Goal: Task Accomplishment & Management: Manage account settings

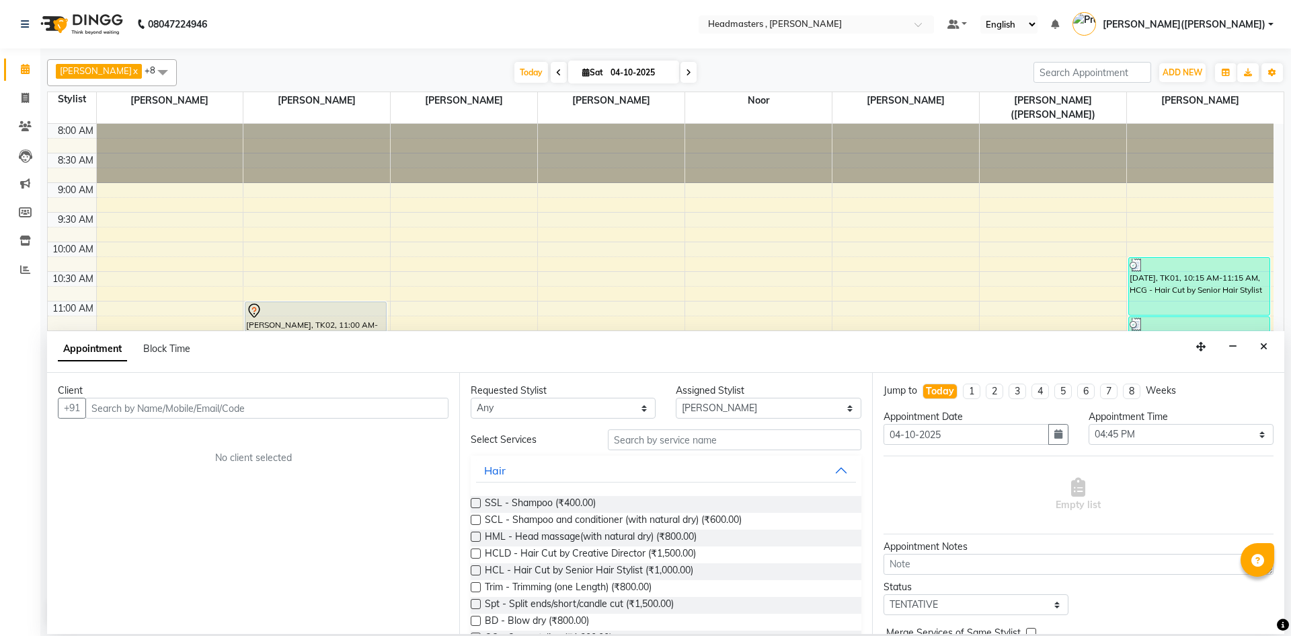
select select "85124"
select select "1005"
select select "tentative"
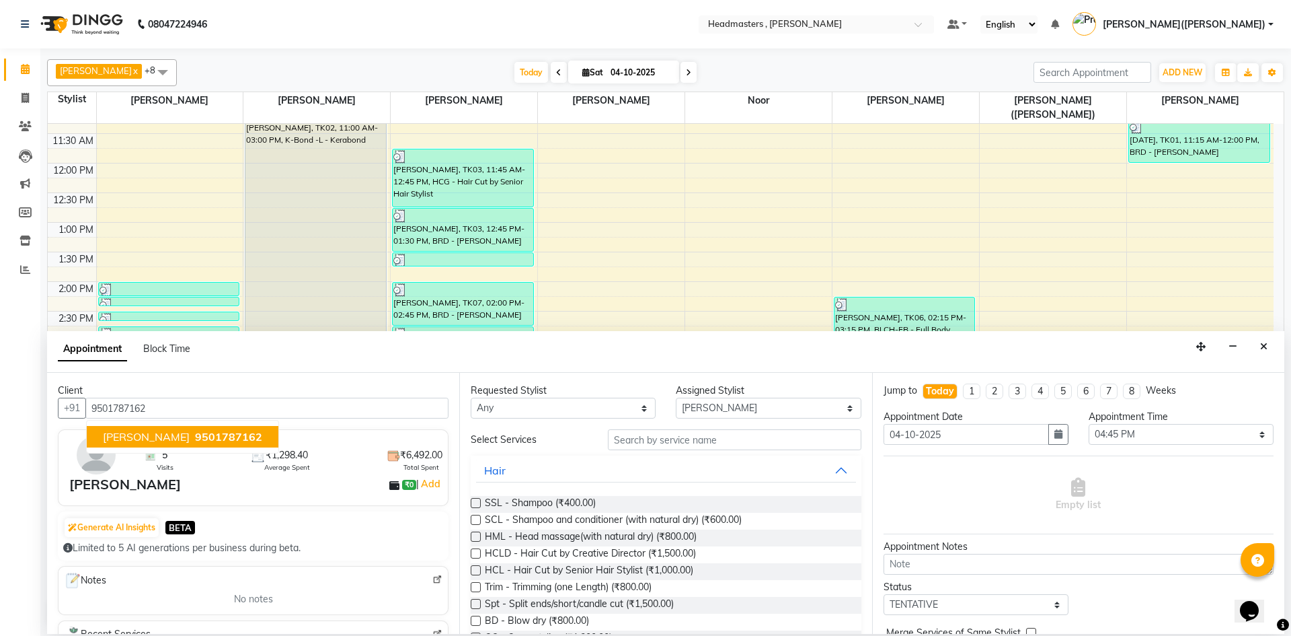
type input "9501787162"
click at [659, 448] on input "text" at bounding box center [735, 439] width 254 height 21
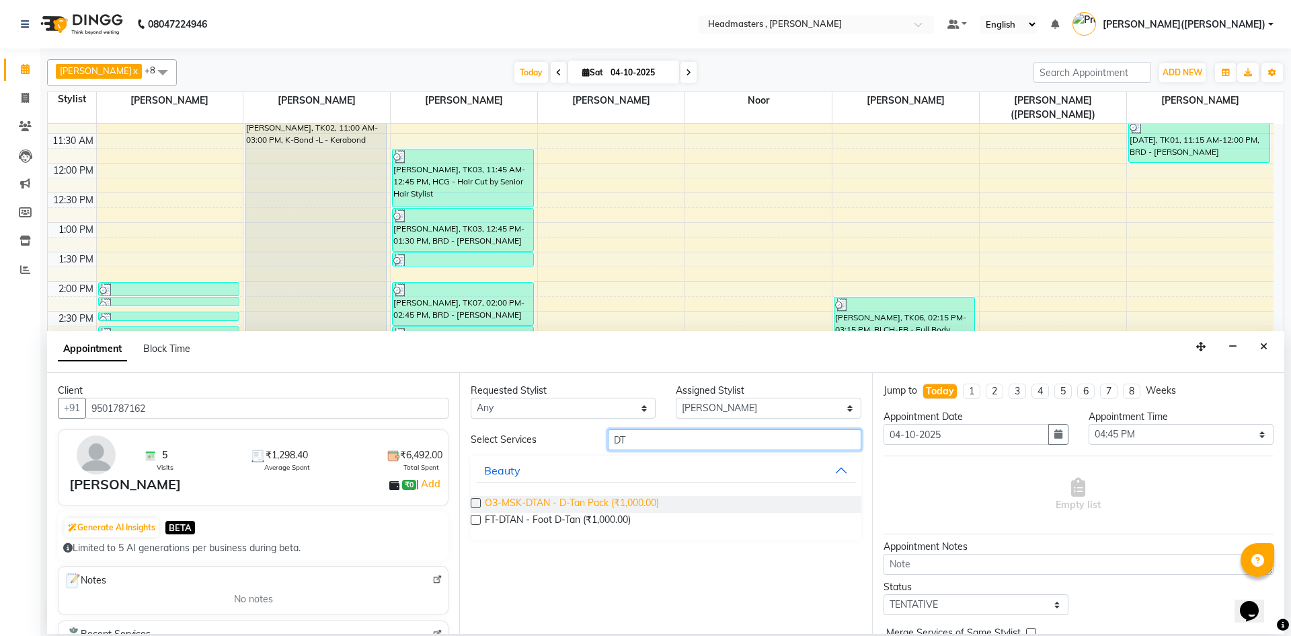
type input "DT"
click at [597, 504] on span "O3-MSK-DTAN - D-Tan Pack (₹1,000.00)" at bounding box center [572, 504] width 174 height 17
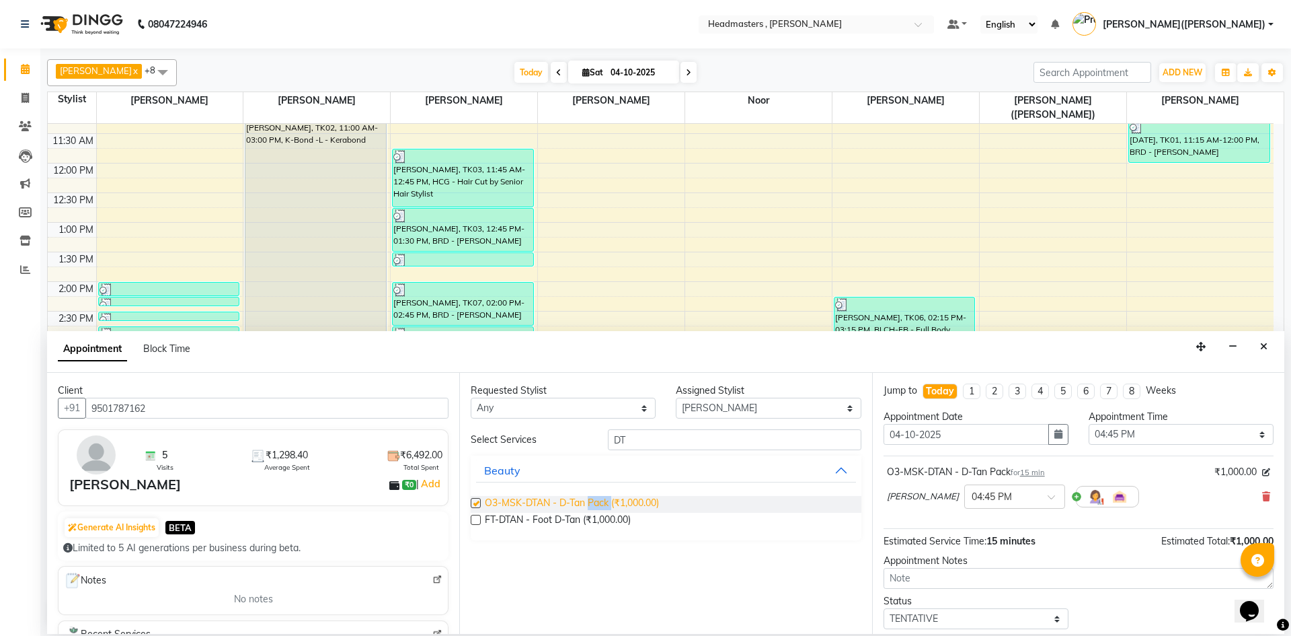
click at [597, 504] on span "O3-MSK-DTAN - D-Tan Pack (₹1,000.00)" at bounding box center [572, 504] width 174 height 17
checkbox input "false"
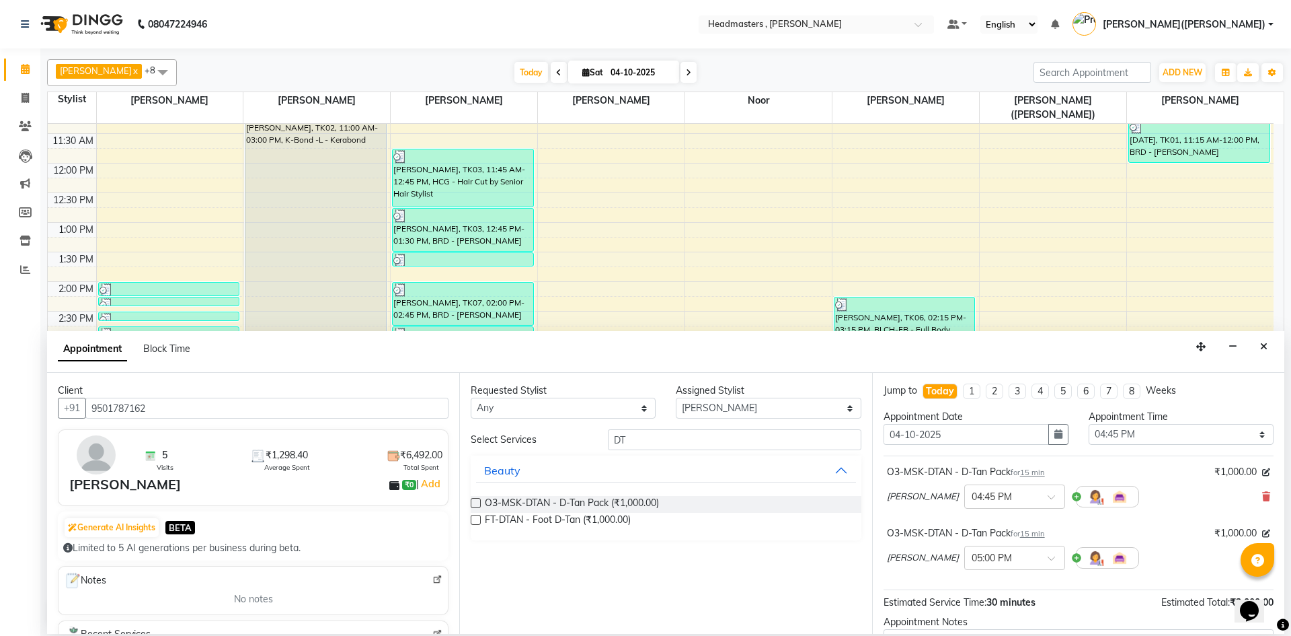
click at [1263, 496] on icon at bounding box center [1267, 496] width 8 height 9
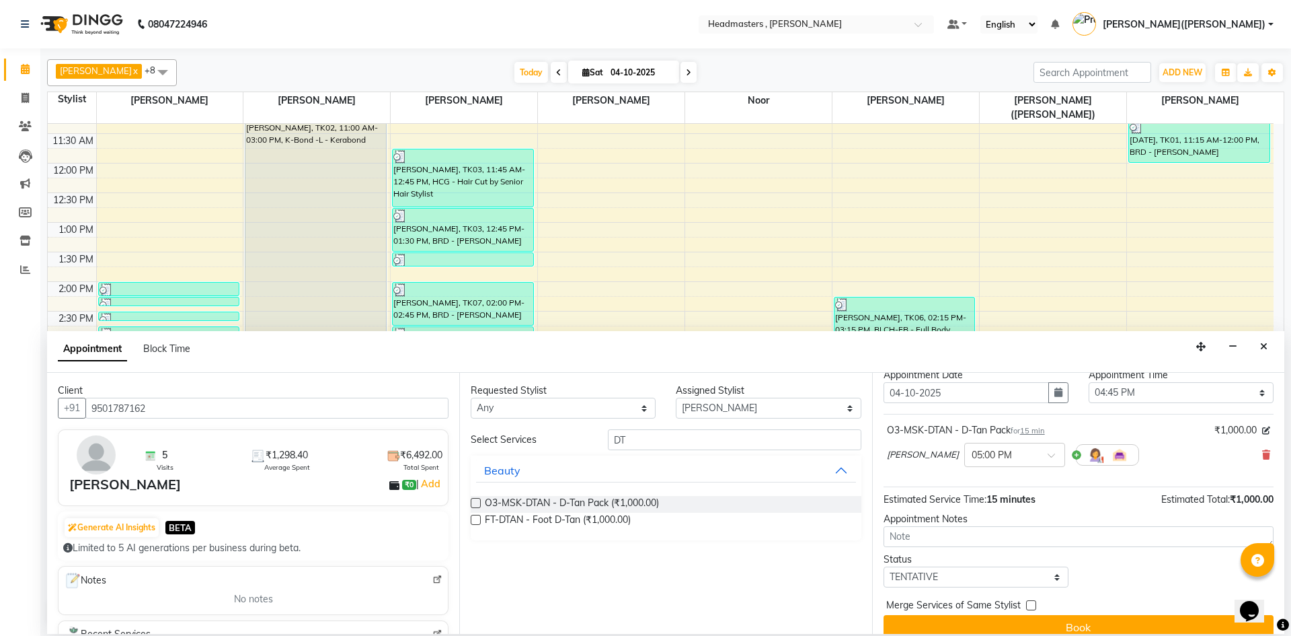
scroll to position [58, 0]
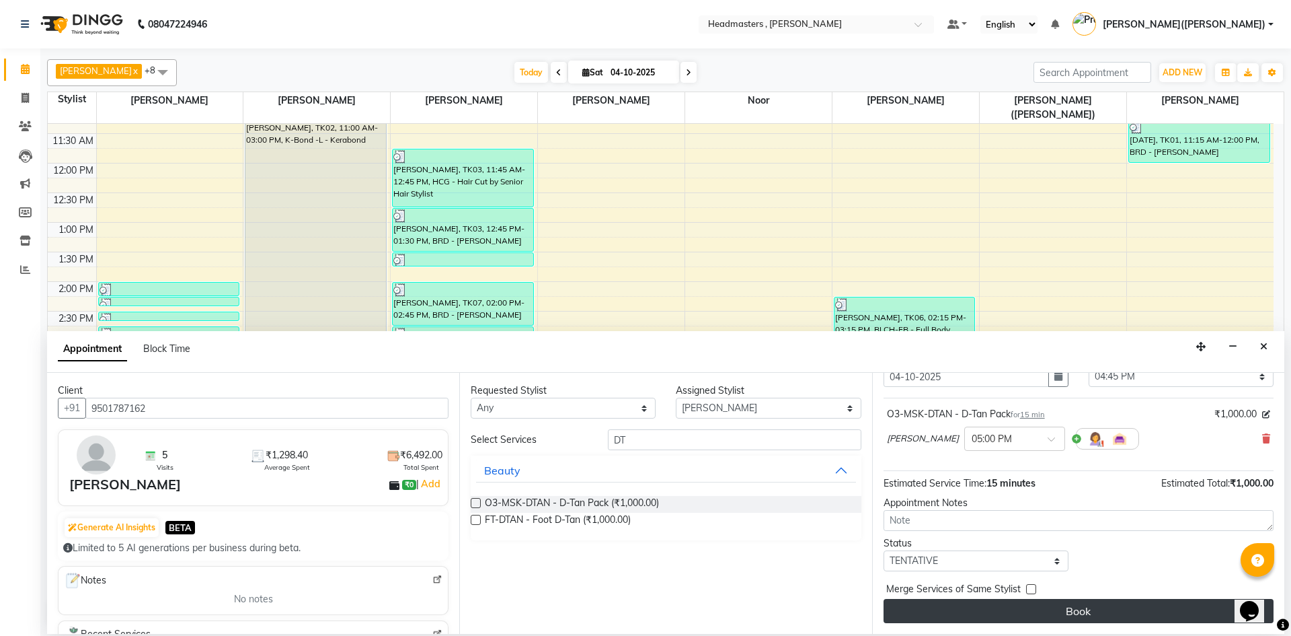
click at [1155, 611] on button "Book" at bounding box center [1079, 611] width 390 height 24
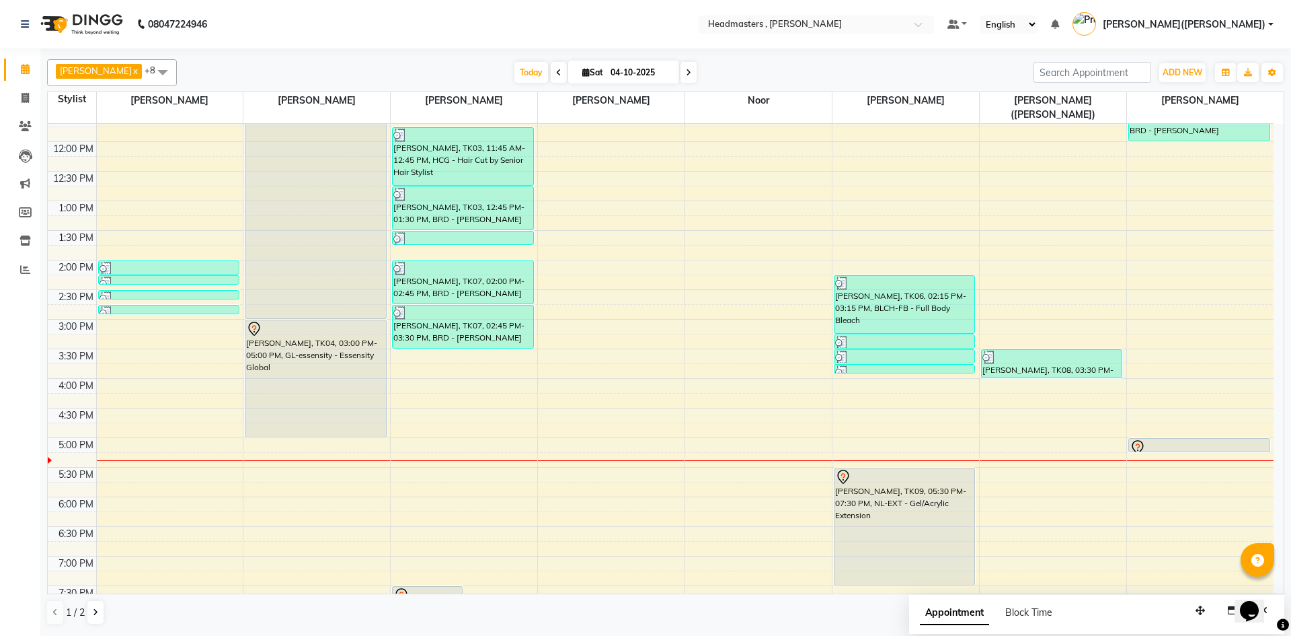
scroll to position [163, 0]
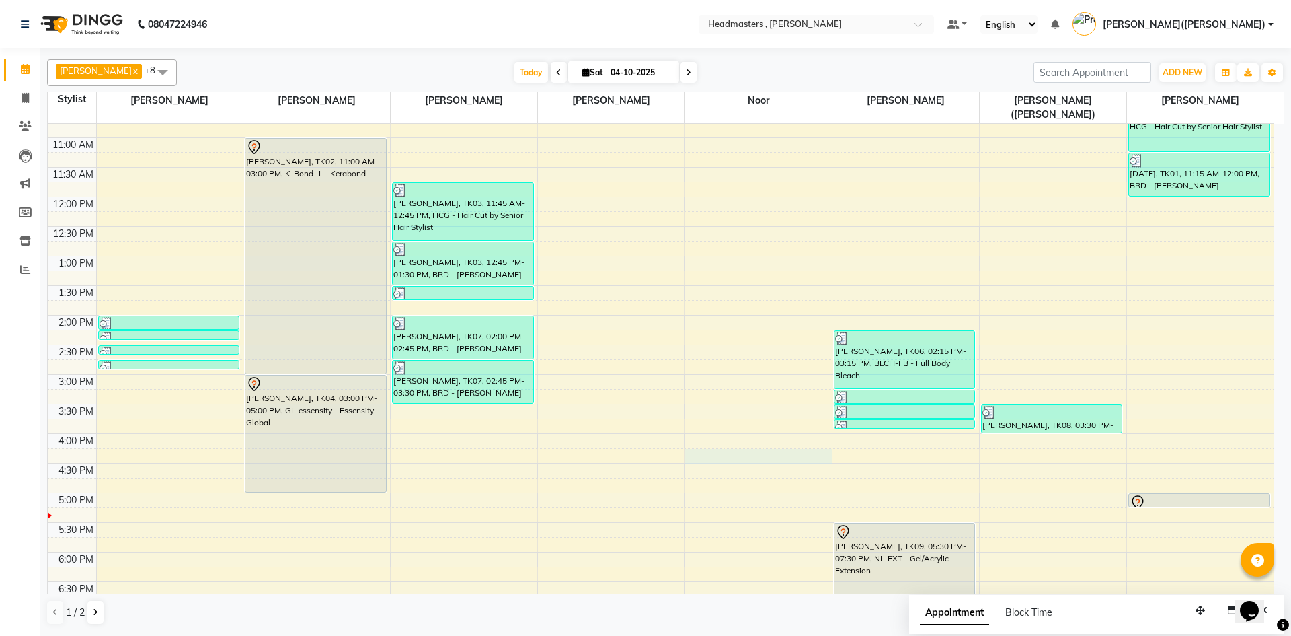
click at [749, 444] on div "8:00 AM 8:30 AM 9:00 AM 9:30 AM 10:00 AM 10:30 AM 11:00 AM 11:30 AM 12:00 PM 12…" at bounding box center [661, 344] width 1226 height 769
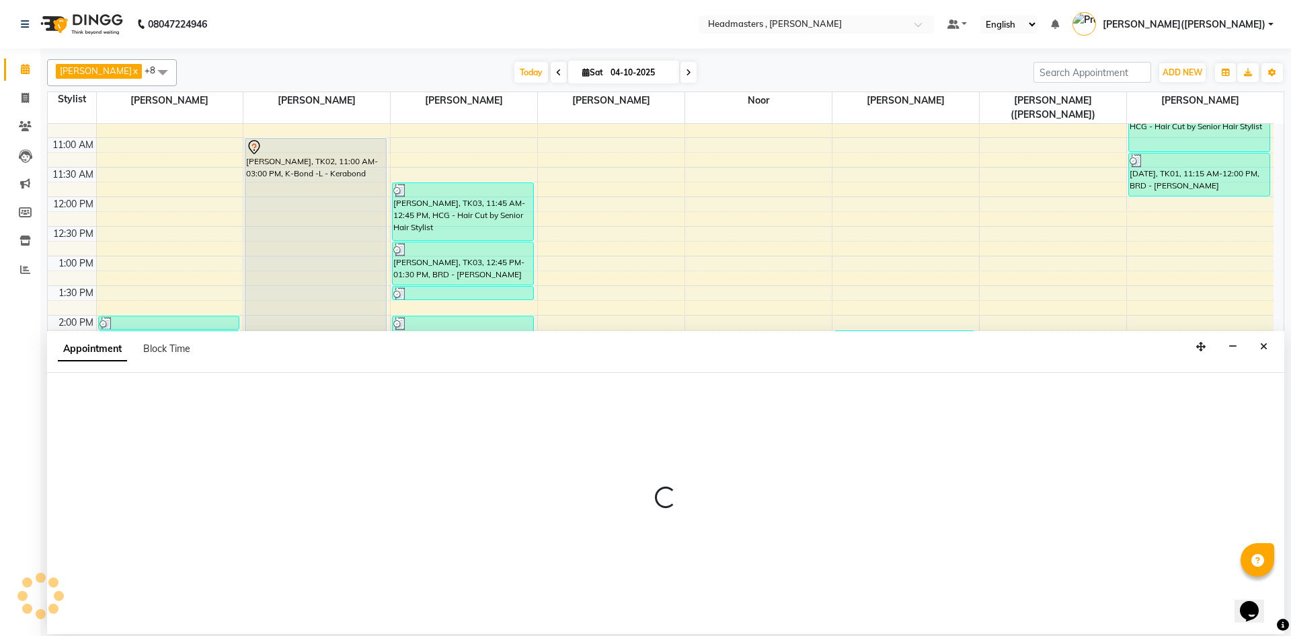
select select "85427"
select select "tentative"
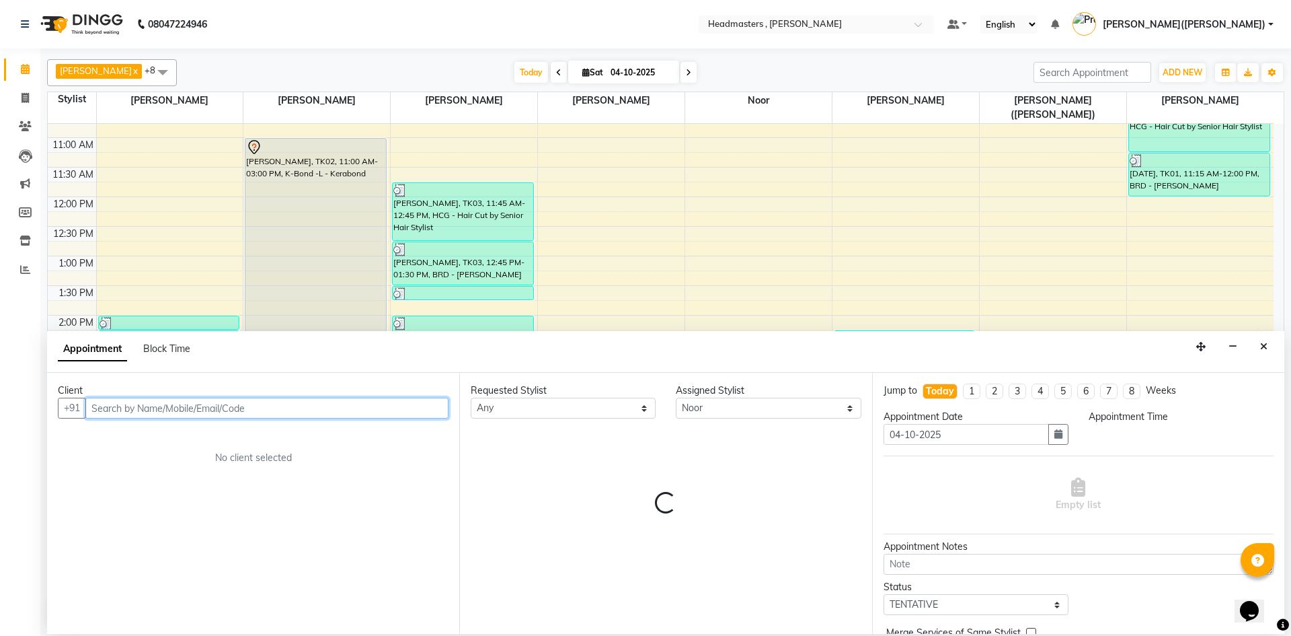
select select "975"
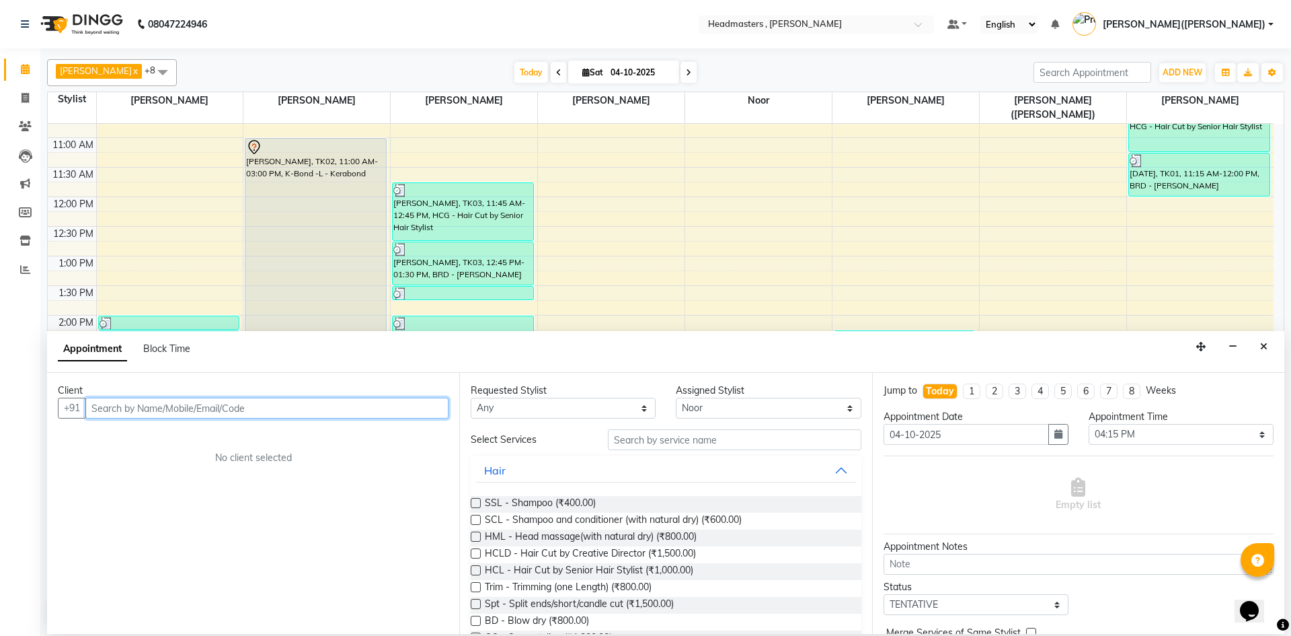
paste input "9855630303"
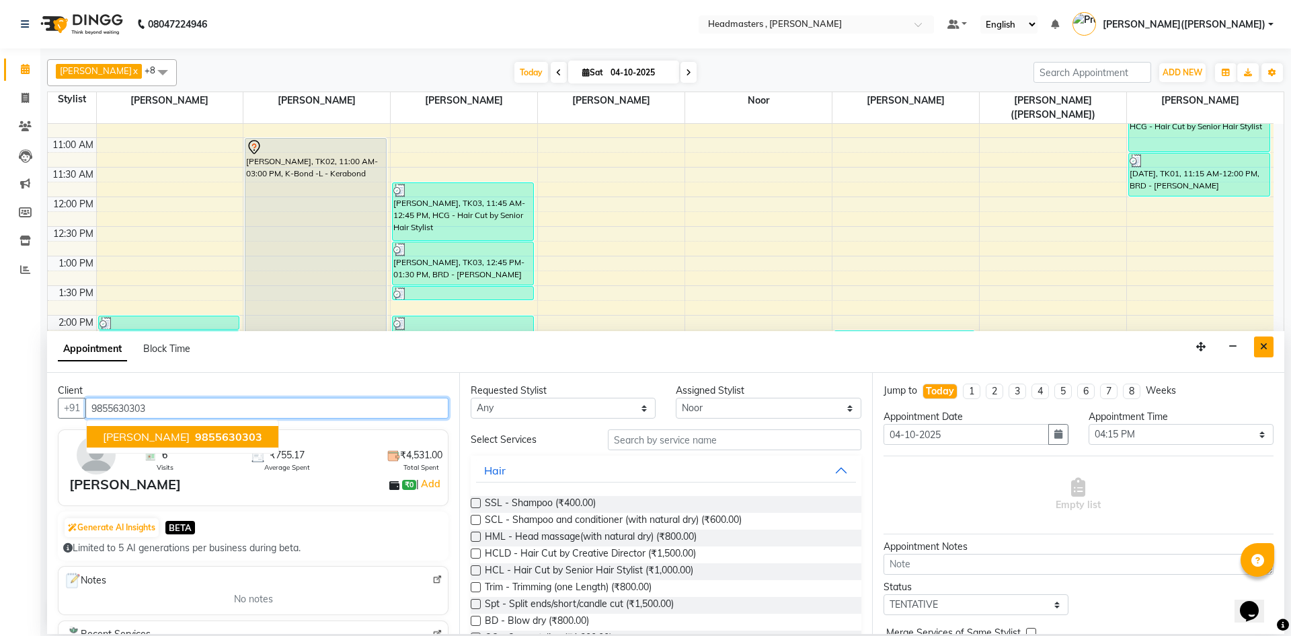
type input "9855630303"
click at [1263, 346] on icon "Close" at bounding box center [1264, 346] width 7 height 9
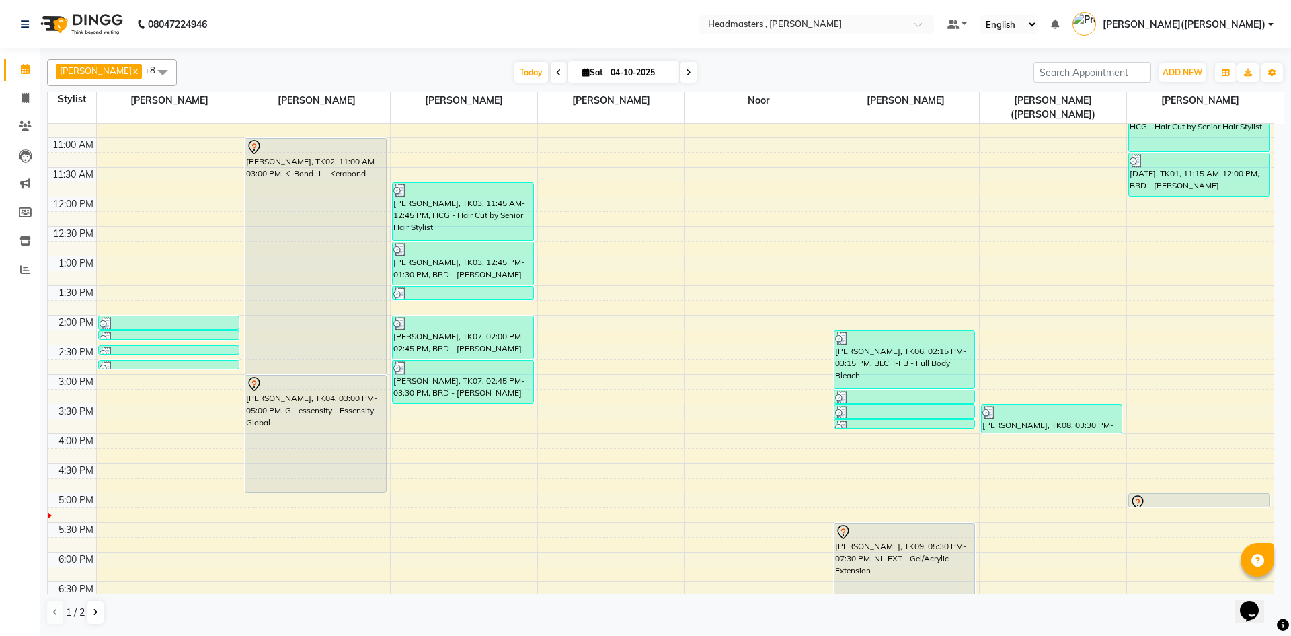
click at [768, 439] on div "8:00 AM 8:30 AM 9:00 AM 9:30 AM 10:00 AM 10:30 AM 11:00 AM 11:30 AM 12:00 PM 12…" at bounding box center [661, 344] width 1226 height 769
select select "85427"
select select "tentative"
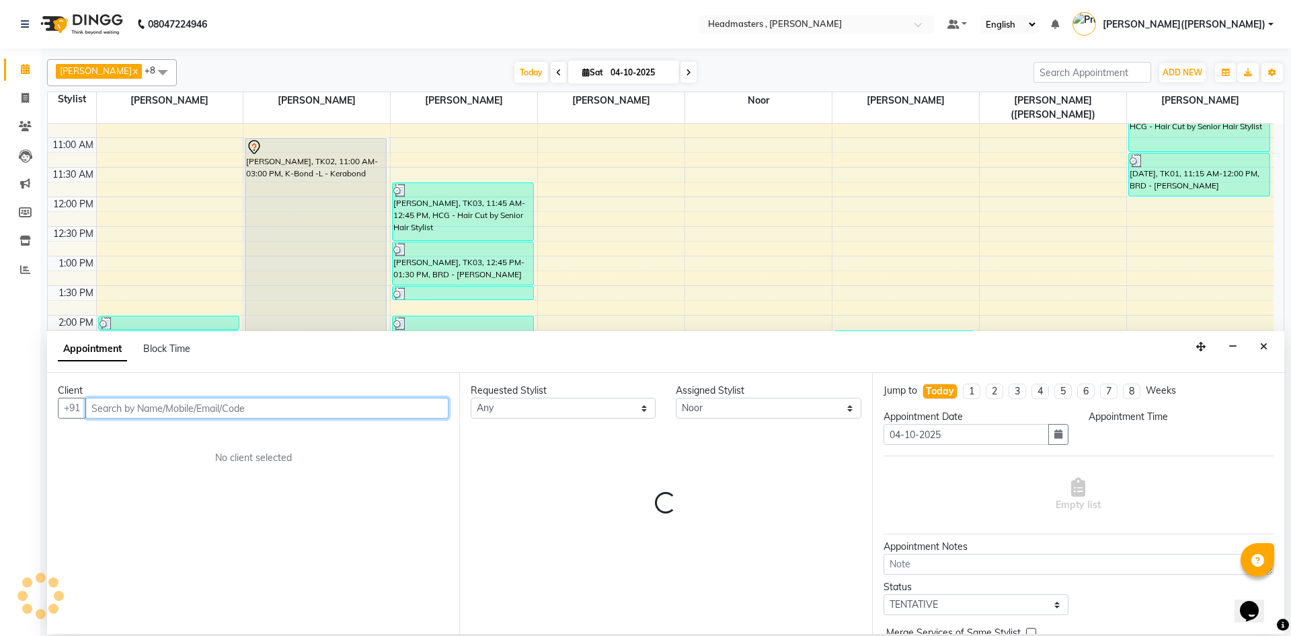
select select "975"
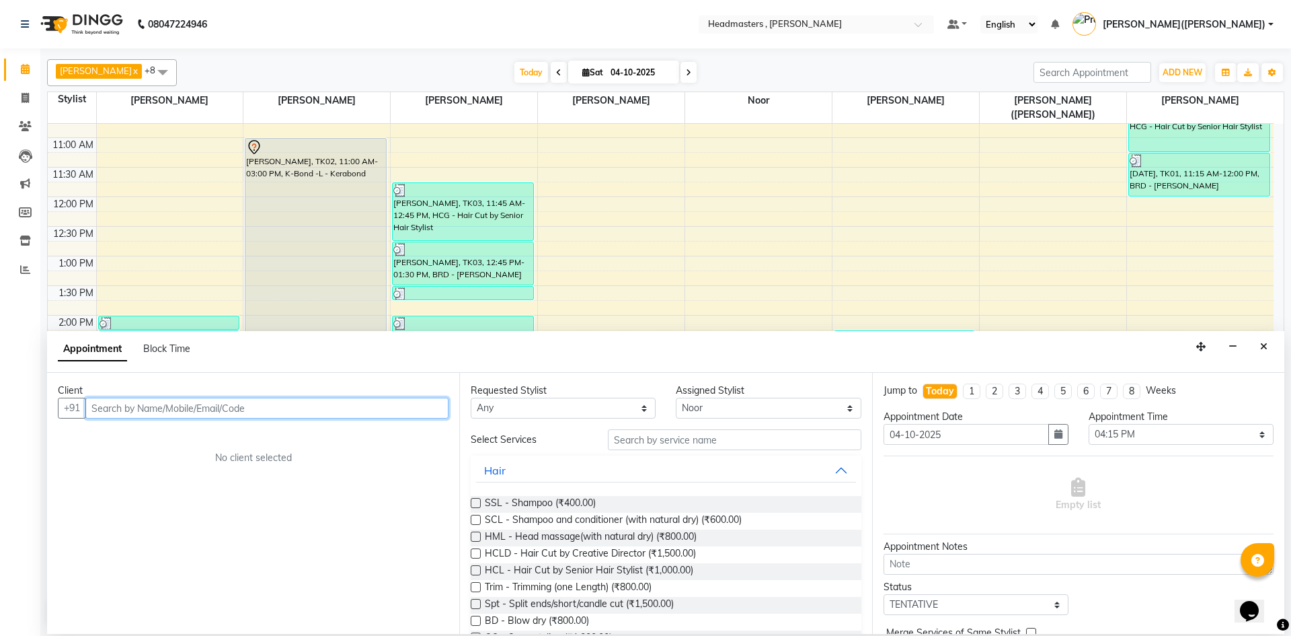
paste input "9855630303"
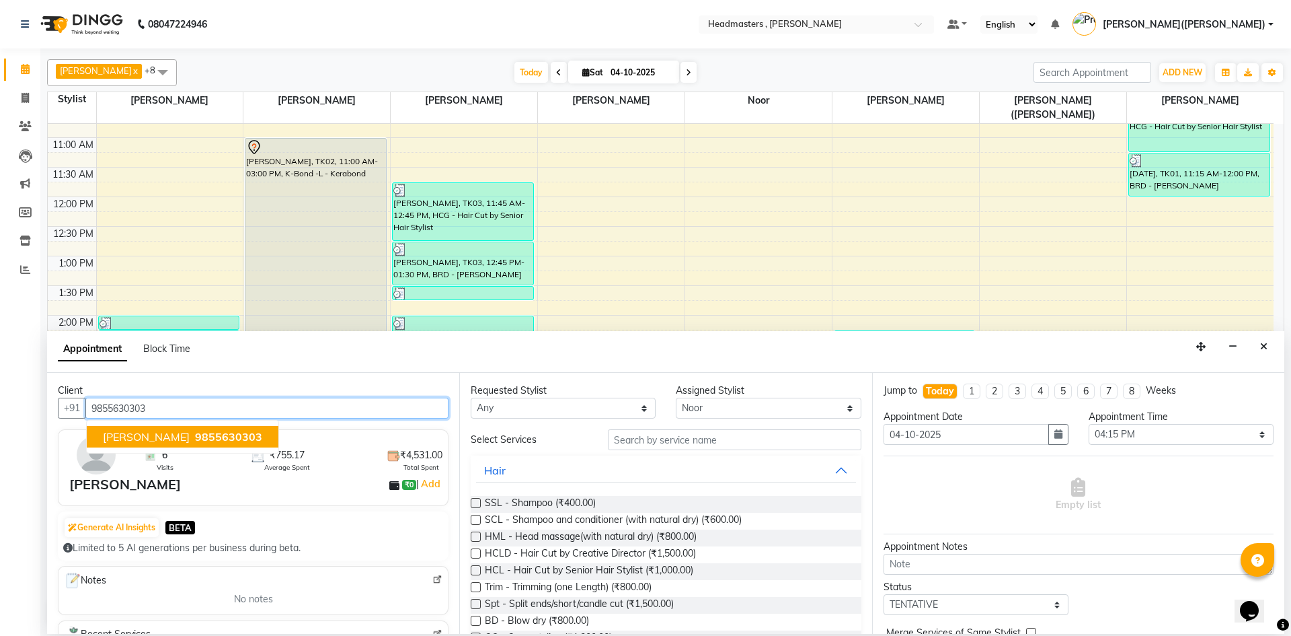
type input "9855630303"
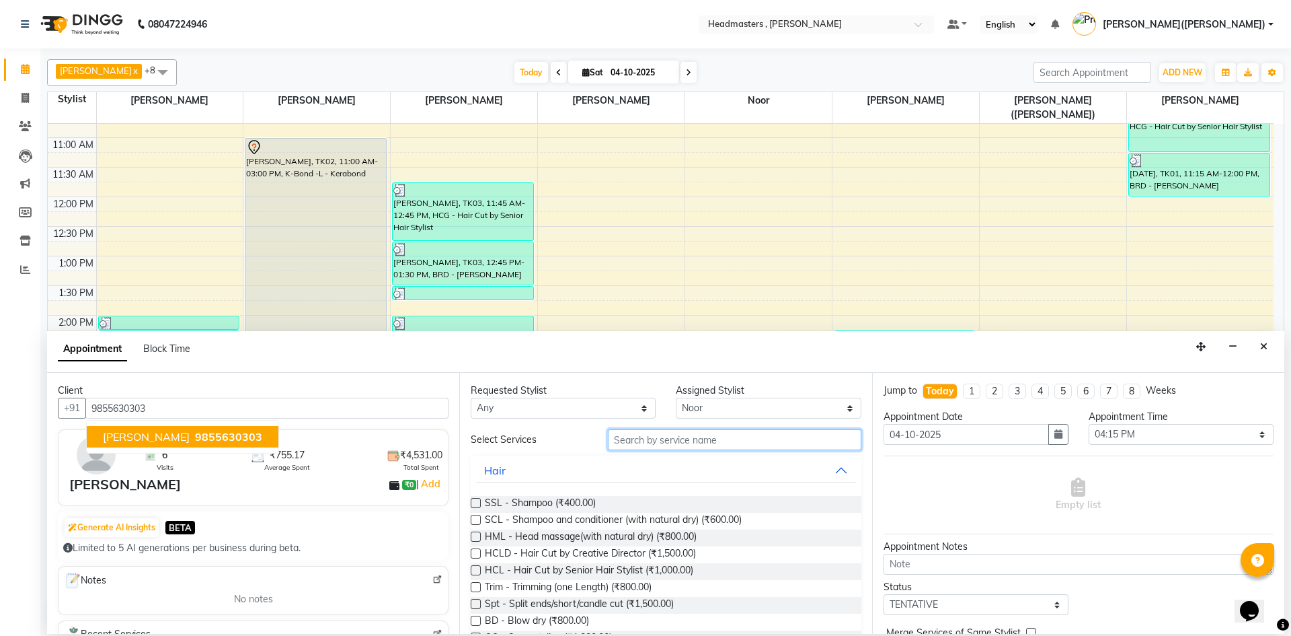
click at [666, 444] on input "text" at bounding box center [735, 439] width 254 height 21
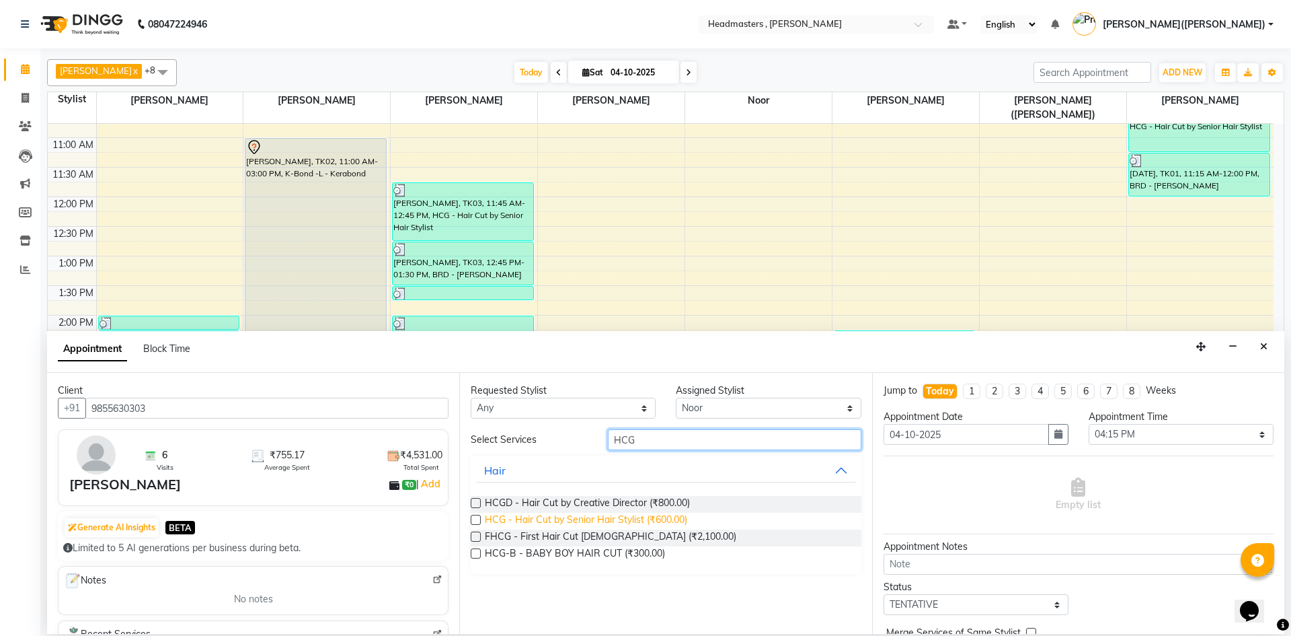
type input "HCG"
click at [594, 523] on span "HCG - Hair Cut by Senior Hair Stylist (₹600.00)" at bounding box center [586, 521] width 202 height 17
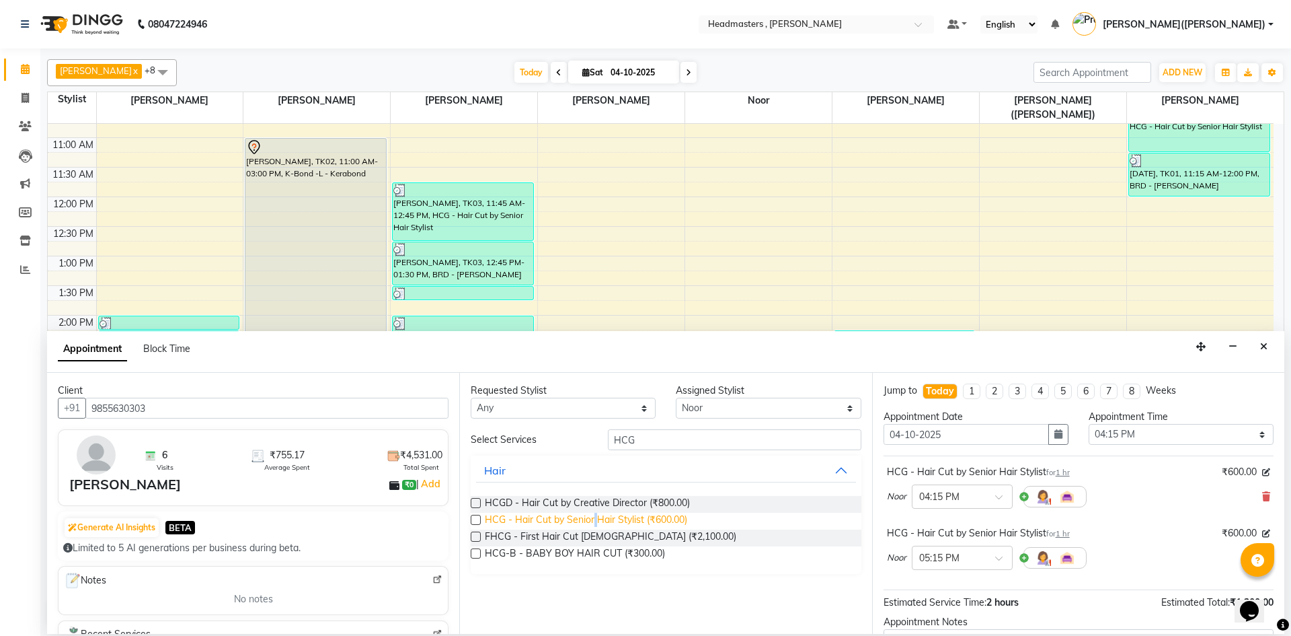
checkbox input "false"
click at [1262, 494] on div "HCG - Hair Cut by Senior Hair Stylist for 1 hr ₹600.00 Noor × 04:15 PM" at bounding box center [1079, 489] width 390 height 56
click at [1263, 498] on icon at bounding box center [1267, 496] width 8 height 9
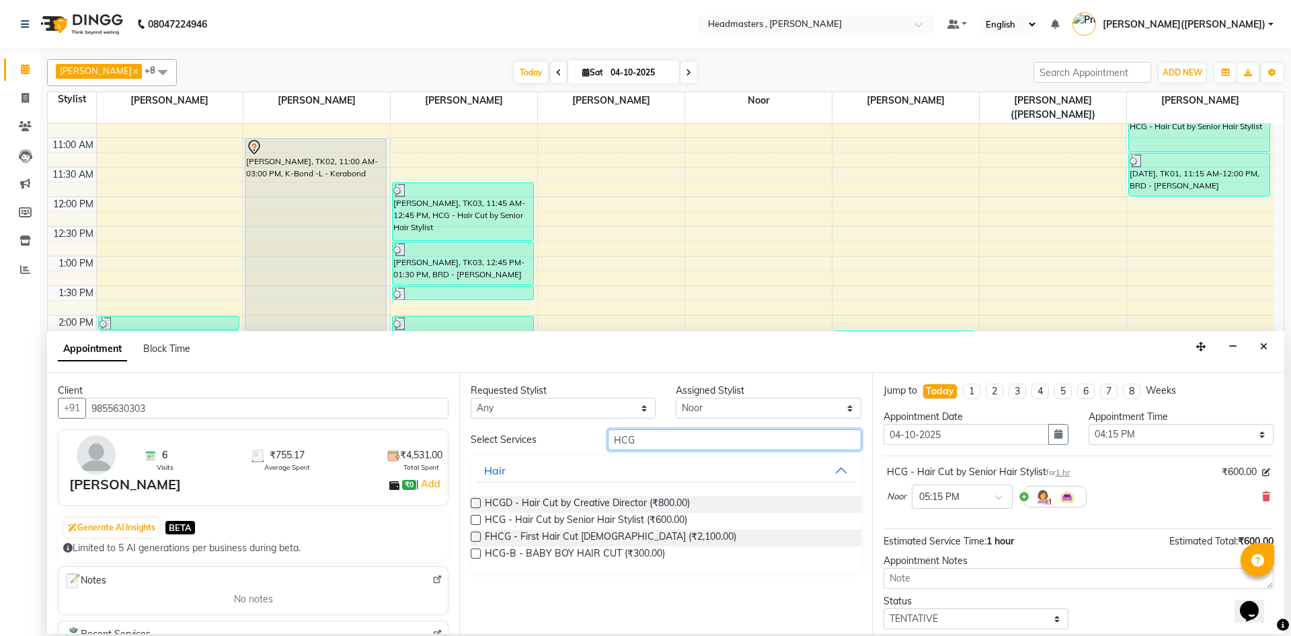
click at [696, 439] on input "HCG" at bounding box center [735, 439] width 254 height 21
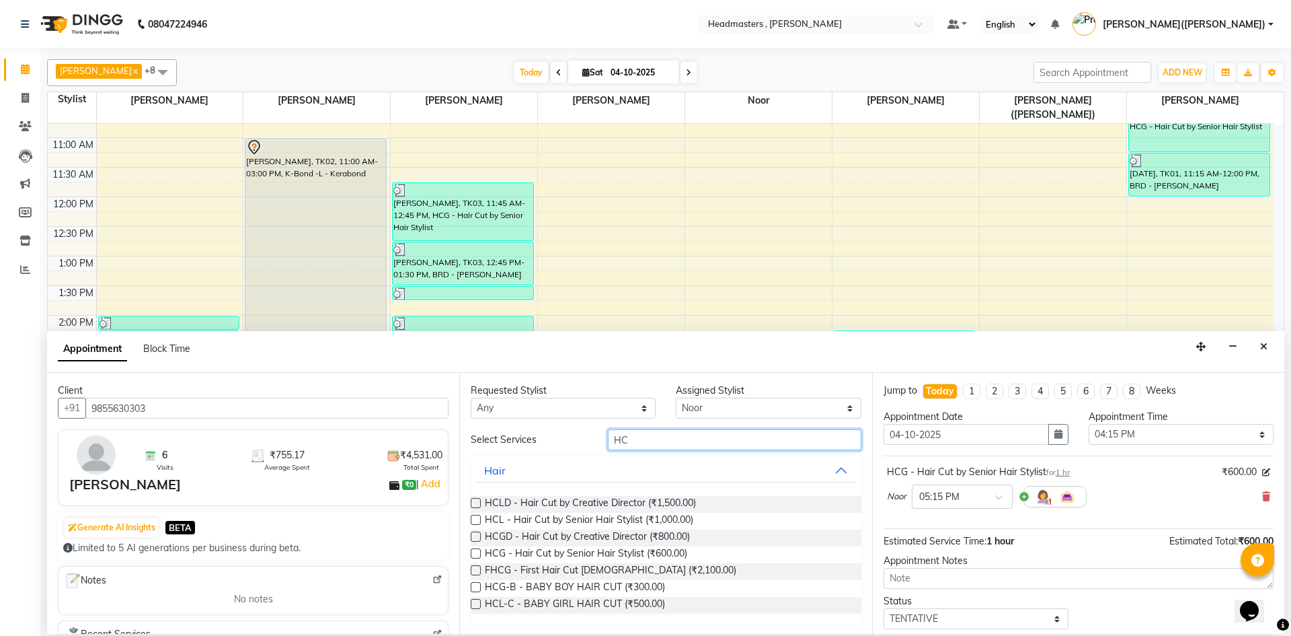
type input "H"
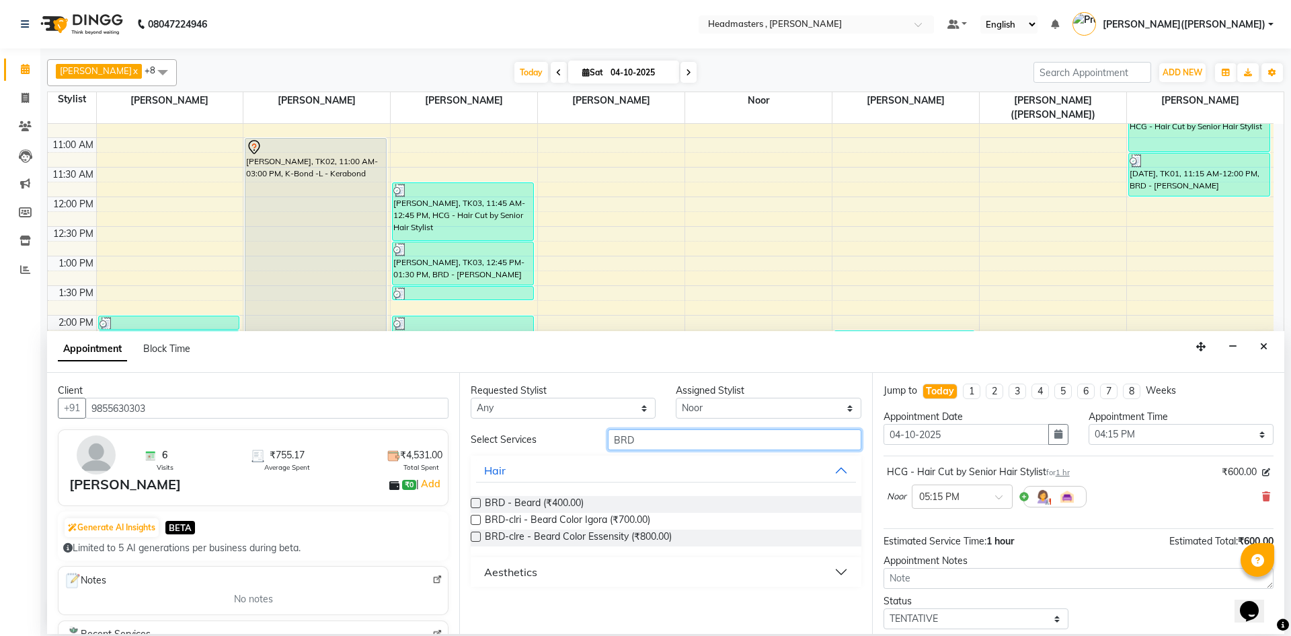
type input "BRD"
click at [476, 502] on label at bounding box center [476, 503] width 10 height 10
click at [476, 502] on input "checkbox" at bounding box center [475, 504] width 9 height 9
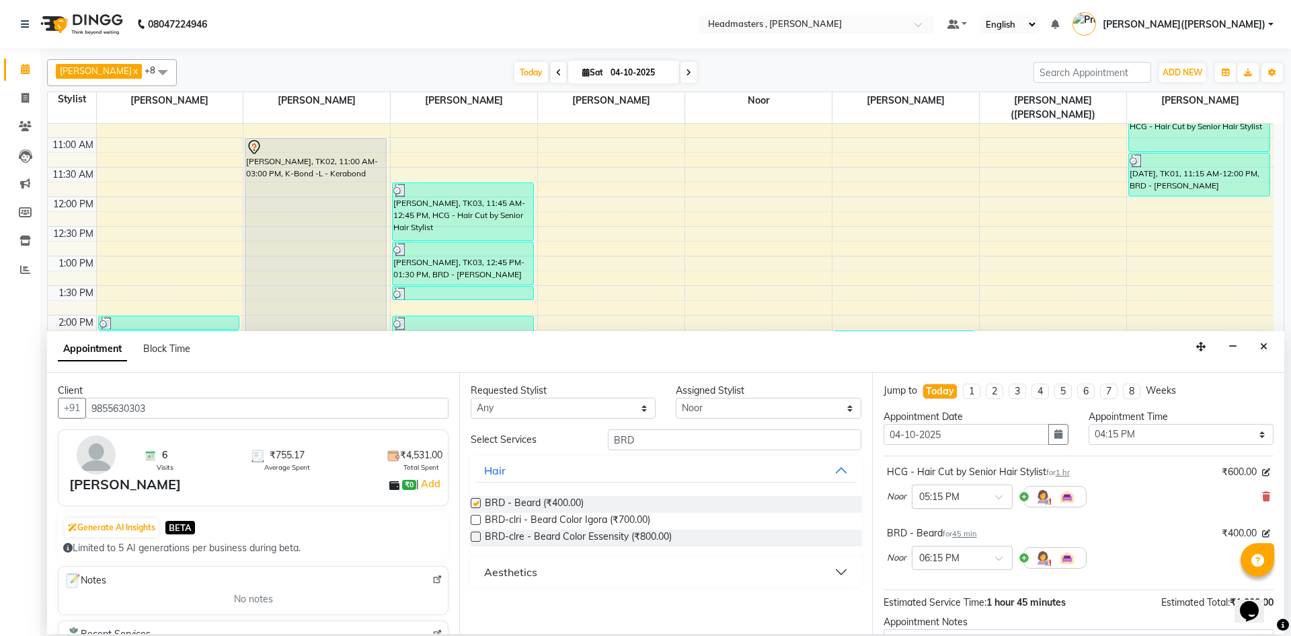
checkbox input "false"
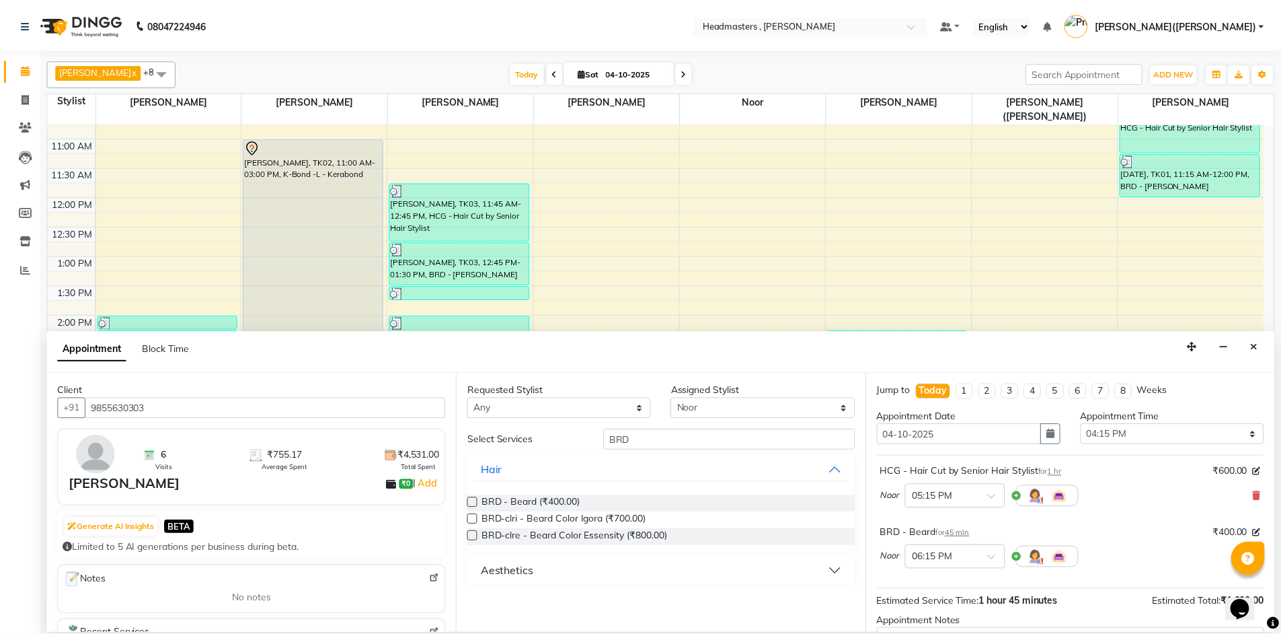
scroll to position [119, 0]
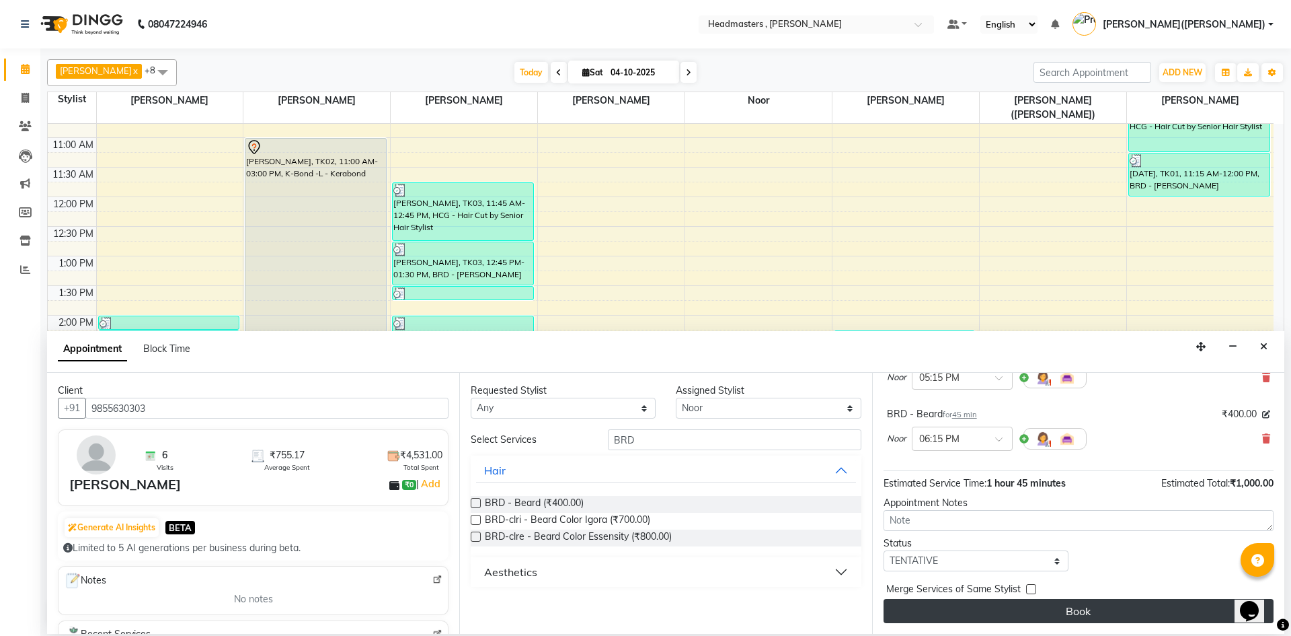
click at [1169, 613] on button "Book" at bounding box center [1079, 611] width 390 height 24
click at [1169, 613] on div "Book" at bounding box center [1079, 611] width 390 height 24
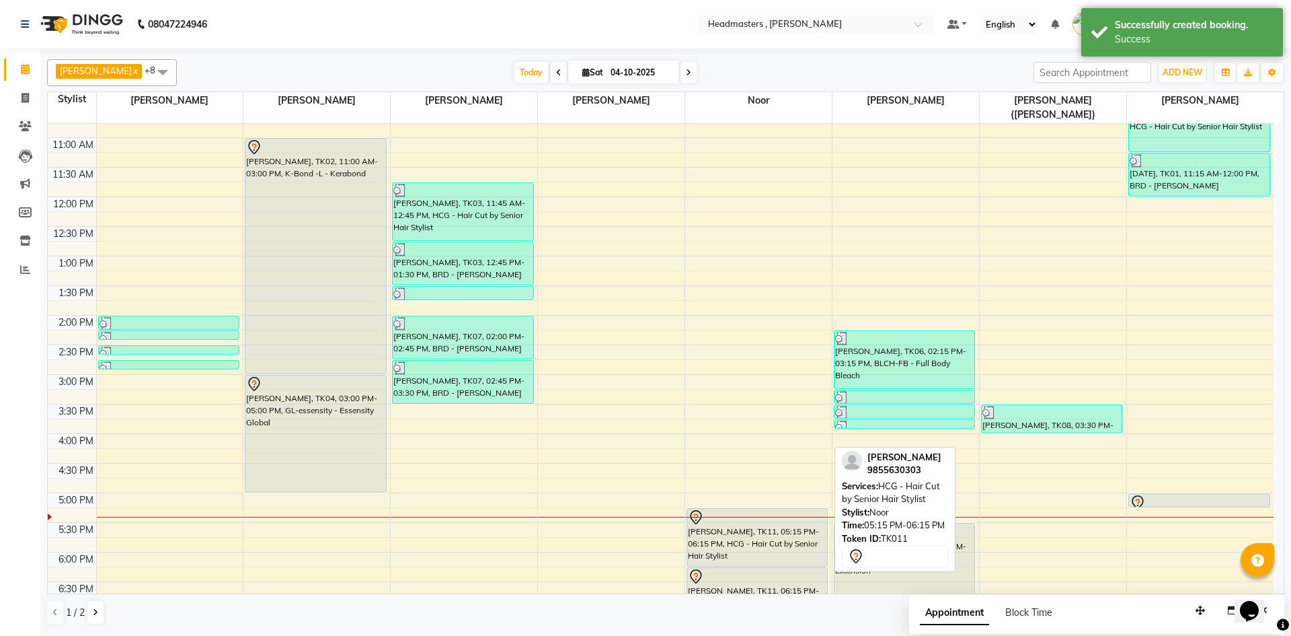
click at [772, 520] on div "[PERSON_NAME], TK11, 05:15 PM-06:15 PM, HCG - Hair Cut by Senior Hair Stylist" at bounding box center [757, 537] width 140 height 57
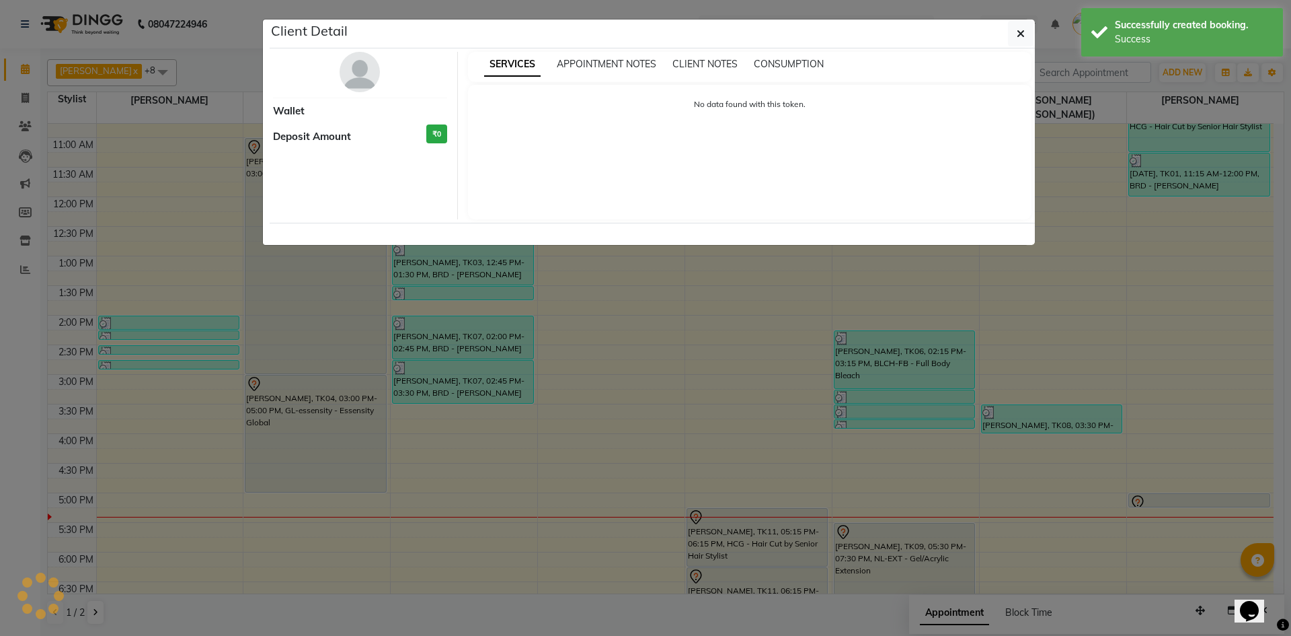
select select "7"
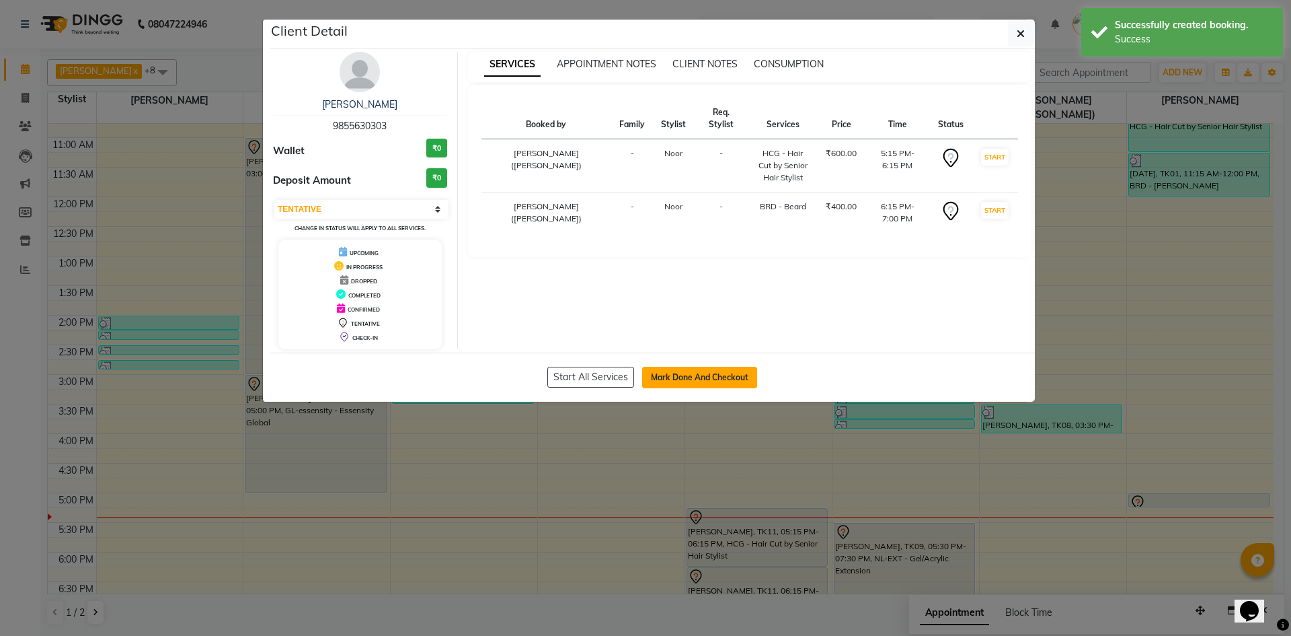
click at [726, 382] on button "Mark Done And Checkout" at bounding box center [699, 378] width 115 height 22
select select "8566"
select select "service"
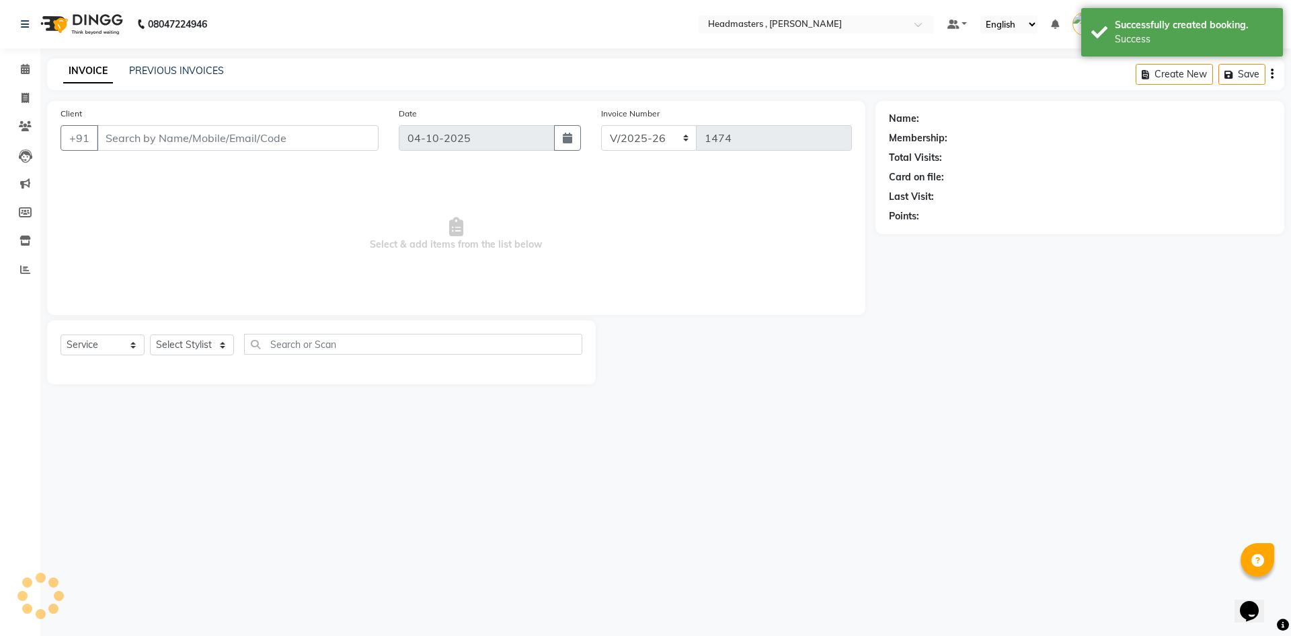
type input "9855630303"
select select "85427"
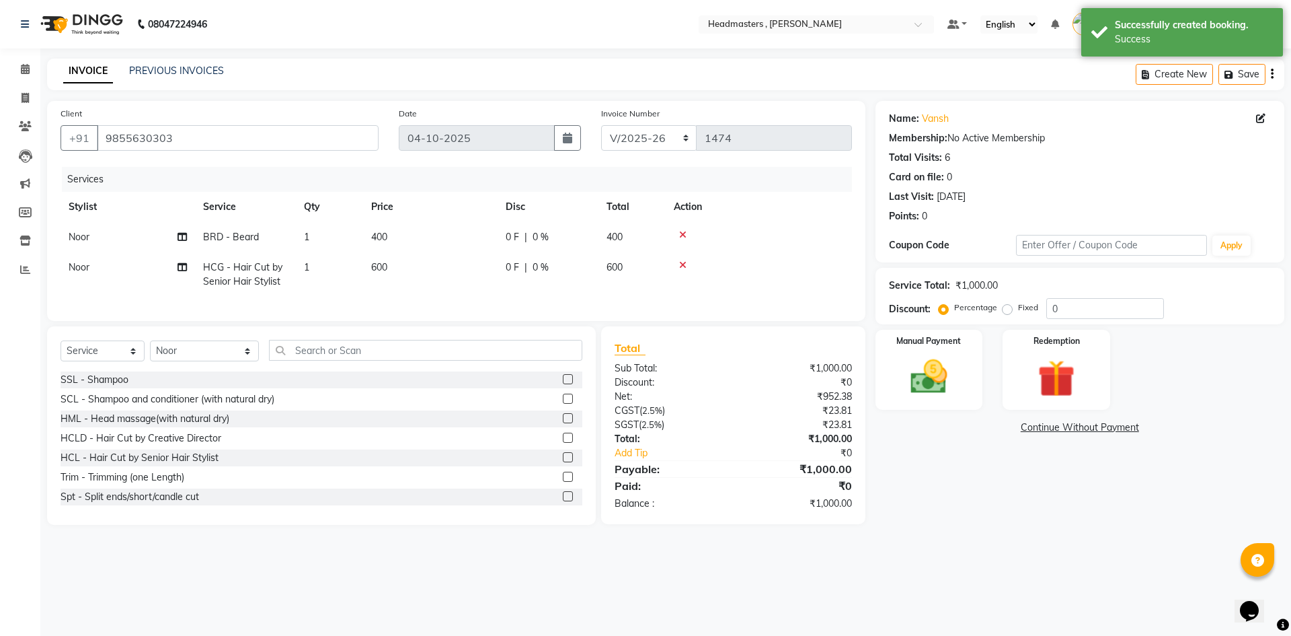
click at [515, 236] on span "0 F" at bounding box center [512, 237] width 13 height 14
select select "85427"
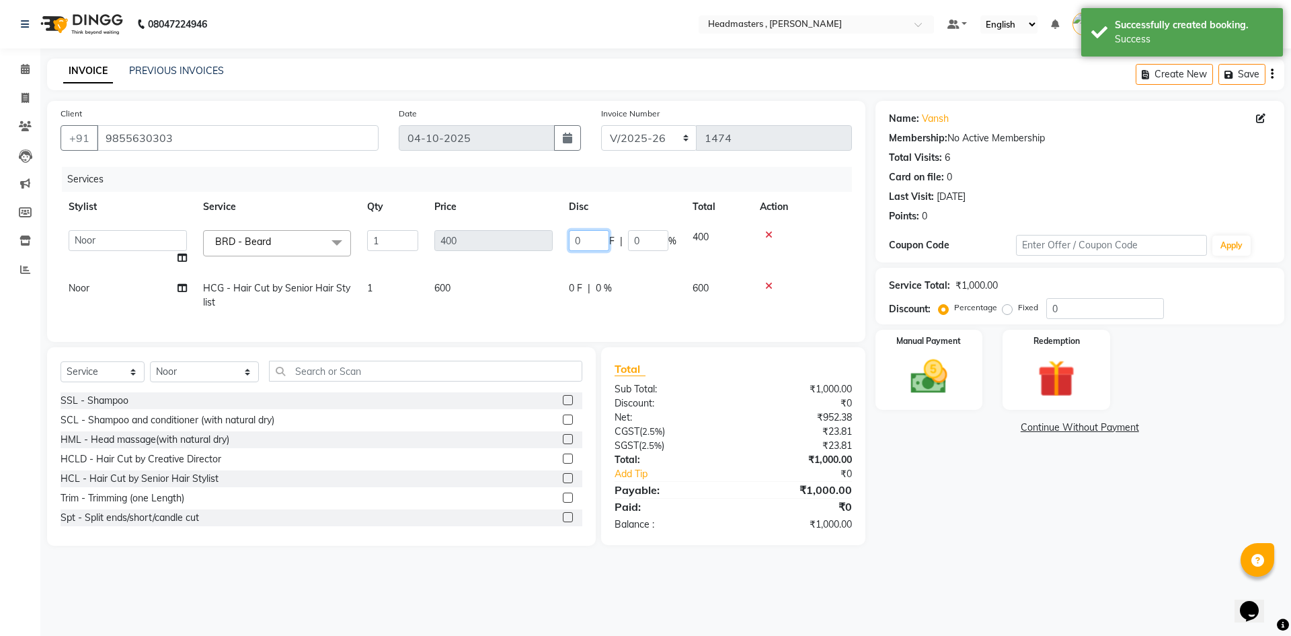
click at [585, 239] on input "0" at bounding box center [589, 240] width 40 height 21
type input "050"
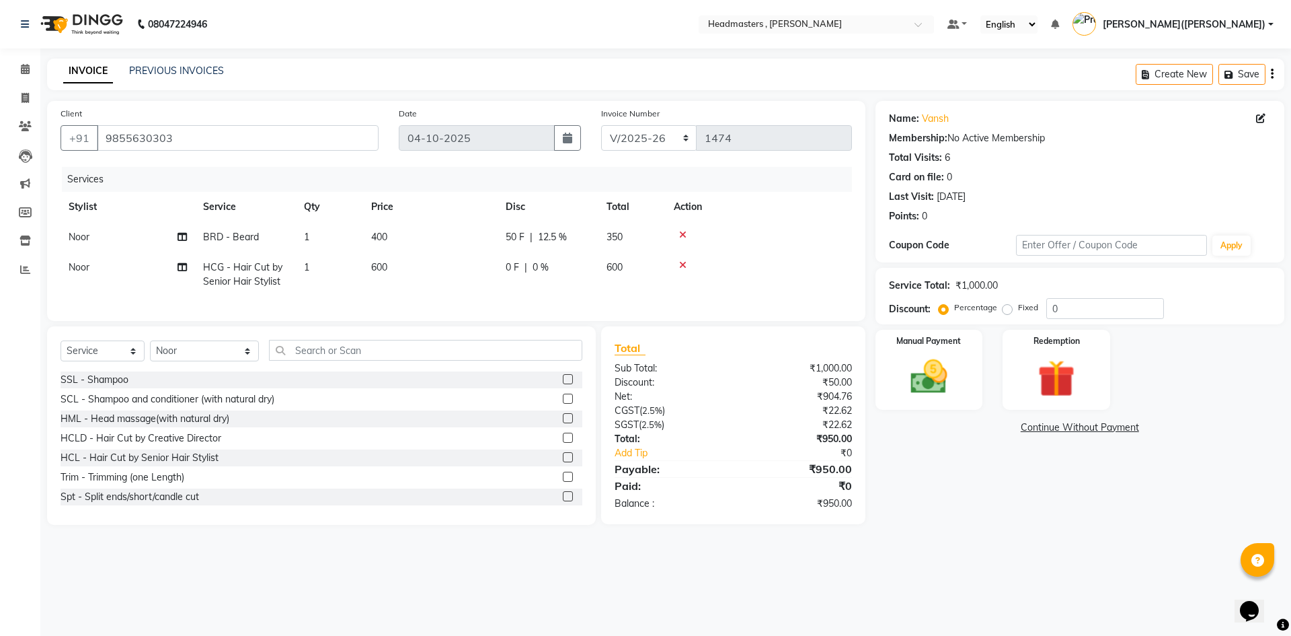
click at [578, 285] on td "0 F | 0 %" at bounding box center [548, 274] width 101 height 44
select select "85427"
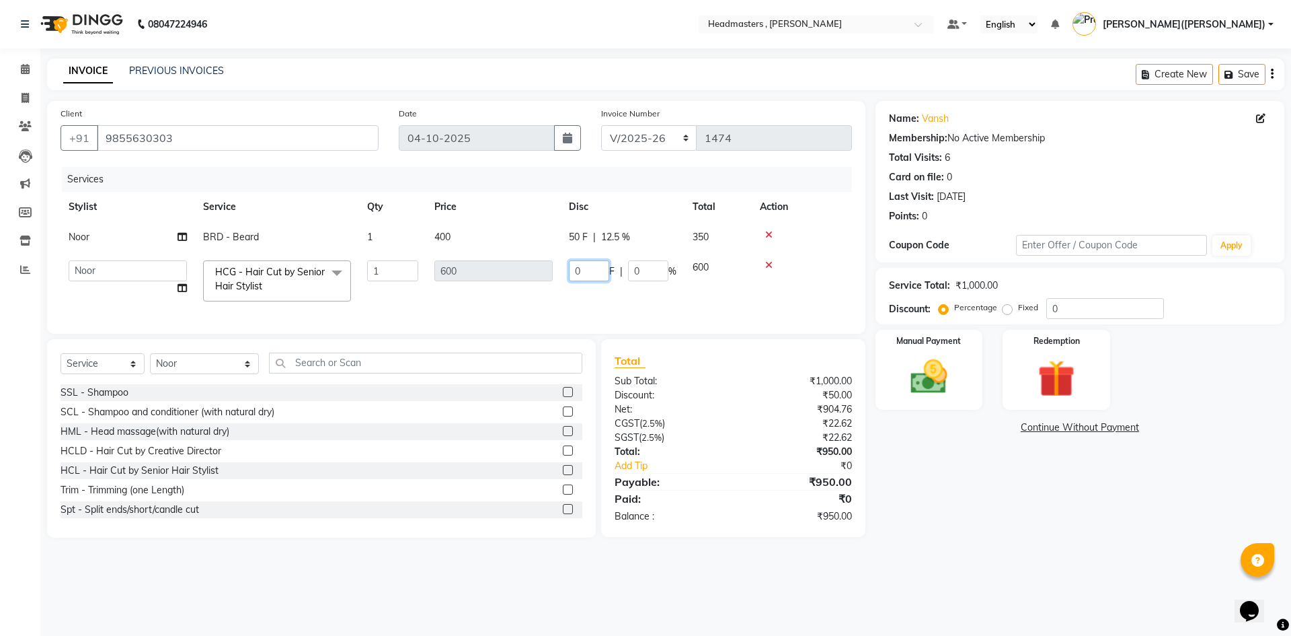
click at [590, 274] on input "0" at bounding box center [589, 270] width 40 height 21
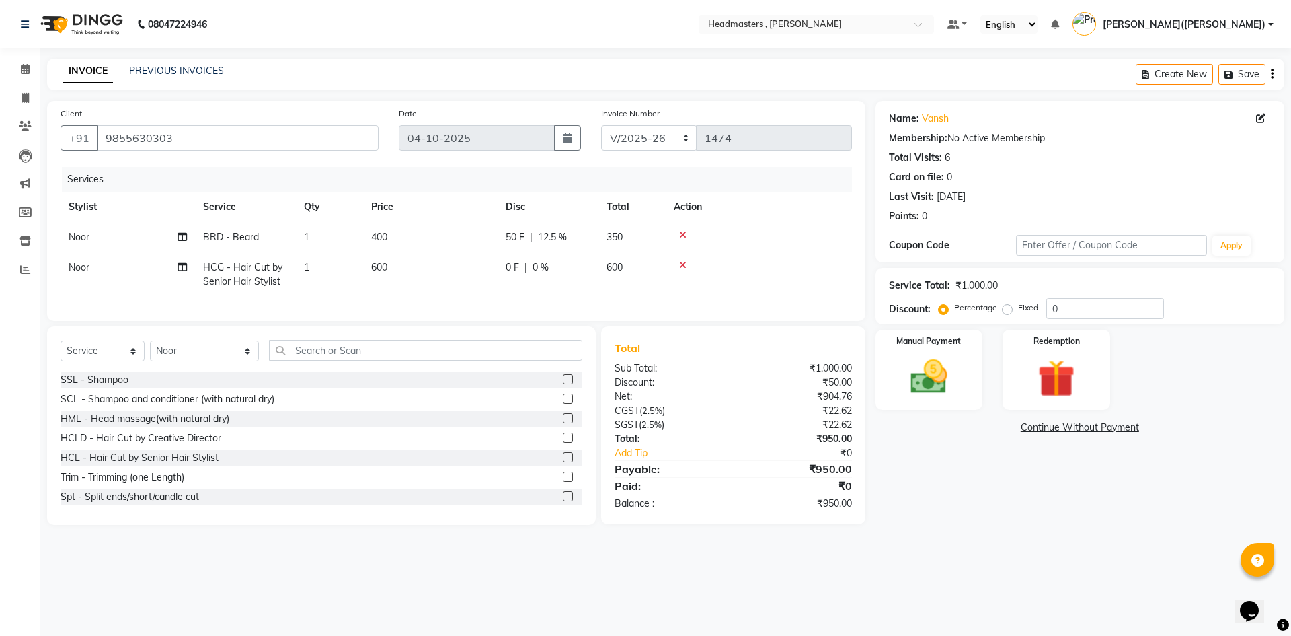
click at [634, 271] on td "600" at bounding box center [632, 274] width 67 height 44
select select "85427"
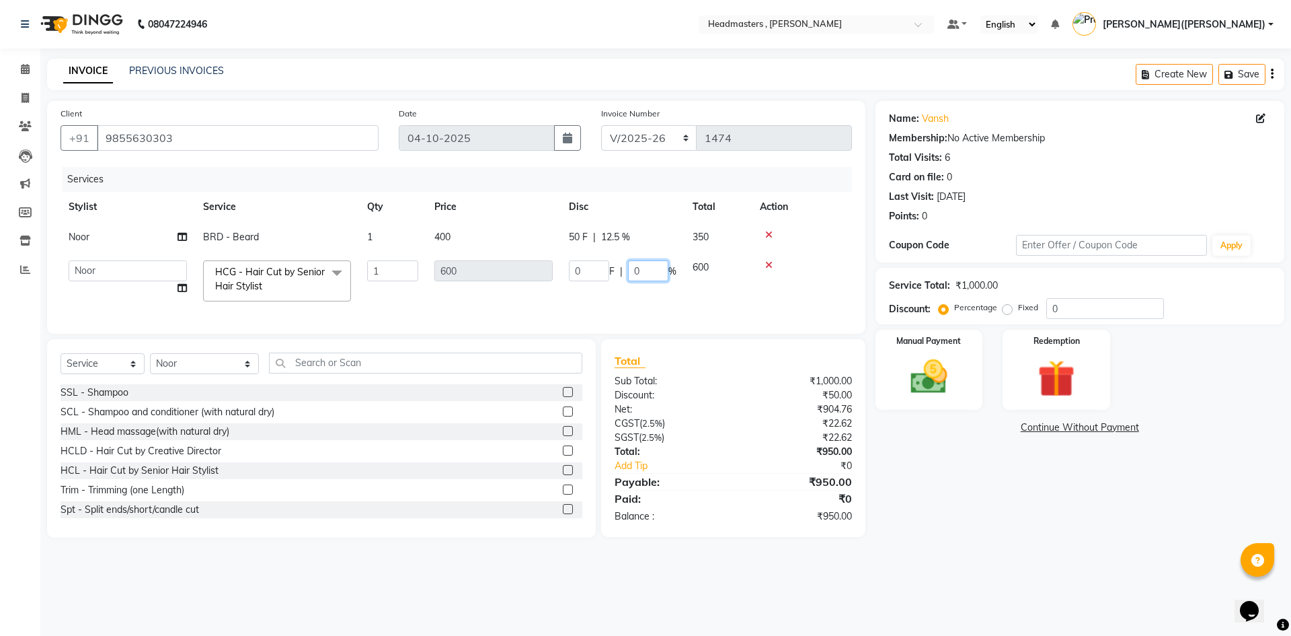
click at [646, 274] on input "0" at bounding box center [648, 270] width 40 height 21
click at [647, 274] on input "0" at bounding box center [648, 270] width 40 height 21
type input "050"
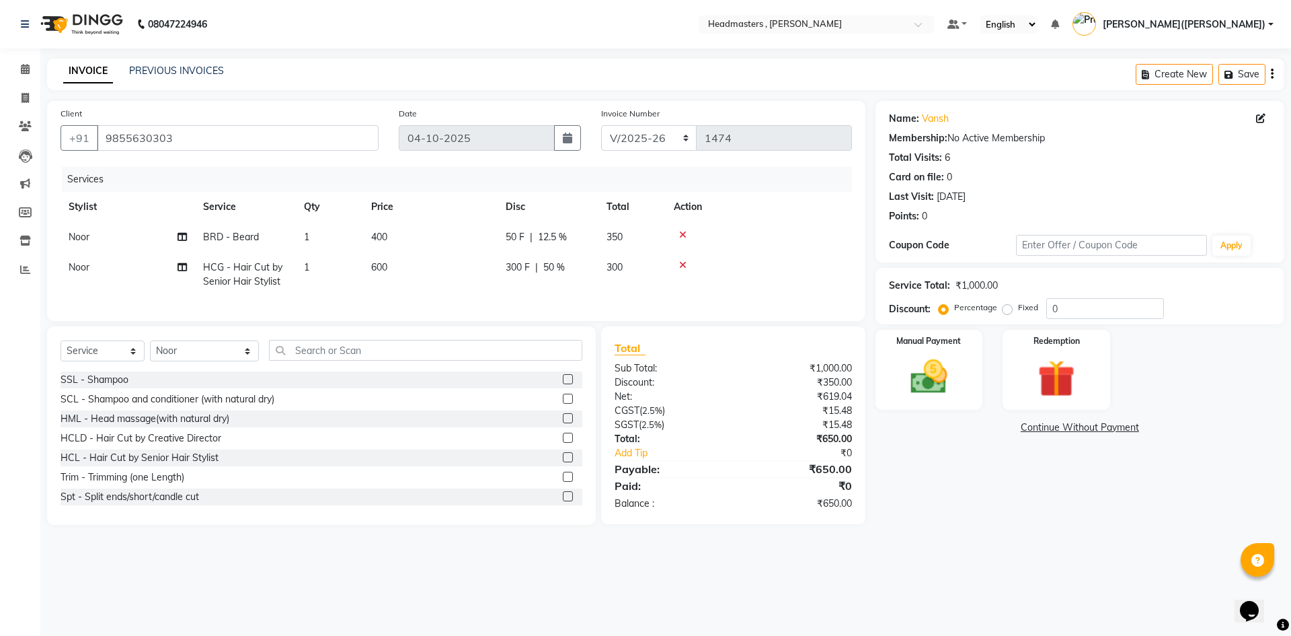
click at [808, 266] on div at bounding box center [759, 264] width 170 height 9
click at [541, 235] on span "12.5 %" at bounding box center [552, 237] width 29 height 14
select select "85427"
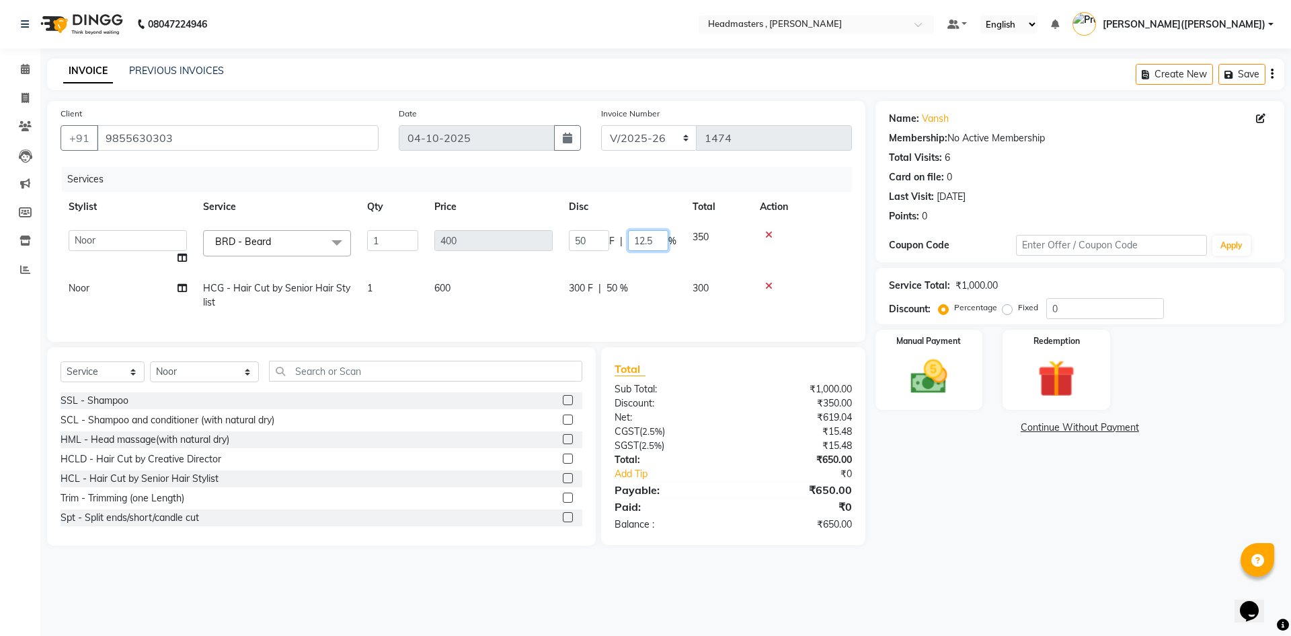
click at [663, 246] on input "12.5" at bounding box center [648, 240] width 40 height 21
type input "1"
type input "50"
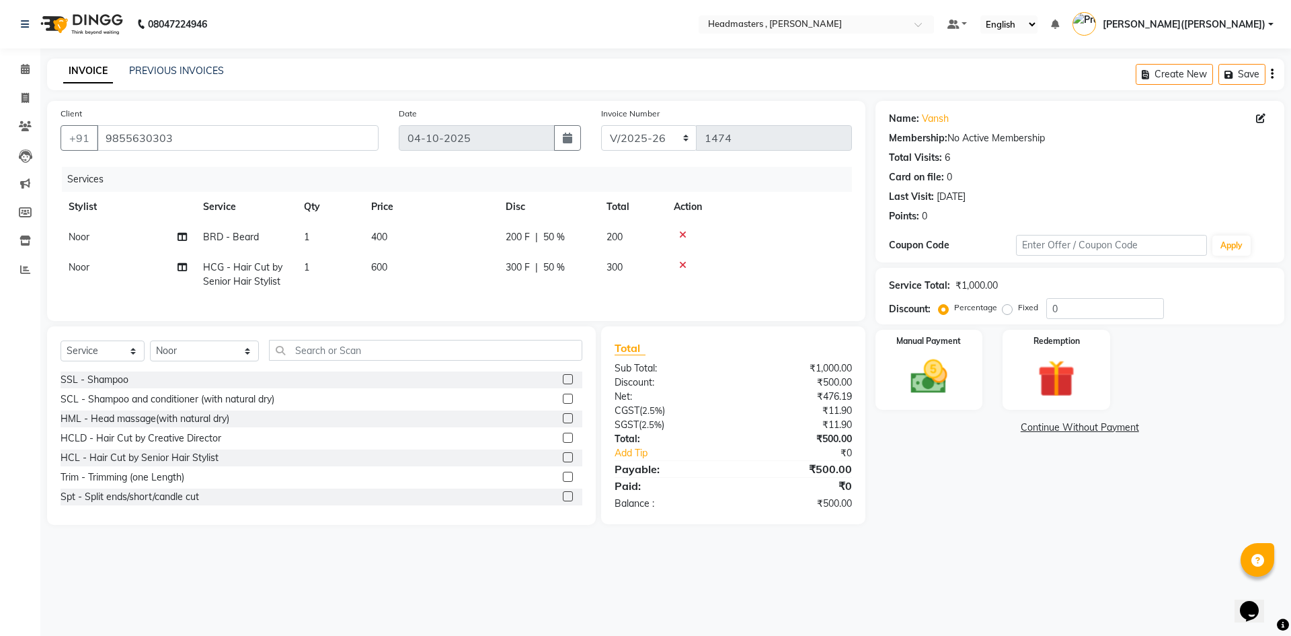
click at [799, 248] on td at bounding box center [759, 237] width 186 height 30
click at [800, 248] on td at bounding box center [759, 237] width 186 height 30
click at [934, 360] on img at bounding box center [929, 376] width 63 height 44
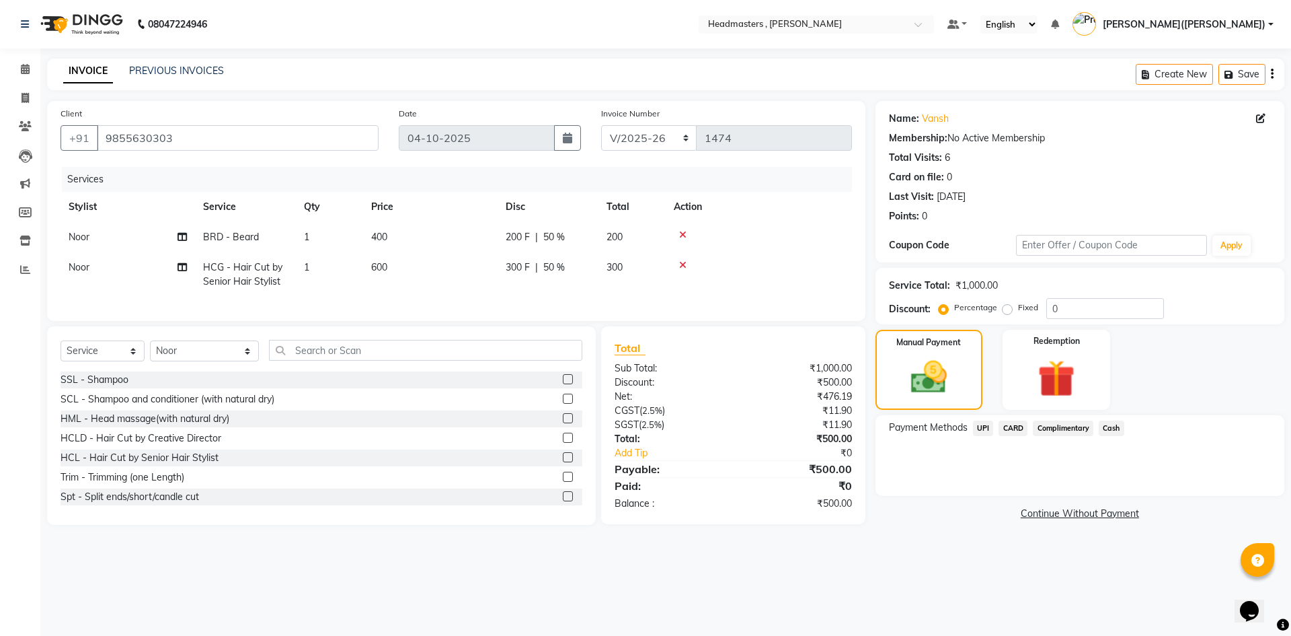
click at [987, 424] on span "UPI" at bounding box center [983, 427] width 21 height 15
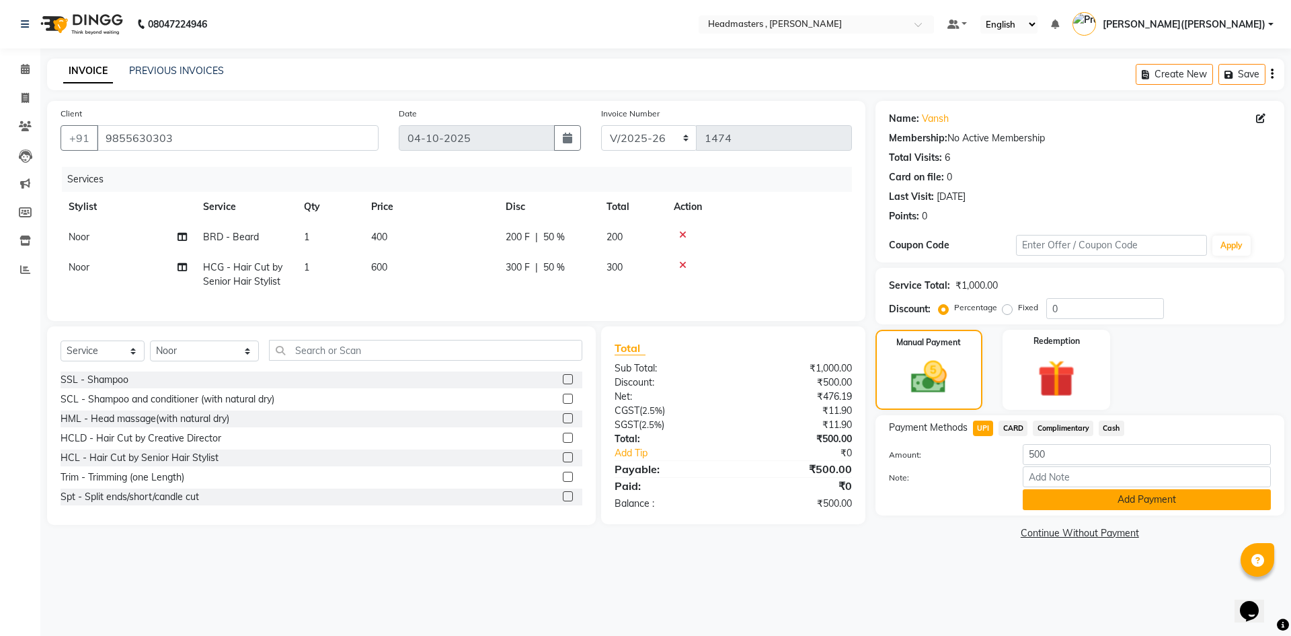
click at [1092, 496] on button "Add Payment" at bounding box center [1147, 499] width 248 height 21
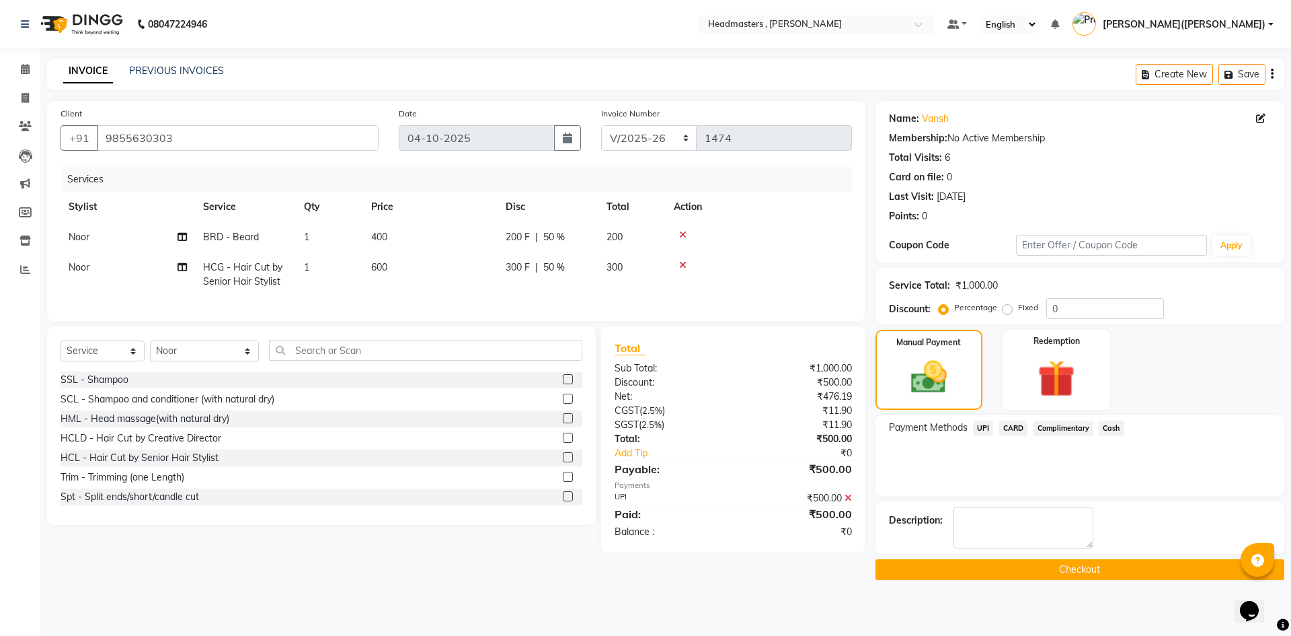
click at [1044, 572] on button "Checkout" at bounding box center [1080, 569] width 409 height 21
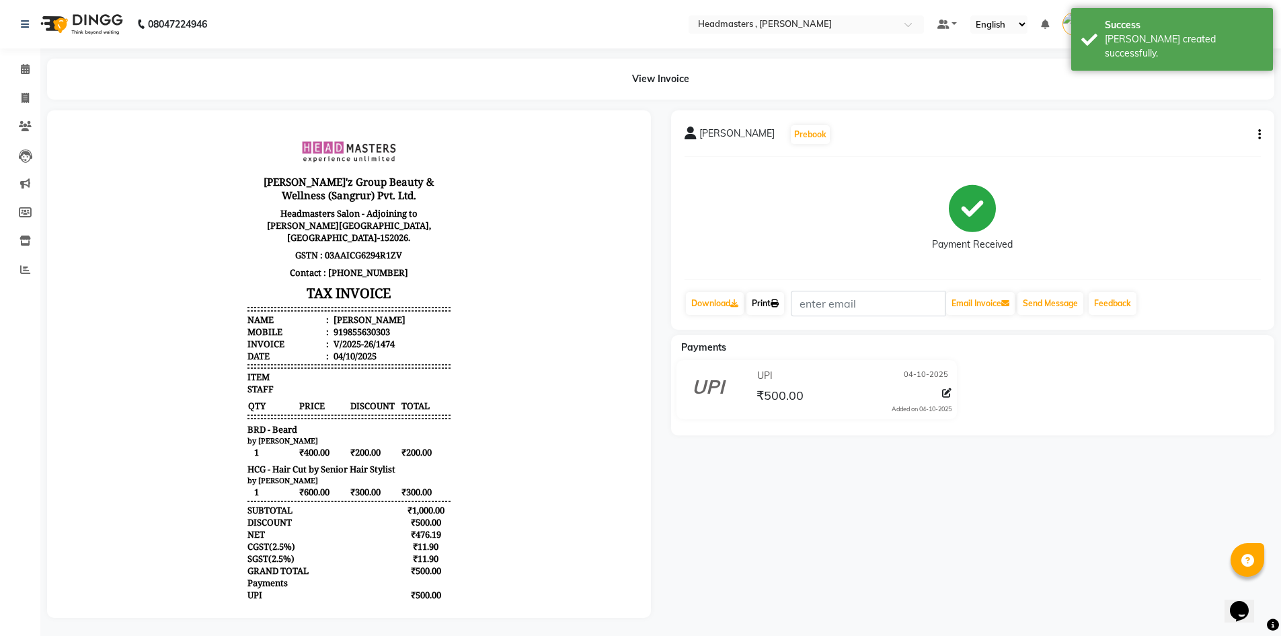
click at [779, 309] on link "Print" at bounding box center [766, 303] width 38 height 23
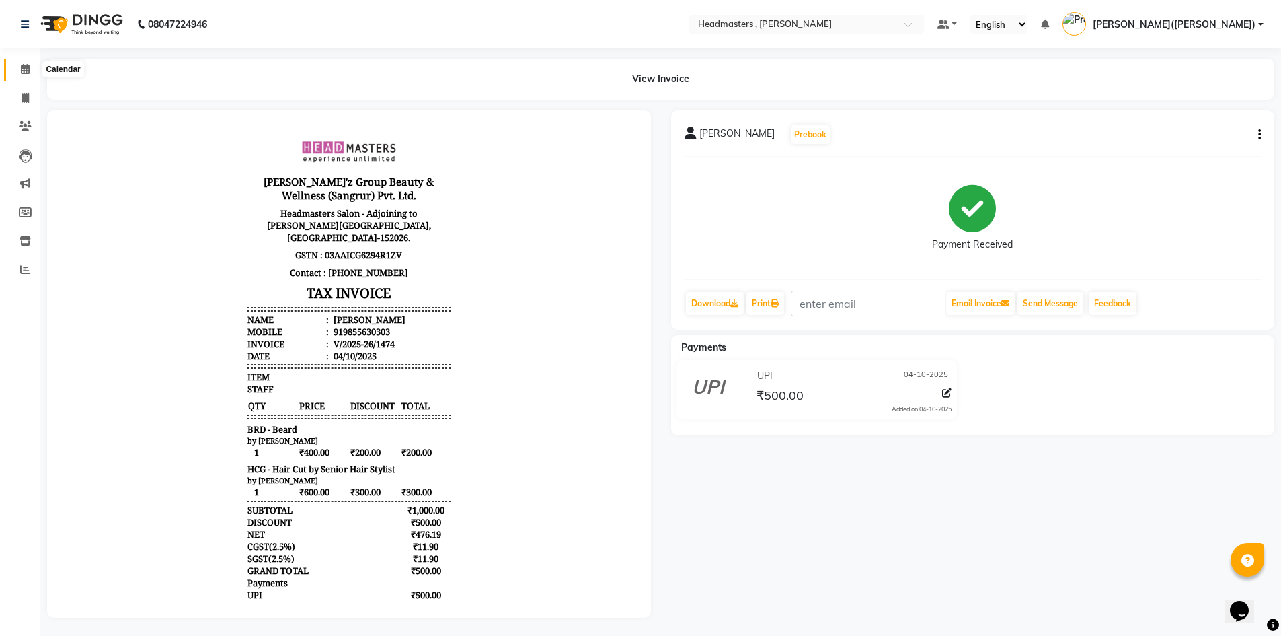
click at [22, 62] on span at bounding box center [25, 69] width 24 height 15
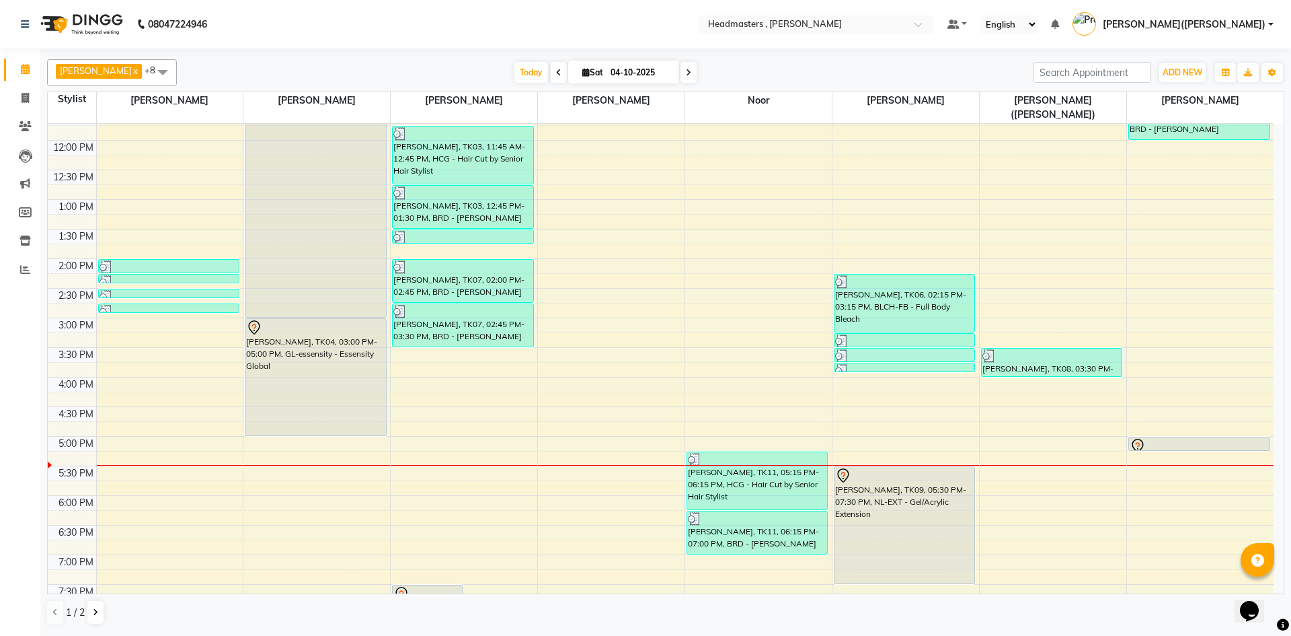
scroll to position [221, 0]
click at [1284, 460] on td "8:00 AM 8:30 AM 9:00 AM 9:30 AM 10:00 AM 10:30 AM 11:00 AM 11:30 AM 12:00 PM 12…" at bounding box center [666, 359] width 1237 height 470
click at [1018, 383] on div "8:00 AM 8:30 AM 9:00 AM 9:30 AM 10:00 AM 10:30 AM 11:00 AM 11:30 AM 12:00 PM 12…" at bounding box center [661, 287] width 1226 height 769
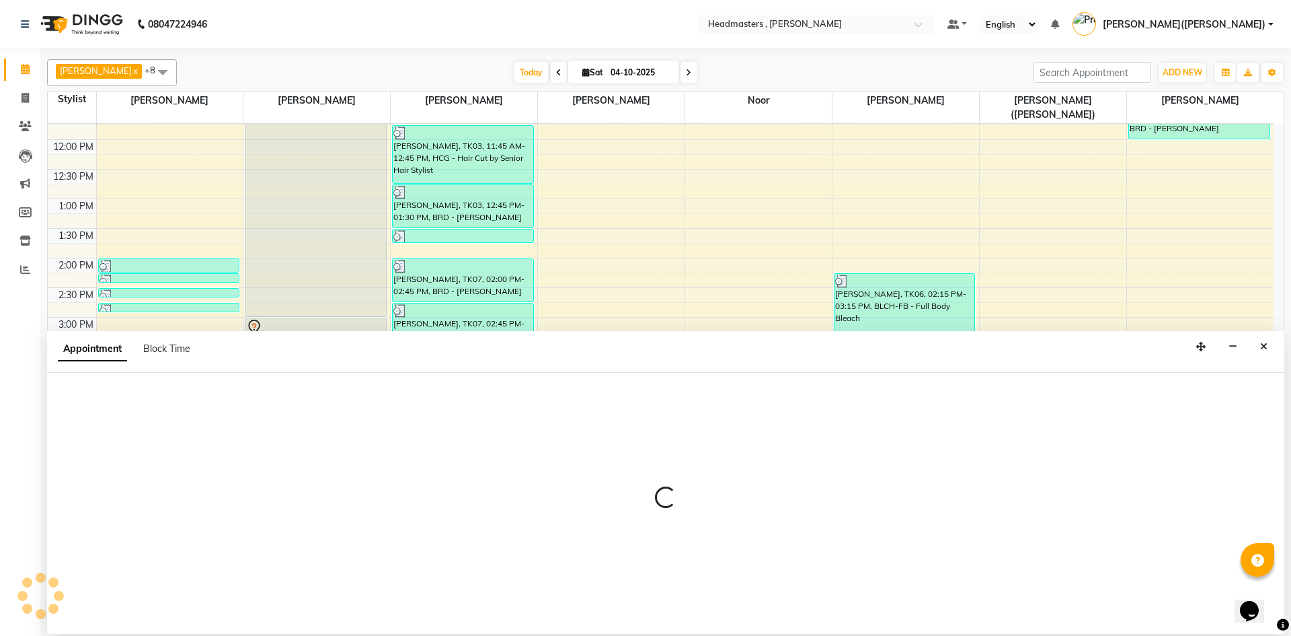
select select "85121"
select select "975"
select select "tentative"
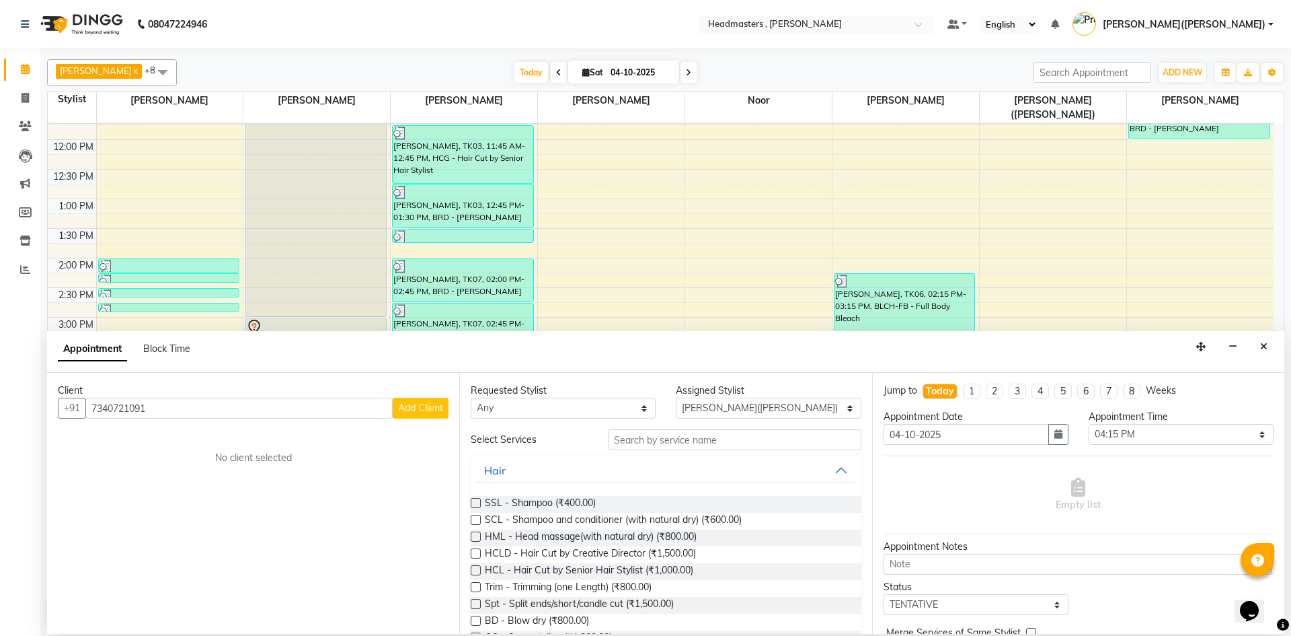
type input "7340721091"
click at [417, 409] on span "Add Client" at bounding box center [420, 408] width 45 height 12
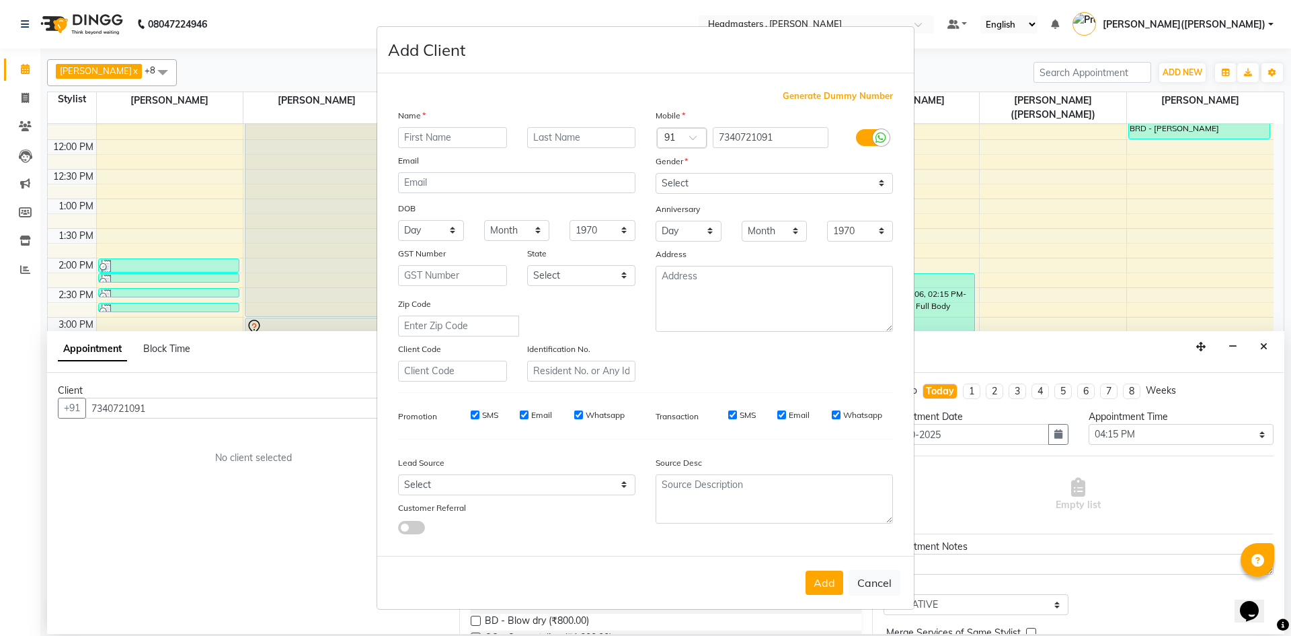
click at [429, 136] on input "text" at bounding box center [452, 137] width 109 height 21
type input "REET"
click at [545, 134] on input "text" at bounding box center [581, 137] width 109 height 21
type input "[PERSON_NAME]"
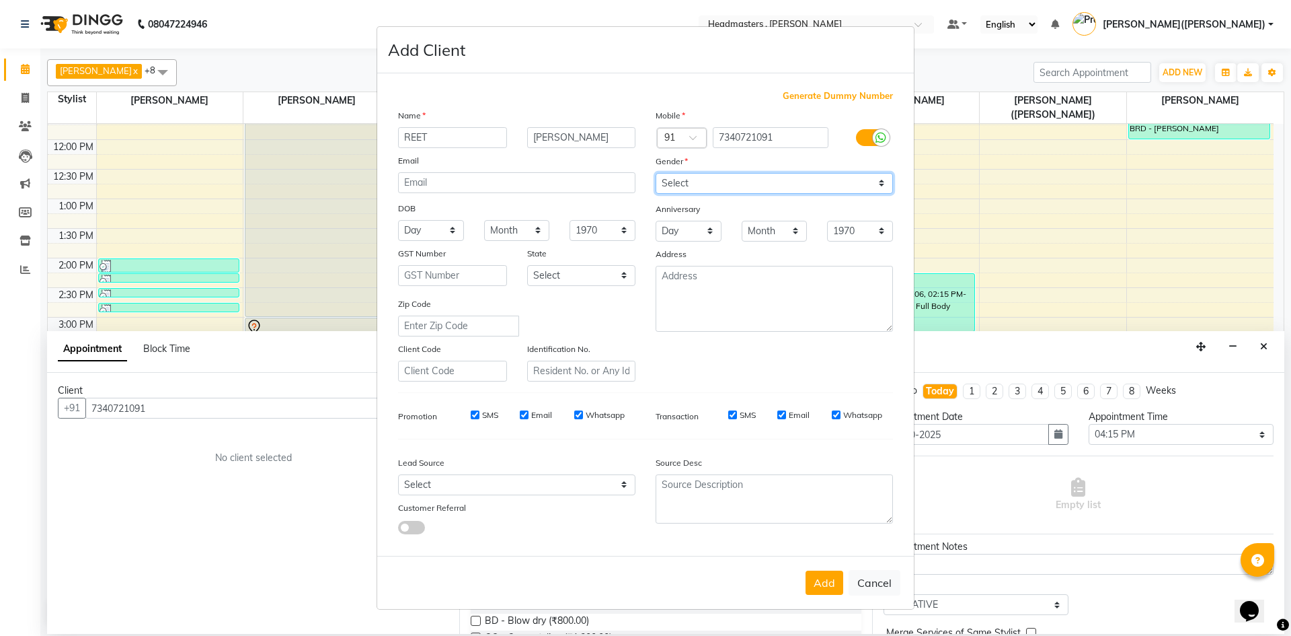
click at [880, 181] on select "Select [DEMOGRAPHIC_DATA] [DEMOGRAPHIC_DATA] Other Prefer Not To Say" at bounding box center [774, 183] width 237 height 21
select select "[DEMOGRAPHIC_DATA]"
click at [656, 173] on select "Select [DEMOGRAPHIC_DATA] [DEMOGRAPHIC_DATA] Other Prefer Not To Say" at bounding box center [774, 183] width 237 height 21
click at [844, 589] on button "Add" at bounding box center [825, 582] width 38 height 24
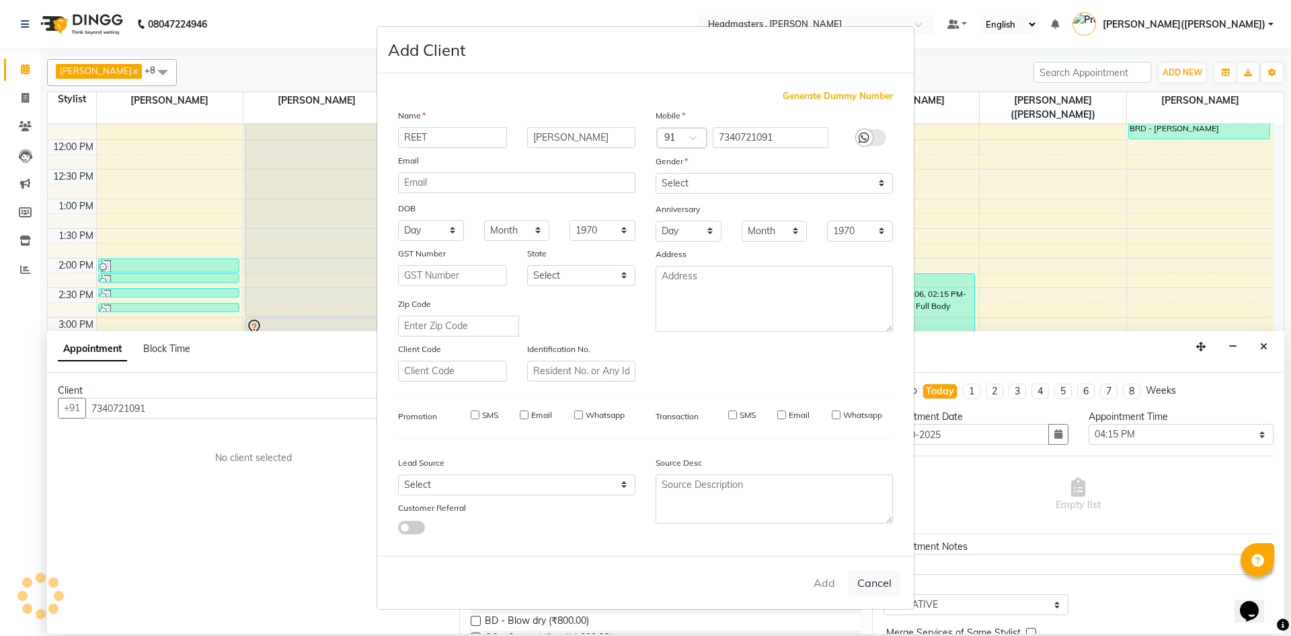
select select
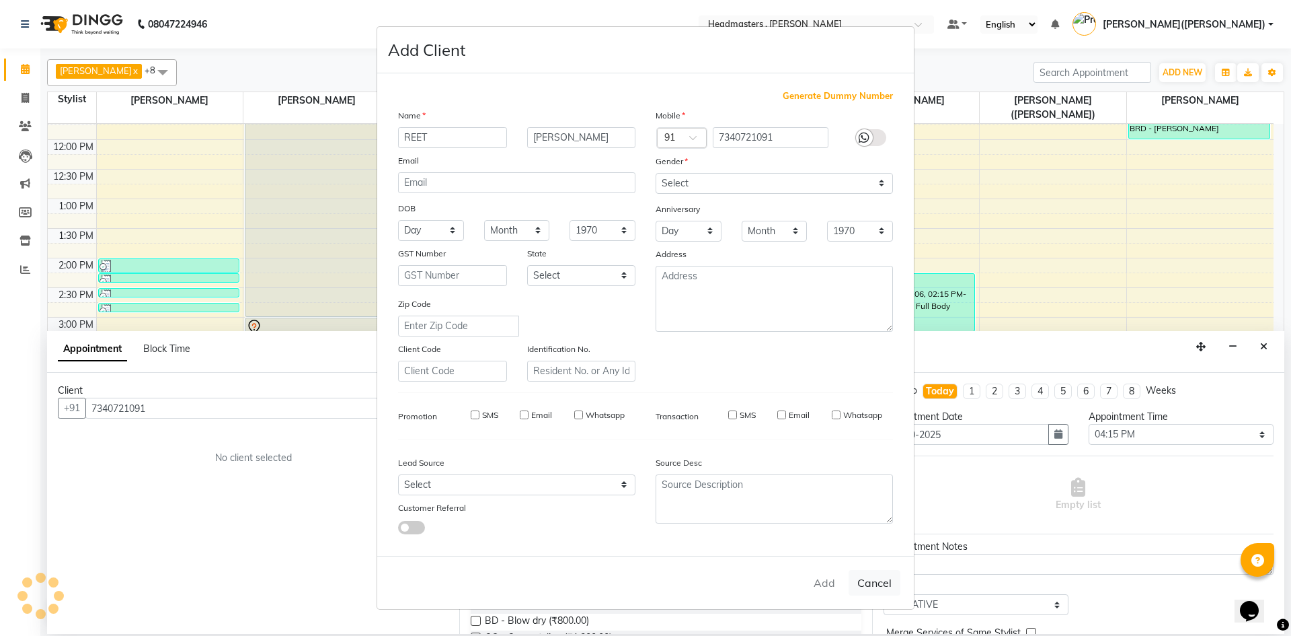
select select
checkbox input "false"
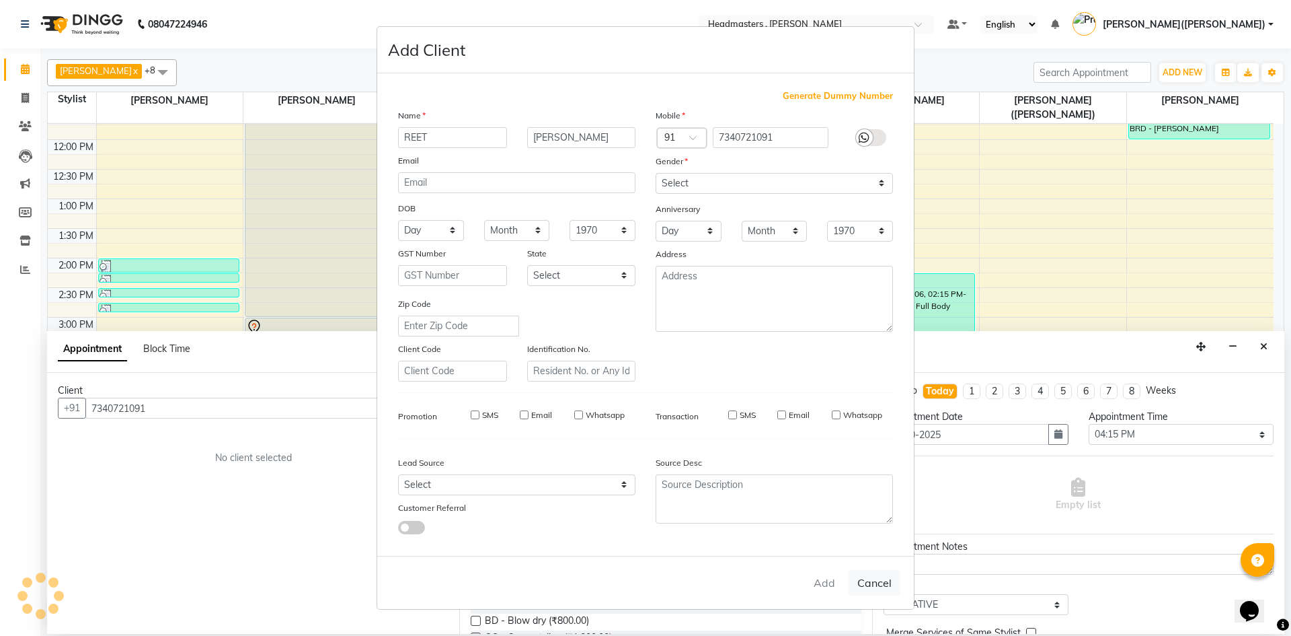
checkbox input "false"
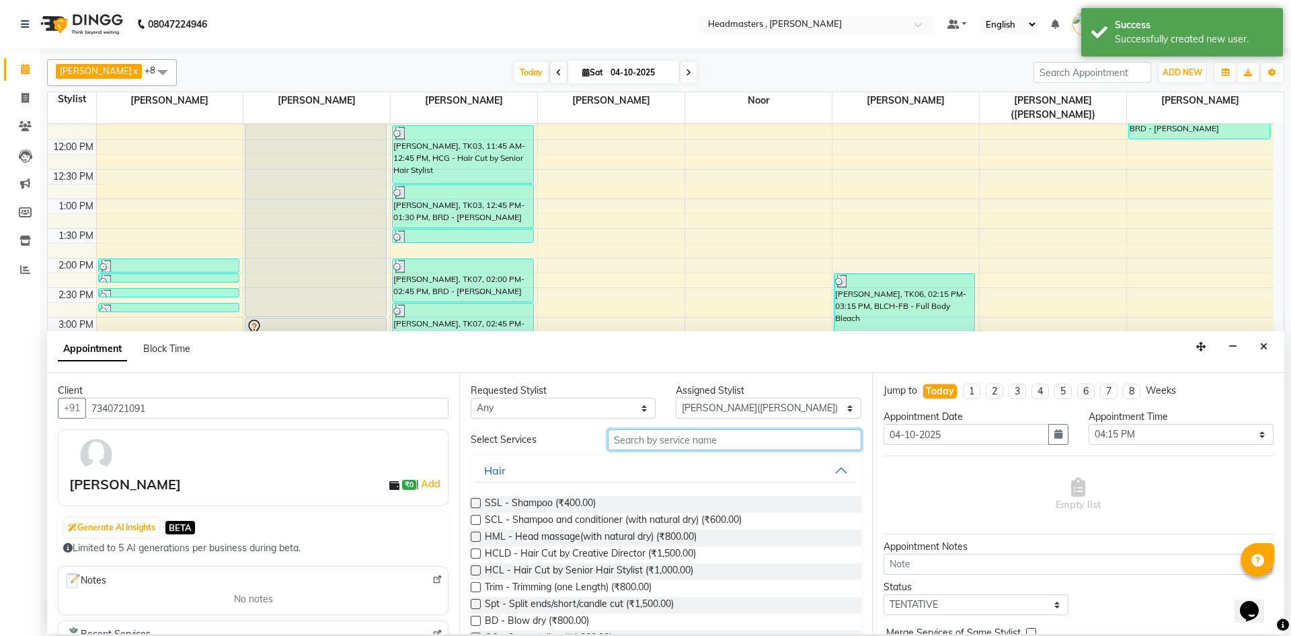
click at [686, 440] on input "text" at bounding box center [735, 439] width 254 height 21
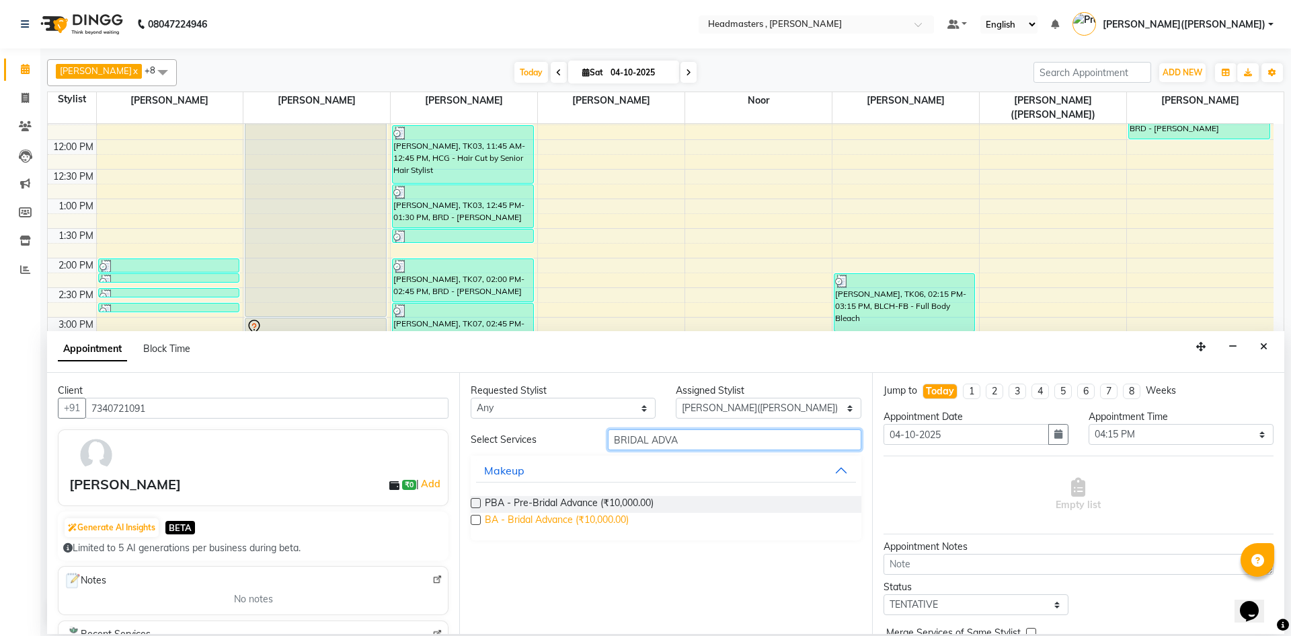
type input "BRIDAL ADVA"
click at [603, 520] on span "BA - Bridal Advance (₹10,000.00)" at bounding box center [557, 521] width 144 height 17
checkbox input "false"
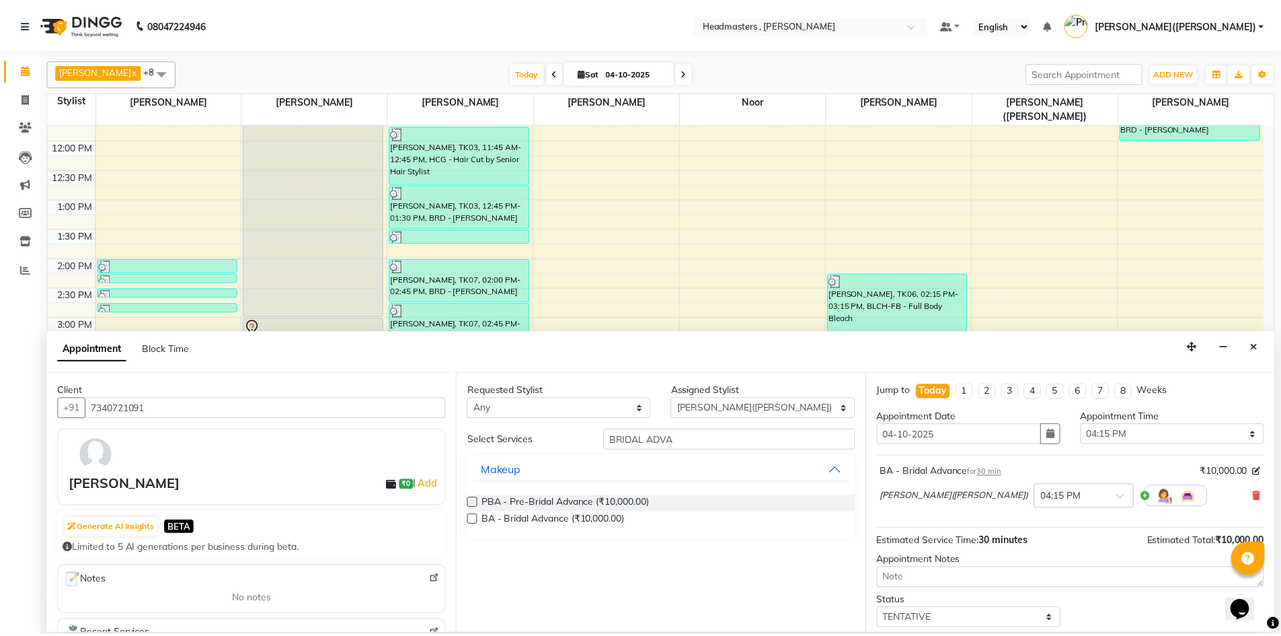
scroll to position [58, 0]
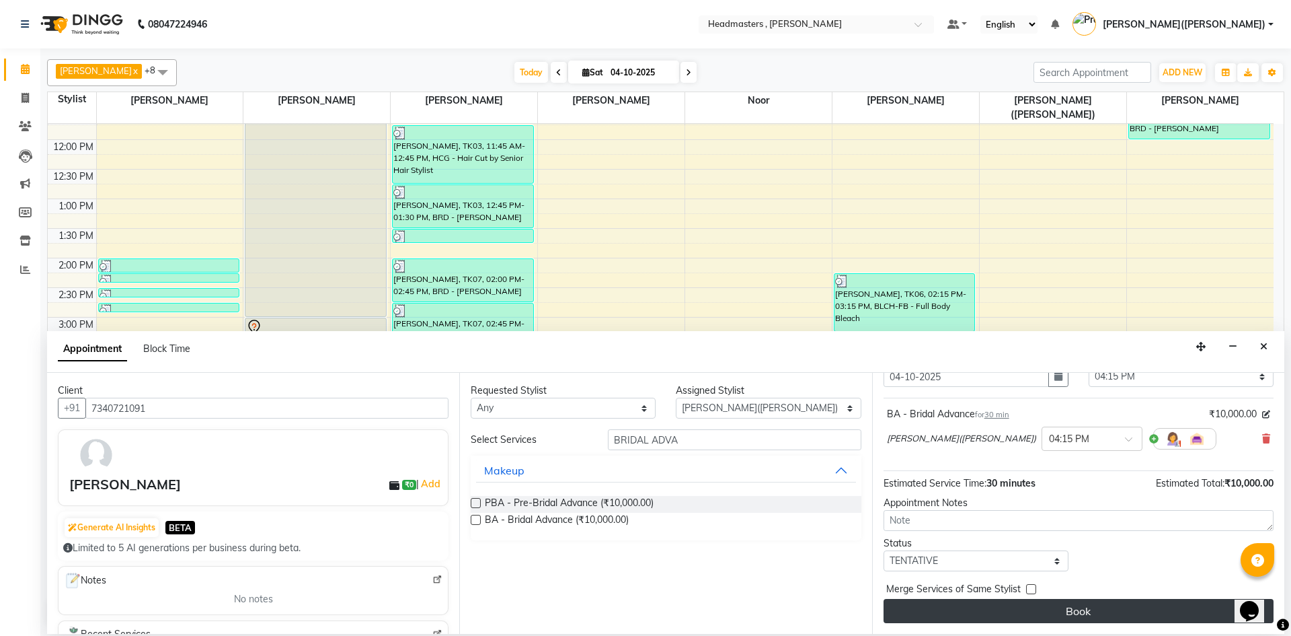
click at [1082, 608] on button "Book" at bounding box center [1079, 611] width 390 height 24
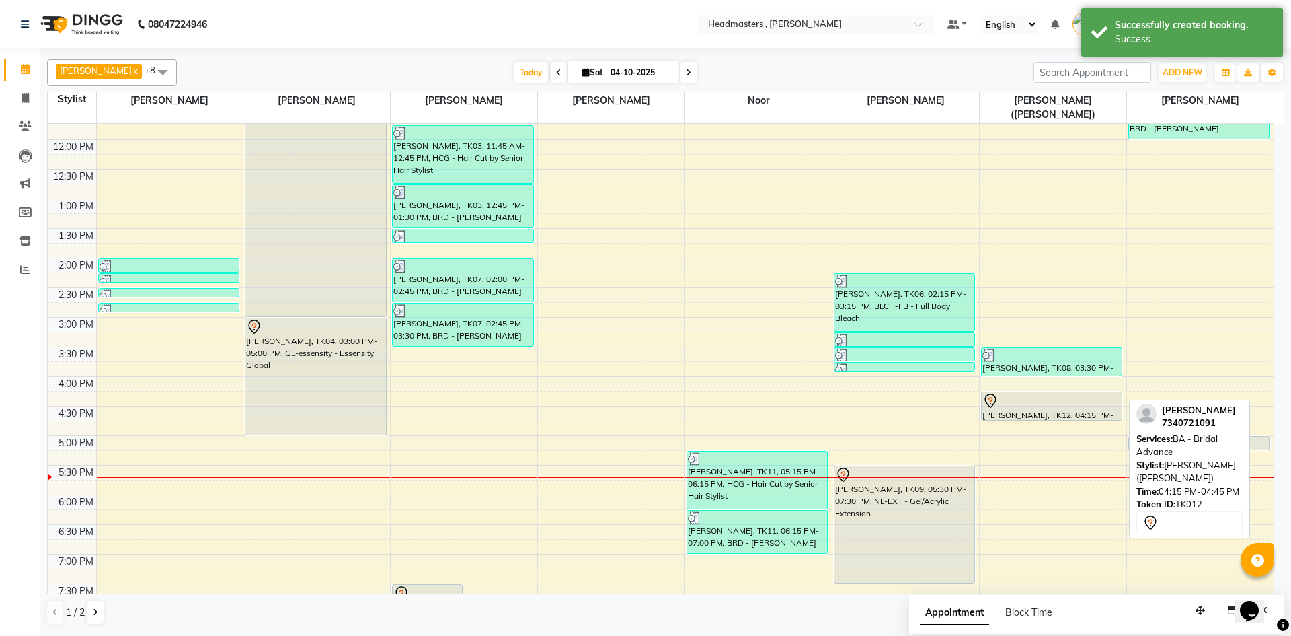
click at [1035, 395] on div "[PERSON_NAME], TK12, 04:15 PM-04:45 PM, BA - Bridal Advance" at bounding box center [1052, 406] width 140 height 28
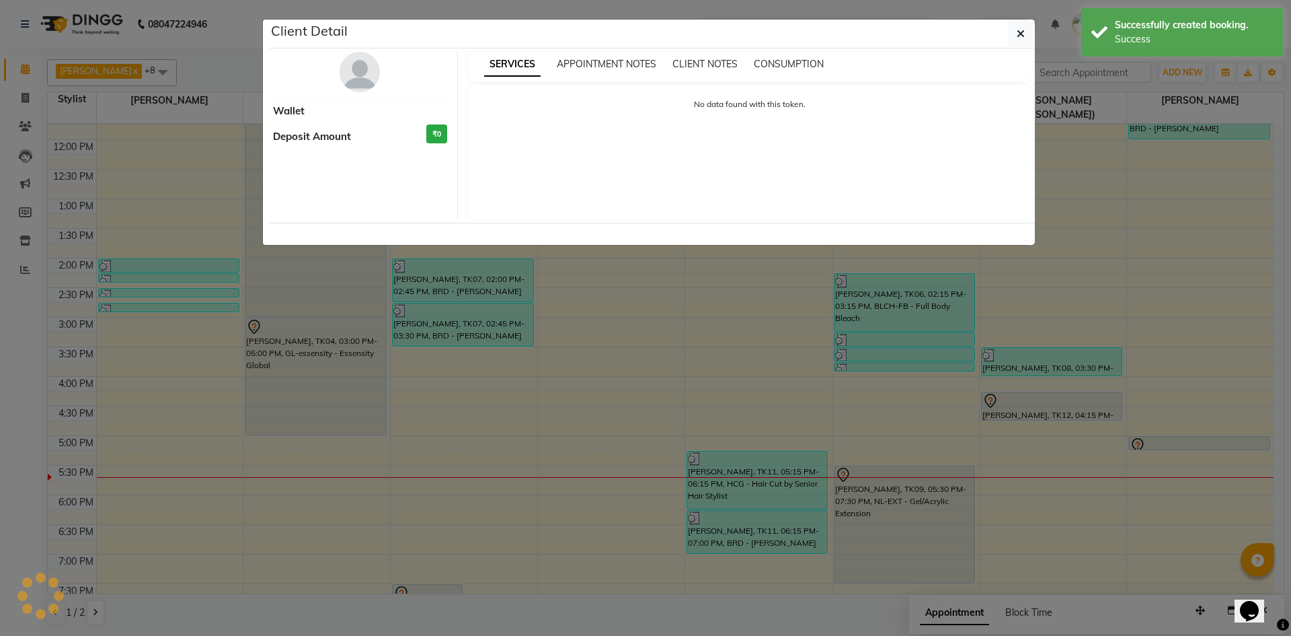
select select "7"
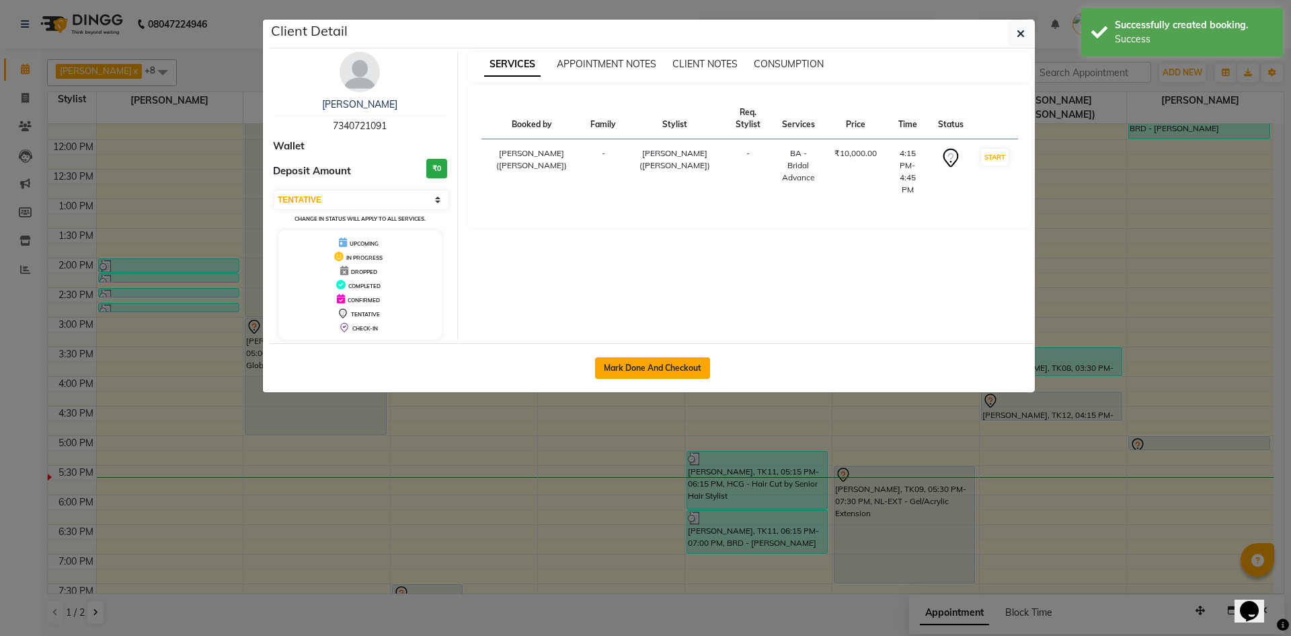
click at [659, 365] on button "Mark Done And Checkout" at bounding box center [652, 368] width 115 height 22
select select "service"
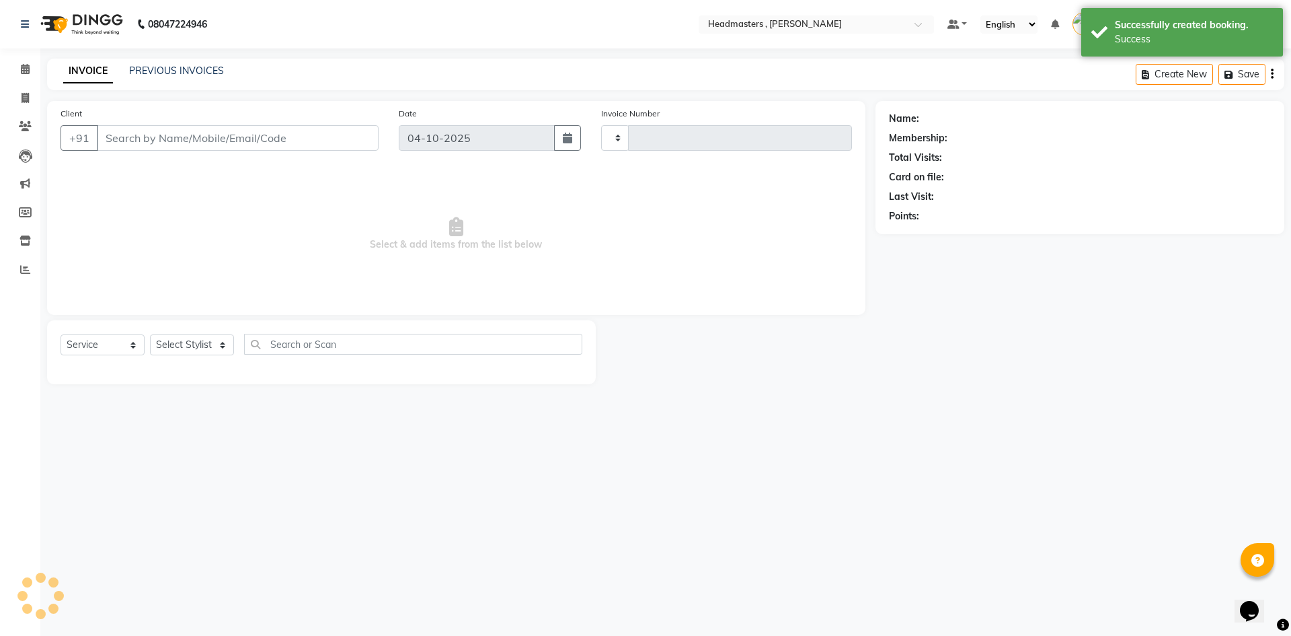
type input "1475"
select select "8566"
type input "7340721091"
select select "85121"
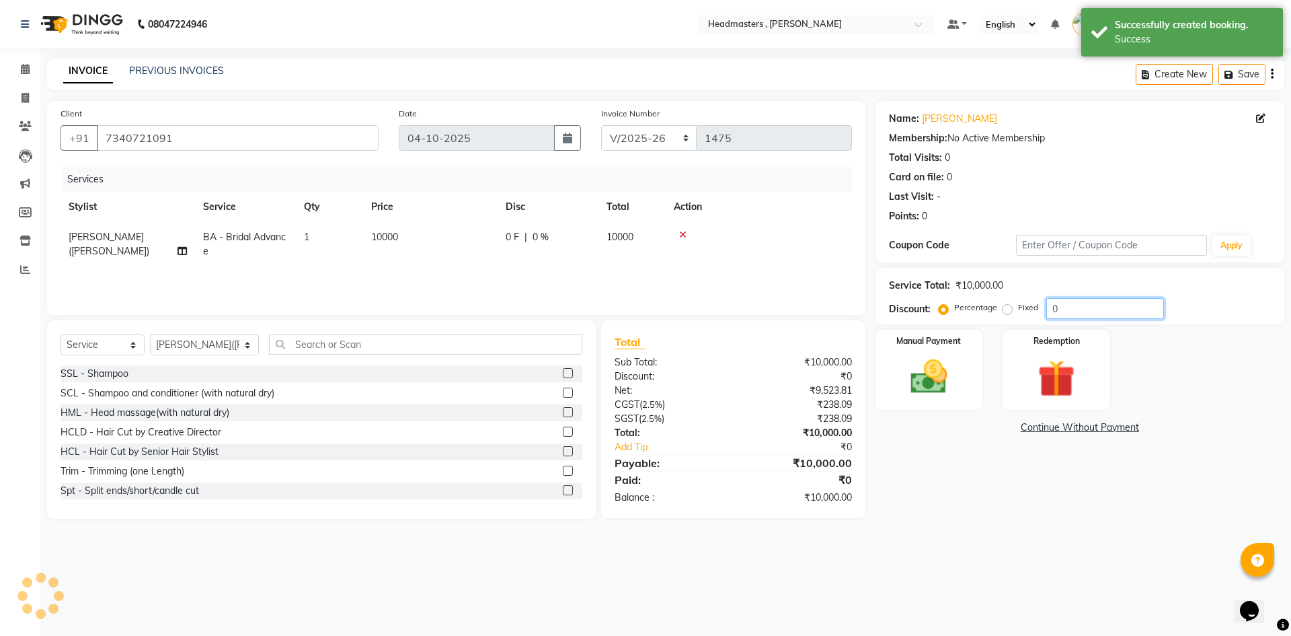
click at [1080, 309] on input "0" at bounding box center [1106, 308] width 118 height 21
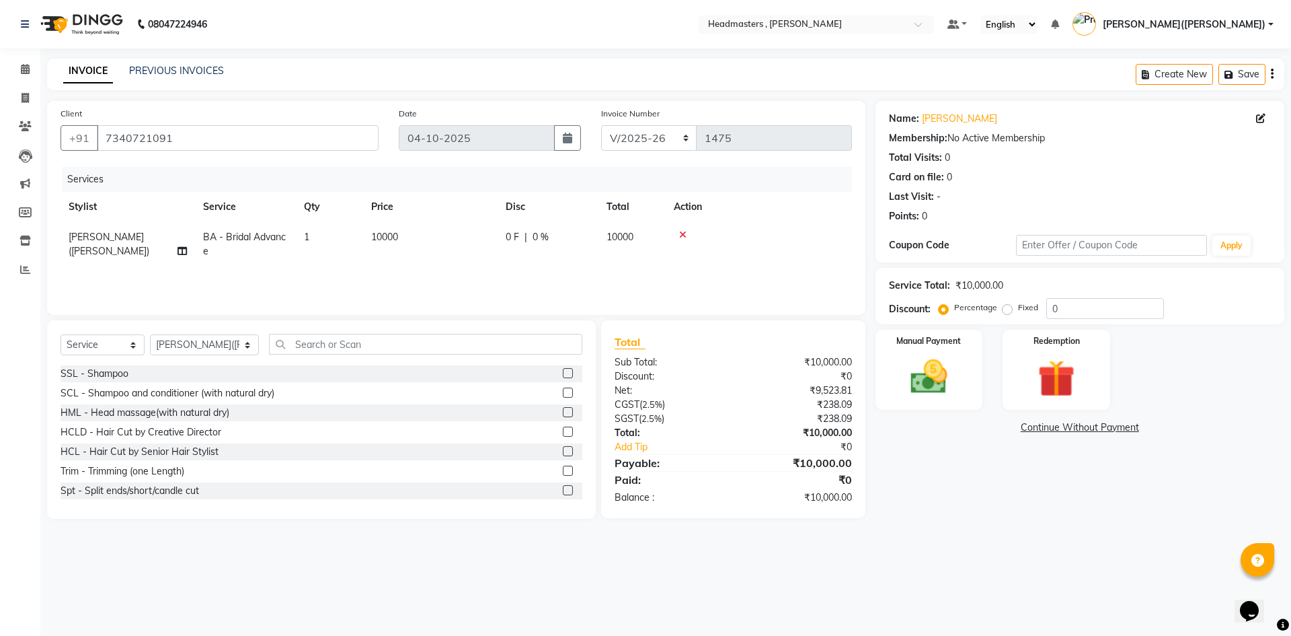
click at [1012, 308] on div "Fixed" at bounding box center [1022, 307] width 33 height 16
click at [1018, 308] on label "Fixed" at bounding box center [1028, 307] width 20 height 12
click at [1006, 308] on input "Fixed" at bounding box center [1010, 307] width 9 height 9
radio input "true"
click at [1133, 311] on input "0" at bounding box center [1106, 308] width 118 height 21
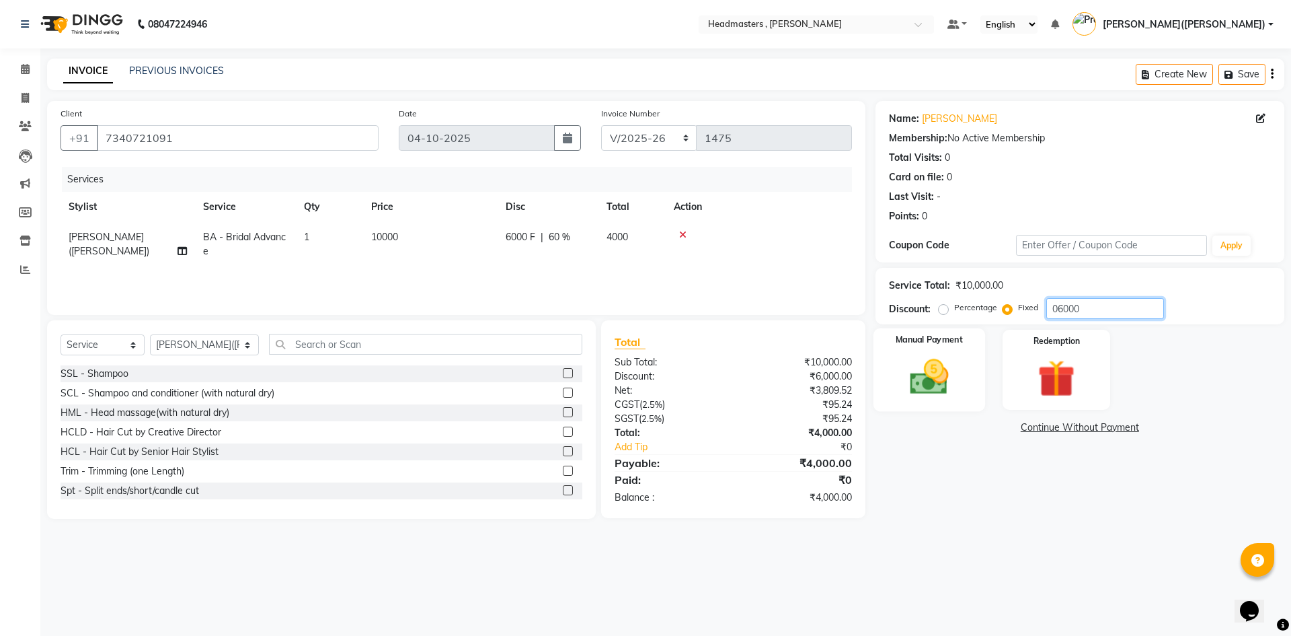
type input "06000"
click at [928, 350] on div "Manual Payment" at bounding box center [929, 369] width 112 height 83
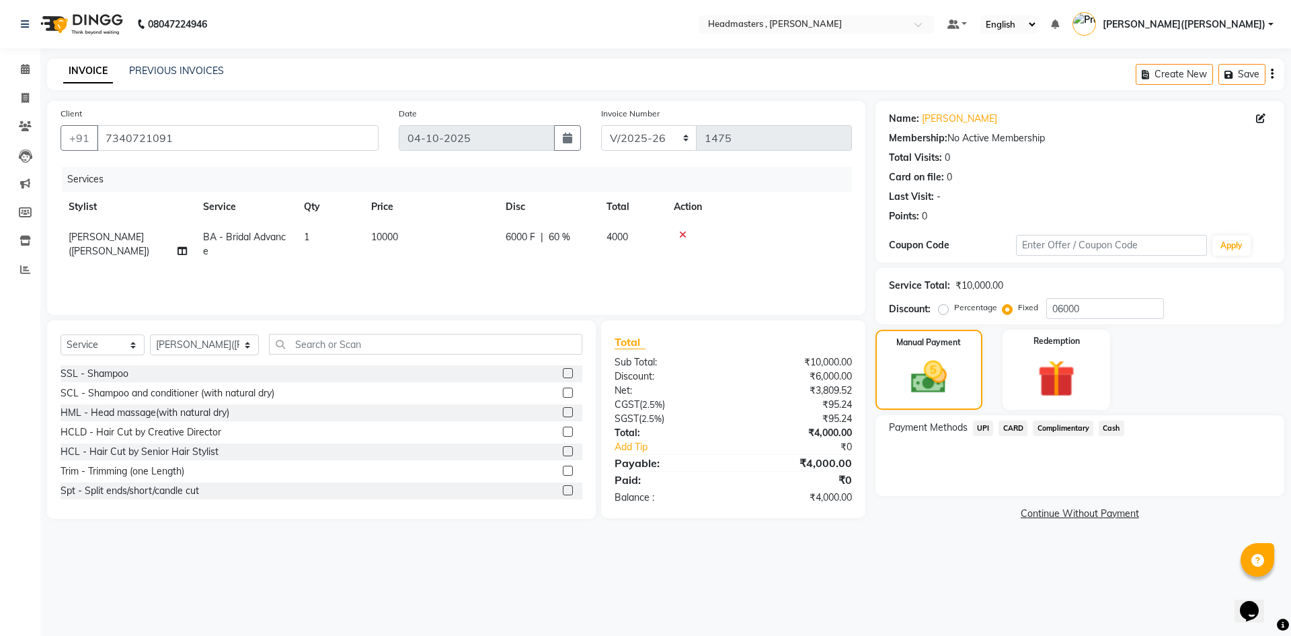
click at [979, 424] on span "UPI" at bounding box center [983, 427] width 21 height 15
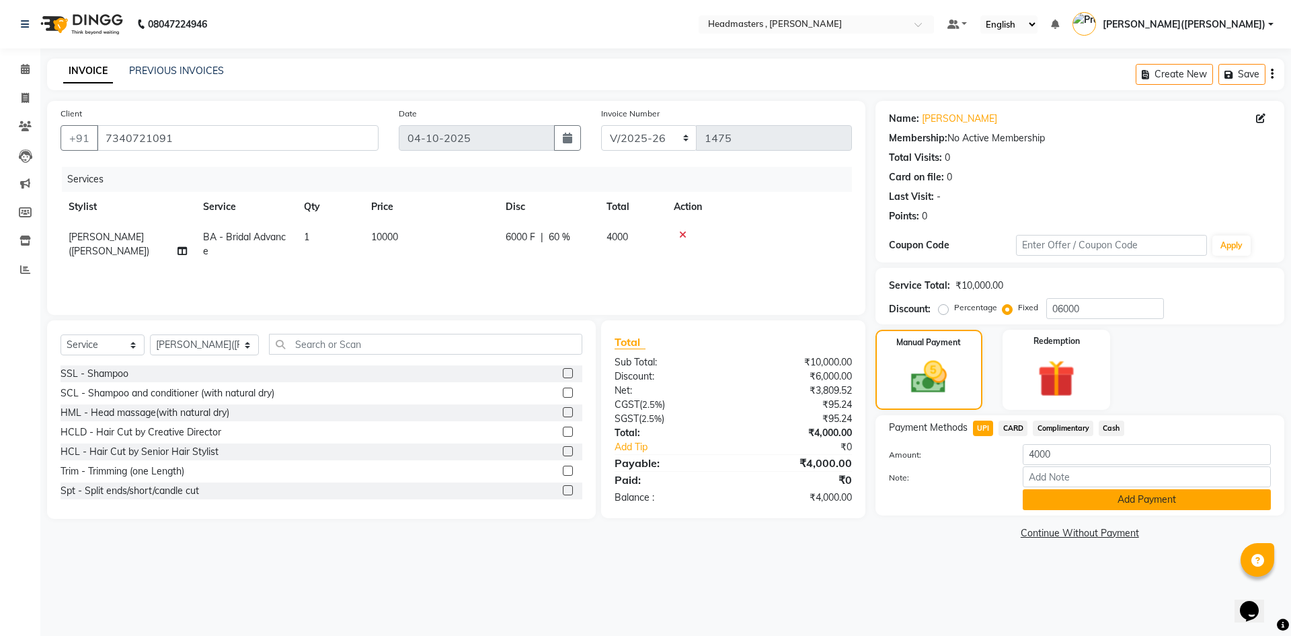
click at [1071, 496] on button "Add Payment" at bounding box center [1147, 499] width 248 height 21
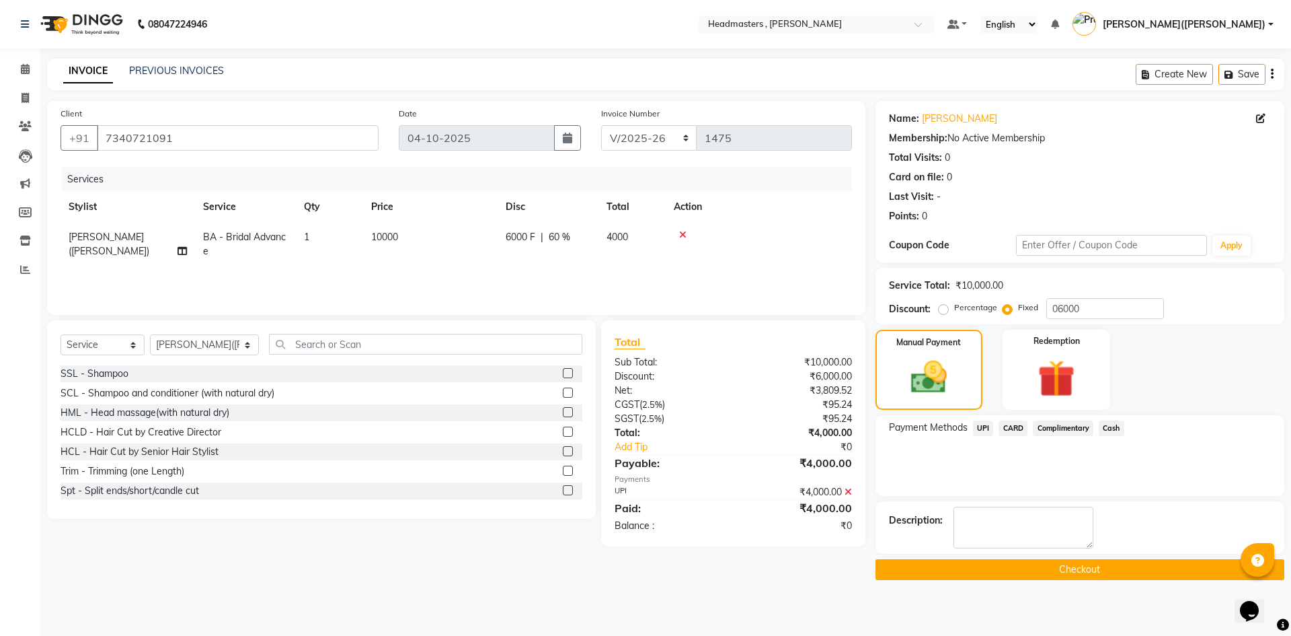
click at [1032, 567] on button "Checkout" at bounding box center [1080, 569] width 409 height 21
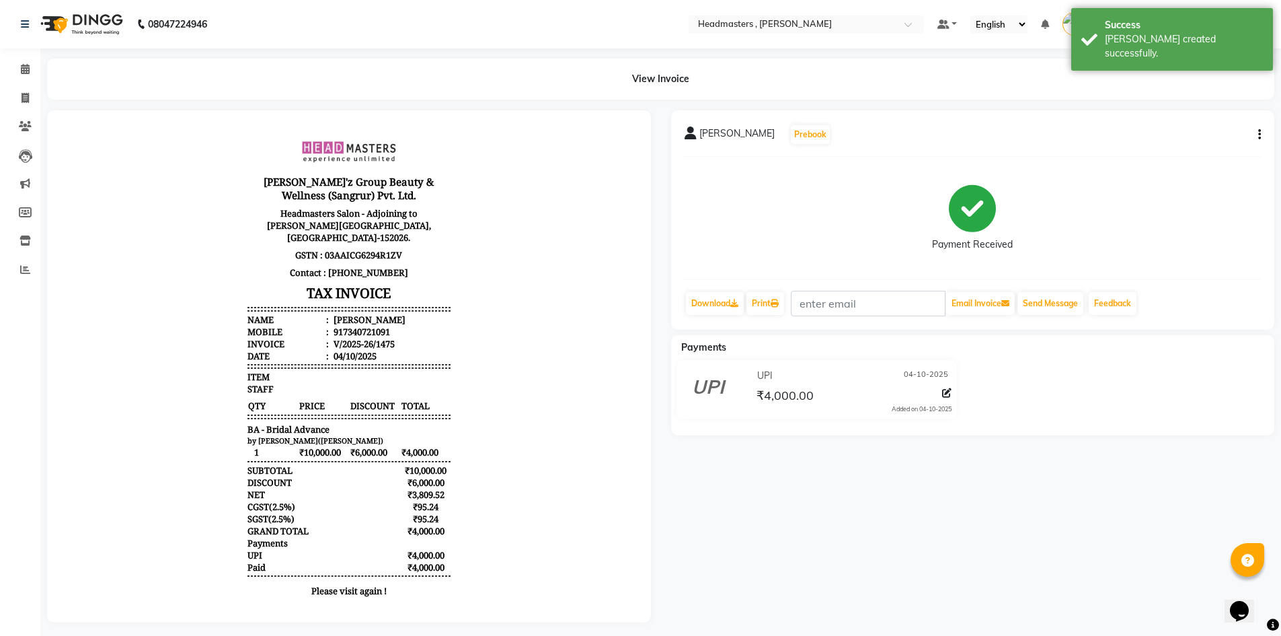
click at [765, 316] on div "[PERSON_NAME] Prebook Payment Received Download Print Email Invoice Send Messag…" at bounding box center [973, 219] width 604 height 219
click at [772, 305] on link "Print" at bounding box center [766, 303] width 38 height 23
click at [777, 300] on icon at bounding box center [775, 303] width 8 height 8
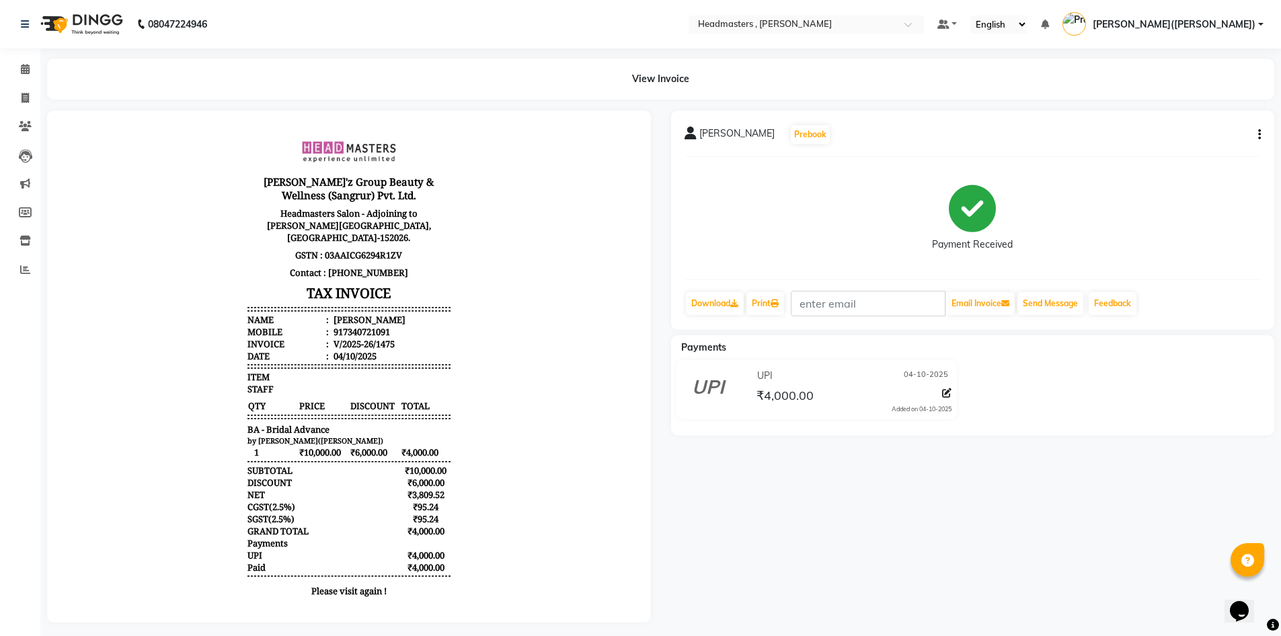
click at [1209, 3] on nav "08047224946 Select Location × Headmasters , Sri Muktsar Sahib Default Panel My …" at bounding box center [640, 24] width 1281 height 48
click at [14, 71] on span at bounding box center [25, 69] width 24 height 15
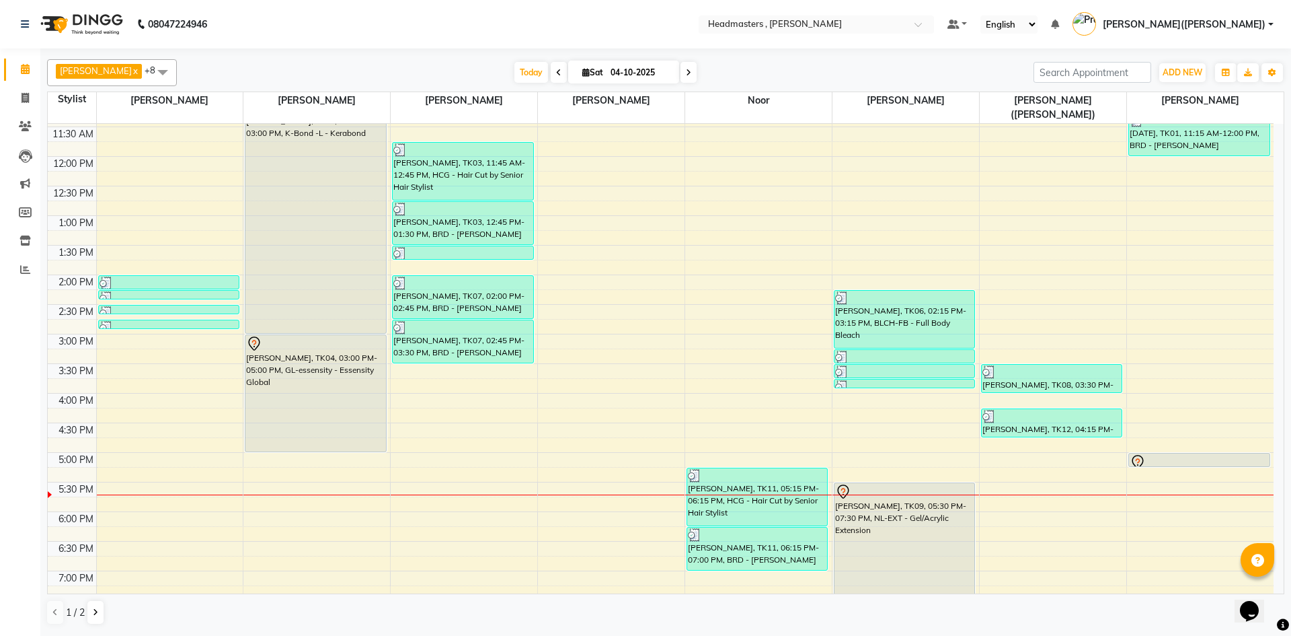
scroll to position [264, 0]
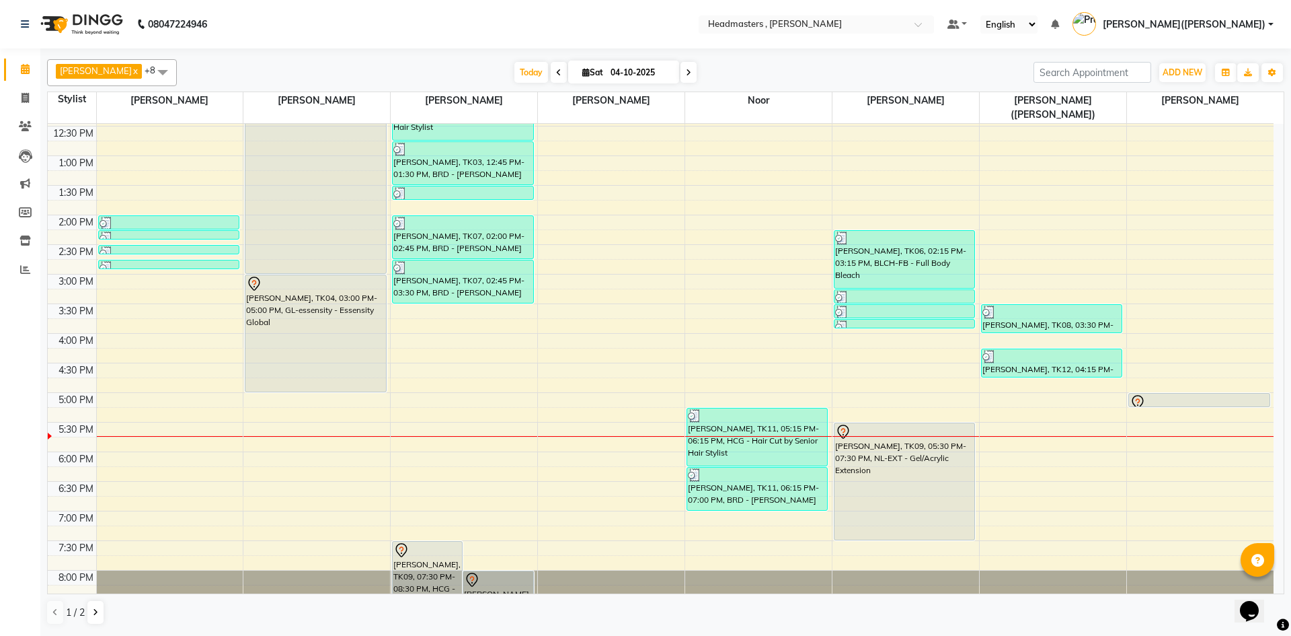
drag, startPoint x: 1289, startPoint y: 350, endPoint x: 1288, endPoint y: 336, distance: 13.5
click at [1288, 337] on div "[PERSON_NAME] x [PERSON_NAME] x [PERSON_NAME] x [PERSON_NAME] x Noor x [PERSON_…" at bounding box center [665, 340] width 1251 height 585
click at [1288, 336] on div "[PERSON_NAME] x [PERSON_NAME] x [PERSON_NAME] x [PERSON_NAME] x Noor x [PERSON_…" at bounding box center [665, 340] width 1251 height 585
click at [1270, 360] on div "8:00 AM 8:30 AM 9:00 AM 9:30 AM 10:00 AM 10:30 AM 11:00 AM 11:30 AM 12:00 PM 12…" at bounding box center [661, 244] width 1226 height 769
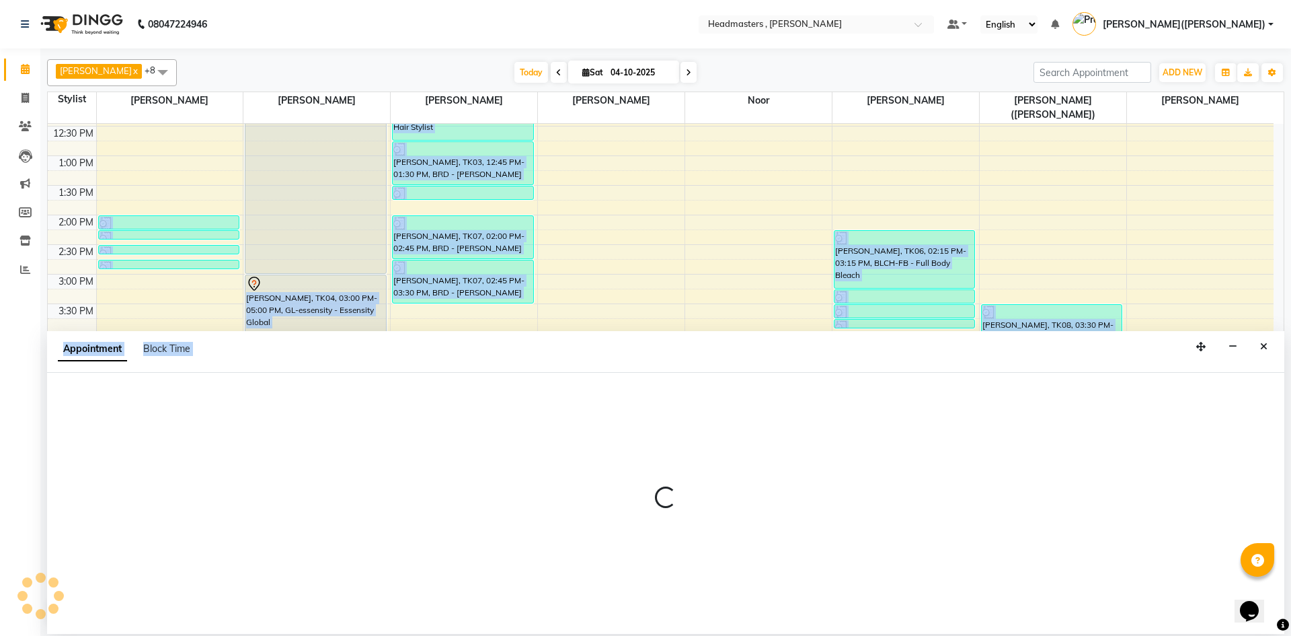
drag, startPoint x: 1270, startPoint y: 360, endPoint x: 1271, endPoint y: 320, distance: 39.7
click at [1271, 320] on div "[PERSON_NAME] x [PERSON_NAME] x [PERSON_NAME] x [PERSON_NAME] x Noor x [PERSON_…" at bounding box center [666, 342] width 1238 height 576
select select "85124"
select select "990"
select select "tentative"
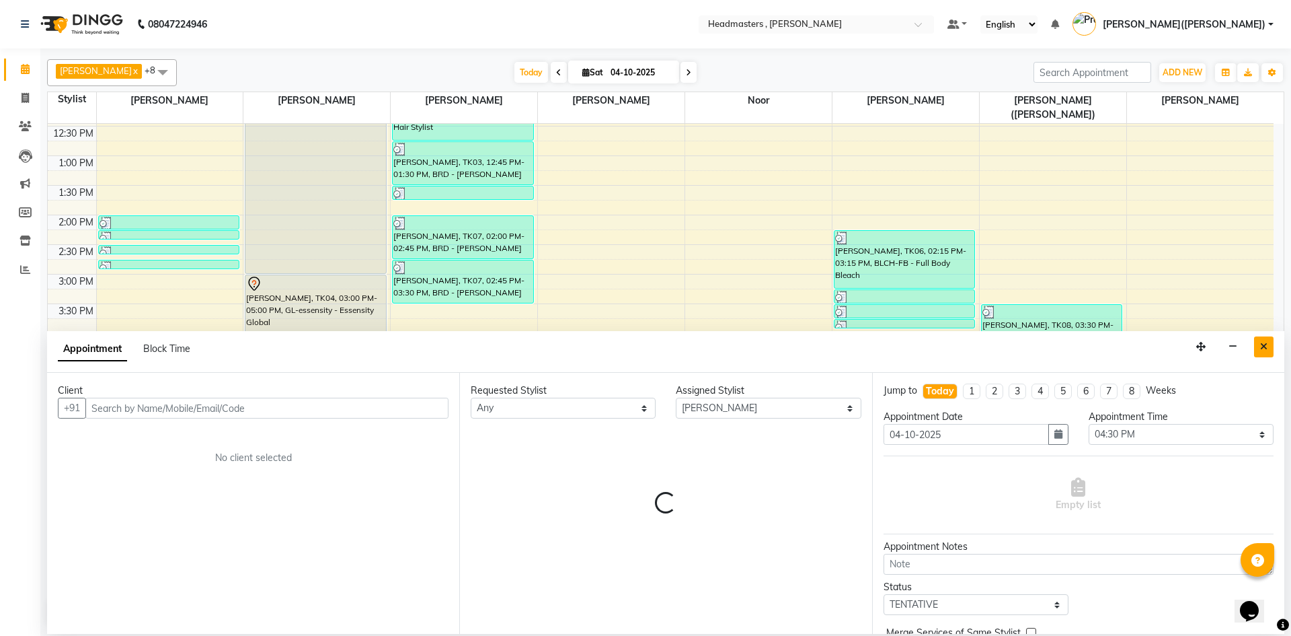
click at [1265, 350] on icon "Close" at bounding box center [1264, 346] width 7 height 9
click at [1265, 350] on div "8:00 AM 8:30 AM 9:00 AM 9:30 AM 10:00 AM 10:30 AM 11:00 AM 11:30 AM 12:00 PM 12…" at bounding box center [661, 244] width 1226 height 769
select select "85124"
select select "tentative"
select select "990"
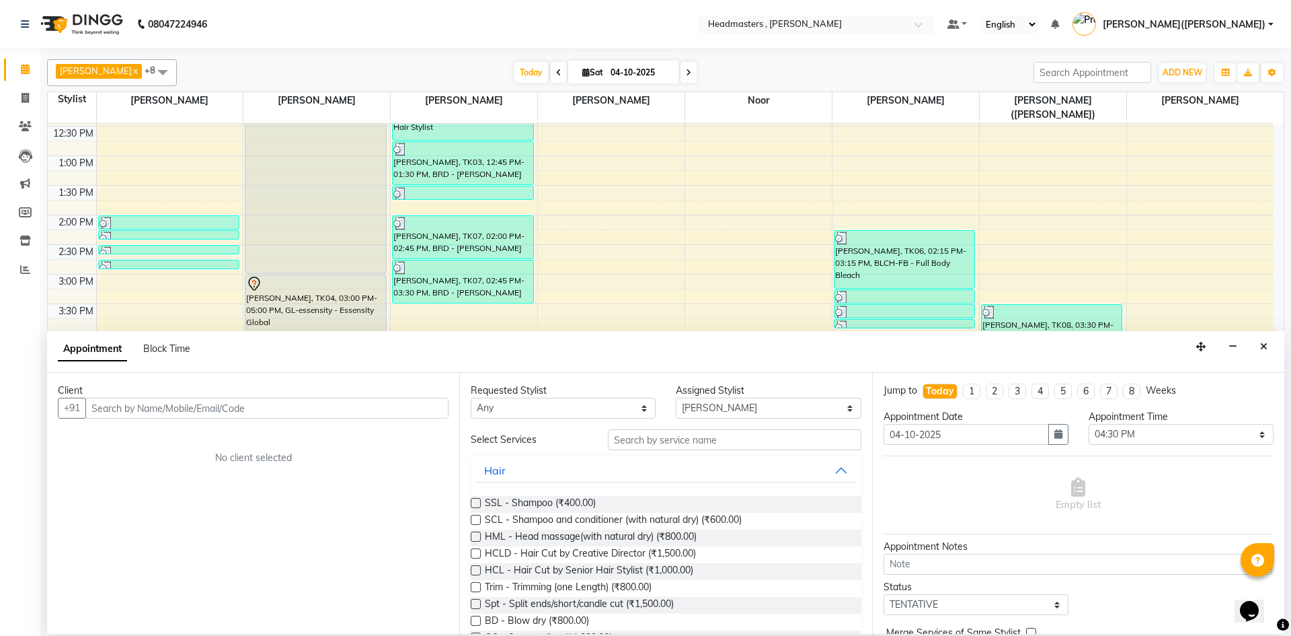
click at [1265, 350] on icon "Close" at bounding box center [1264, 346] width 7 height 9
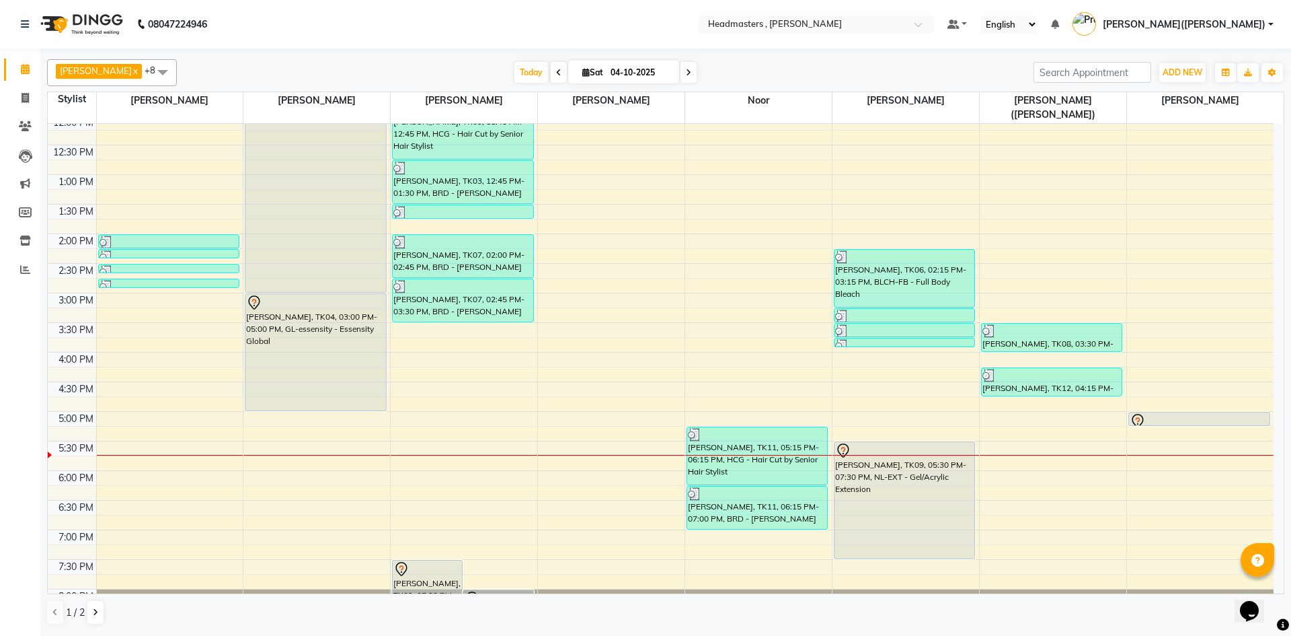
scroll to position [285, 0]
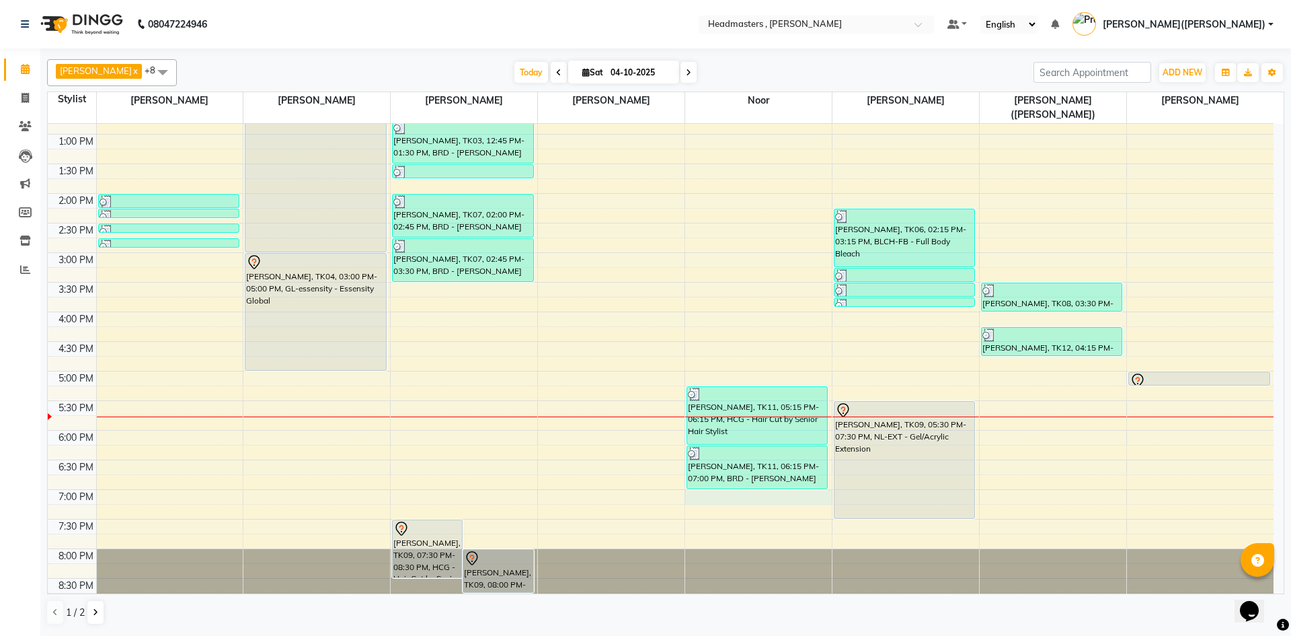
click at [697, 482] on div "8:00 AM 8:30 AM 9:00 AM 9:30 AM 10:00 AM 10:30 AM 11:00 AM 11:30 AM 12:00 PM 12…" at bounding box center [661, 223] width 1226 height 769
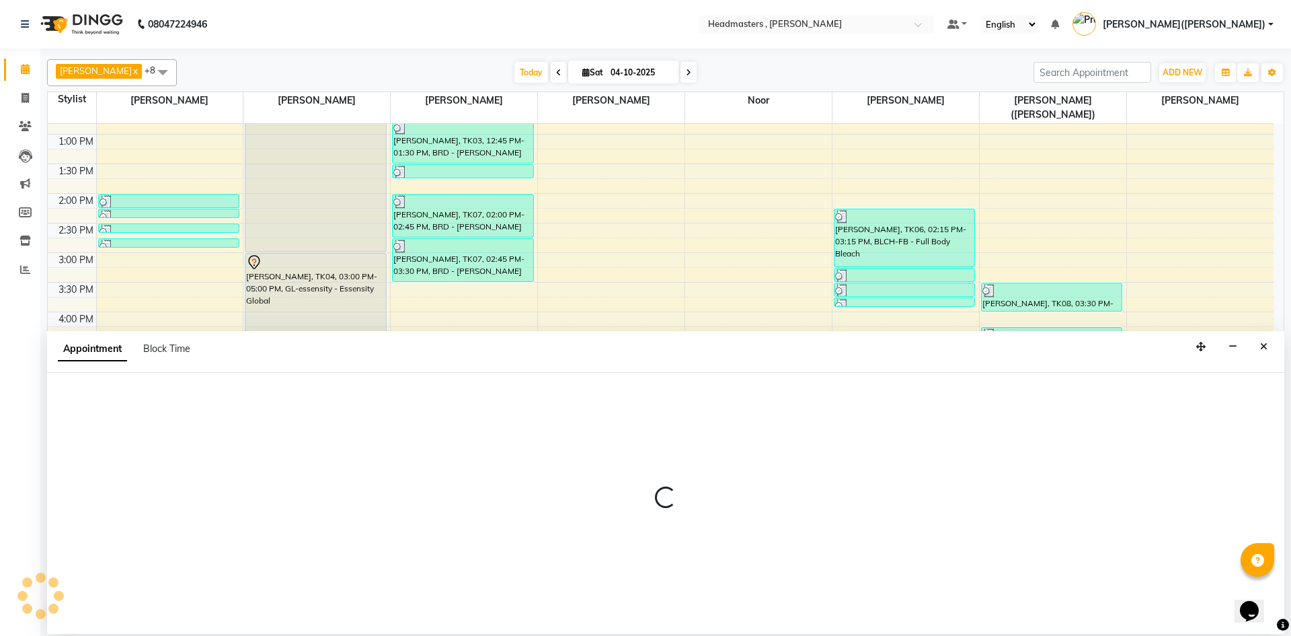
select select "85427"
select select "1140"
select select "tentative"
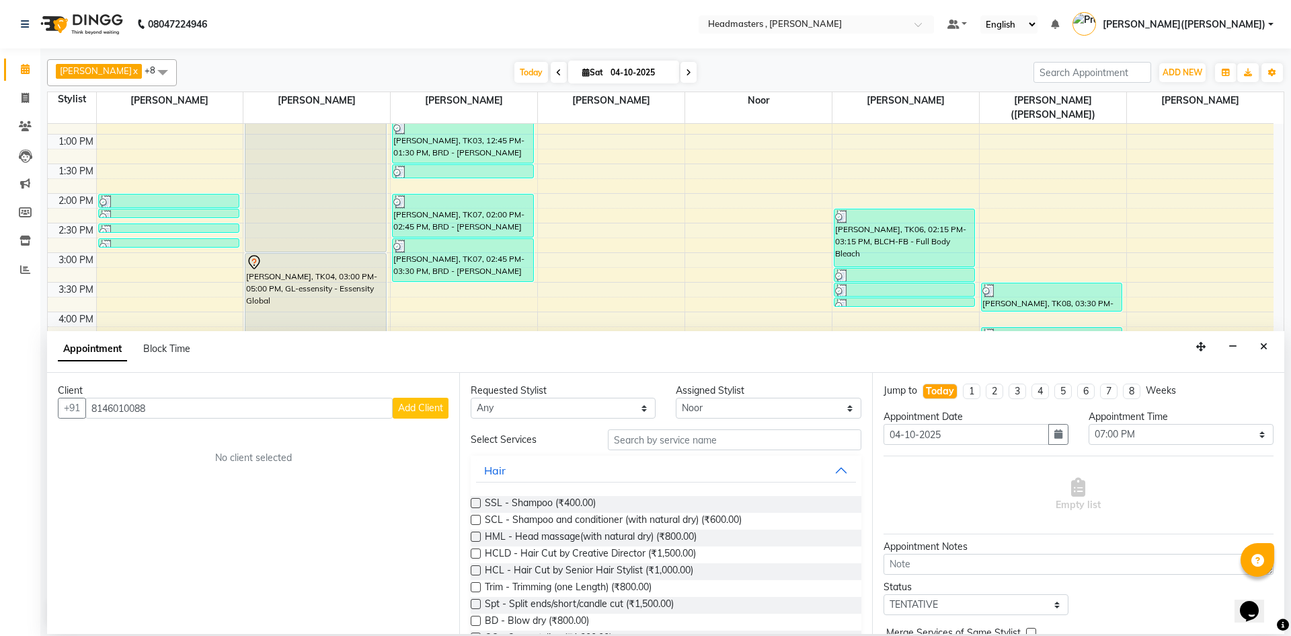
type input "8146010088"
click at [421, 404] on span "Add Client" at bounding box center [420, 408] width 45 height 12
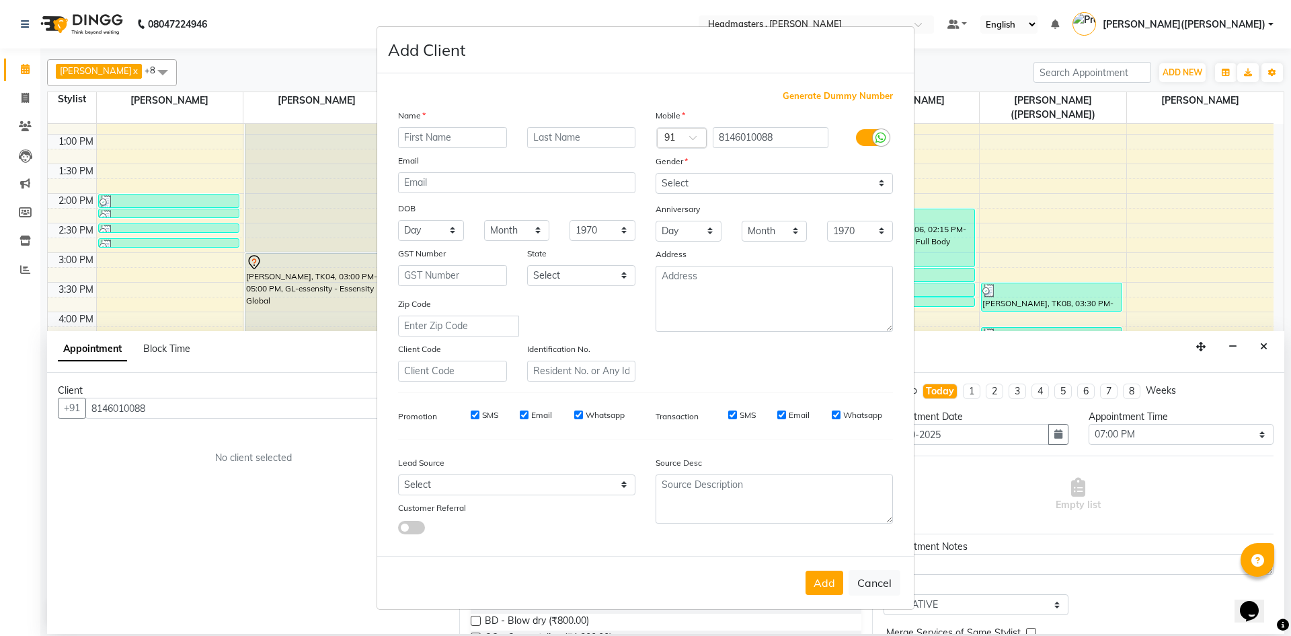
click at [466, 139] on input "text" at bounding box center [452, 137] width 109 height 21
type input "[PERSON_NAME]"
click at [884, 185] on select "Select [DEMOGRAPHIC_DATA] [DEMOGRAPHIC_DATA] Other Prefer Not To Say" at bounding box center [774, 183] width 237 height 21
select select "[DEMOGRAPHIC_DATA]"
click at [656, 173] on select "Select [DEMOGRAPHIC_DATA] [DEMOGRAPHIC_DATA] Other Prefer Not To Say" at bounding box center [774, 183] width 237 height 21
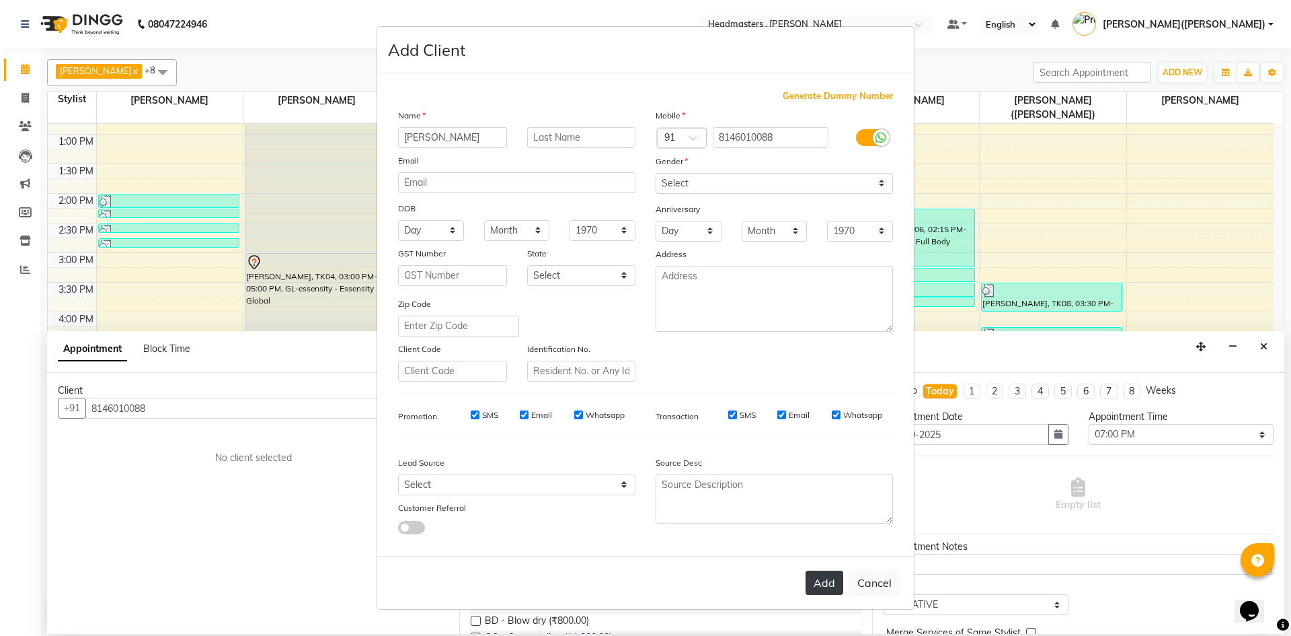
click at [825, 585] on button "Add" at bounding box center [825, 582] width 38 height 24
select select
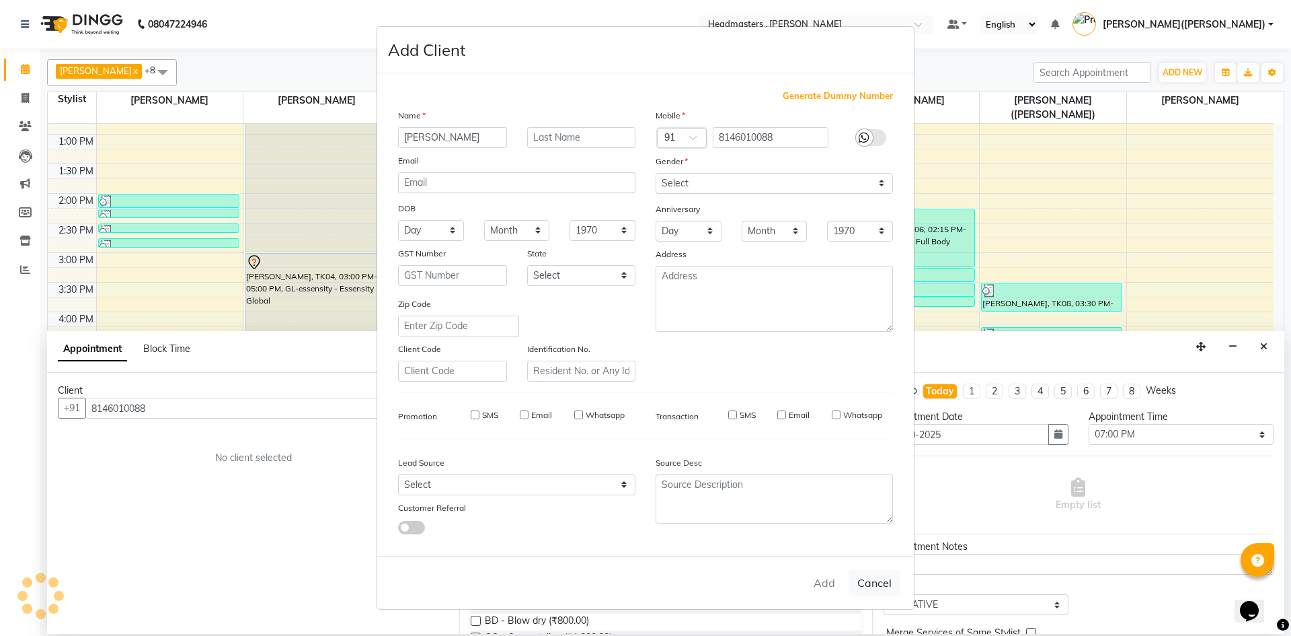
select select
checkbox input "false"
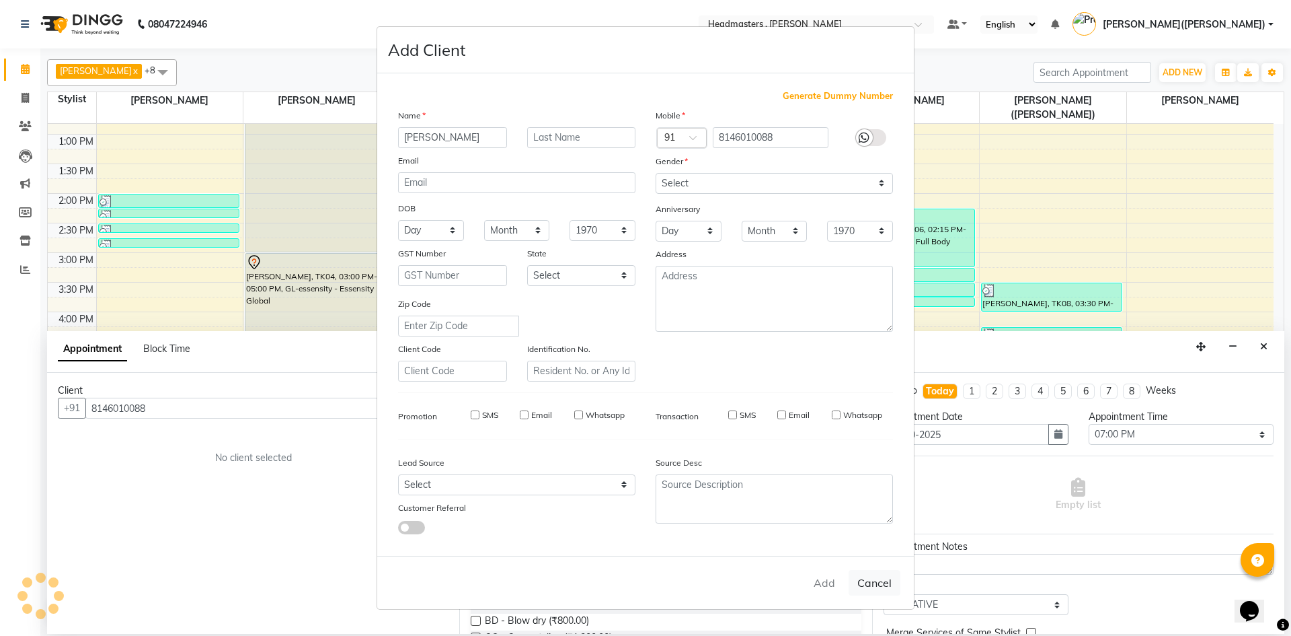
checkbox input "false"
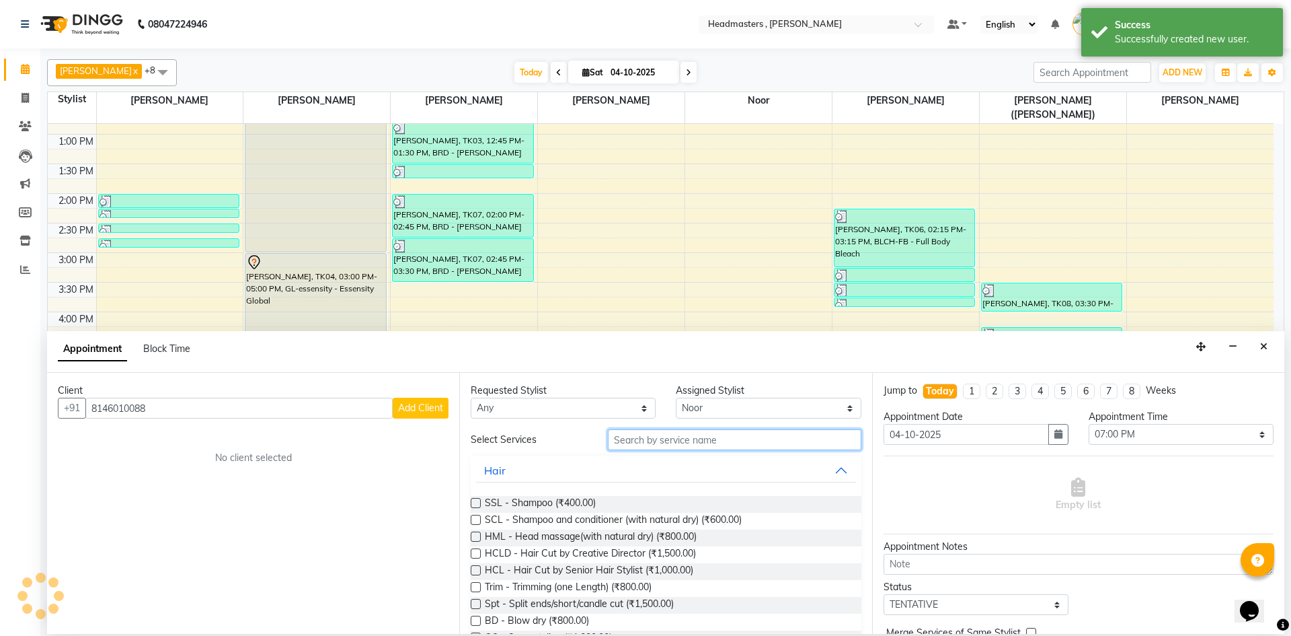
click at [708, 439] on input "text" at bounding box center [735, 439] width 254 height 21
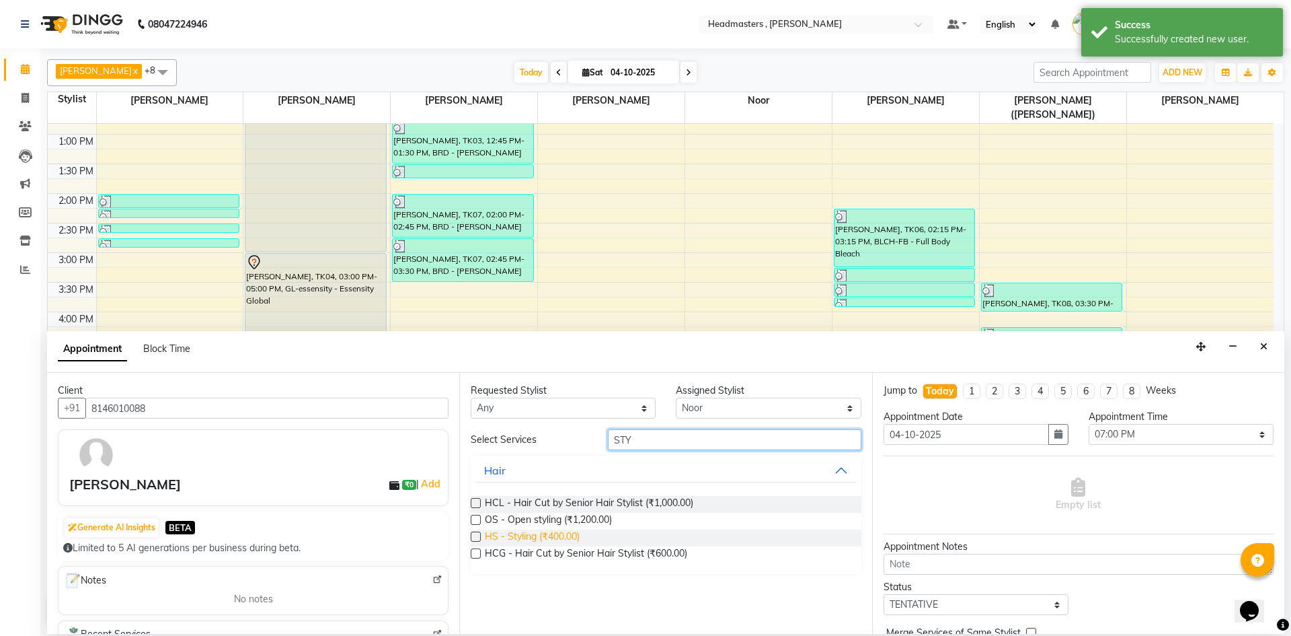
type input "STY"
click at [566, 531] on span "HS - Styling (₹400.00)" at bounding box center [532, 537] width 95 height 17
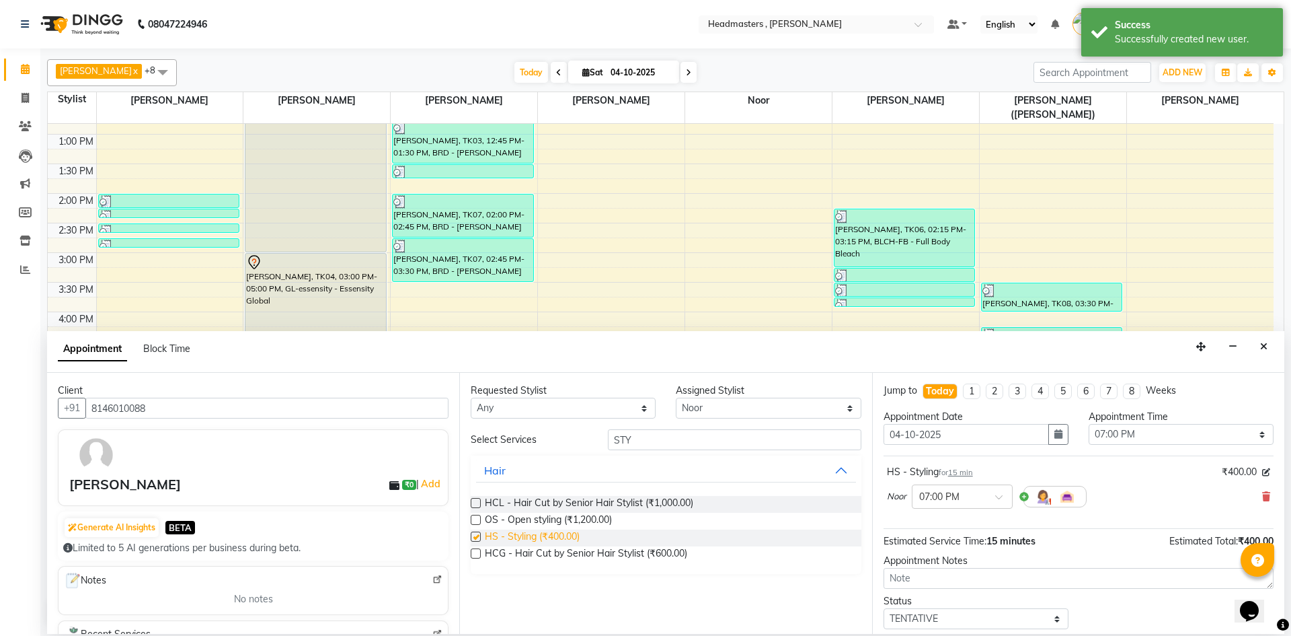
checkbox input "false"
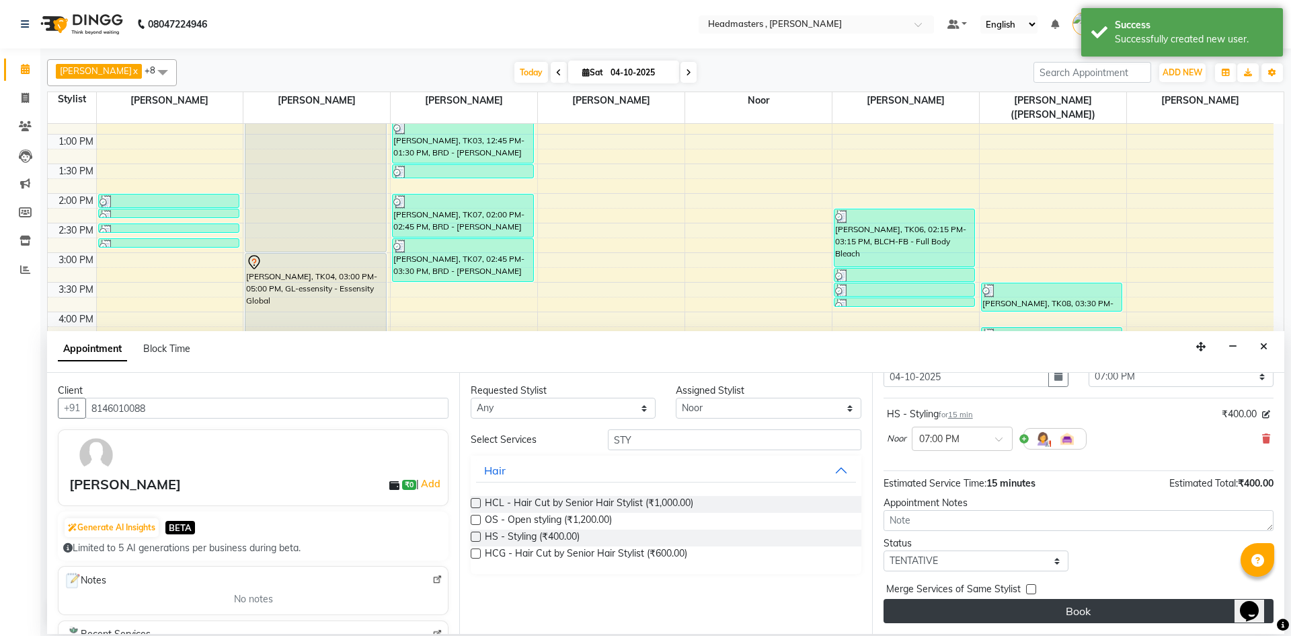
click at [1110, 609] on button "Book" at bounding box center [1079, 611] width 390 height 24
click at [1110, 609] on div "Book" at bounding box center [1079, 611] width 390 height 24
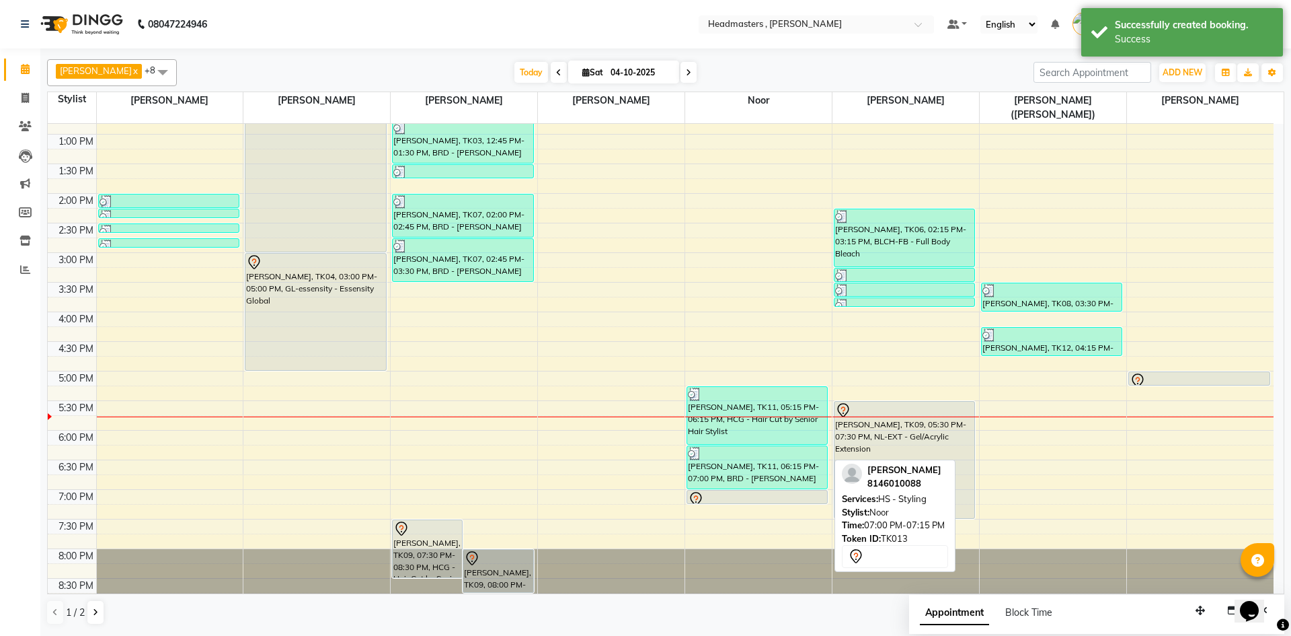
click at [708, 491] on div at bounding box center [757, 499] width 139 height 16
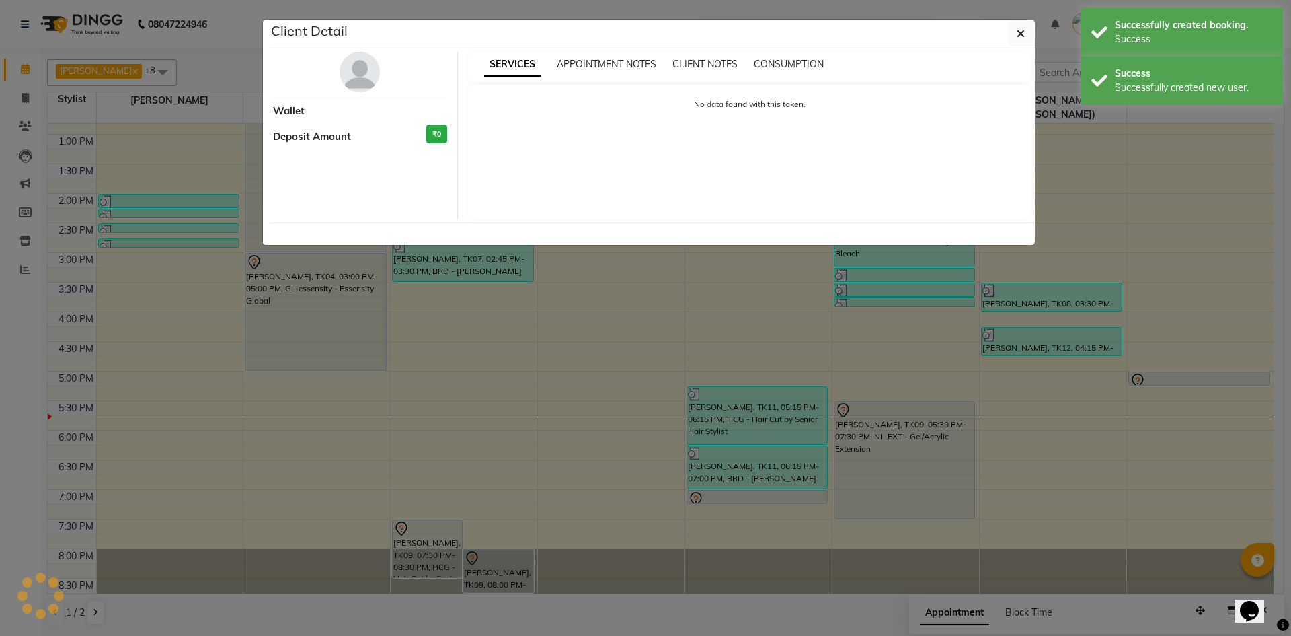
select select "7"
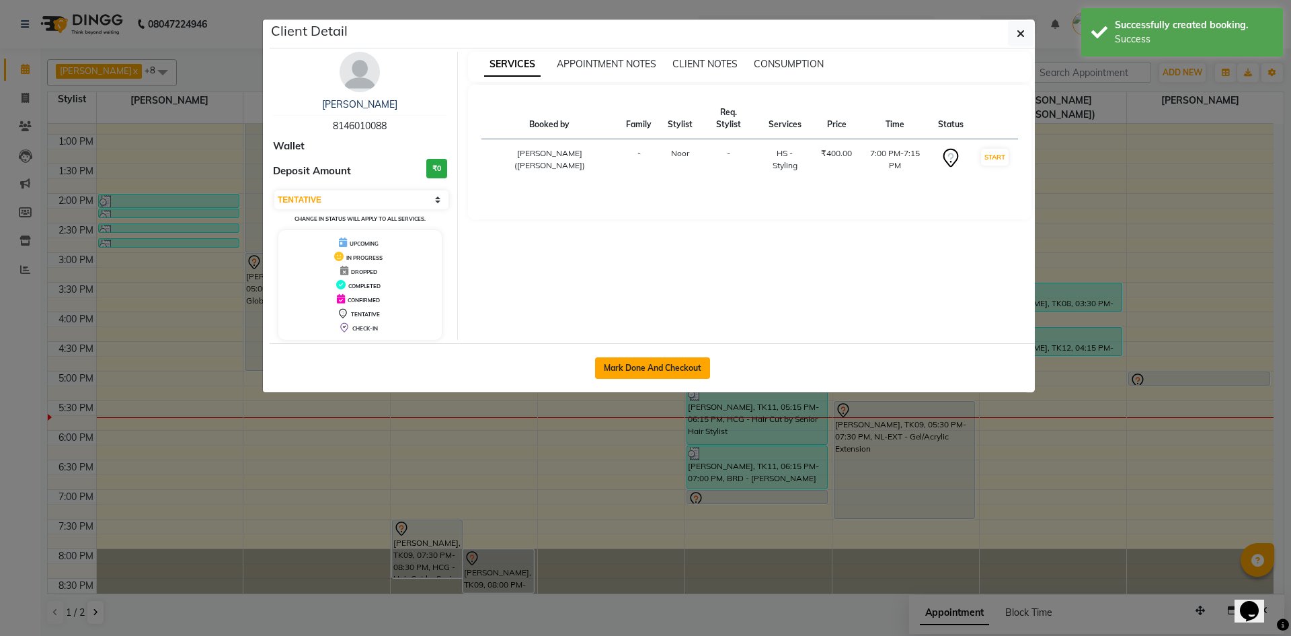
click at [681, 367] on button "Mark Done And Checkout" at bounding box center [652, 368] width 115 height 22
select select "service"
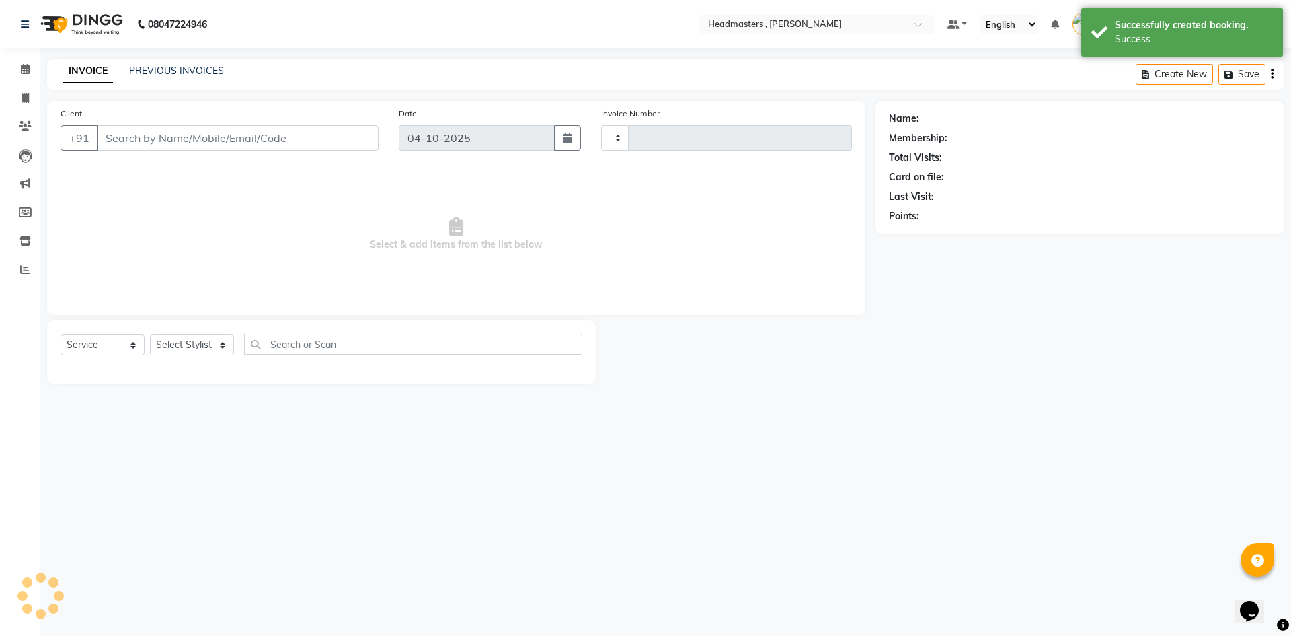
type input "1476"
select select "8566"
type input "8146010088"
select select "85427"
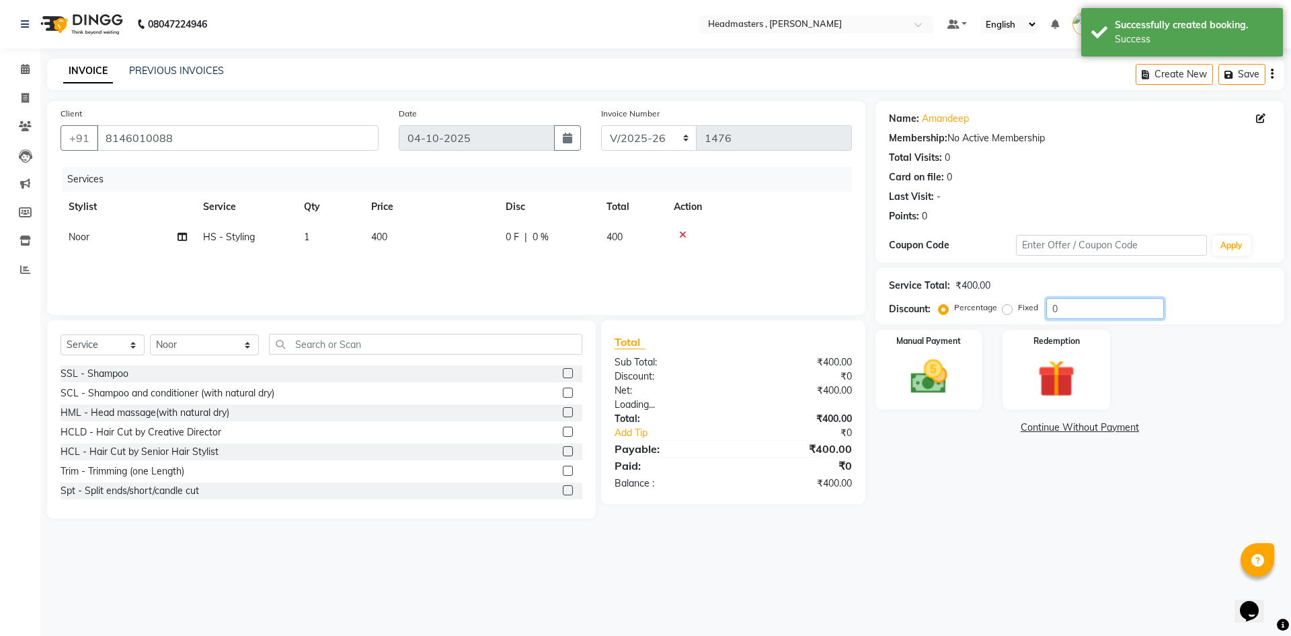
click at [1074, 313] on input "0" at bounding box center [1106, 308] width 118 height 21
type input "1"
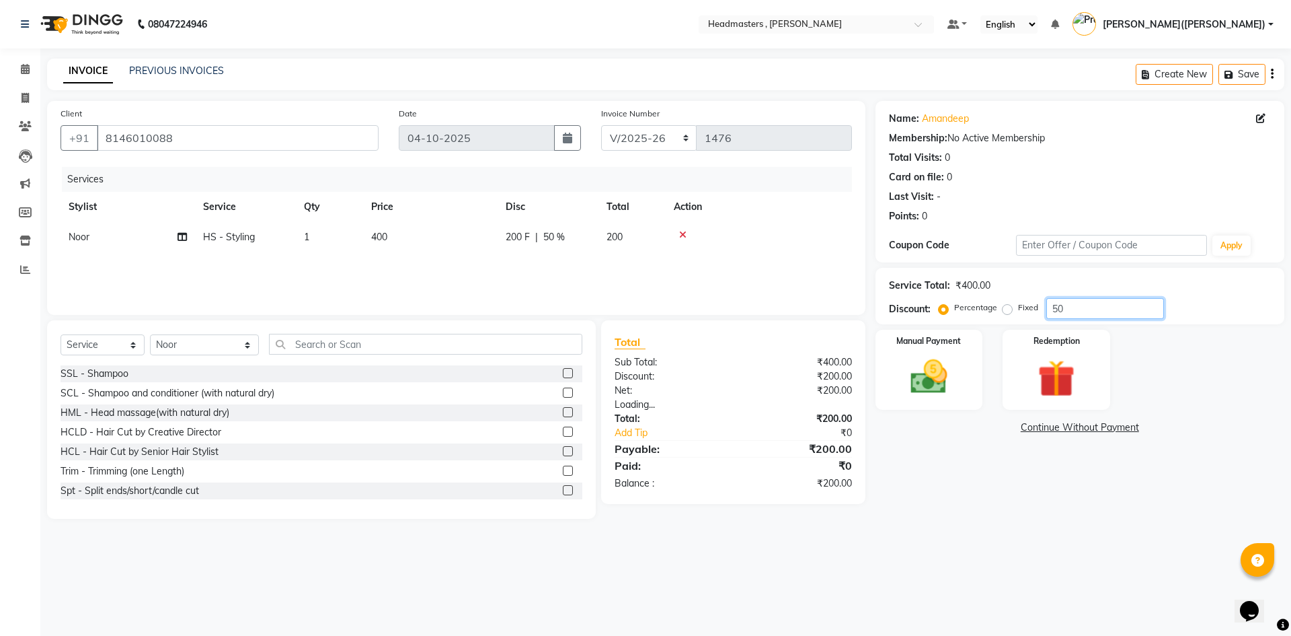
type input "50"
click at [984, 348] on div "Manual Payment Redemption" at bounding box center [1080, 370] width 429 height 80
click at [939, 360] on img at bounding box center [929, 376] width 63 height 44
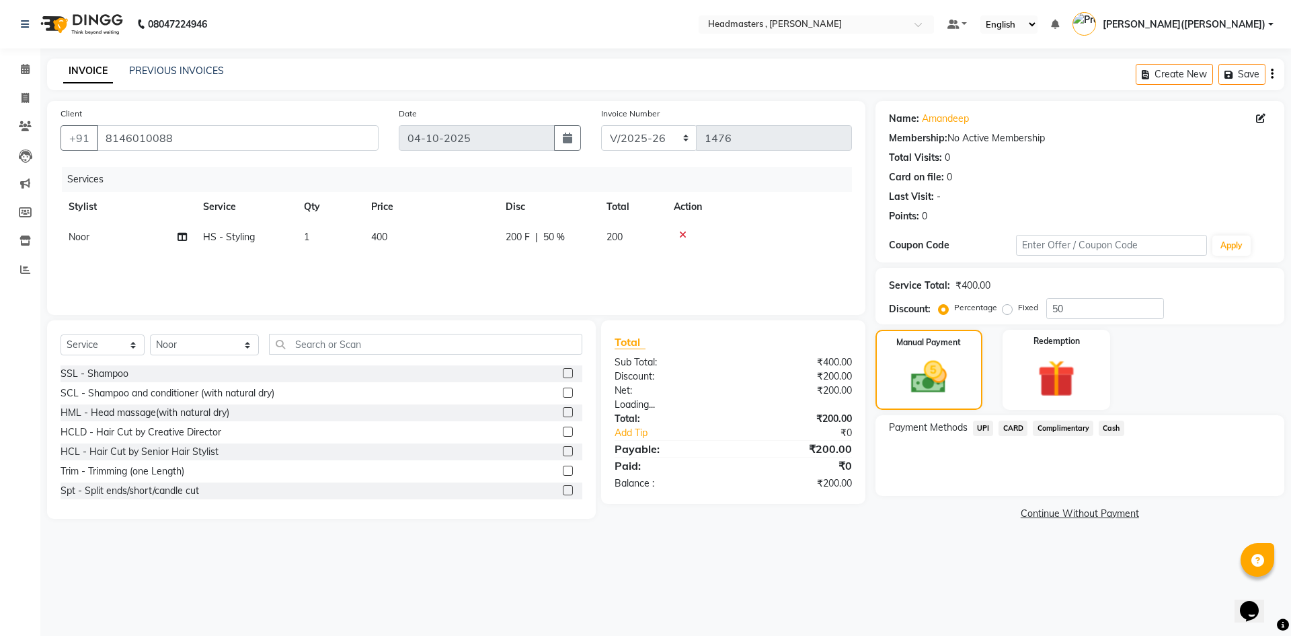
click at [1115, 426] on span "Cash" at bounding box center [1112, 427] width 26 height 15
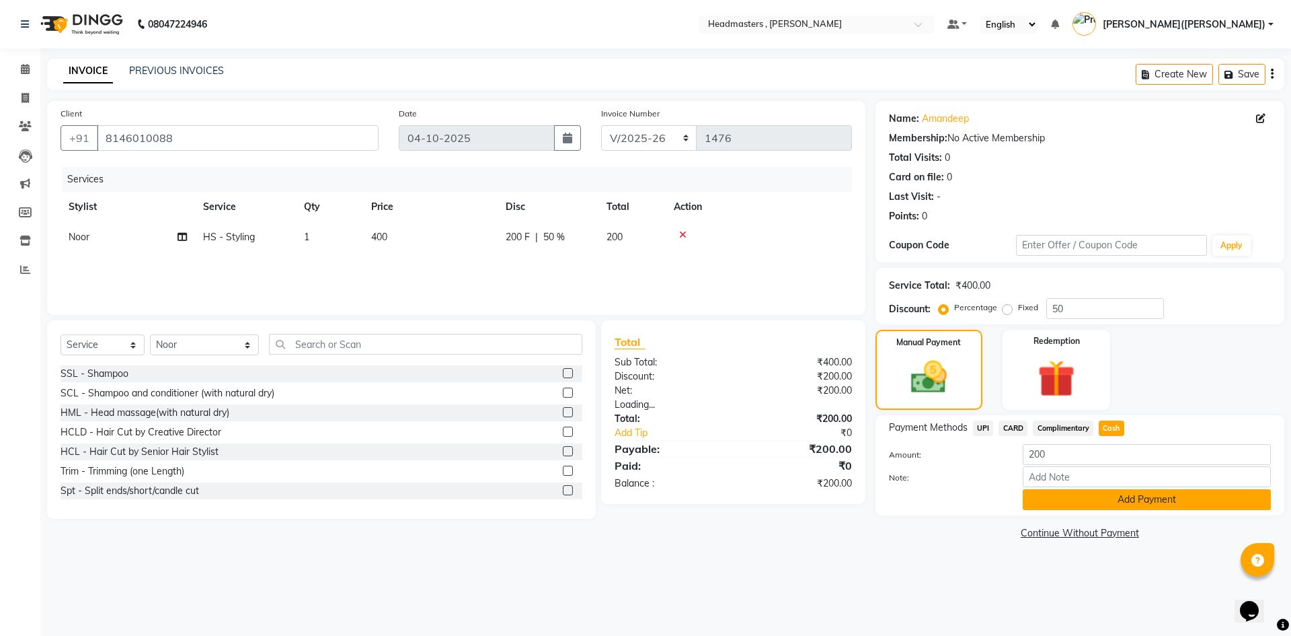
click at [1128, 502] on button "Add Payment" at bounding box center [1147, 499] width 248 height 21
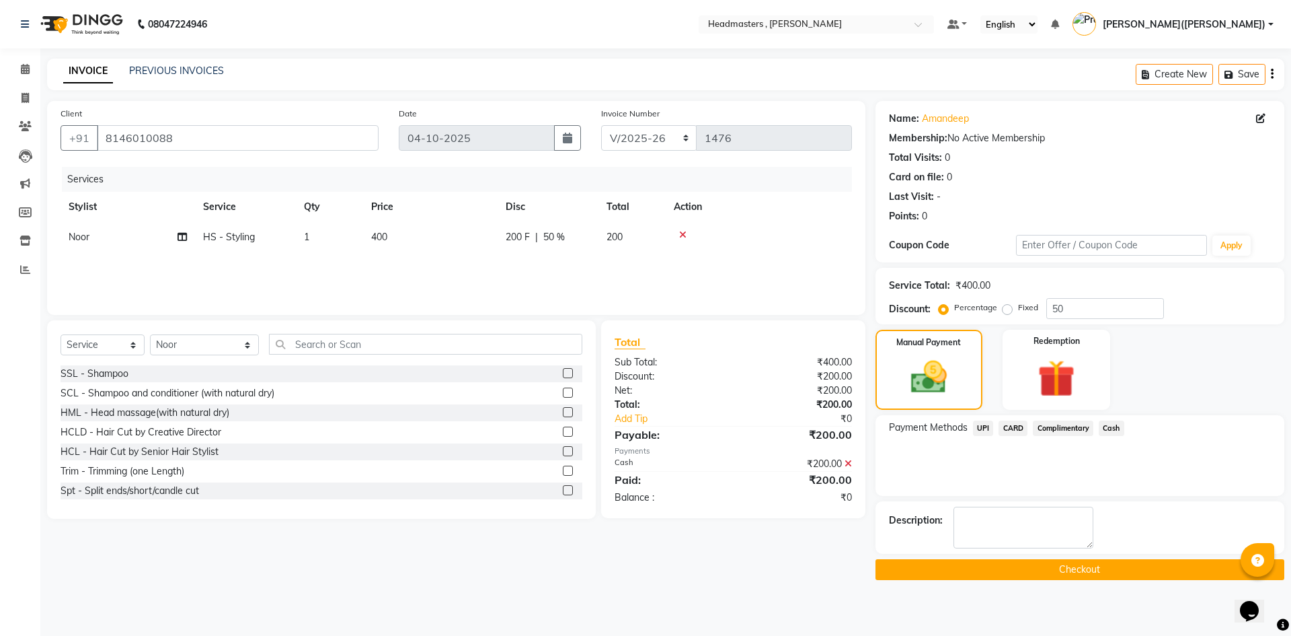
click at [1070, 562] on button "Checkout" at bounding box center [1080, 569] width 409 height 21
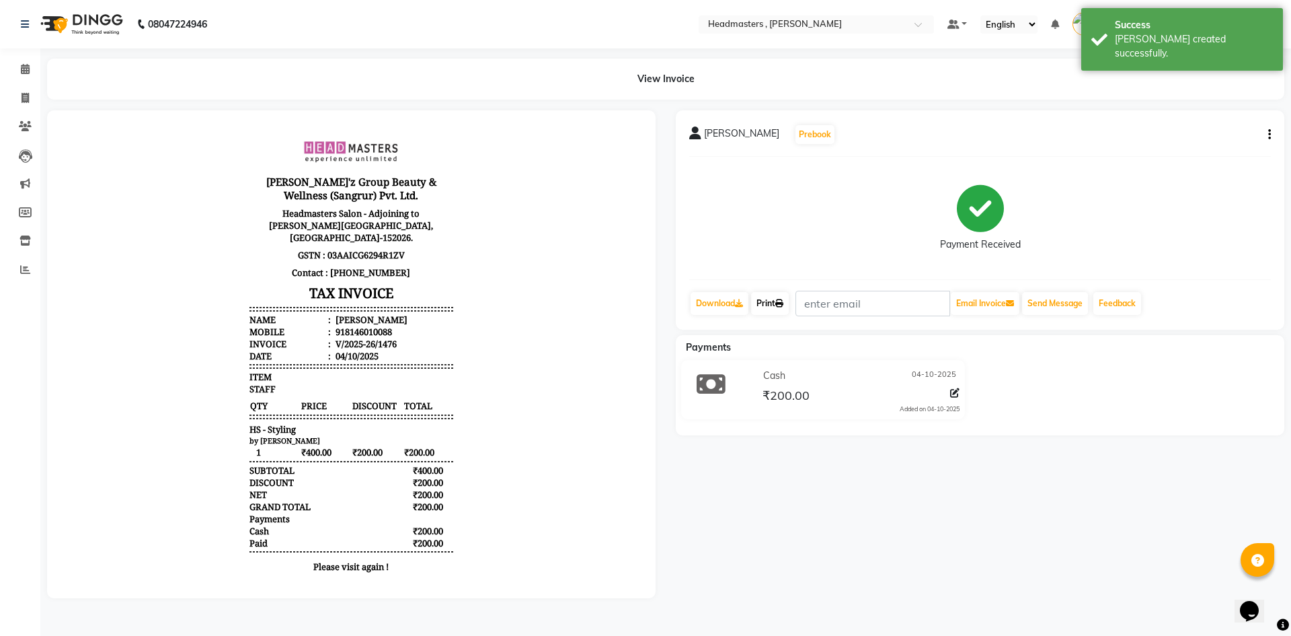
click at [782, 303] on icon at bounding box center [780, 303] width 8 height 8
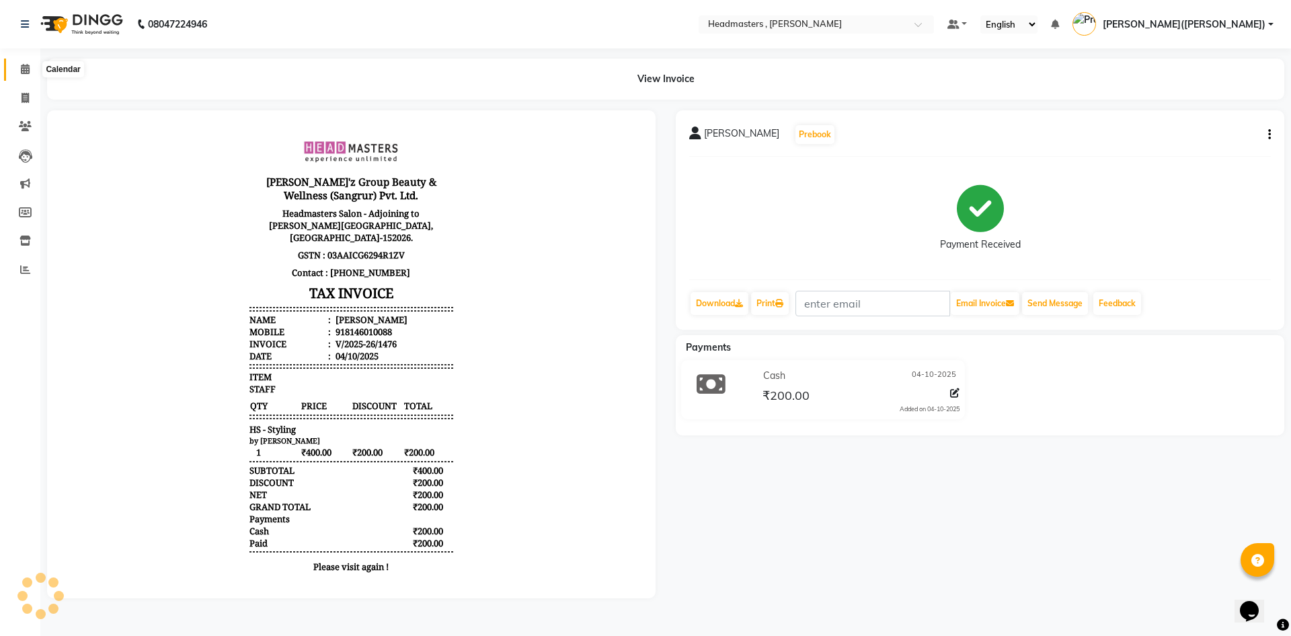
click at [33, 63] on span at bounding box center [25, 69] width 24 height 15
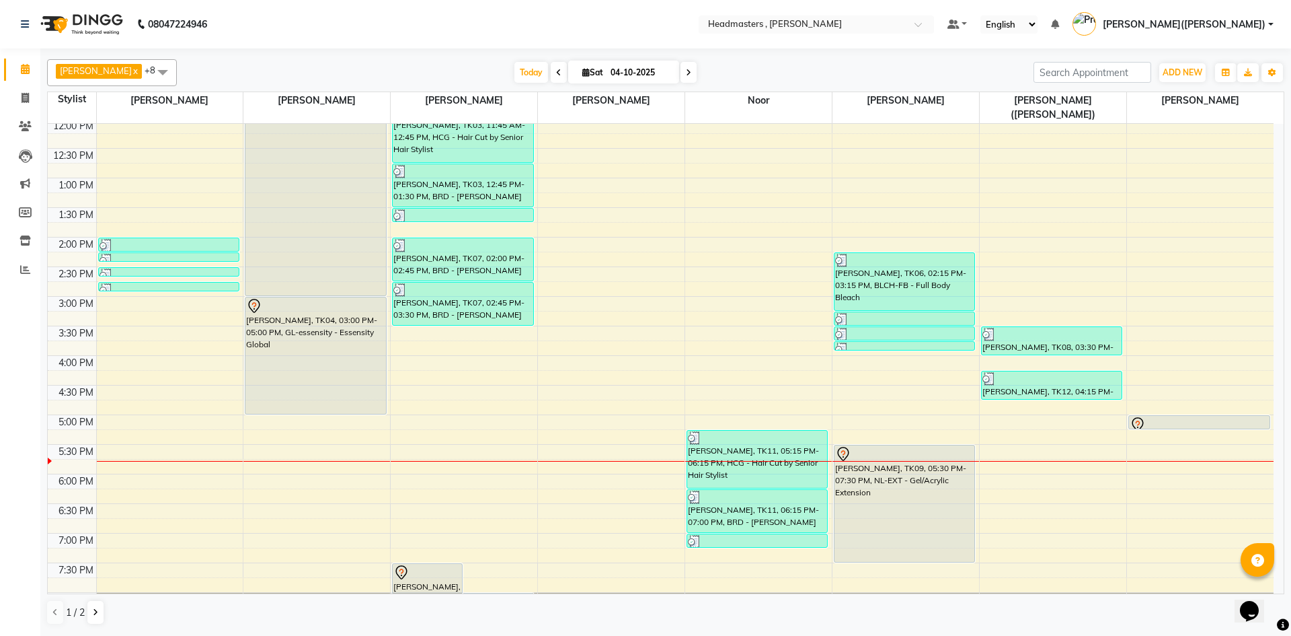
scroll to position [285, 0]
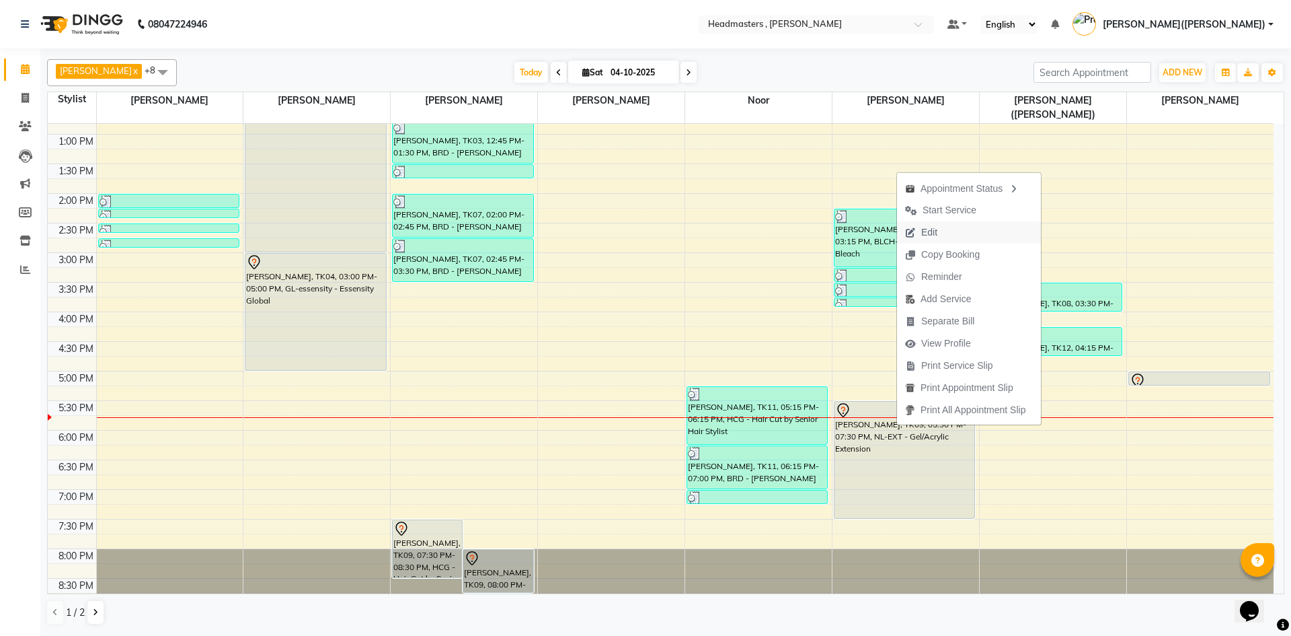
click at [961, 235] on button "Edit" at bounding box center [969, 232] width 144 height 22
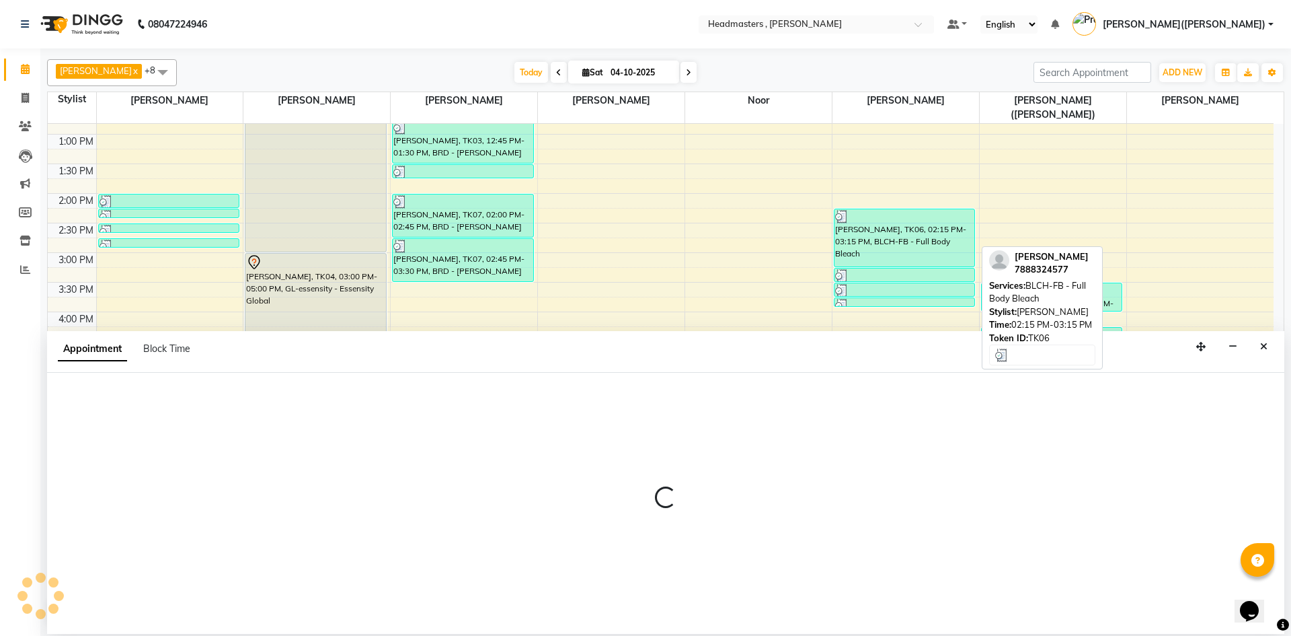
select select "tentative"
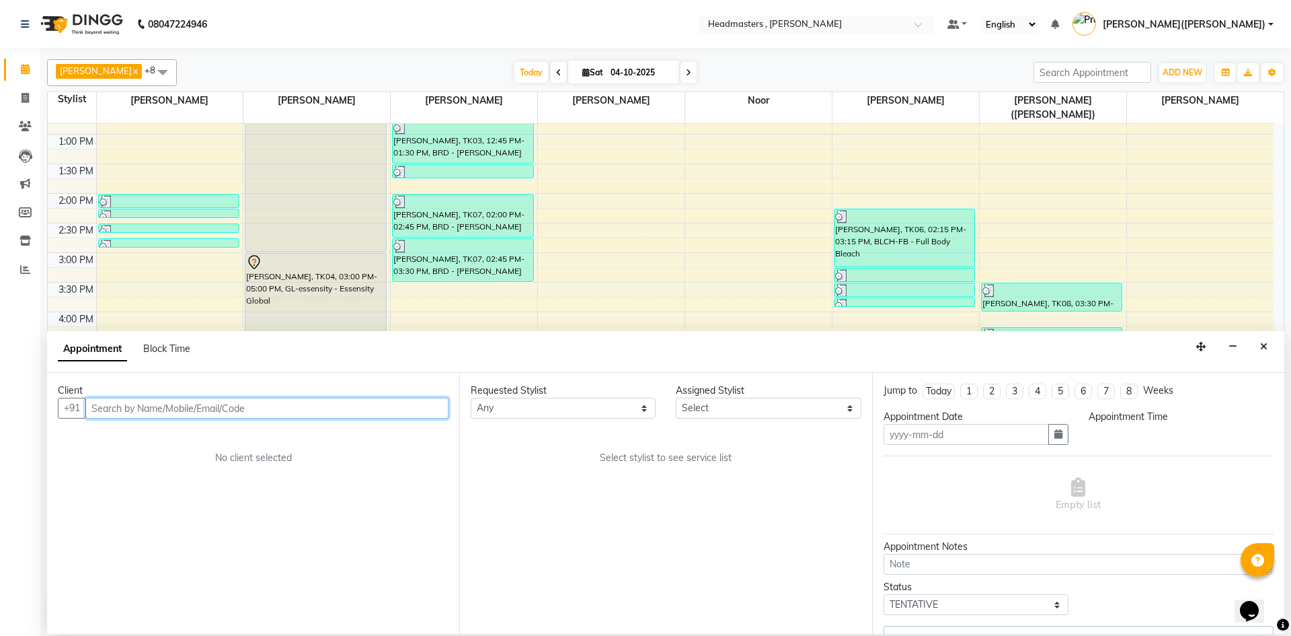
type input "04-10-2025"
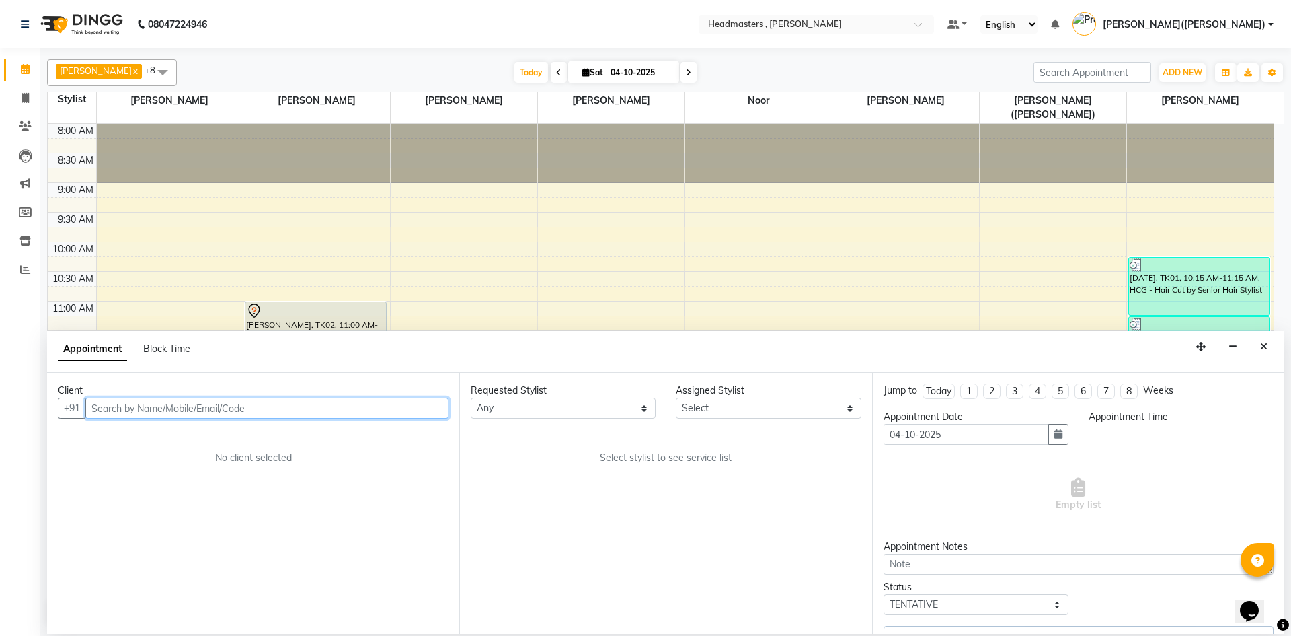
select select "1050"
select select "85125"
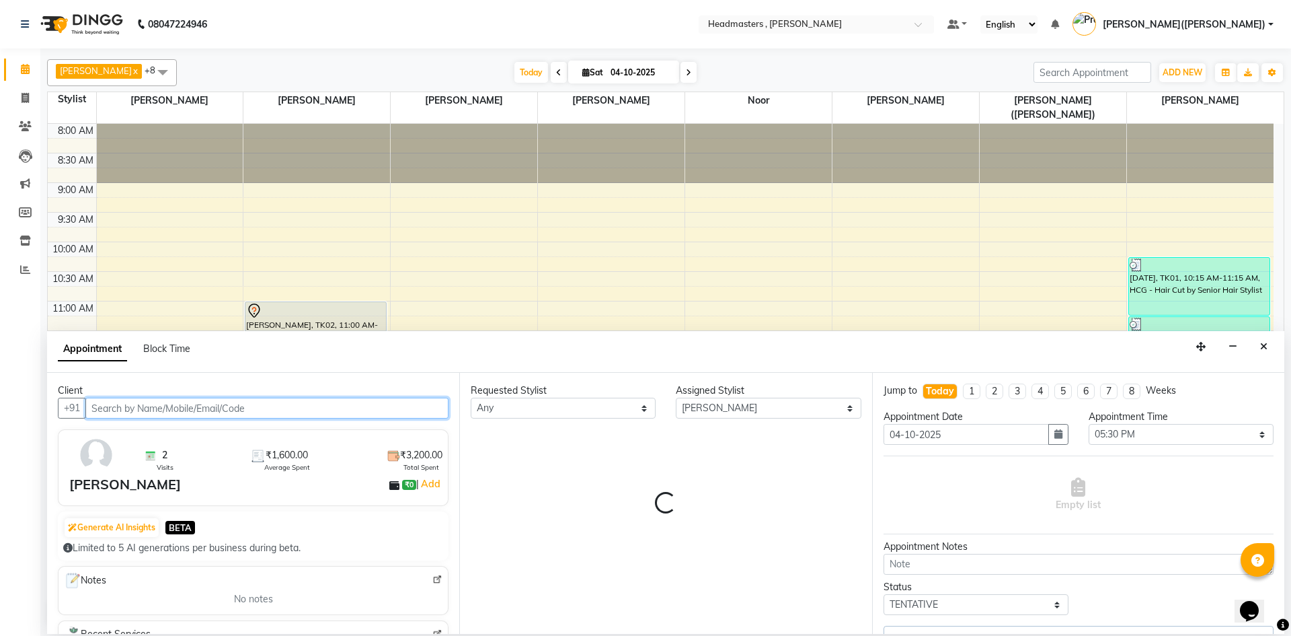
scroll to position [285, 0]
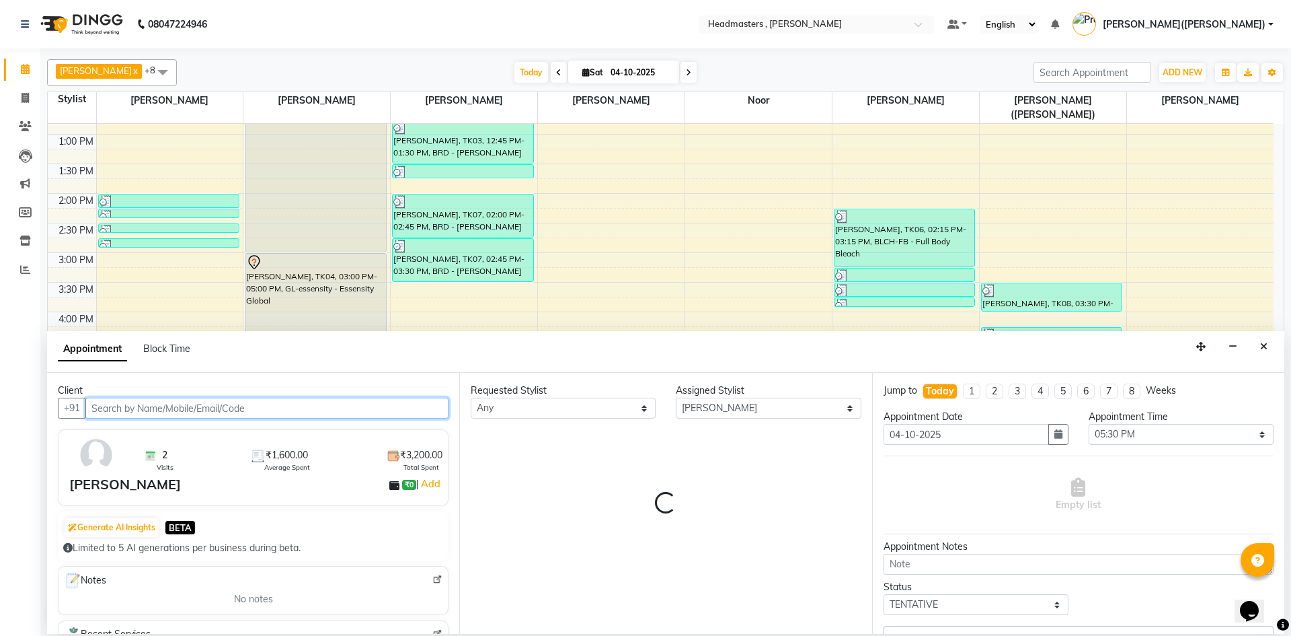
select select "4310"
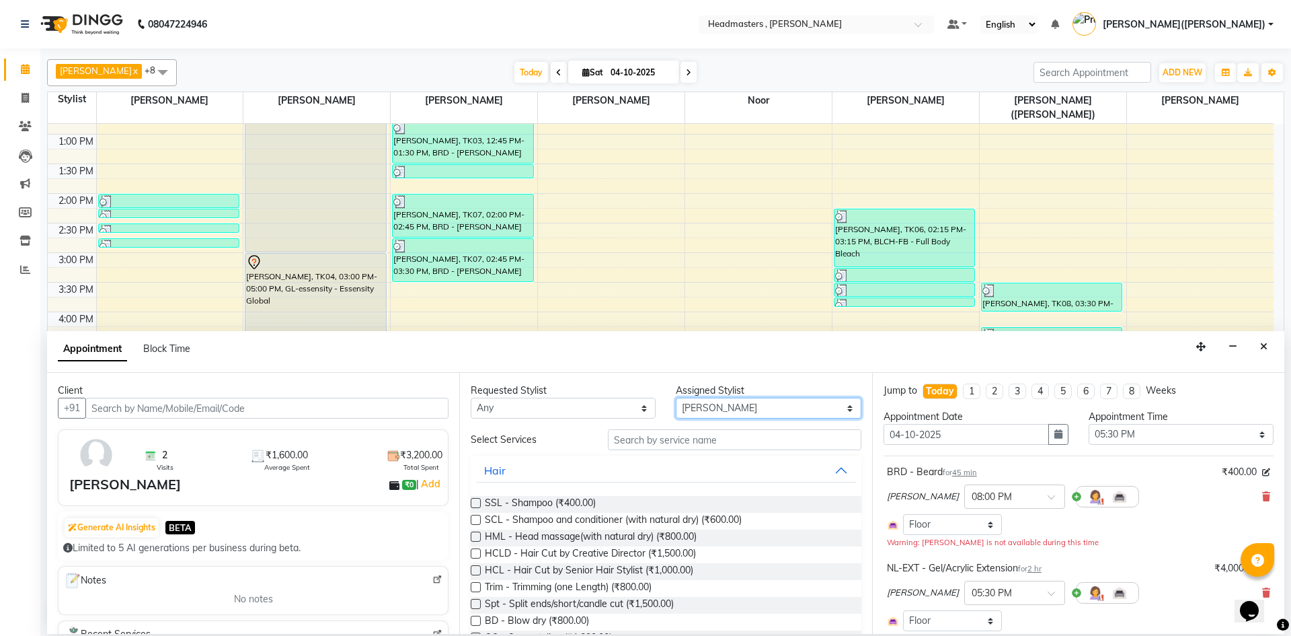
click at [841, 405] on select "Select [PERSON_NAME] [PERSON_NAME] [PERSON_NAME] [PERSON_NAME] [PERSON_NAME] No…" at bounding box center [768, 408] width 185 height 21
select select "85123"
click at [676, 398] on select "Select [PERSON_NAME] [PERSON_NAME] [PERSON_NAME] [PERSON_NAME] [PERSON_NAME] No…" at bounding box center [768, 408] width 185 height 21
click at [674, 434] on input "text" at bounding box center [735, 439] width 254 height 21
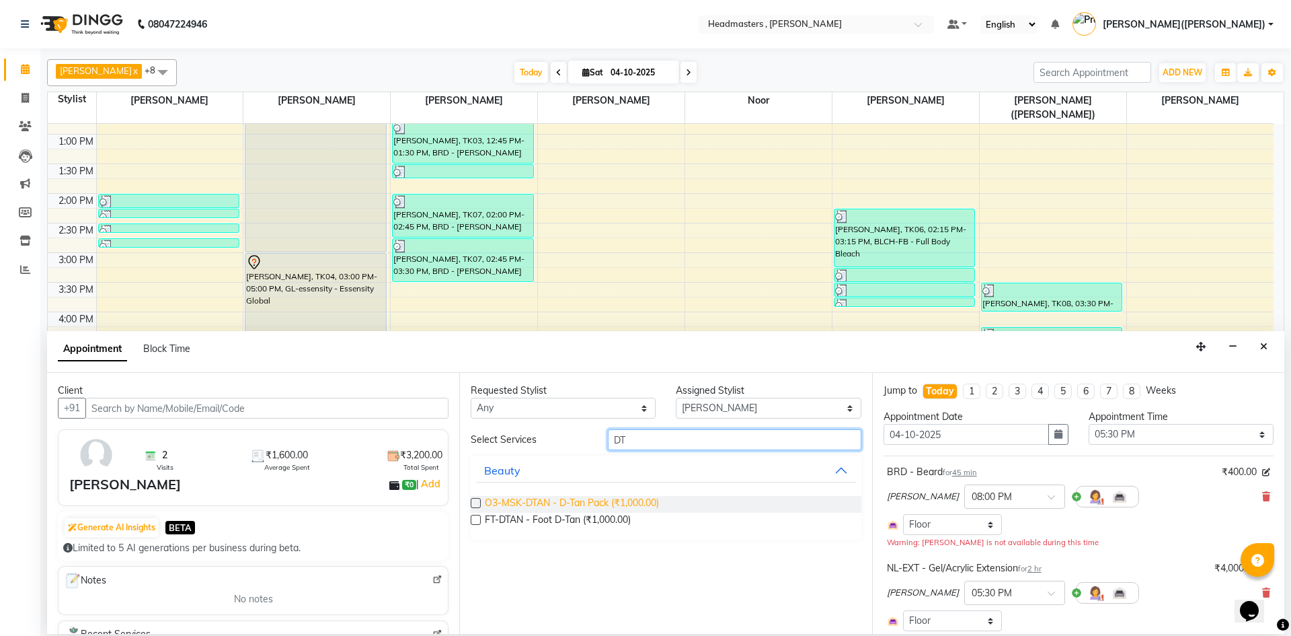
type input "DT"
click at [633, 496] on span "O3-MSK-DTAN - D-Tan Pack (₹1,000.00)" at bounding box center [572, 504] width 174 height 17
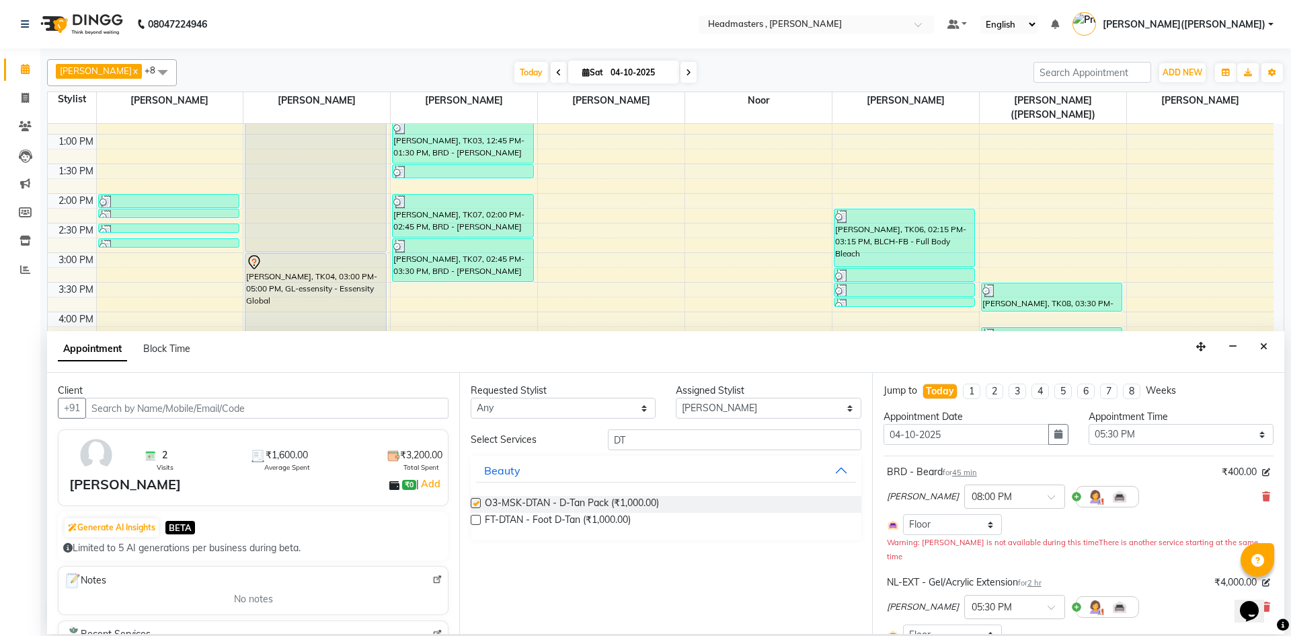
checkbox input "false"
click at [700, 430] on input "DT" at bounding box center [735, 439] width 254 height 21
type input "D"
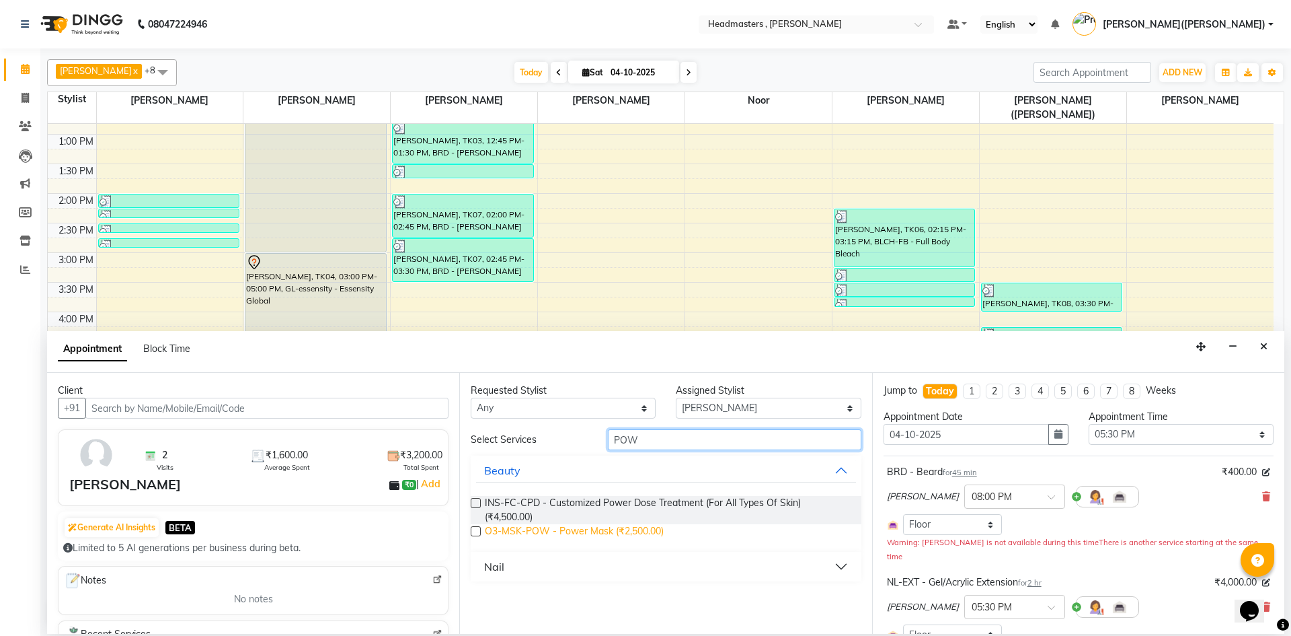
type input "POW"
click at [605, 527] on span "O3-MSK-POW - Power Mask (₹2,500.00)" at bounding box center [574, 532] width 179 height 17
checkbox input "false"
click at [850, 412] on select "Select [PERSON_NAME] [PERSON_NAME] [PERSON_NAME] [PERSON_NAME] [PERSON_NAME] No…" at bounding box center [768, 408] width 185 height 21
select select "85122"
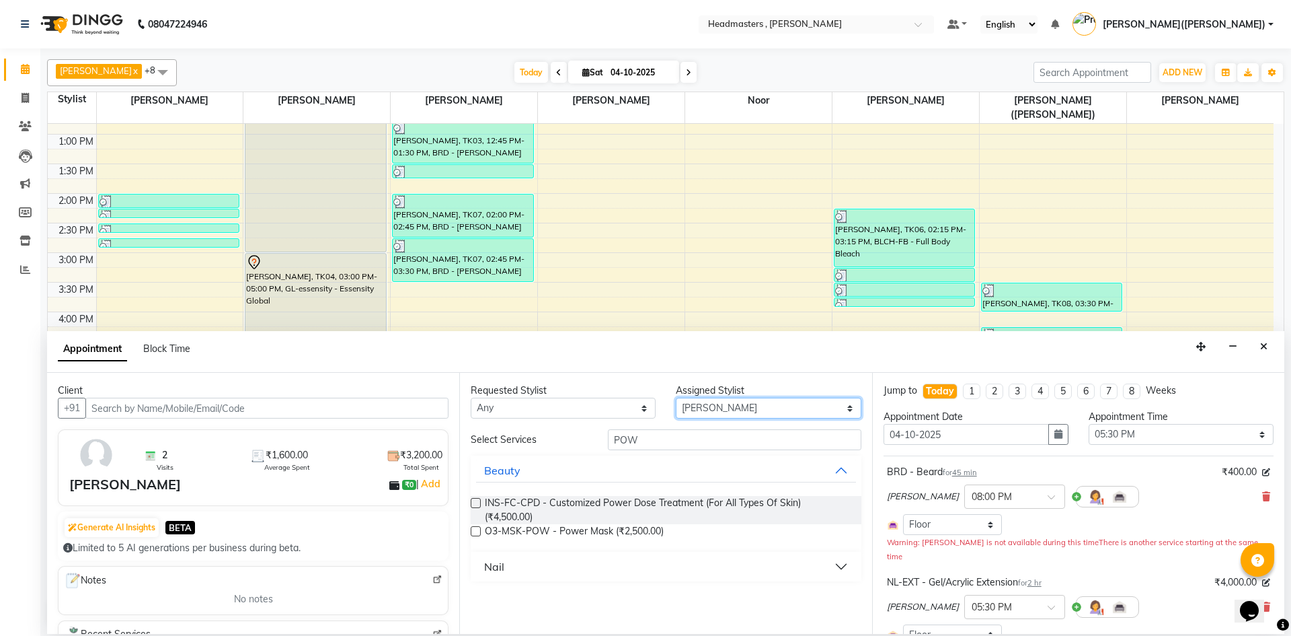
click at [676, 398] on select "Select [PERSON_NAME] [PERSON_NAME] [PERSON_NAME] [PERSON_NAME] [PERSON_NAME] No…" at bounding box center [768, 408] width 185 height 21
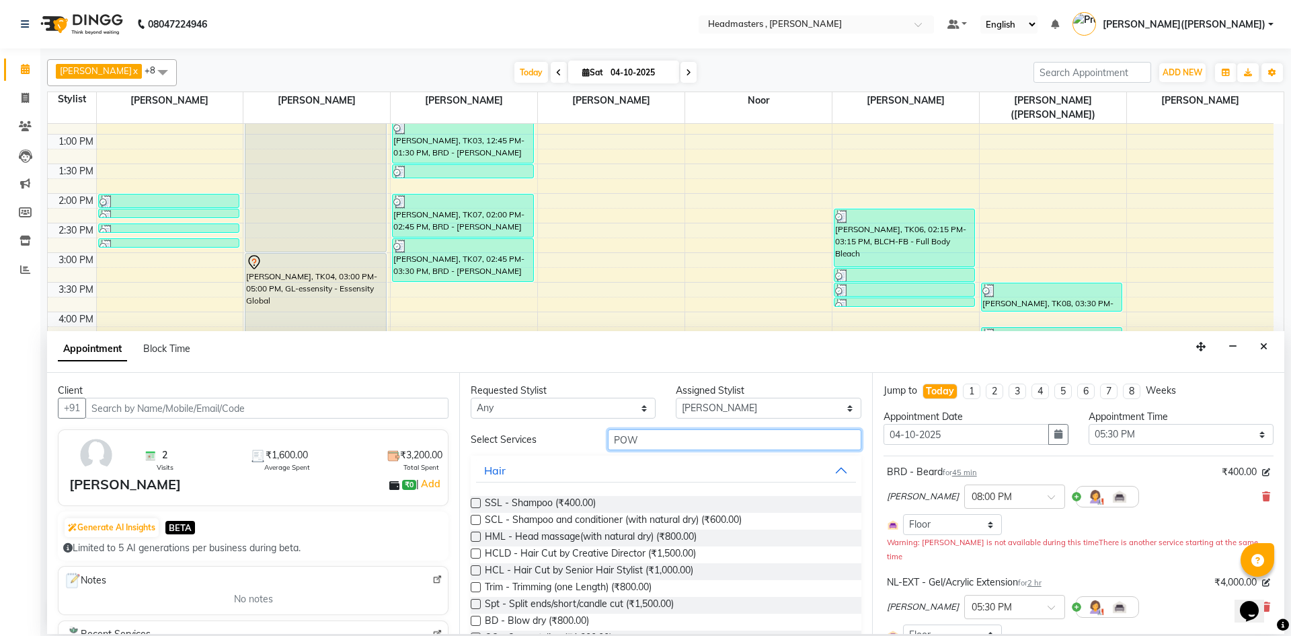
click at [727, 444] on input "POW" at bounding box center [735, 439] width 254 height 21
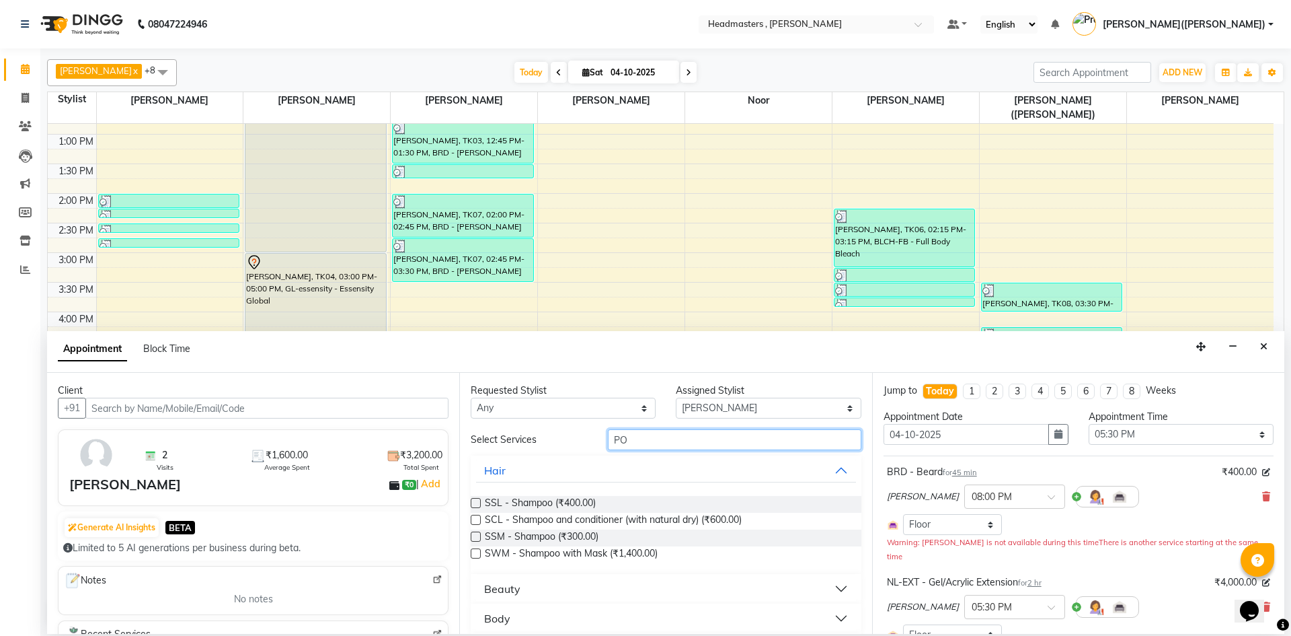
type input "P"
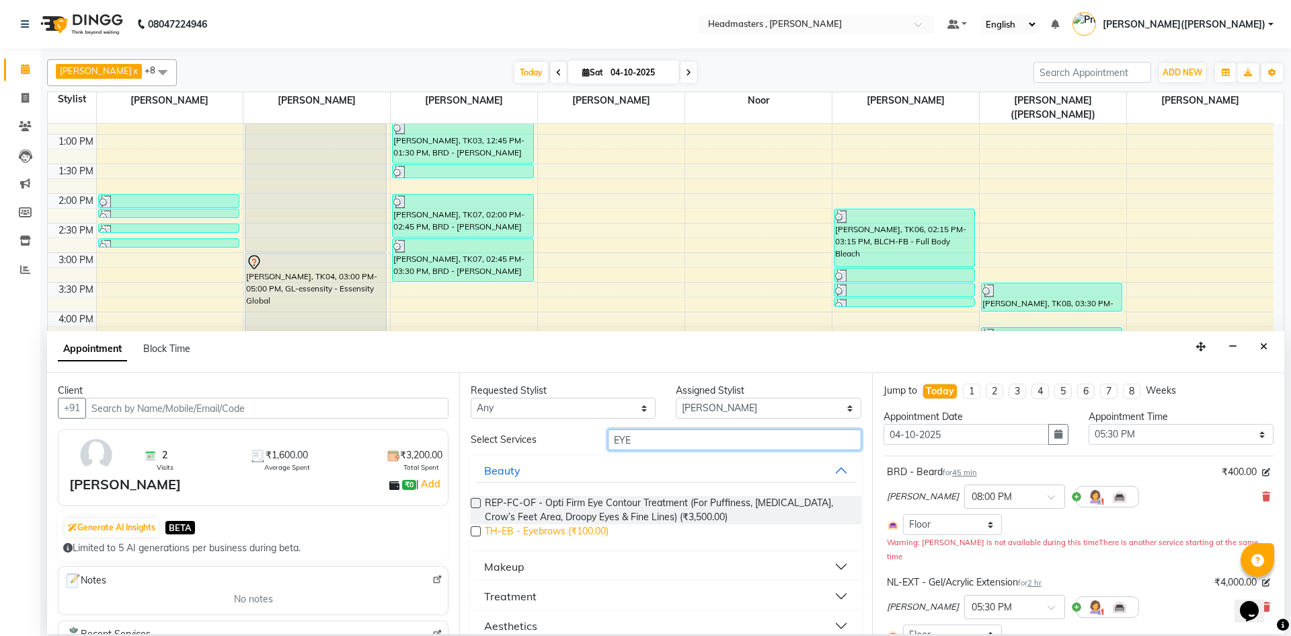
type input "EYE"
click at [605, 531] on span "TH-EB - Eyebrows (₹100.00)" at bounding box center [547, 532] width 124 height 17
checkbox input "false"
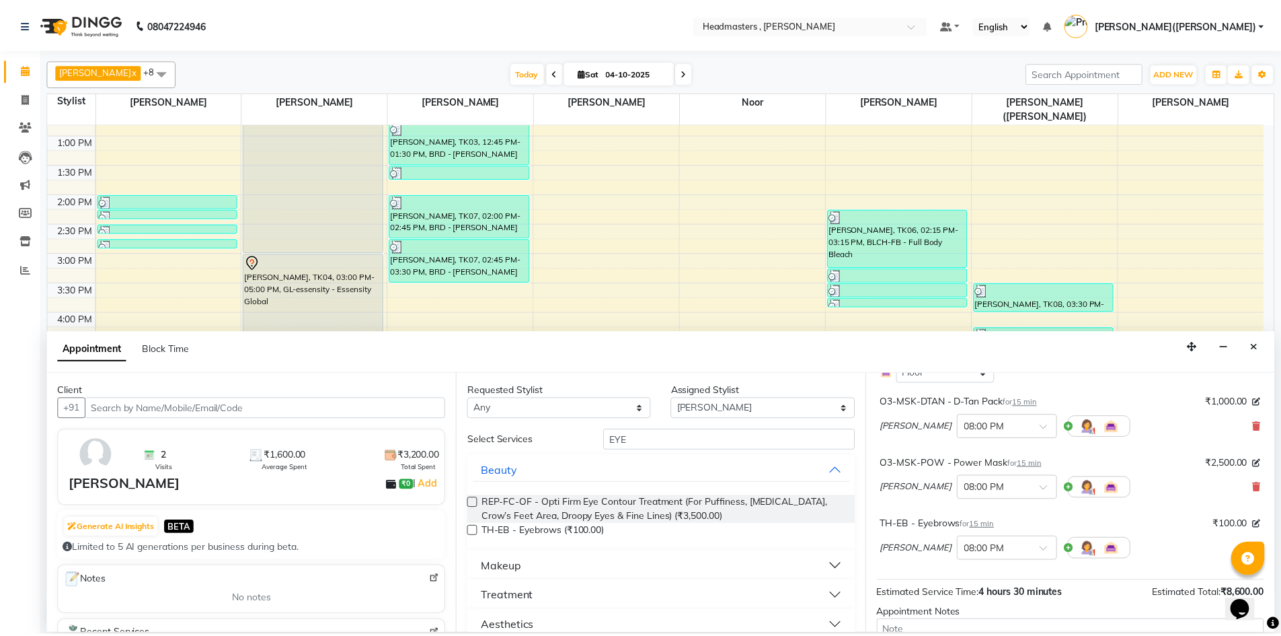
scroll to position [424, 0]
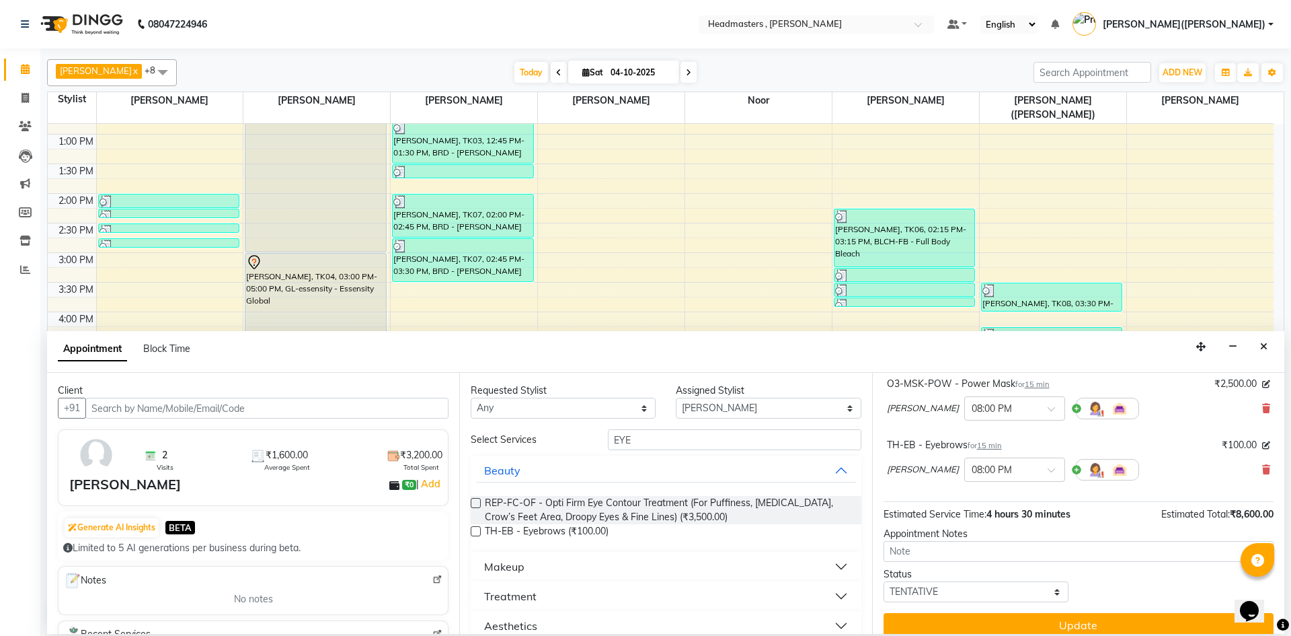
click at [1120, 613] on button "Update" at bounding box center [1079, 625] width 390 height 24
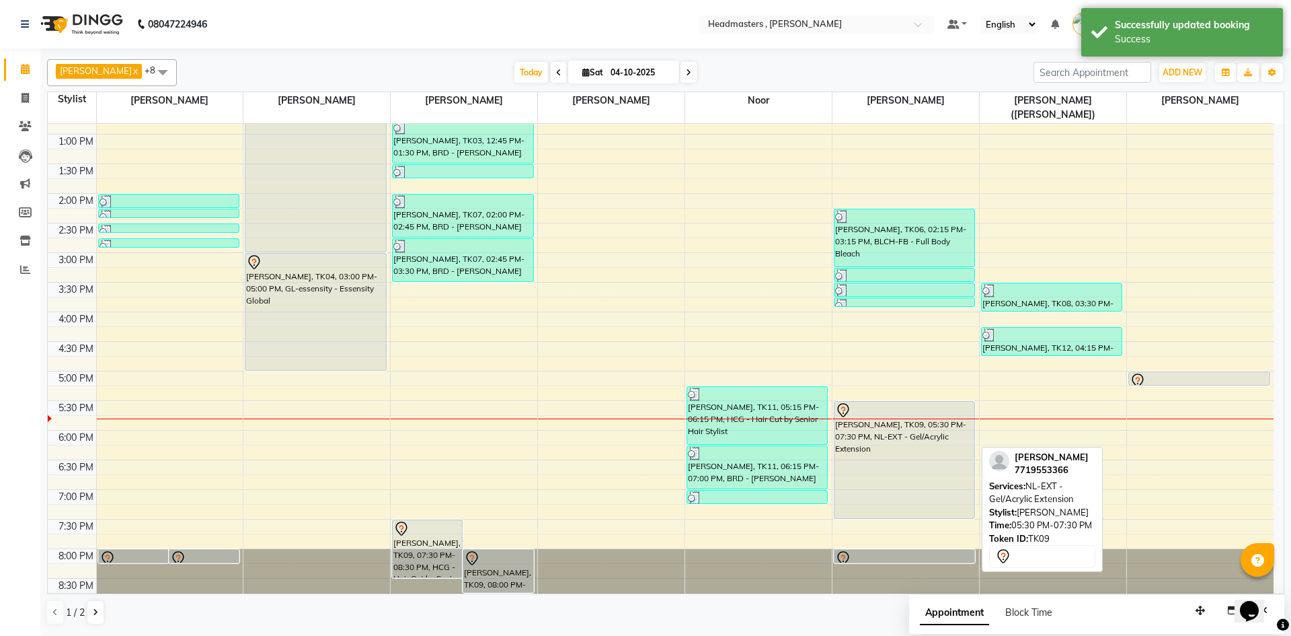
click at [926, 435] on div "[PERSON_NAME], TK09, 05:30 PM-07:30 PM, NL-EXT - Gel/Acrylic Extension" at bounding box center [905, 460] width 140 height 116
select select "7"
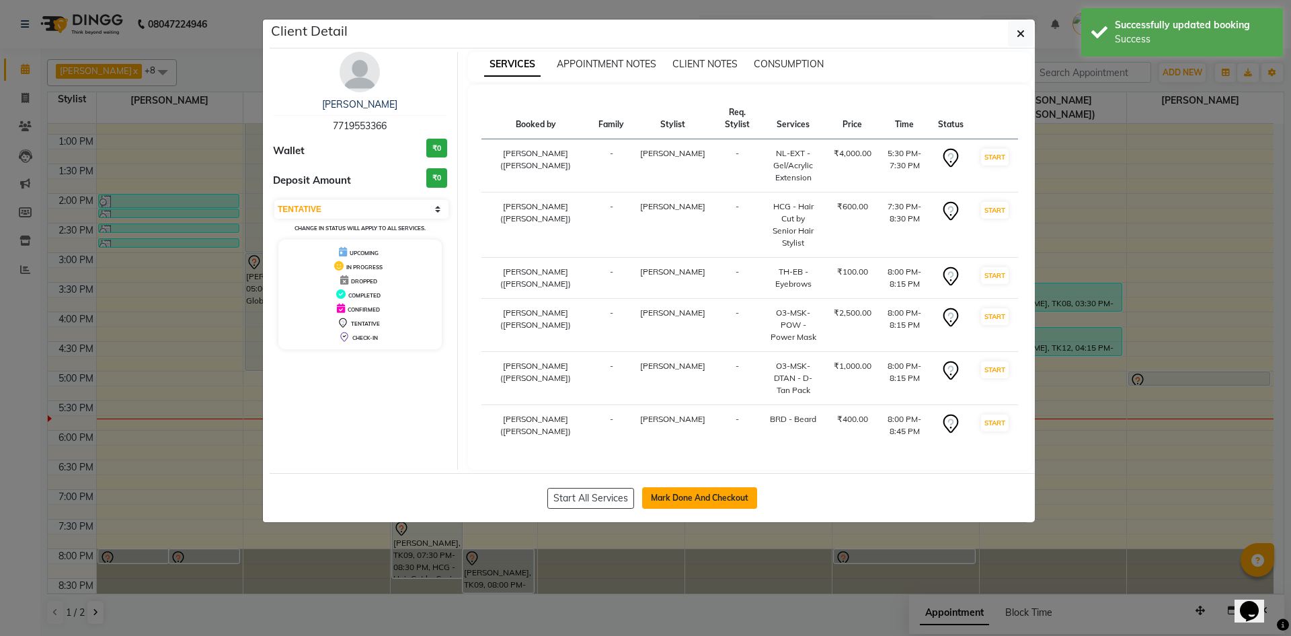
click at [723, 487] on button "Mark Done And Checkout" at bounding box center [699, 498] width 115 height 22
select select "8566"
select select "service"
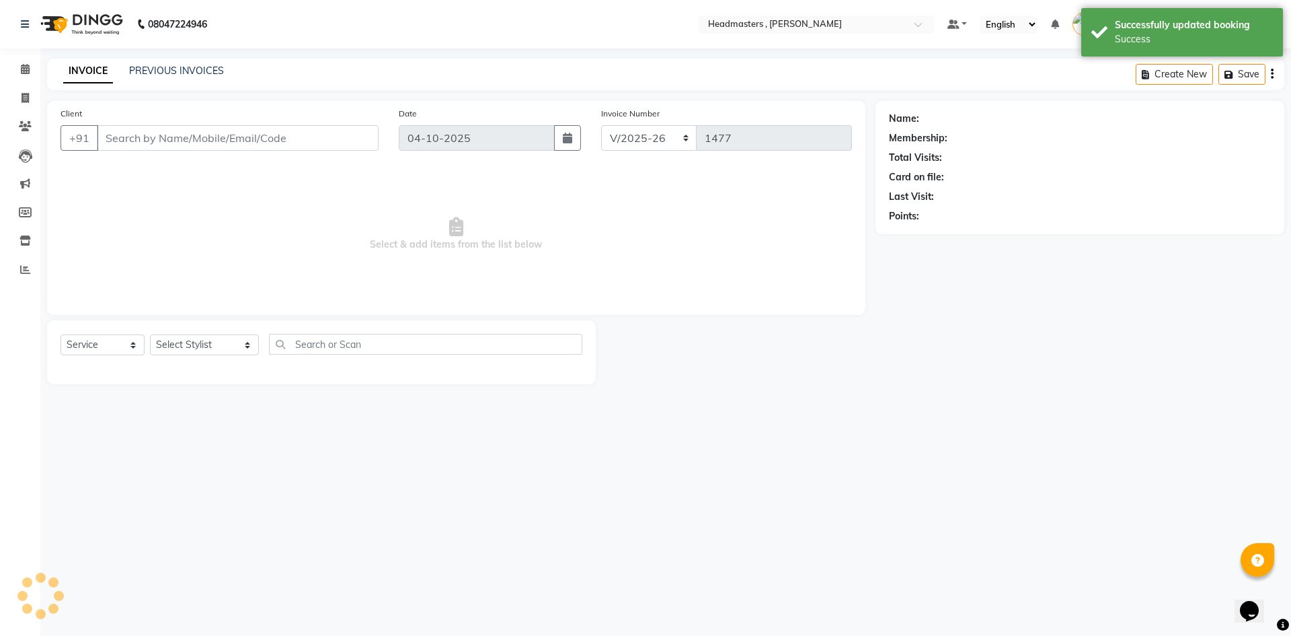
type input "7719553366"
select select "85122"
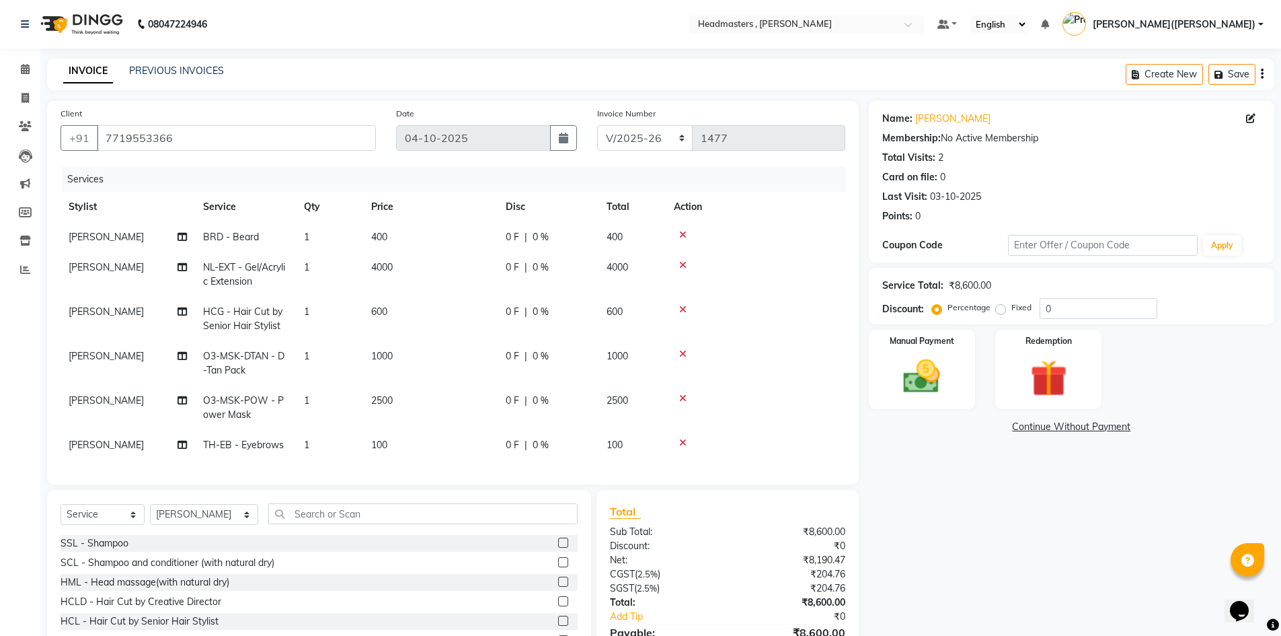
click at [541, 234] on span "0 %" at bounding box center [541, 237] width 16 height 14
select select "85125"
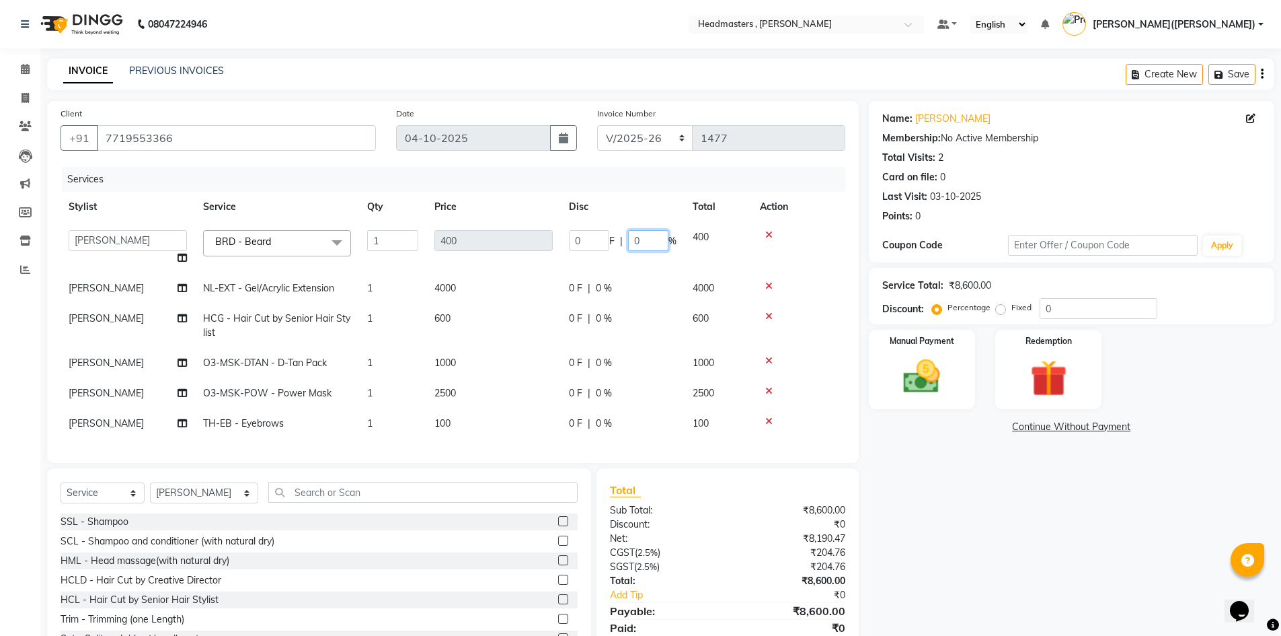
click at [652, 237] on input "0" at bounding box center [648, 240] width 40 height 21
type input "050"
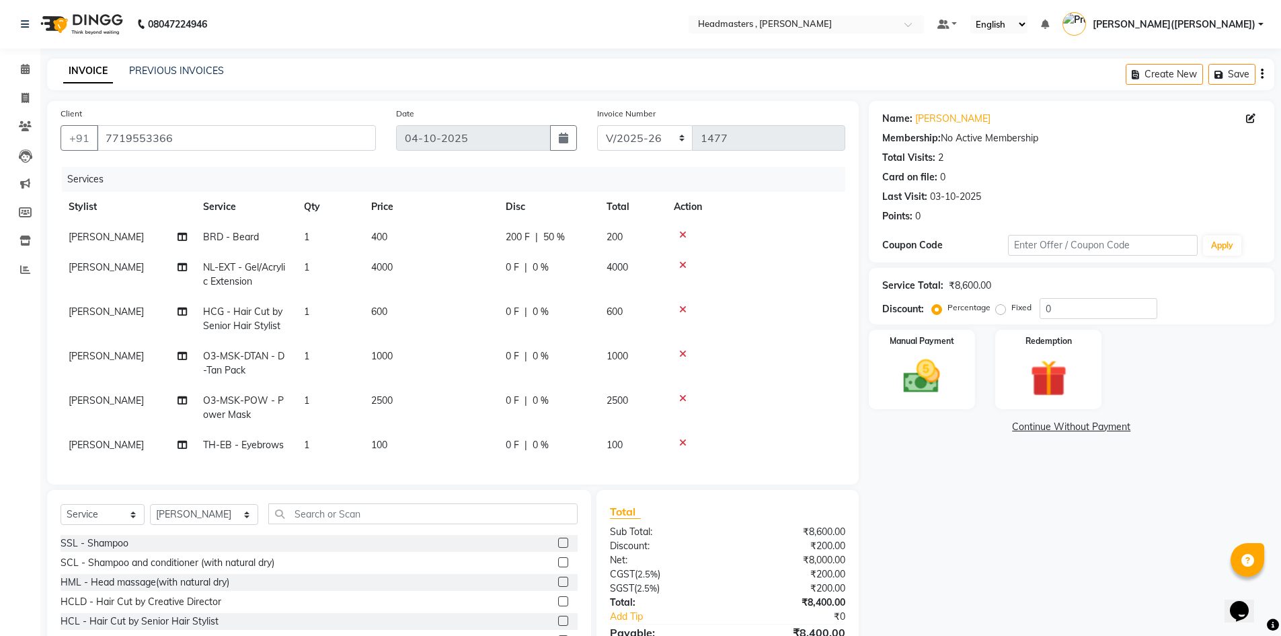
click at [647, 320] on tr "[PERSON_NAME] HCG - Hair Cut by Senior Hair Stylist 1 600 0 F | 0 % 600" at bounding box center [453, 319] width 785 height 44
click at [545, 265] on span "0 %" at bounding box center [541, 267] width 16 height 14
select select "85122"
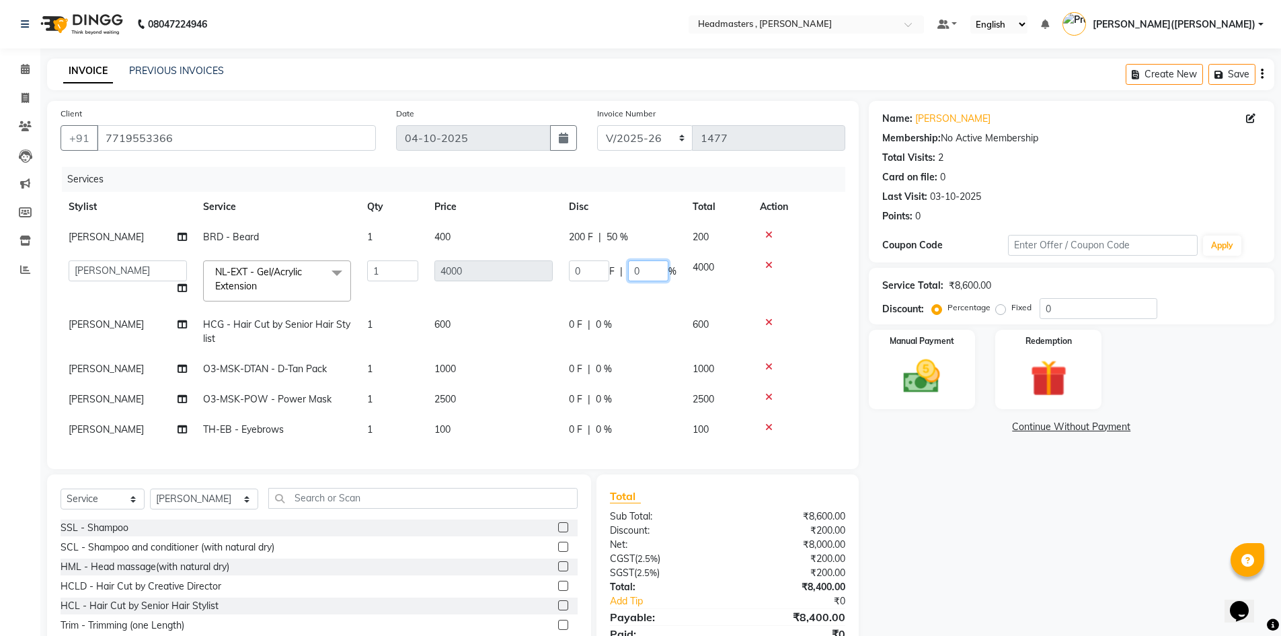
click at [649, 273] on input "0" at bounding box center [648, 270] width 40 height 21
type input "0"
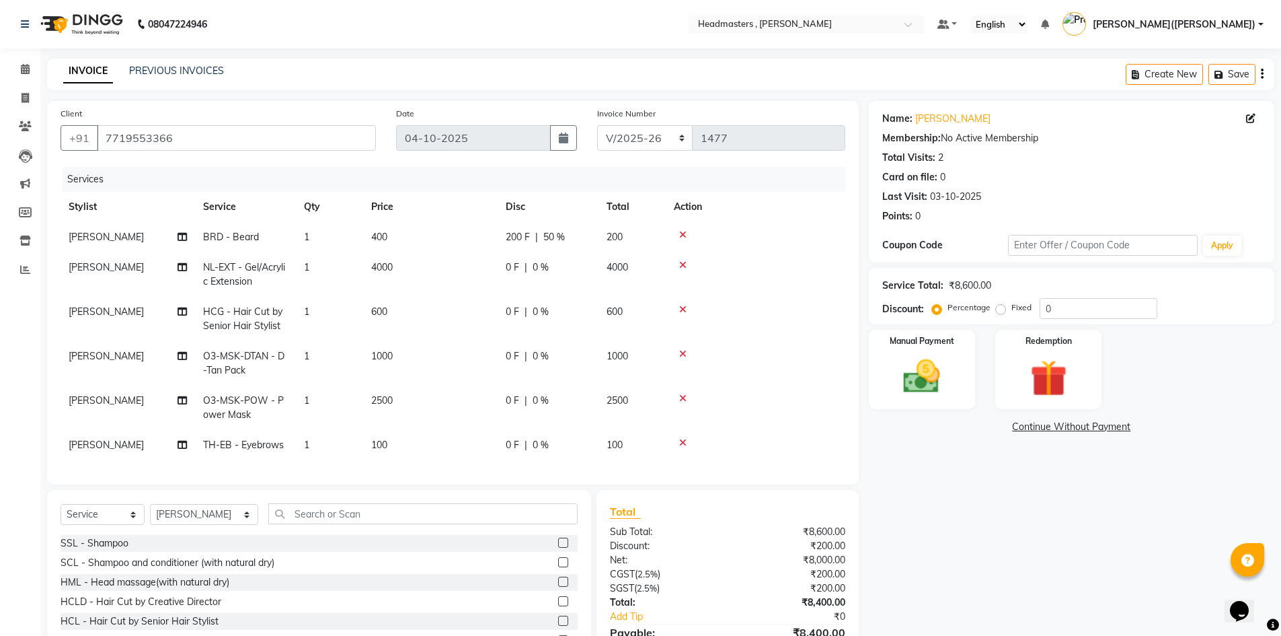
click at [523, 264] on div "0 F | 0 %" at bounding box center [548, 267] width 85 height 14
select select "85122"
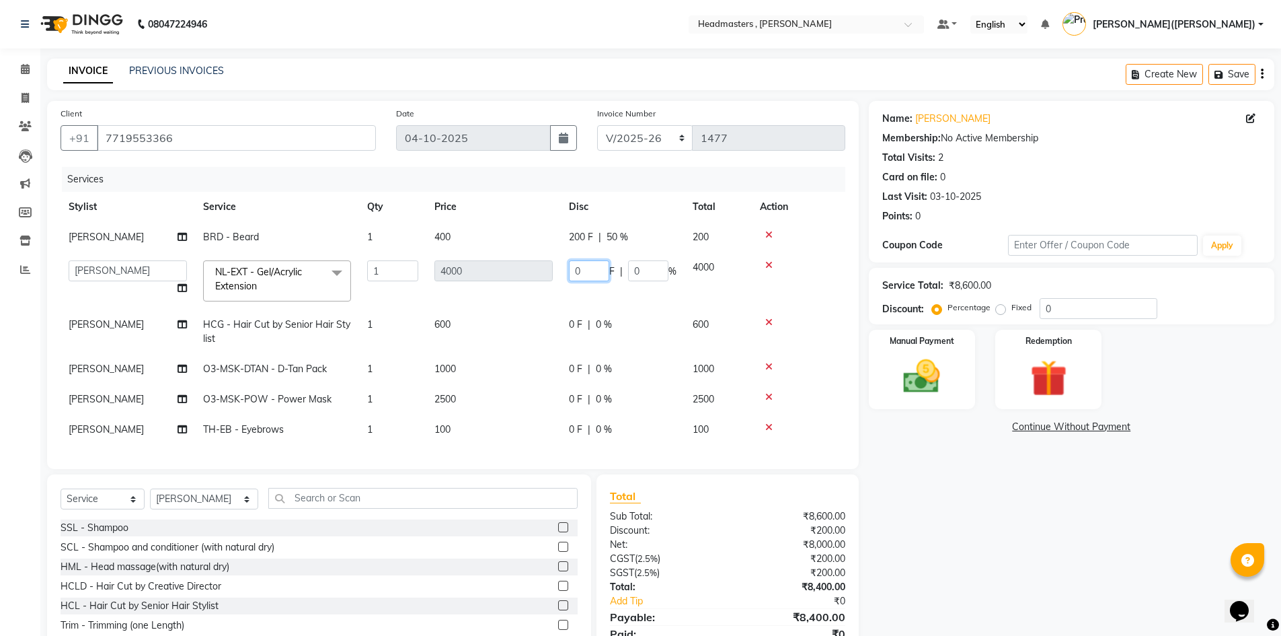
click at [592, 262] on input "0" at bounding box center [589, 270] width 40 height 21
type input "02500"
click at [632, 342] on tbody "[PERSON_NAME] BRD - [PERSON_NAME] 1 400 200 F | 50 % 200 [PERSON_NAME] [PERSON_…" at bounding box center [453, 333] width 785 height 223
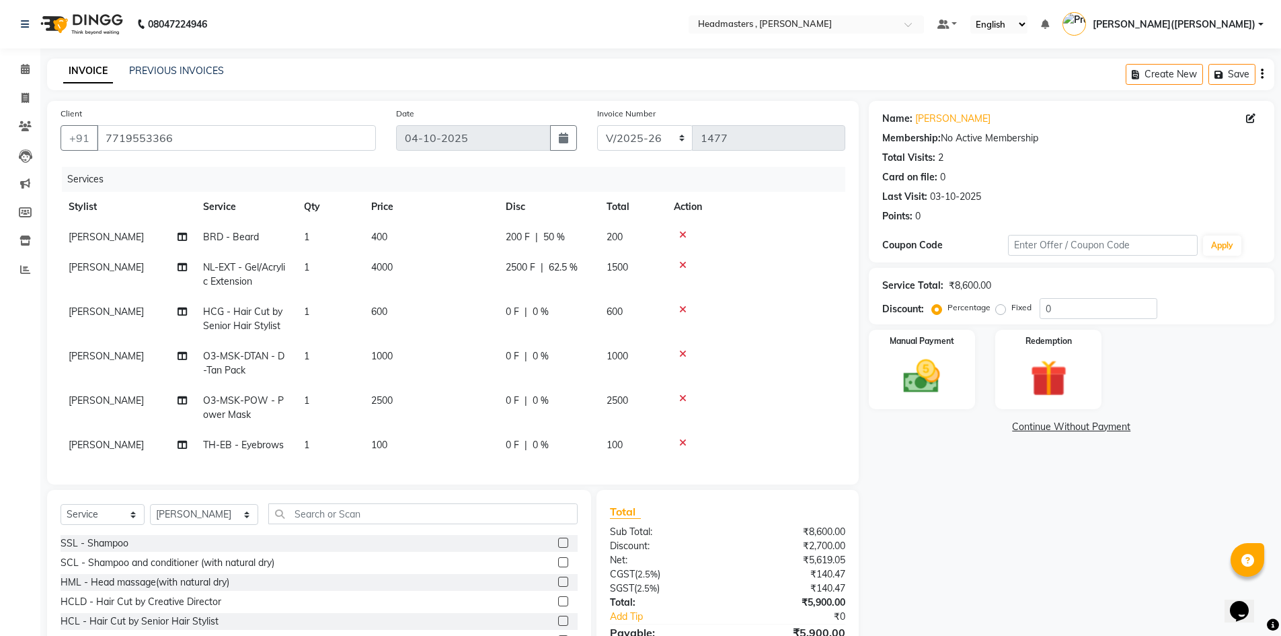
click at [525, 308] on span "|" at bounding box center [526, 312] width 3 height 14
select select "85125"
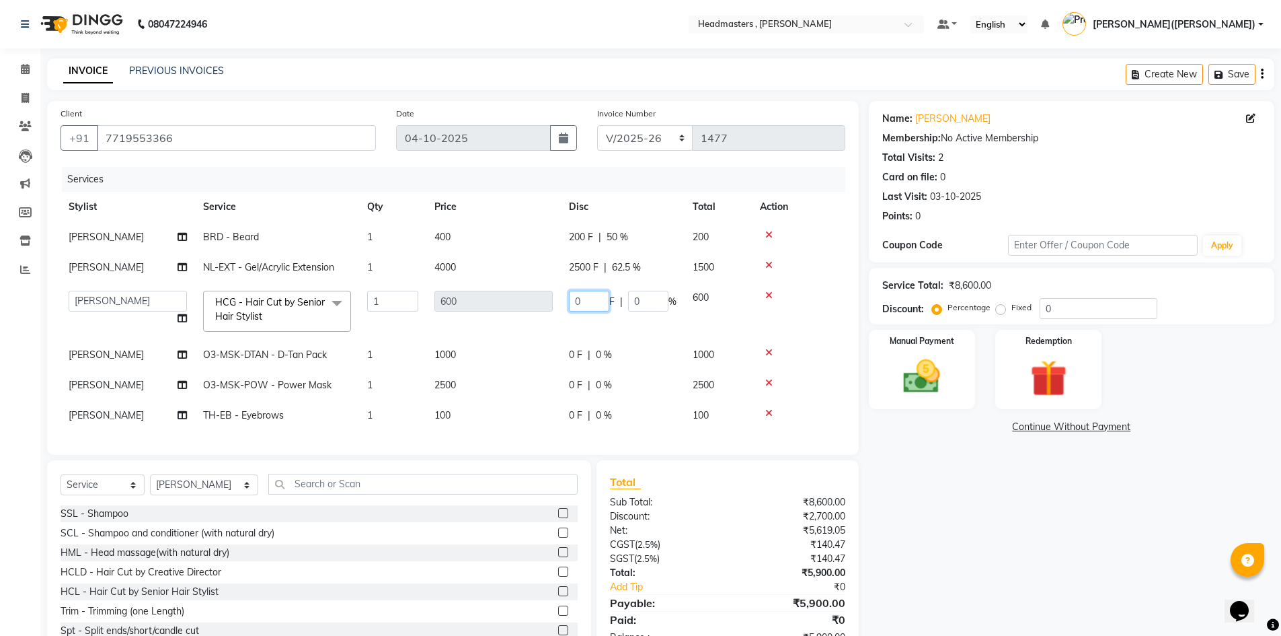
click at [591, 303] on input "0" at bounding box center [589, 301] width 40 height 21
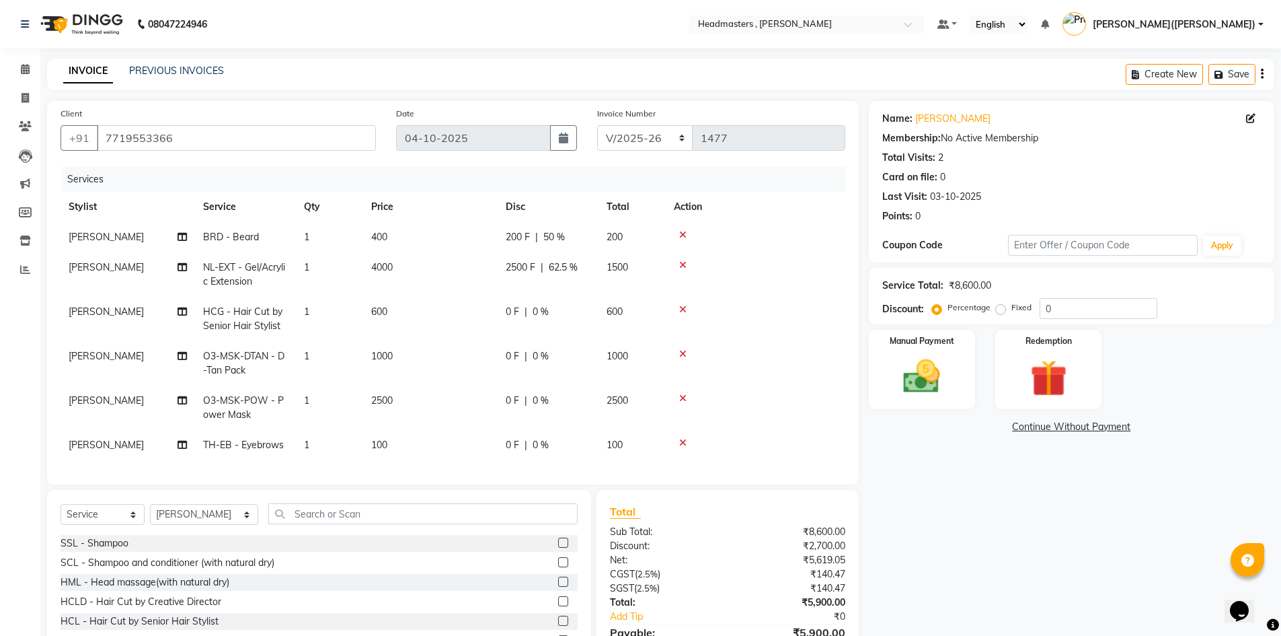
click at [552, 314] on div "0 F | 0 %" at bounding box center [548, 312] width 85 height 14
select select "85125"
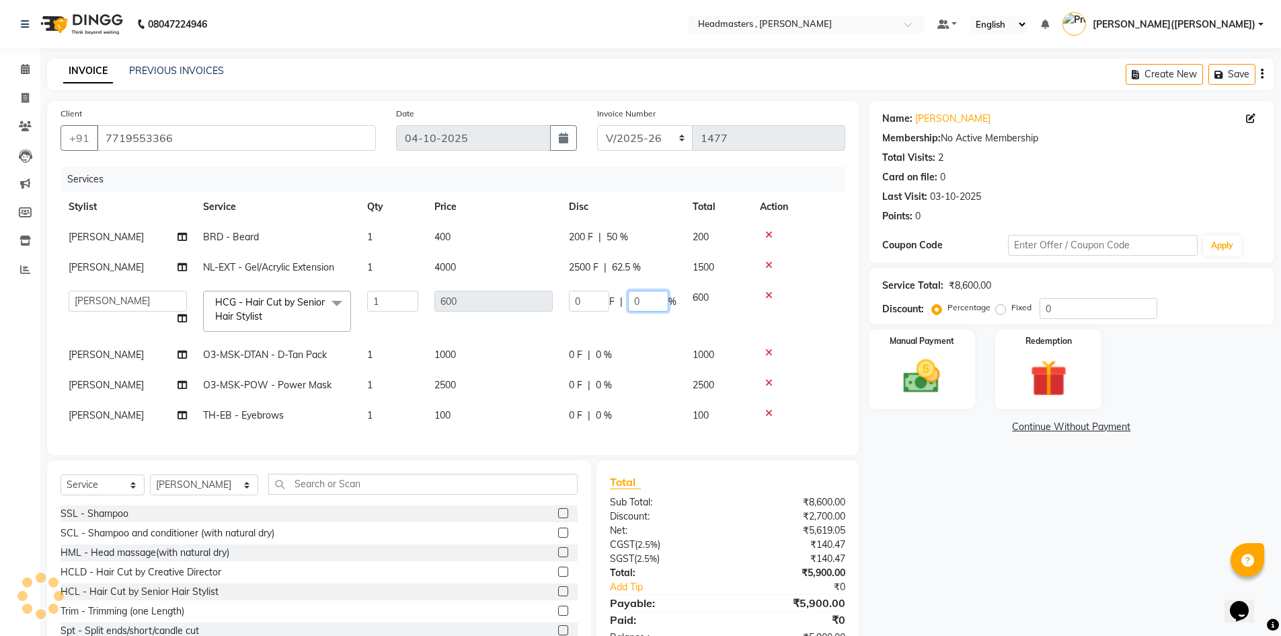
click at [654, 295] on input "0" at bounding box center [648, 301] width 40 height 21
type input "050"
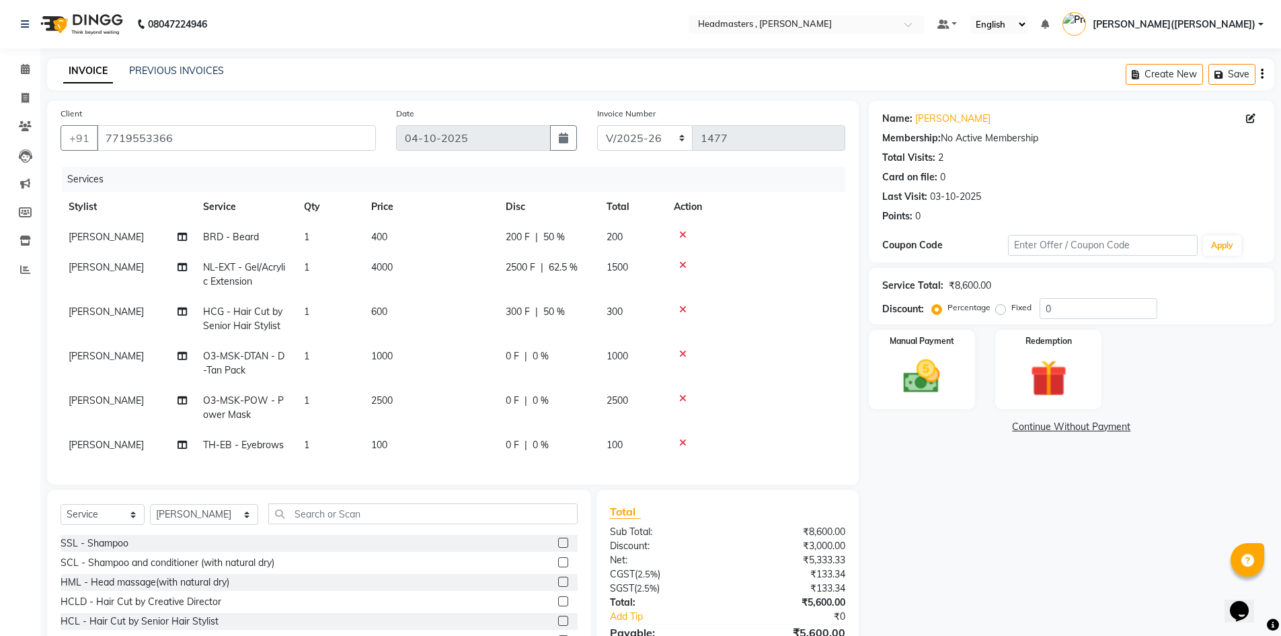
click at [576, 369] on td "0 F | 0 %" at bounding box center [548, 363] width 101 height 44
select select "85123"
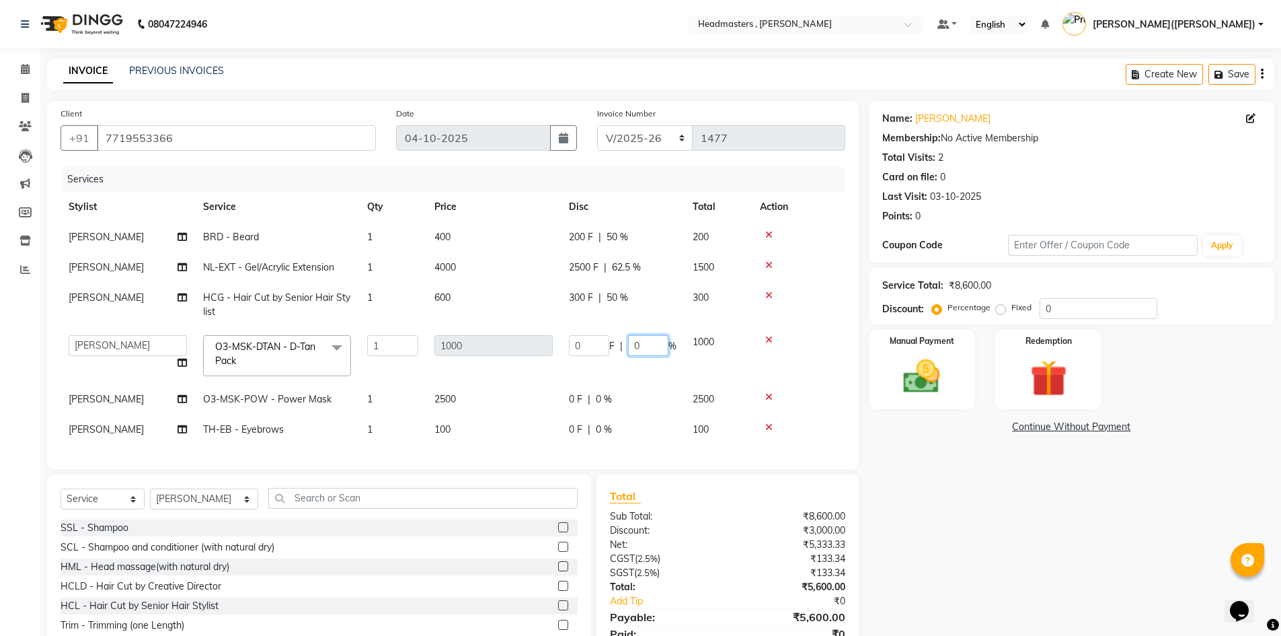
click at [653, 344] on input "0" at bounding box center [648, 345] width 40 height 21
type input "050"
click at [593, 408] on td "0 F | 0 %" at bounding box center [623, 399] width 124 height 30
select select "85123"
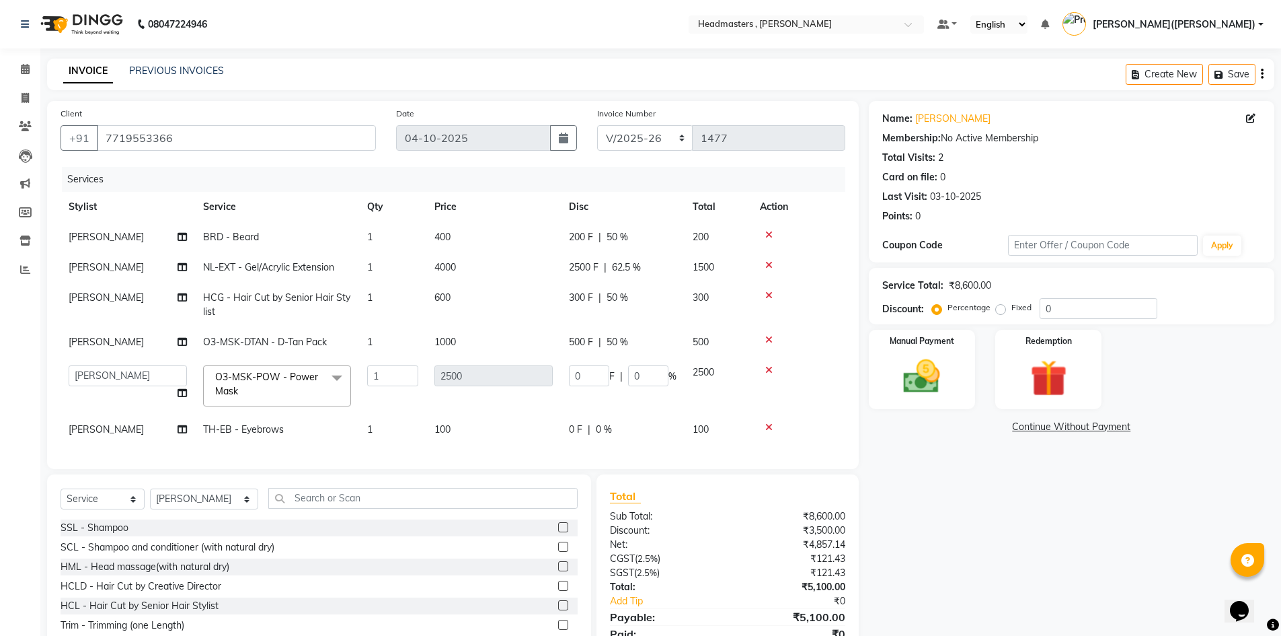
click at [593, 408] on td "0 F | 0 %" at bounding box center [623, 385] width 124 height 57
click at [647, 377] on input "0" at bounding box center [648, 375] width 40 height 21
type input "050"
click at [636, 402] on tr "[PERSON_NAME] [PERSON_NAME] [PERSON_NAME] [PERSON_NAME] [PERSON_NAME] Noor [PER…" at bounding box center [453, 385] width 785 height 57
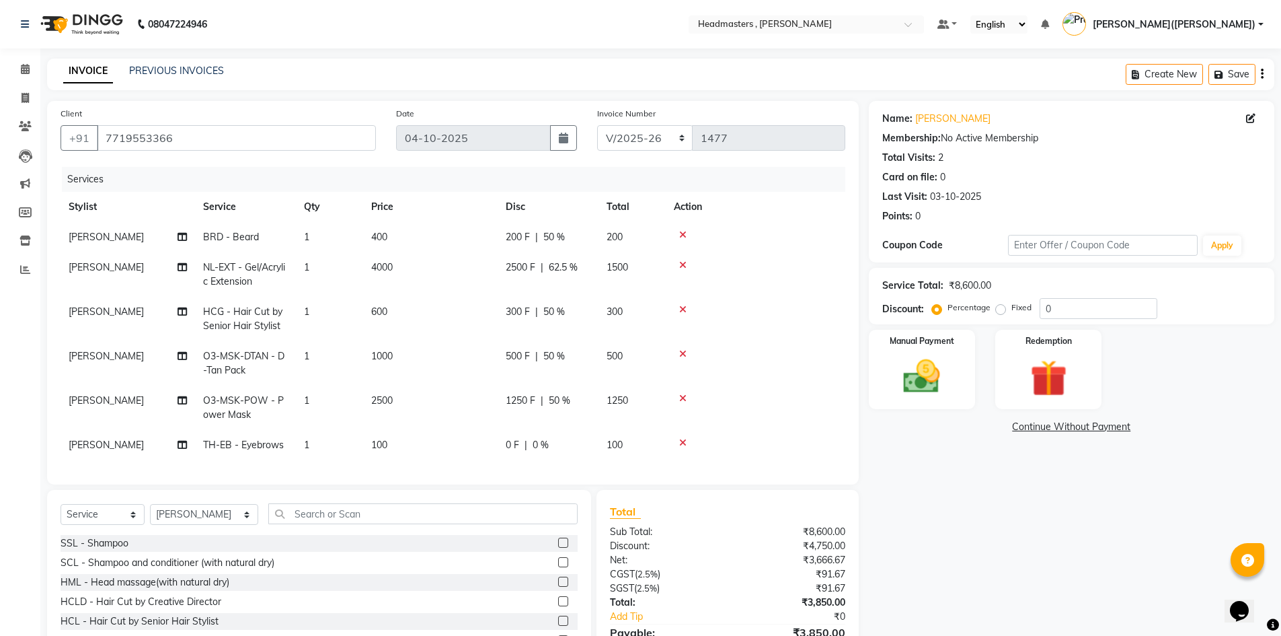
click at [521, 395] on span "1250 F" at bounding box center [521, 401] width 30 height 14
select select "85123"
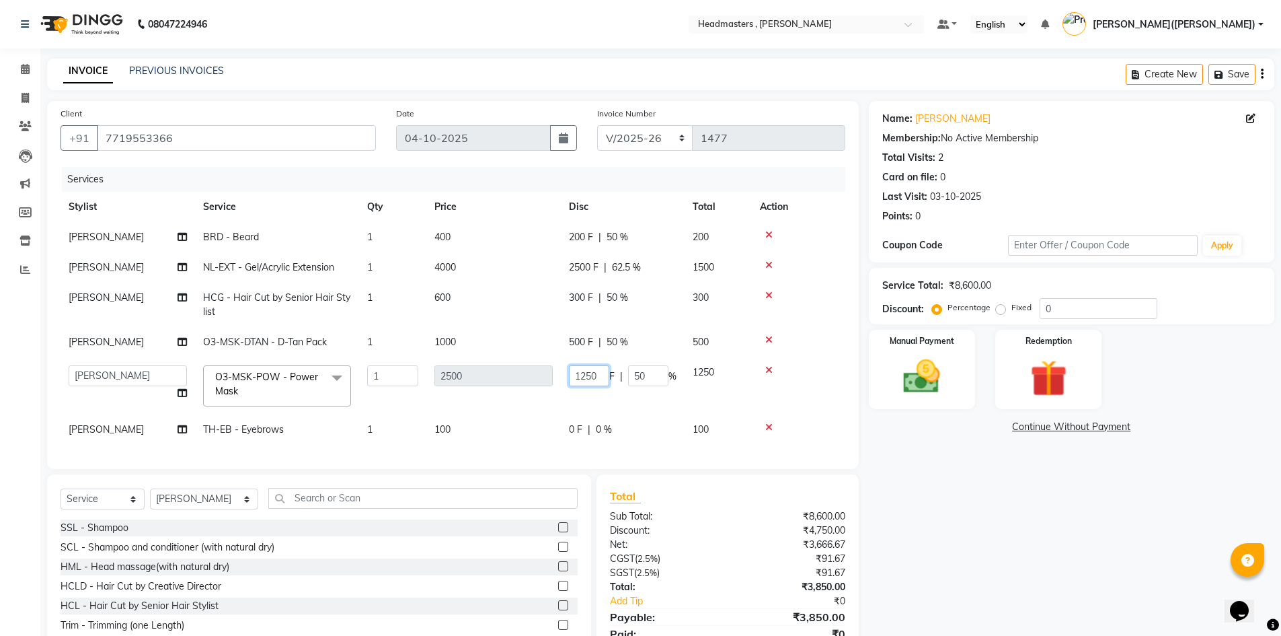
click at [605, 373] on input "1250" at bounding box center [589, 375] width 40 height 21
type input "1"
type input "1300"
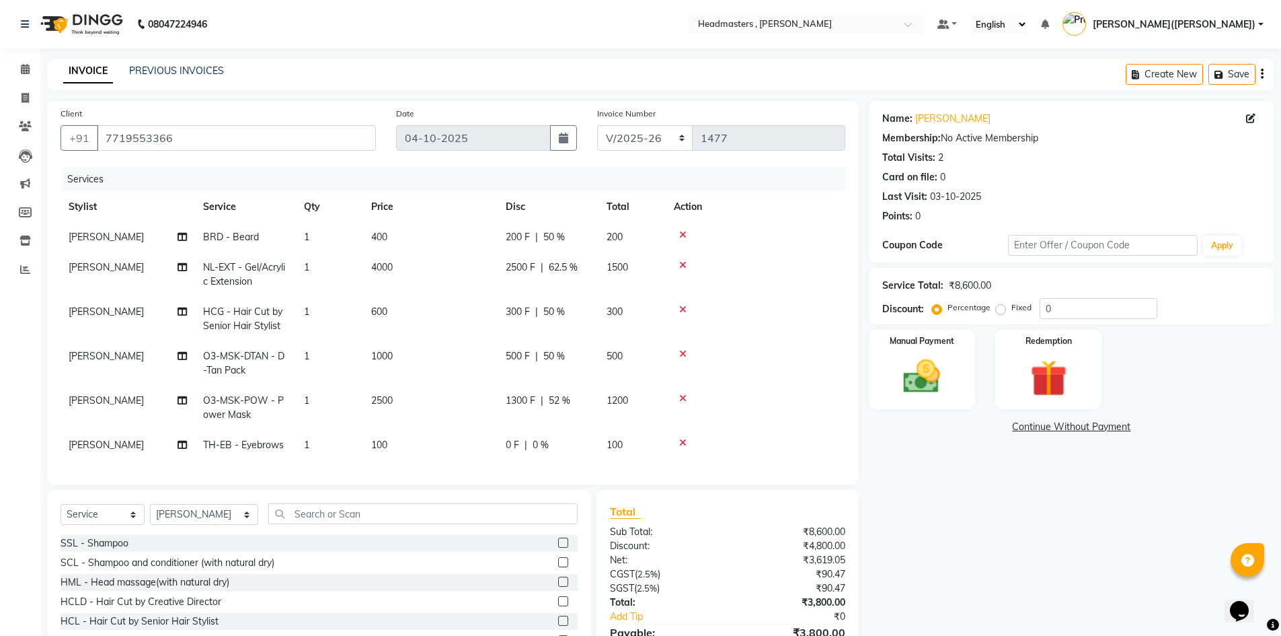
click at [989, 472] on div "Name: [PERSON_NAME] Membership: No Active Membership Total Visits: 2 Card on fi…" at bounding box center [1077, 394] width 416 height 587
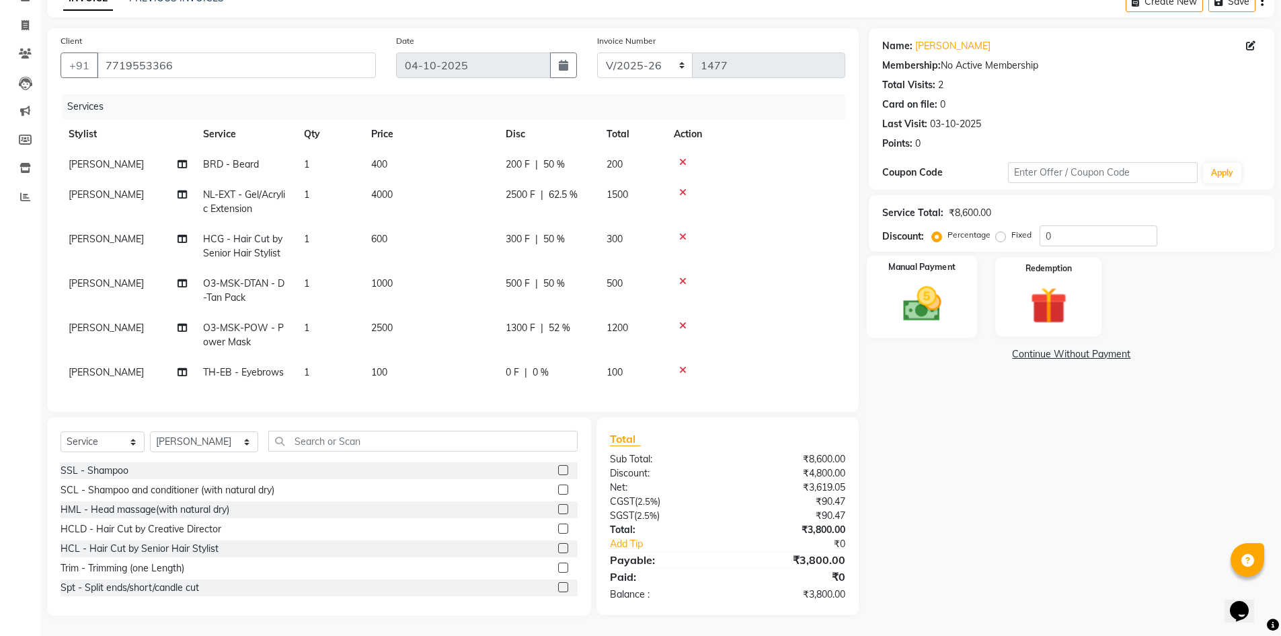
click at [928, 301] on img at bounding box center [922, 304] width 62 height 44
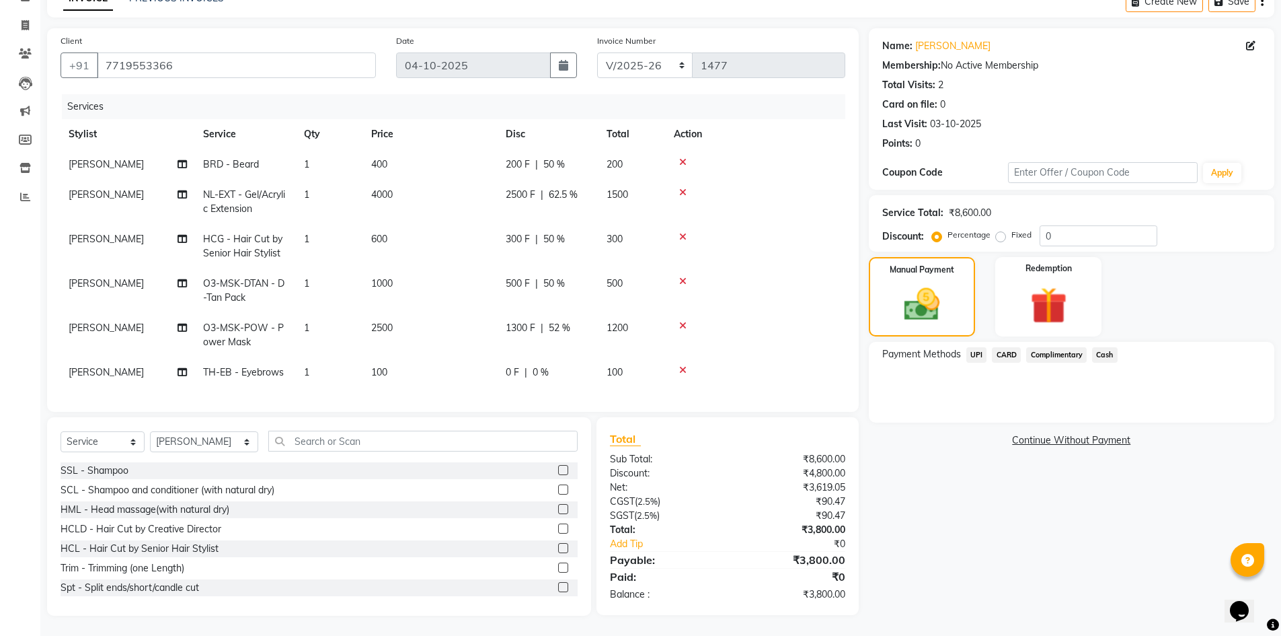
click at [977, 347] on span "UPI" at bounding box center [977, 354] width 21 height 15
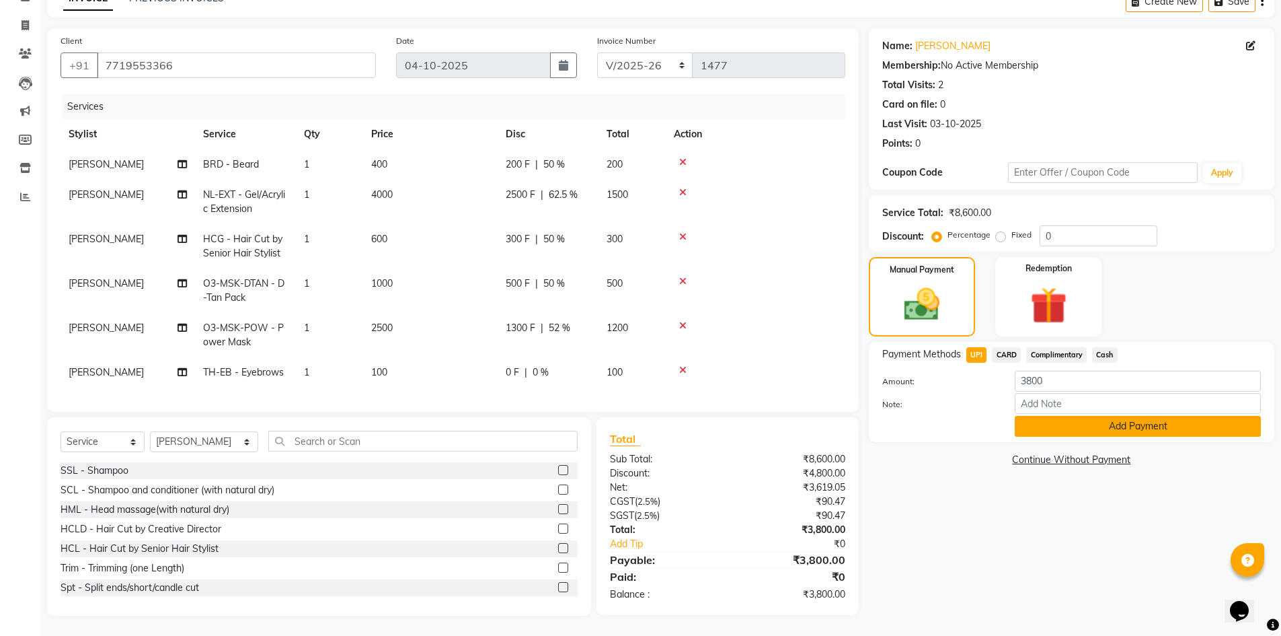
click at [1063, 420] on button "Add Payment" at bounding box center [1138, 426] width 246 height 21
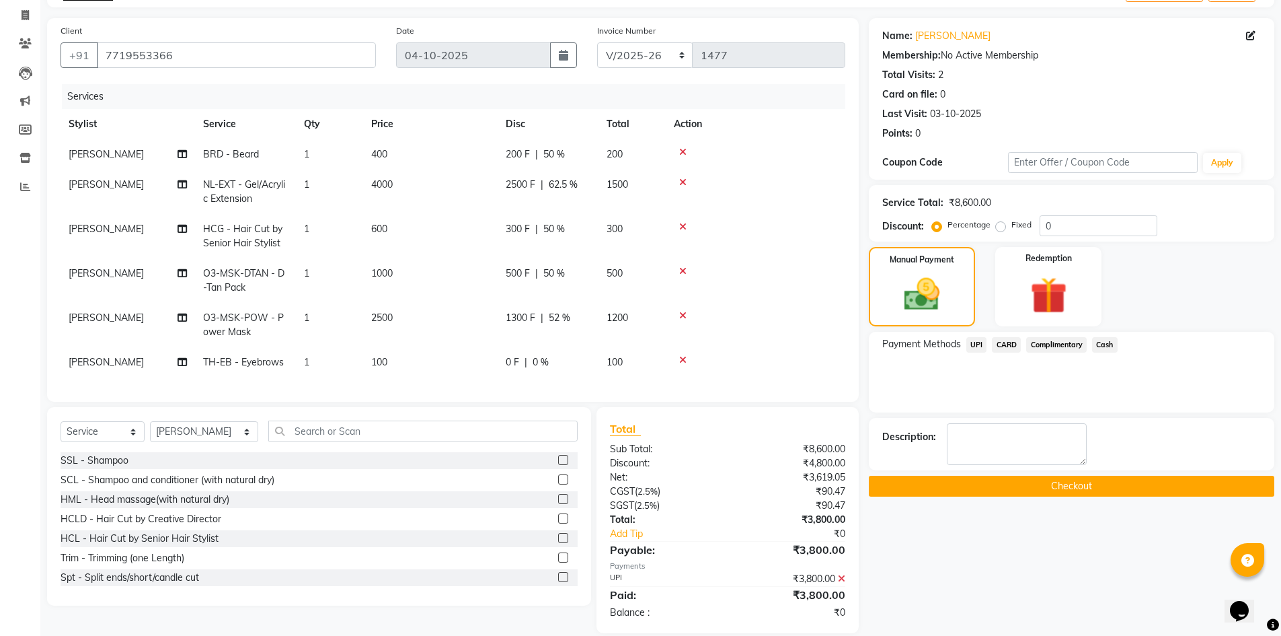
click at [1084, 484] on button "Checkout" at bounding box center [1072, 486] width 406 height 21
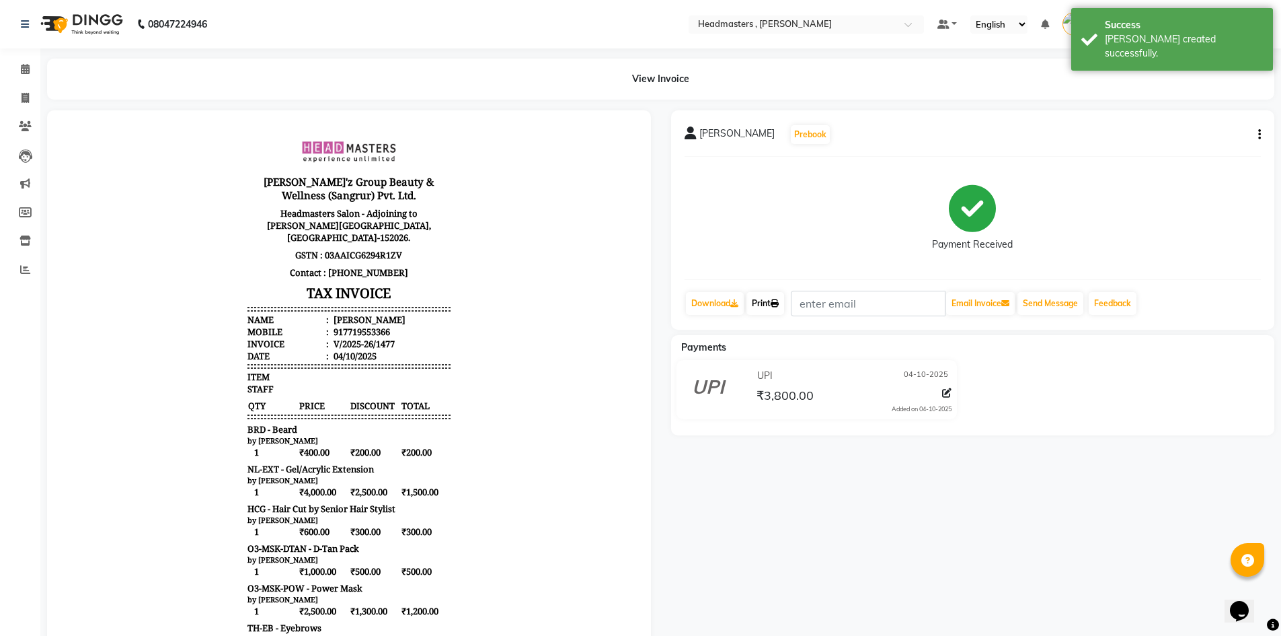
click at [767, 296] on link "Print" at bounding box center [766, 303] width 38 height 23
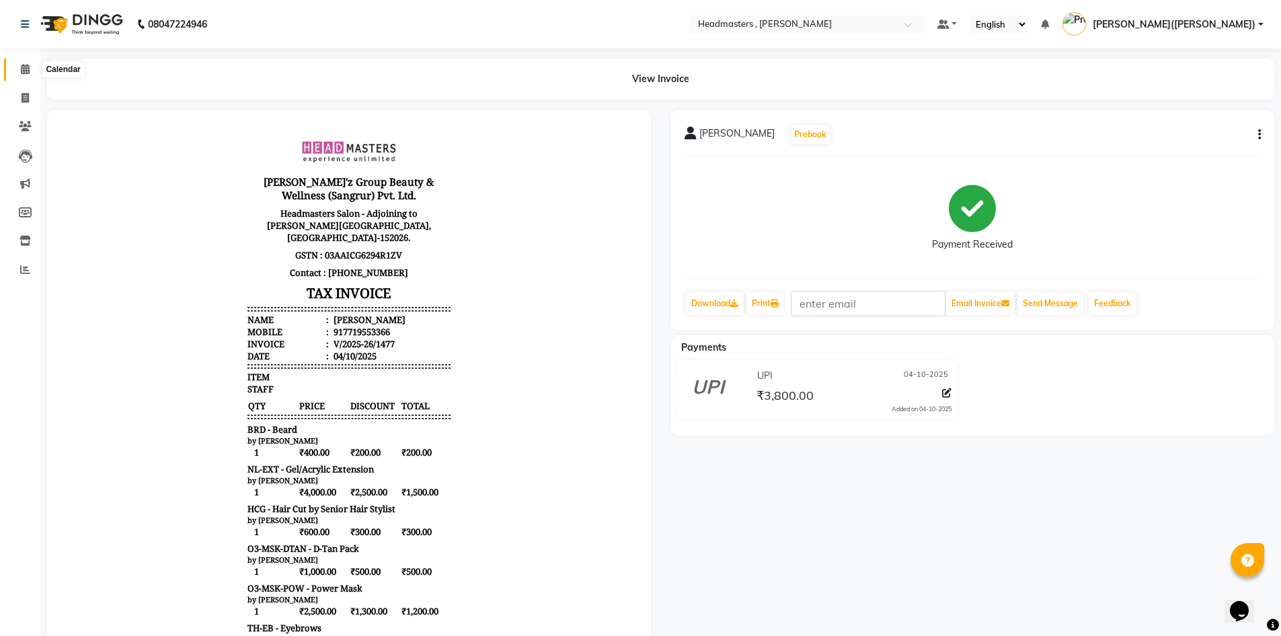
click at [17, 67] on span at bounding box center [25, 69] width 24 height 15
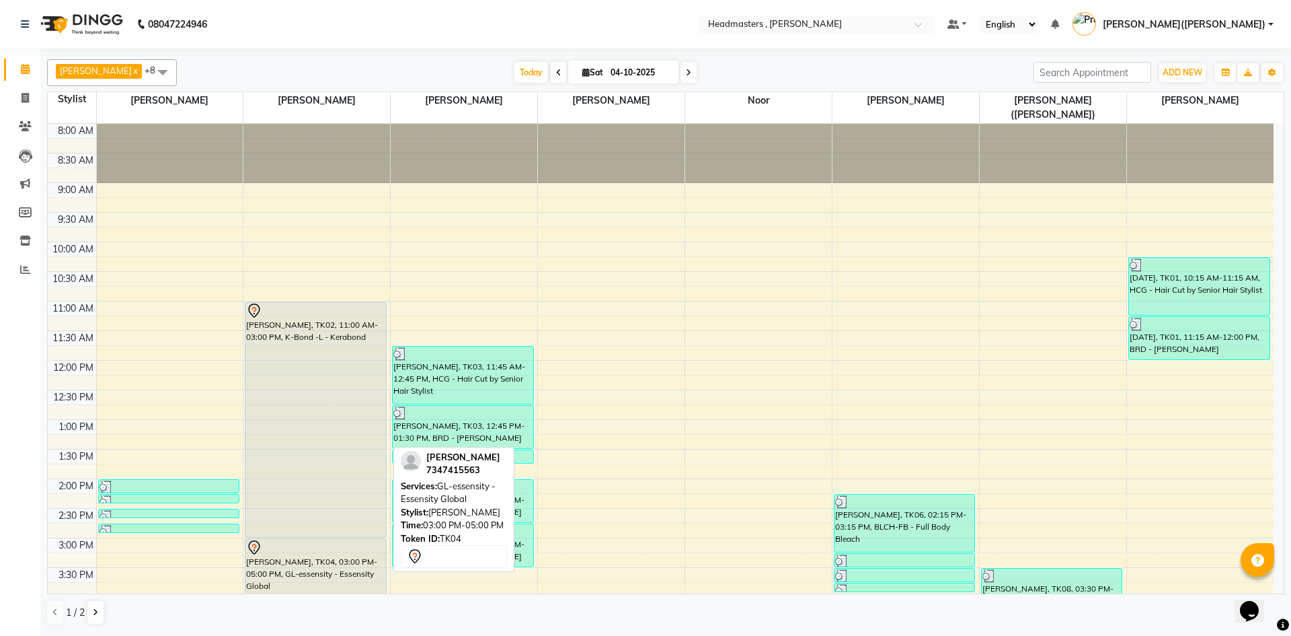
click at [338, 550] on div "[PERSON_NAME], TK04, 03:00 PM-05:00 PM, GL-essensity - Essensity Global" at bounding box center [316, 597] width 140 height 116
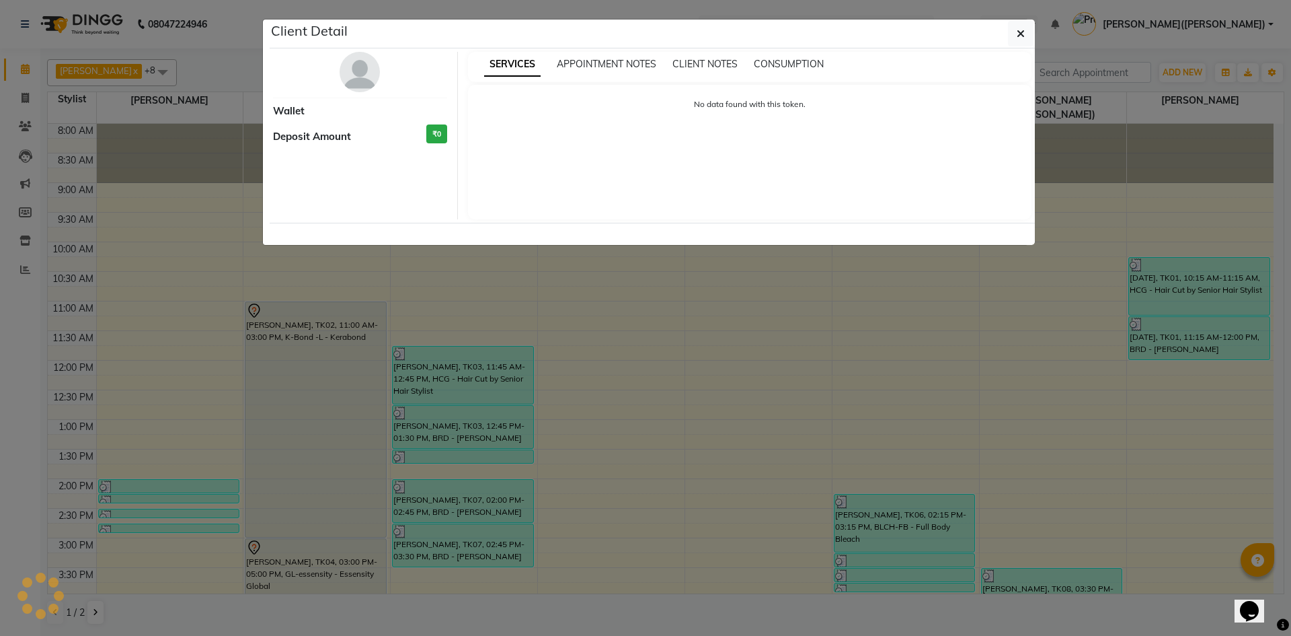
select select "7"
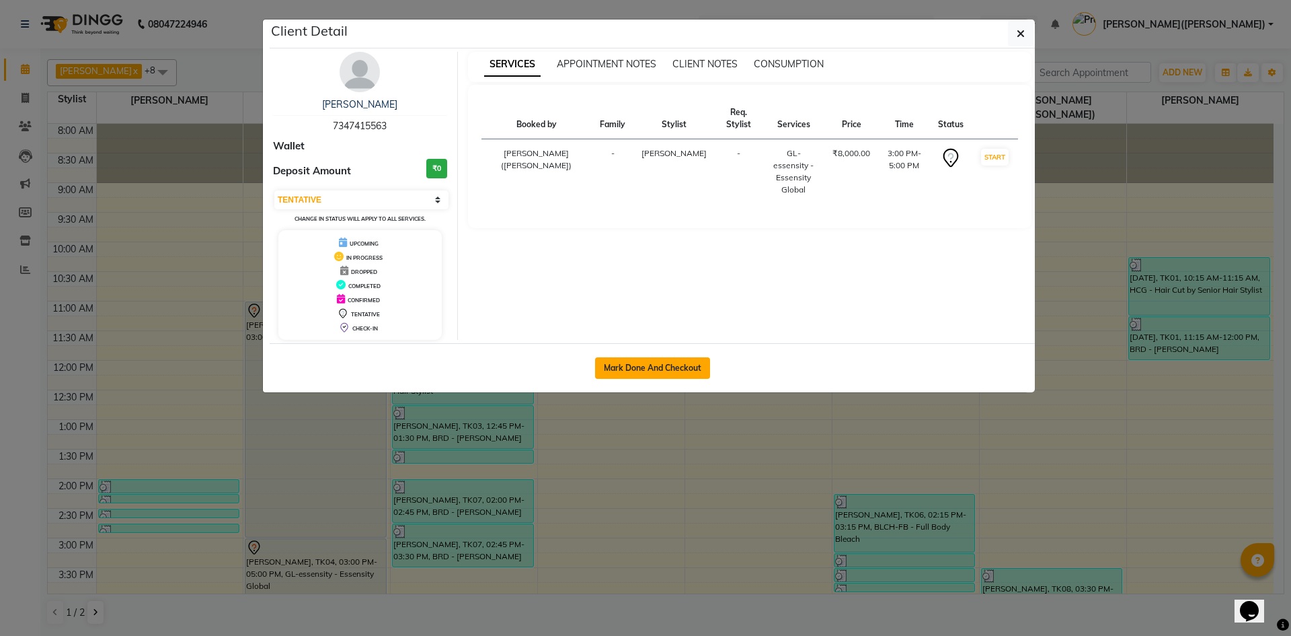
click at [632, 370] on button "Mark Done And Checkout" at bounding box center [652, 368] width 115 height 22
click at [632, 370] on div "Mark Done And Checkout" at bounding box center [652, 367] width 765 height 49
select select "8566"
select select "service"
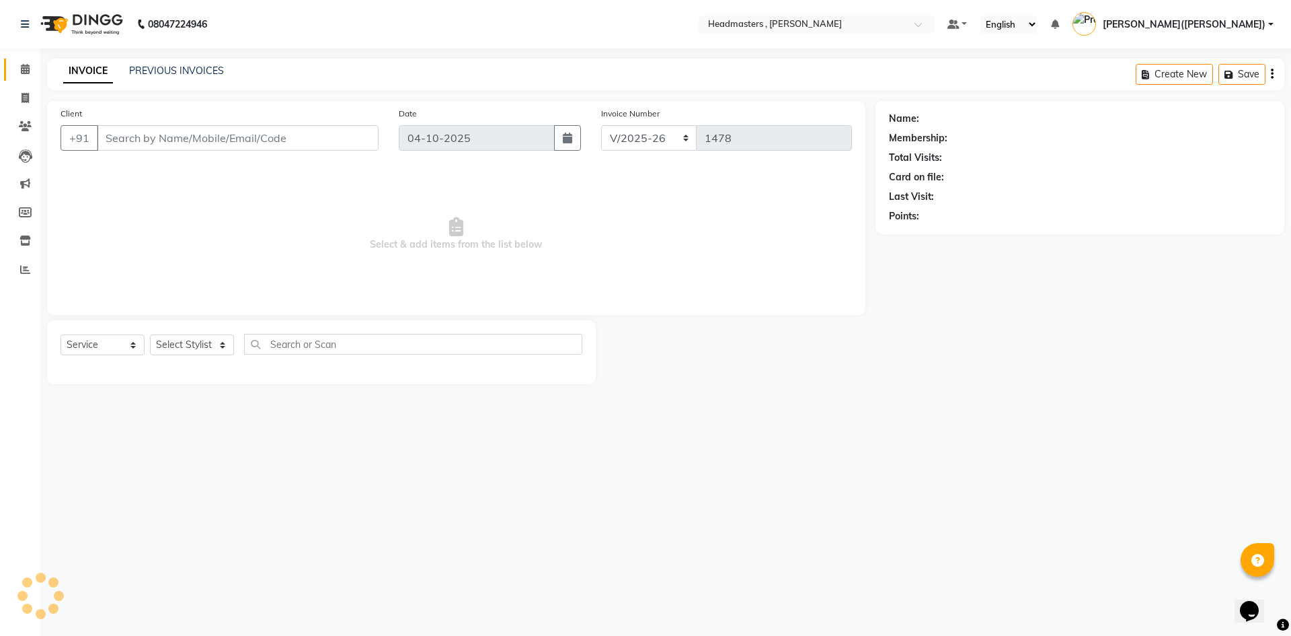
type input "7347415563"
select select "86642"
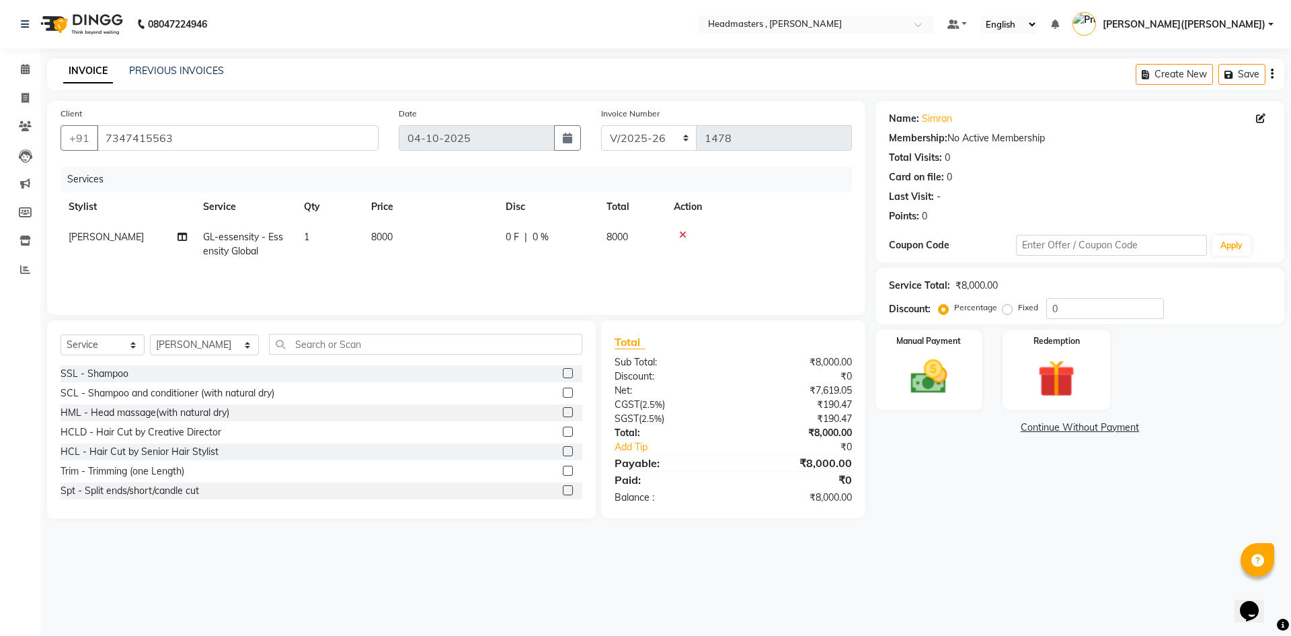
click at [506, 233] on span "0 F" at bounding box center [512, 237] width 13 height 14
select select "86642"
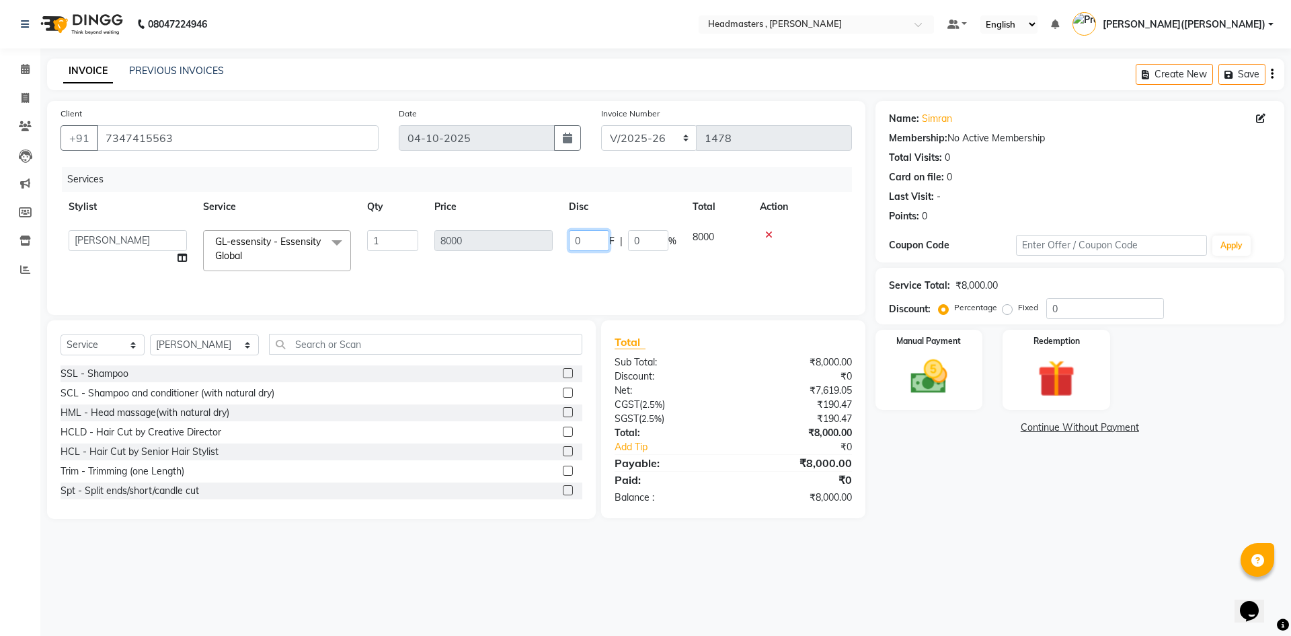
click at [591, 240] on input "0" at bounding box center [589, 240] width 40 height 21
type input "03000"
click at [930, 505] on div "Name: [PERSON_NAME] Membership: No Active Membership Total Visits: 0 Card on fi…" at bounding box center [1085, 310] width 419 height 418
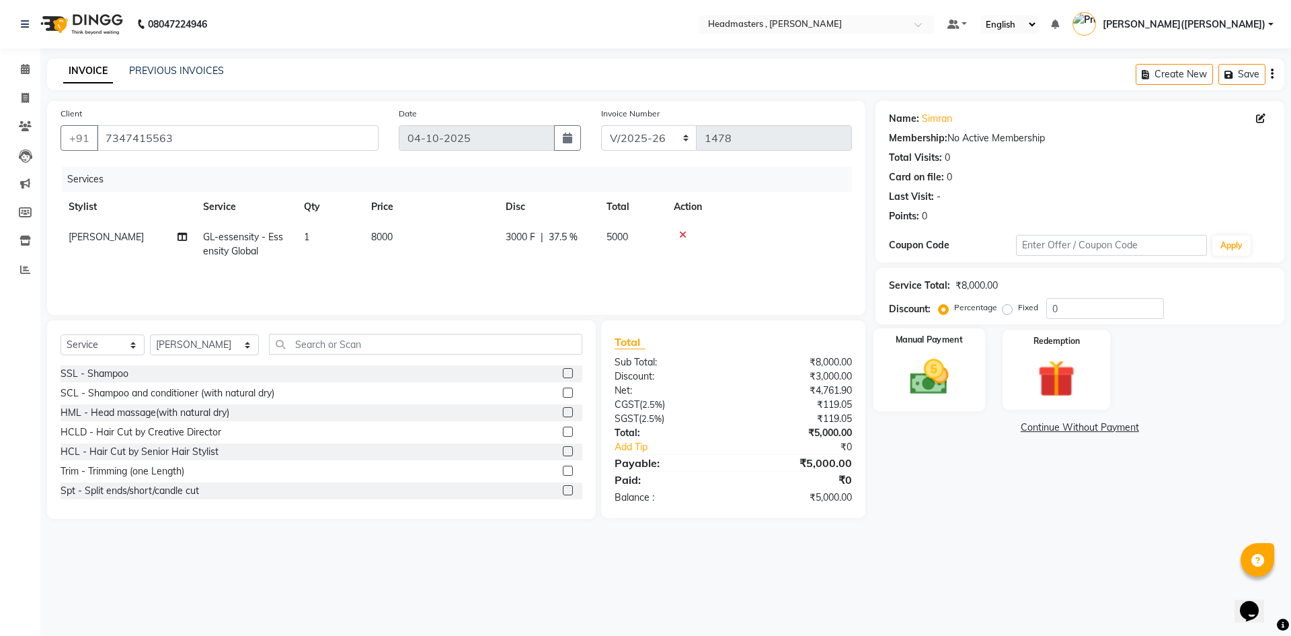
click at [910, 395] on img at bounding box center [929, 376] width 63 height 44
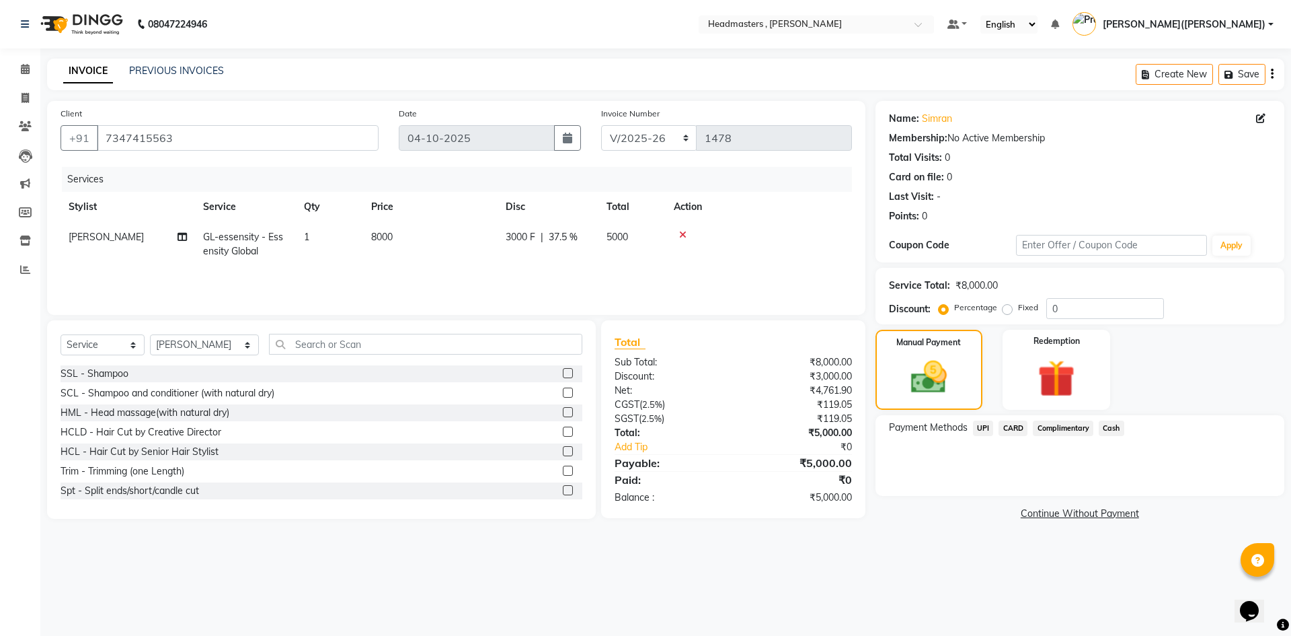
click at [982, 429] on span "UPI" at bounding box center [983, 427] width 21 height 15
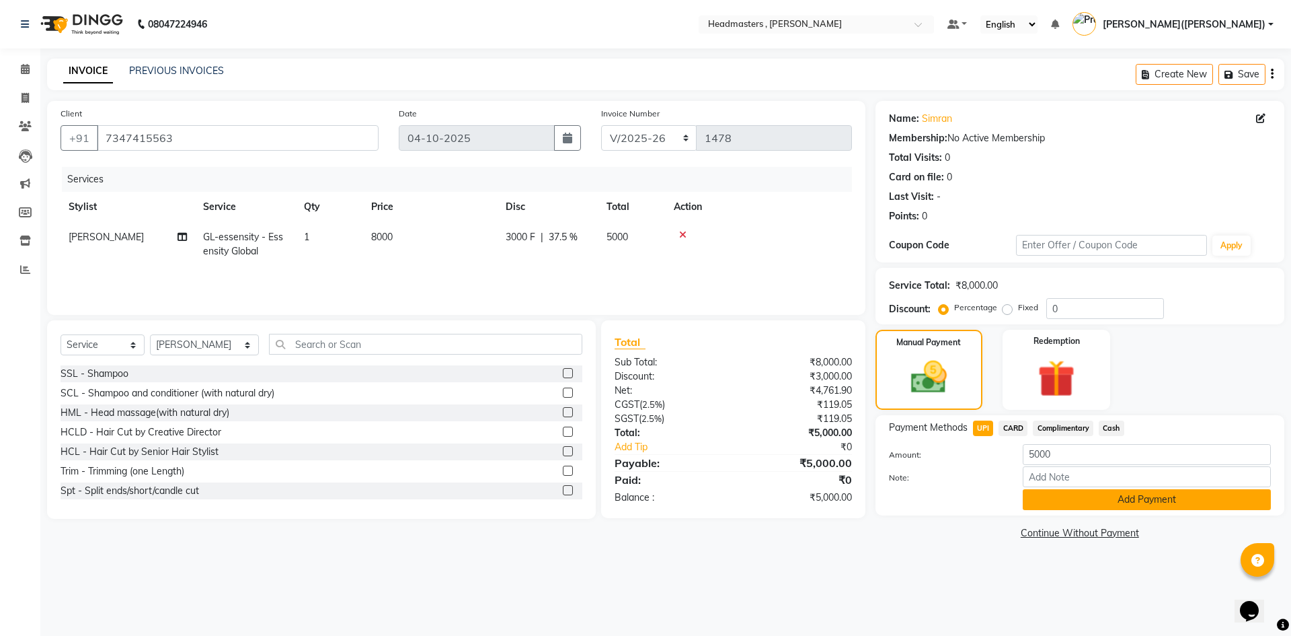
click at [1053, 500] on button "Add Payment" at bounding box center [1147, 499] width 248 height 21
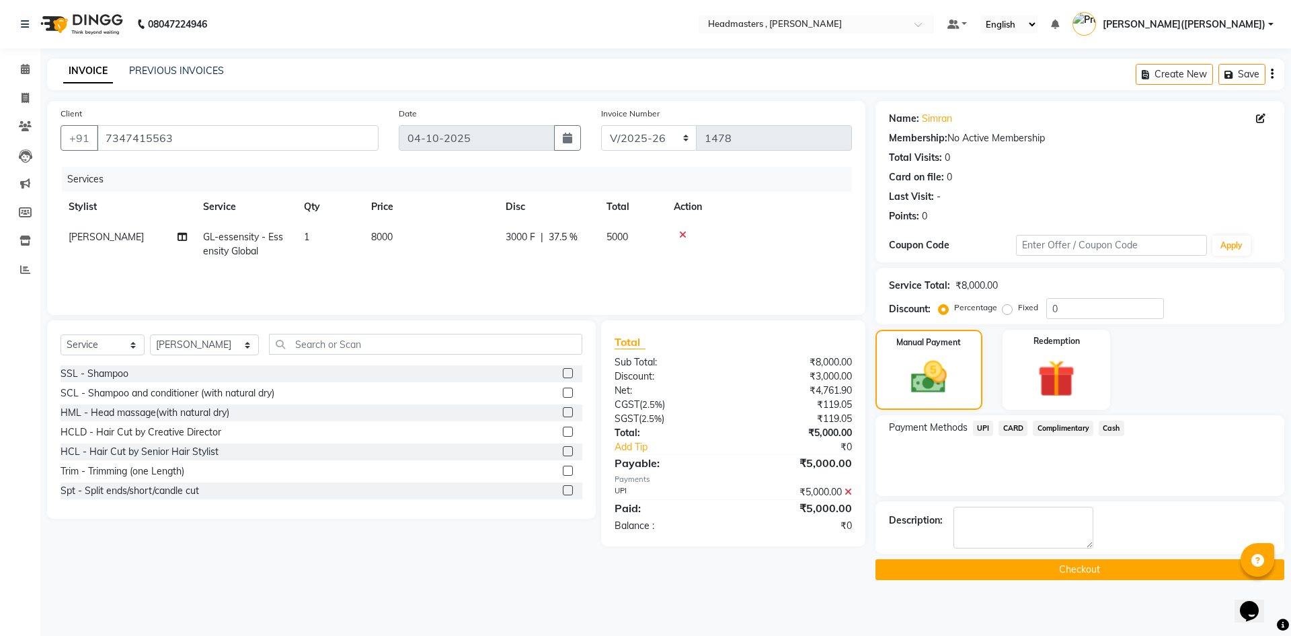
click at [1022, 562] on button "Checkout" at bounding box center [1080, 569] width 409 height 21
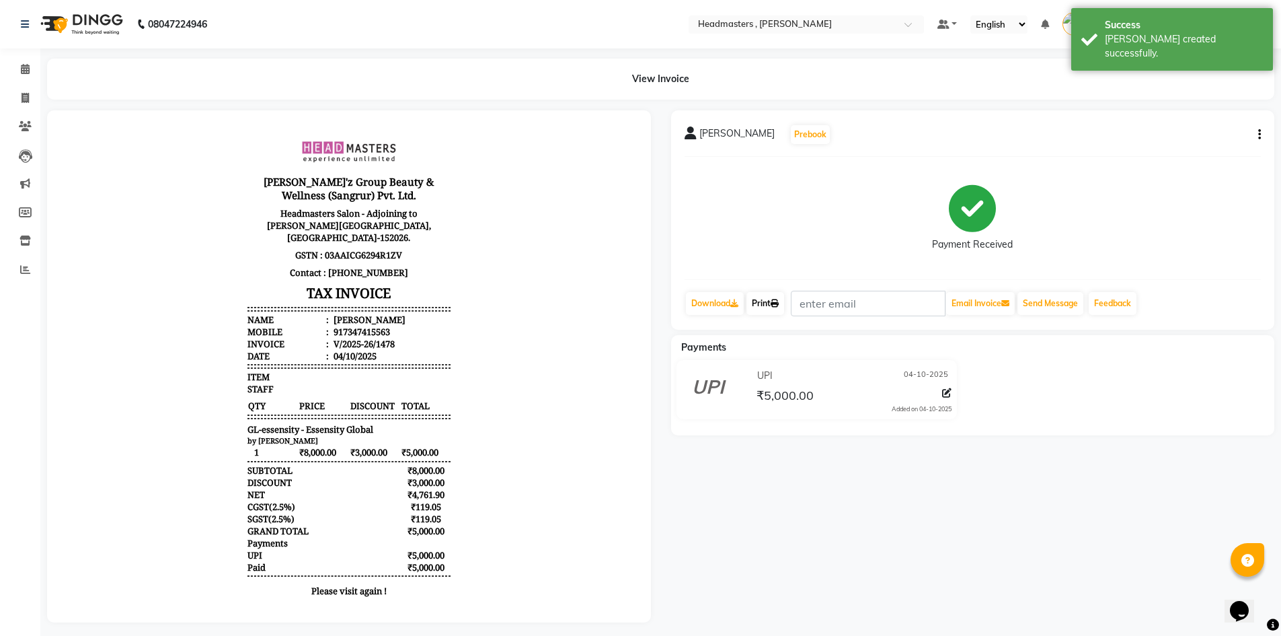
click at [763, 303] on link "Print" at bounding box center [766, 303] width 38 height 23
click at [1198, 3] on nav "08047224946 Select Location × Headmasters , Sri Muktsar Sahib Default Panel My …" at bounding box center [640, 24] width 1281 height 48
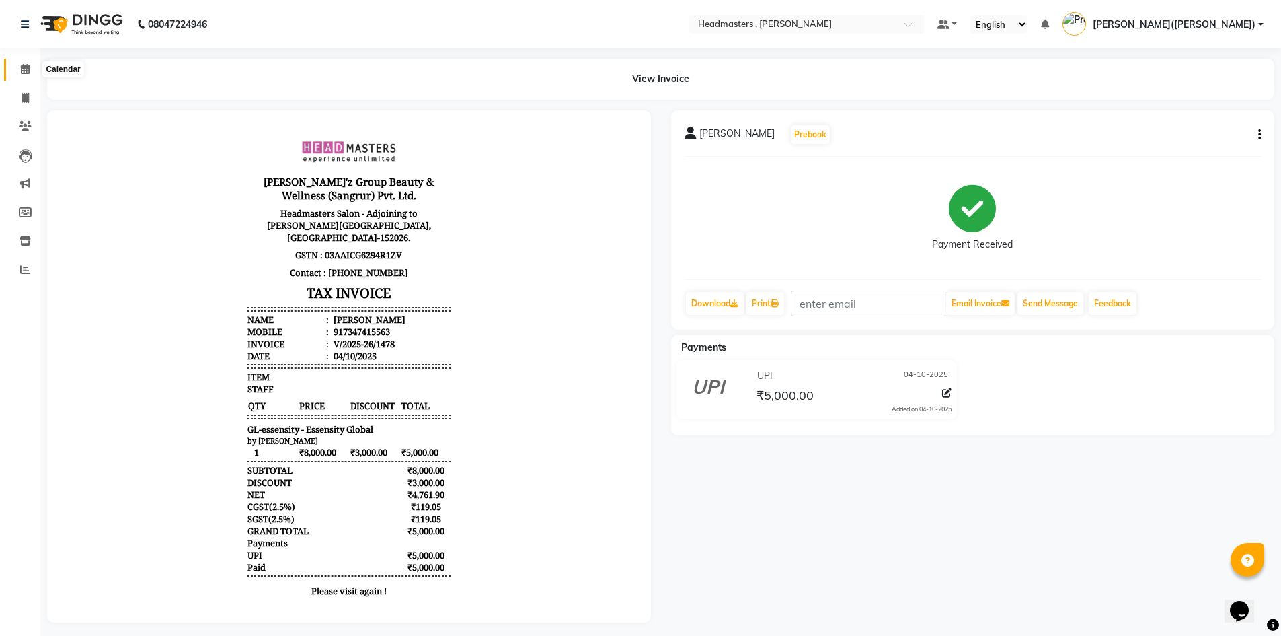
click at [24, 70] on icon at bounding box center [25, 69] width 9 height 10
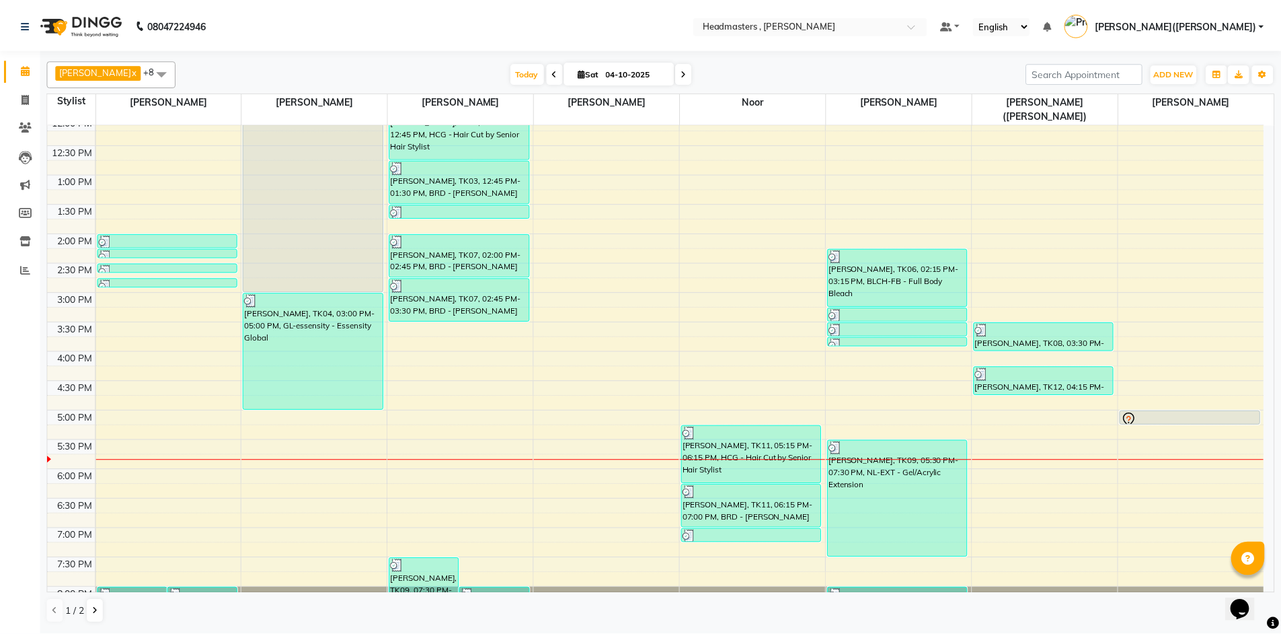
scroll to position [252, 0]
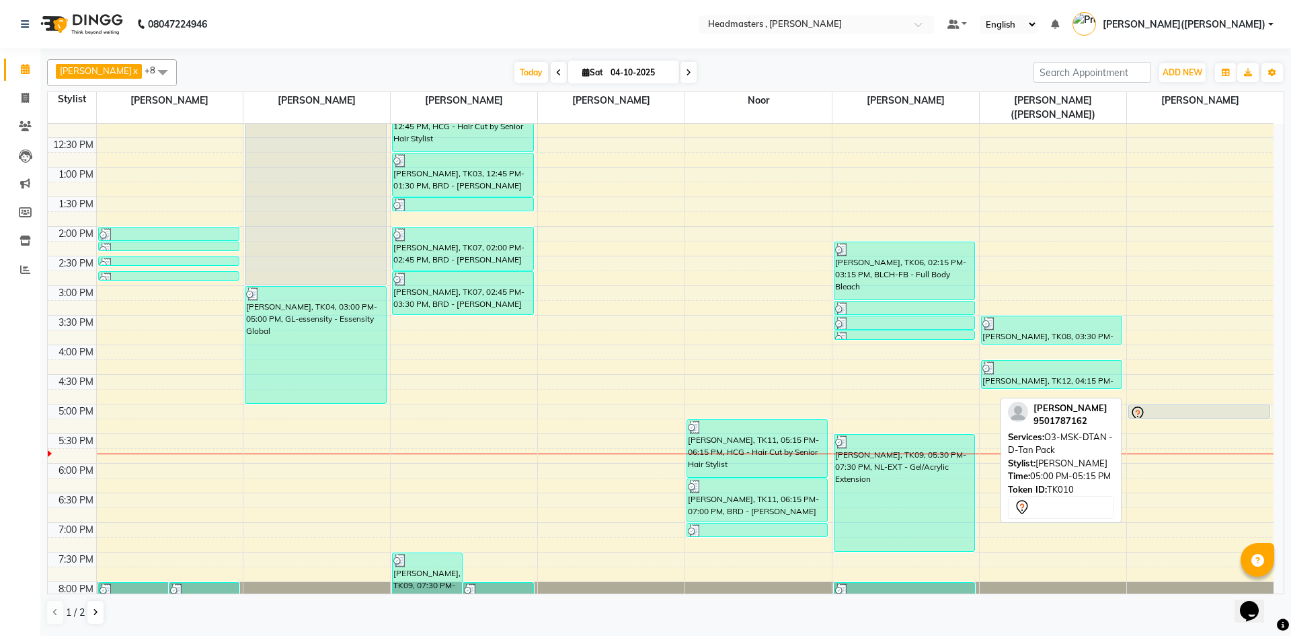
click at [1228, 406] on div at bounding box center [1199, 414] width 139 height 16
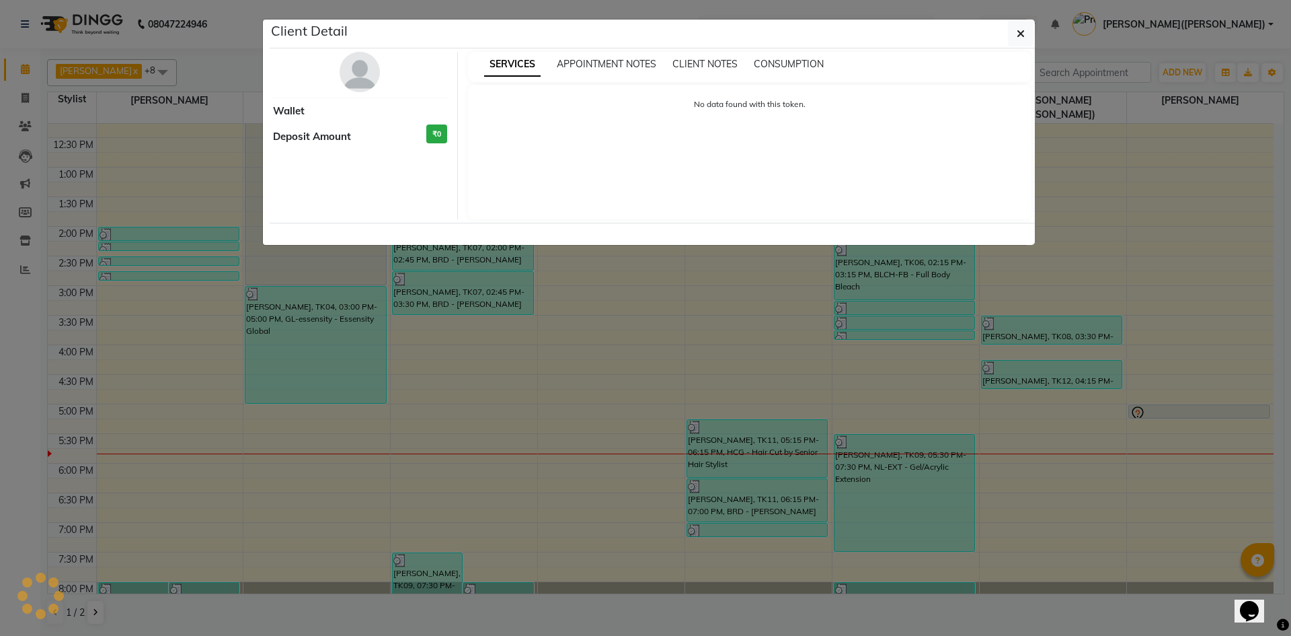
select select "7"
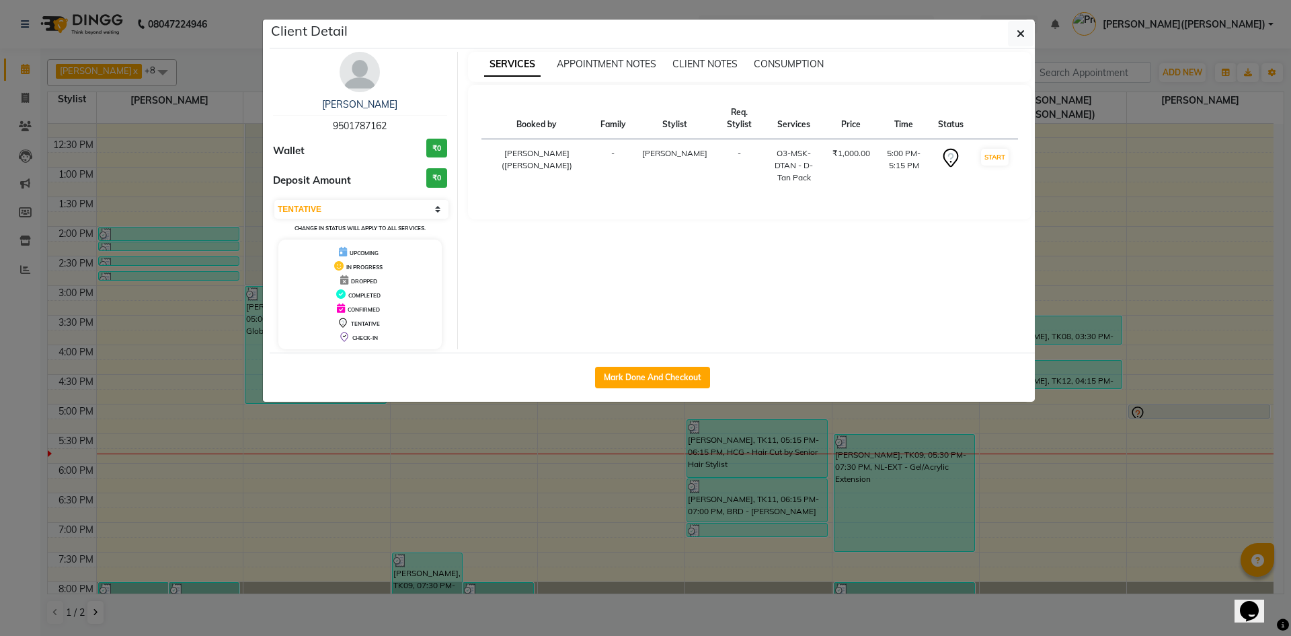
click at [624, 361] on div "Mark Done And Checkout" at bounding box center [652, 376] width 765 height 49
click at [634, 380] on button "Mark Done And Checkout" at bounding box center [652, 378] width 115 height 22
select select "8566"
select select "service"
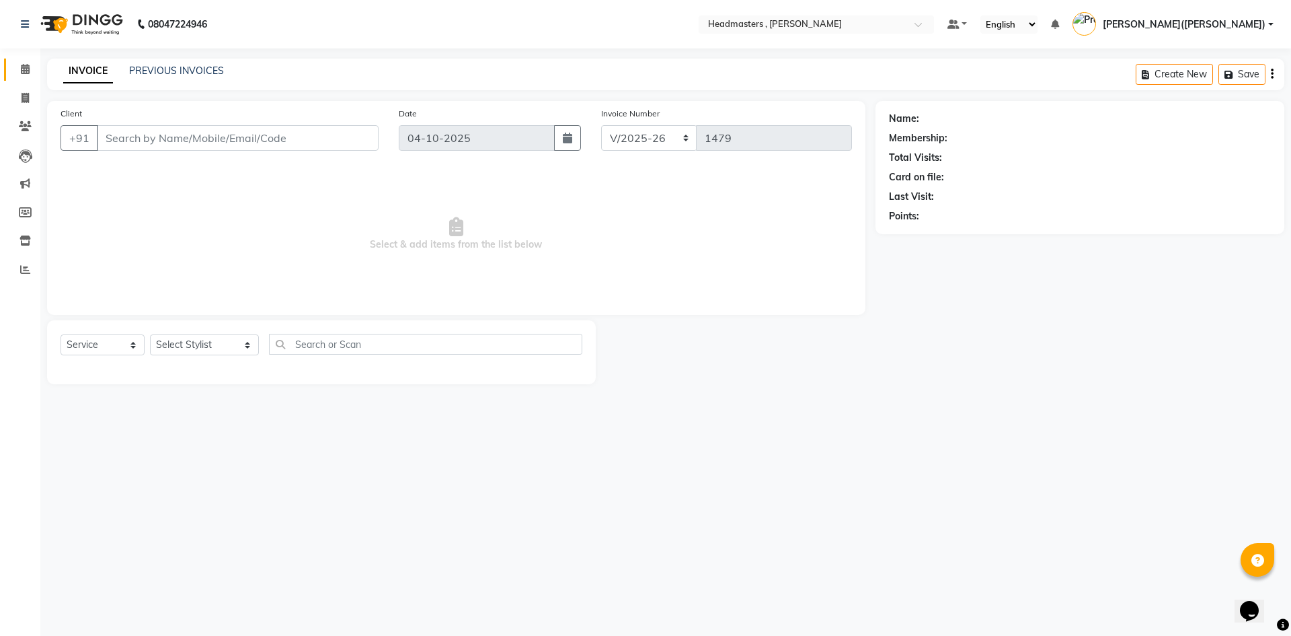
type input "9501787162"
select select "85124"
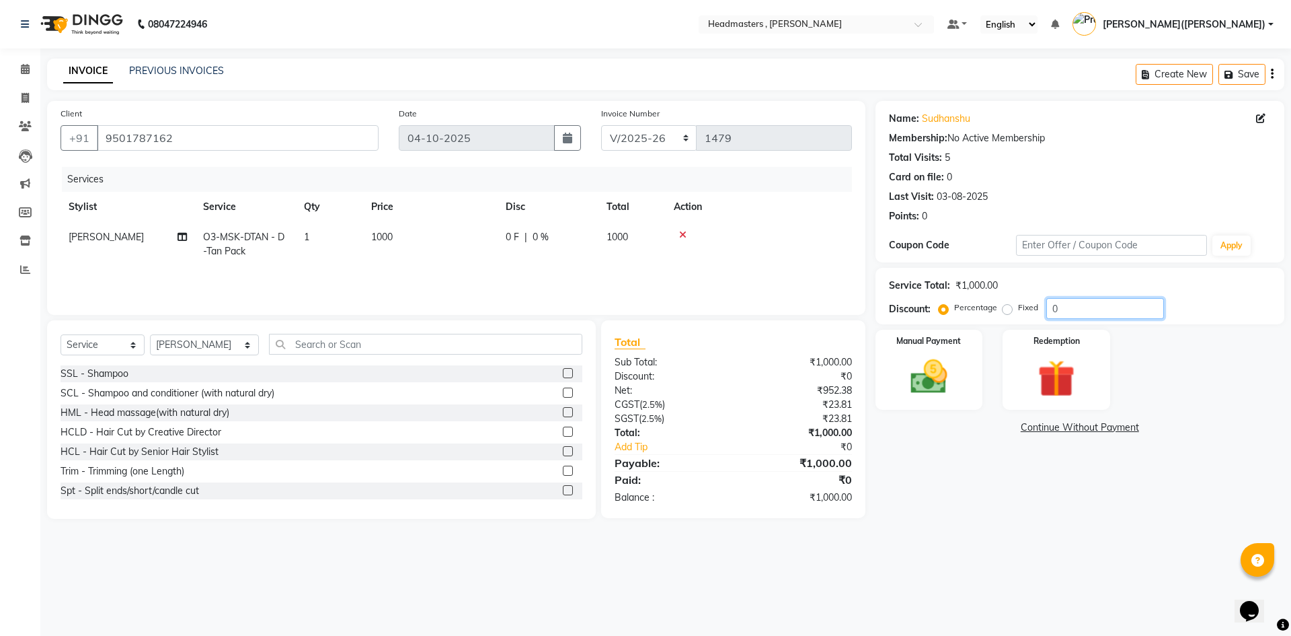
click at [1078, 311] on input "0" at bounding box center [1106, 308] width 118 height 21
type input "050"
click at [897, 395] on div "Manual Payment" at bounding box center [929, 369] width 112 height 83
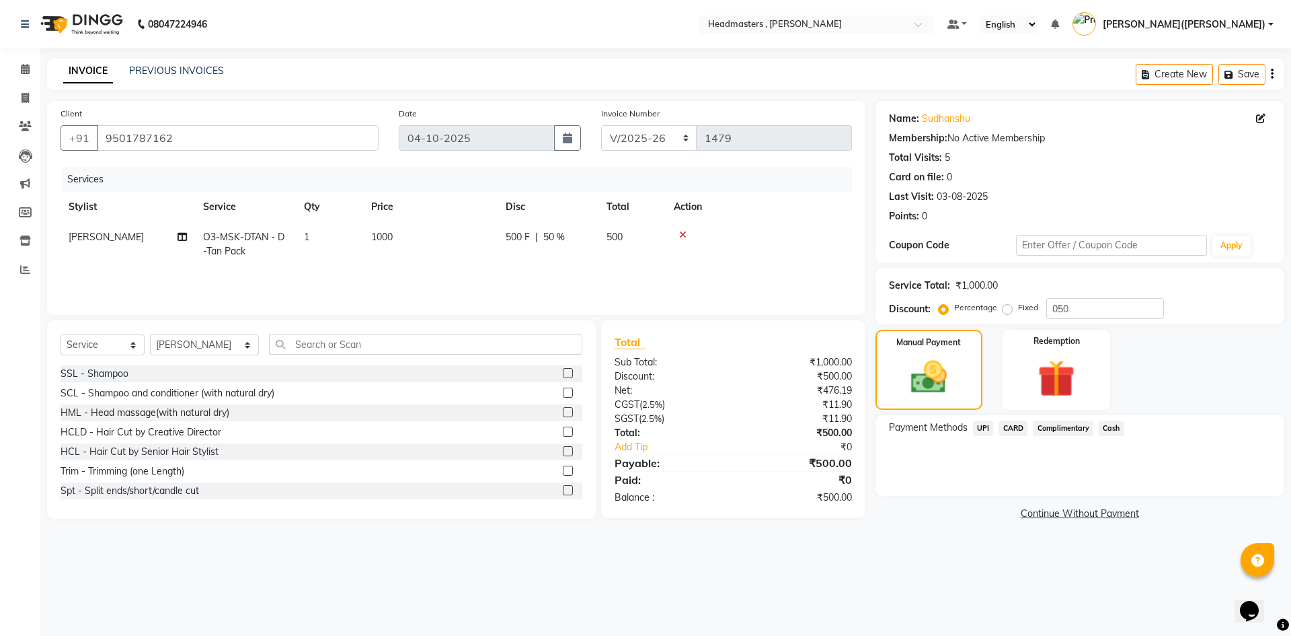
click at [1118, 426] on span "Cash" at bounding box center [1112, 427] width 26 height 15
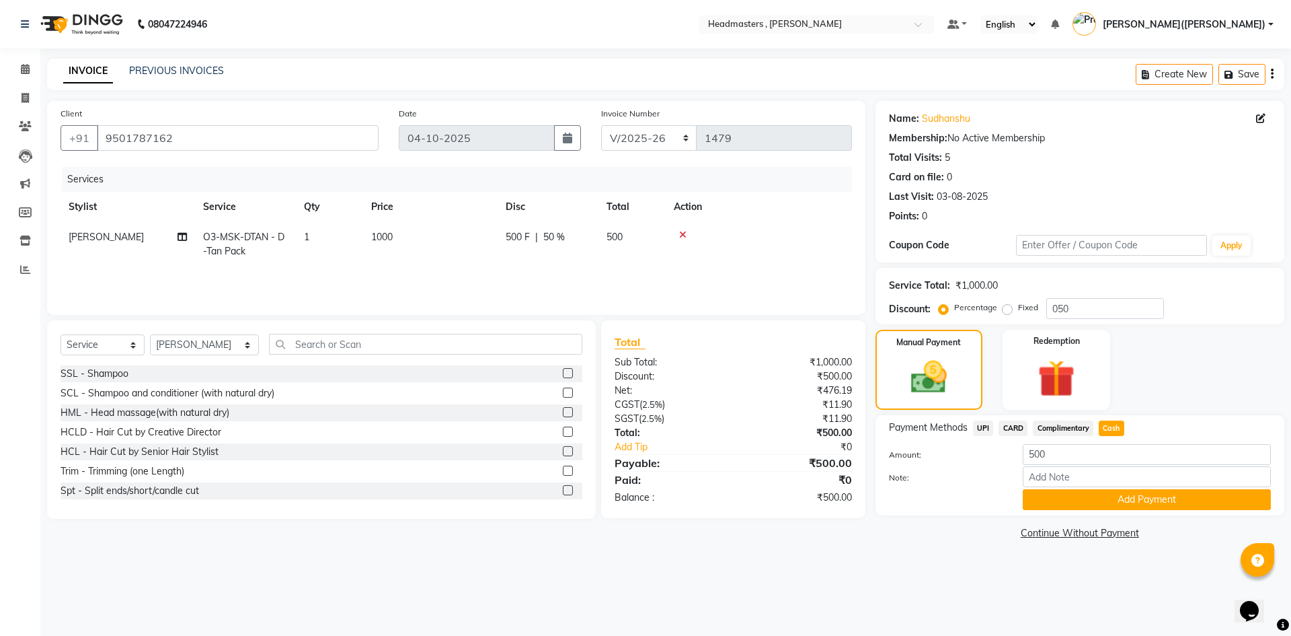
click at [1113, 511] on div "Payment Methods UPI CARD Complimentary Cash Amount: 500 Note: Add Payment" at bounding box center [1080, 465] width 409 height 100
click at [1113, 496] on button "Add Payment" at bounding box center [1147, 499] width 248 height 21
click at [1113, 496] on div "Name: [PERSON_NAME] Membership: No Active Membership Total Visits: 5 Card on fi…" at bounding box center [1085, 322] width 419 height 442
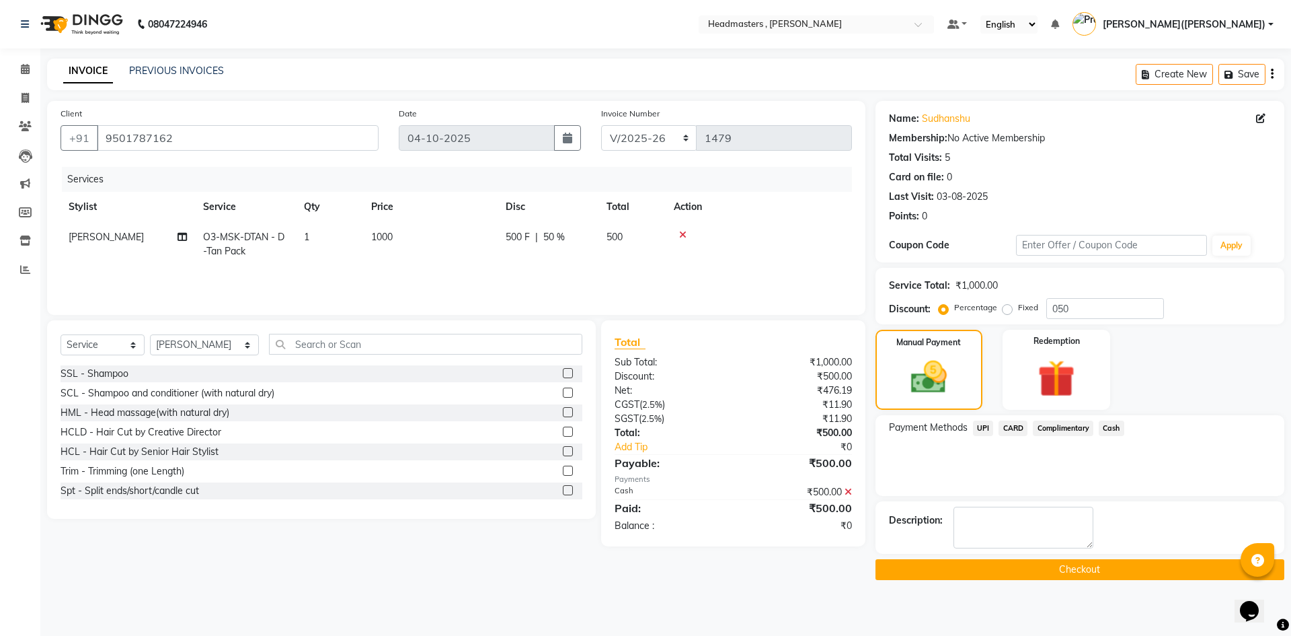
click at [1077, 569] on button "Checkout" at bounding box center [1080, 569] width 409 height 21
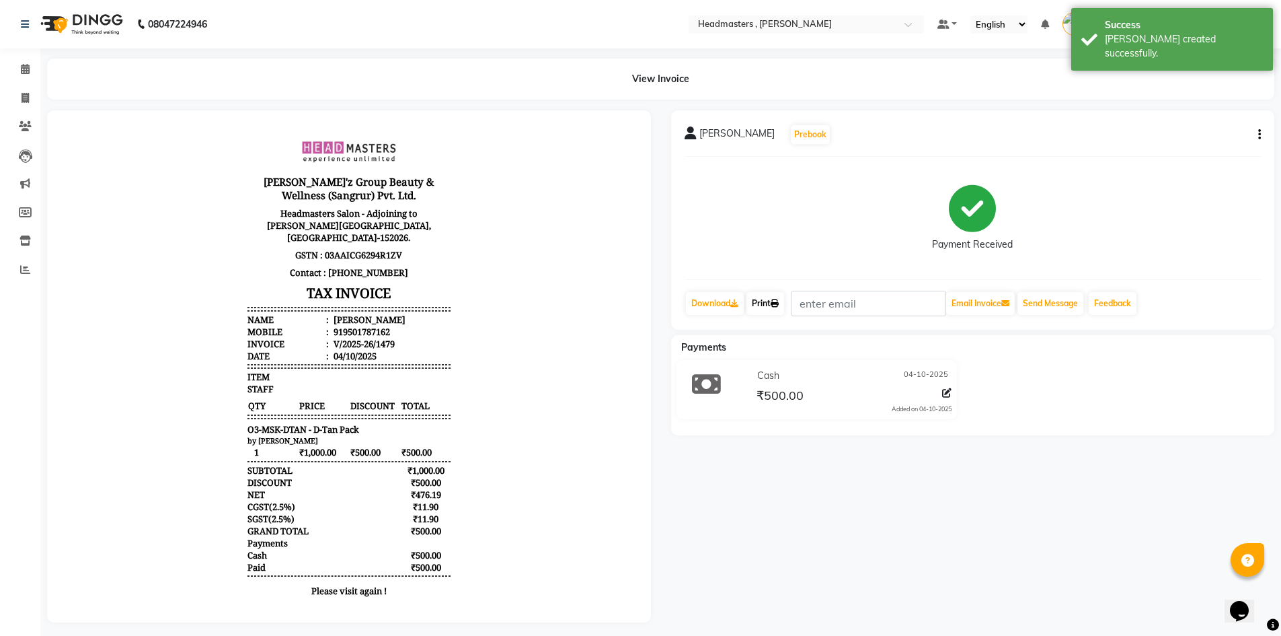
click at [759, 302] on link "Print" at bounding box center [766, 303] width 38 height 23
click at [1196, 1] on nav "08047224946 Select Location × Headmasters , Sri Muktsar Sahib Default Panel My …" at bounding box center [640, 24] width 1281 height 48
click at [22, 63] on span at bounding box center [25, 69] width 24 height 15
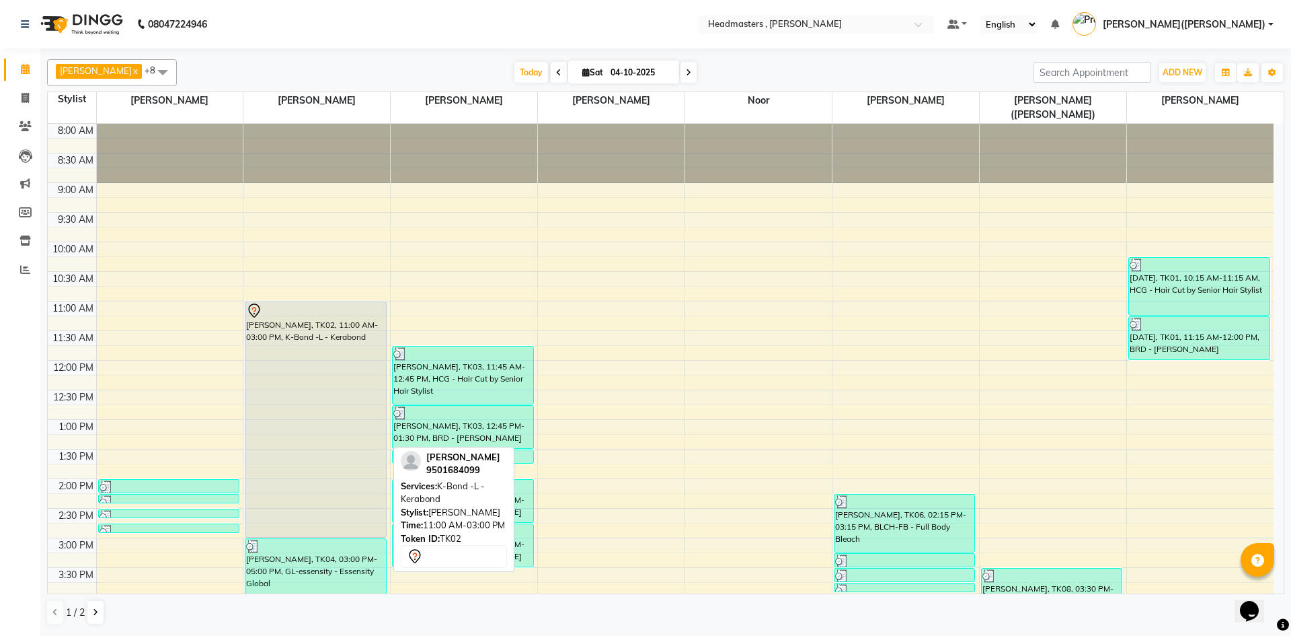
click at [329, 324] on div "[PERSON_NAME], TK02, 11:00 AM-03:00 PM, K-Bond -L - Kerabond" at bounding box center [316, 419] width 140 height 235
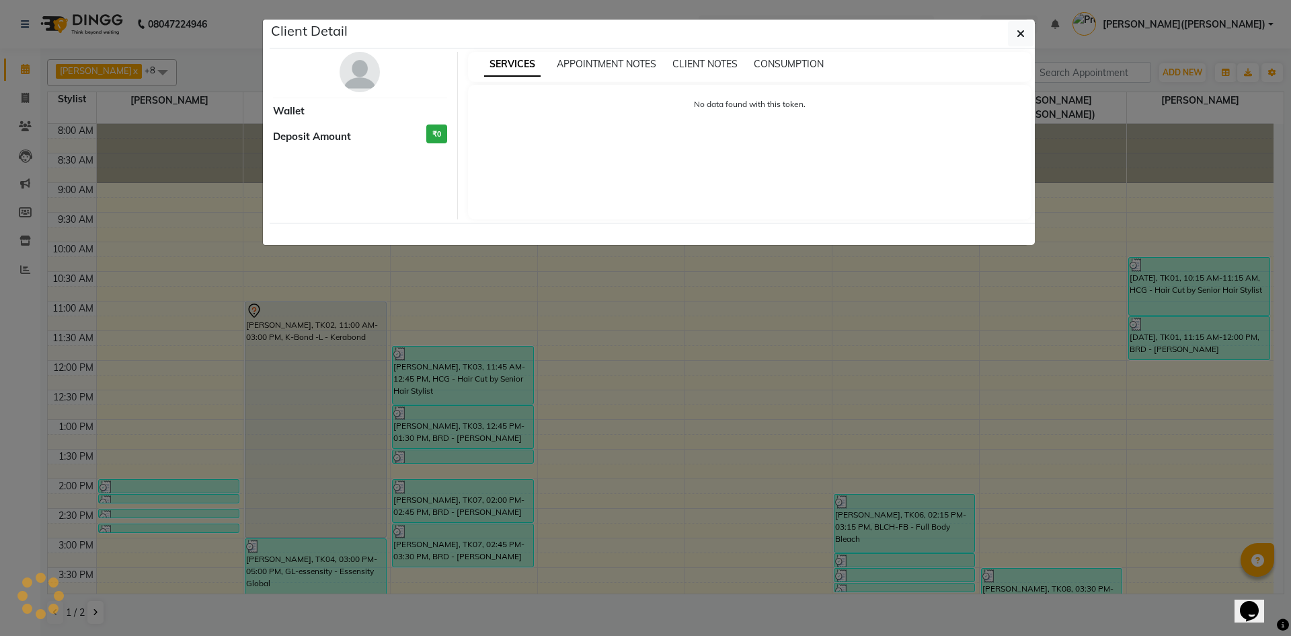
select select "7"
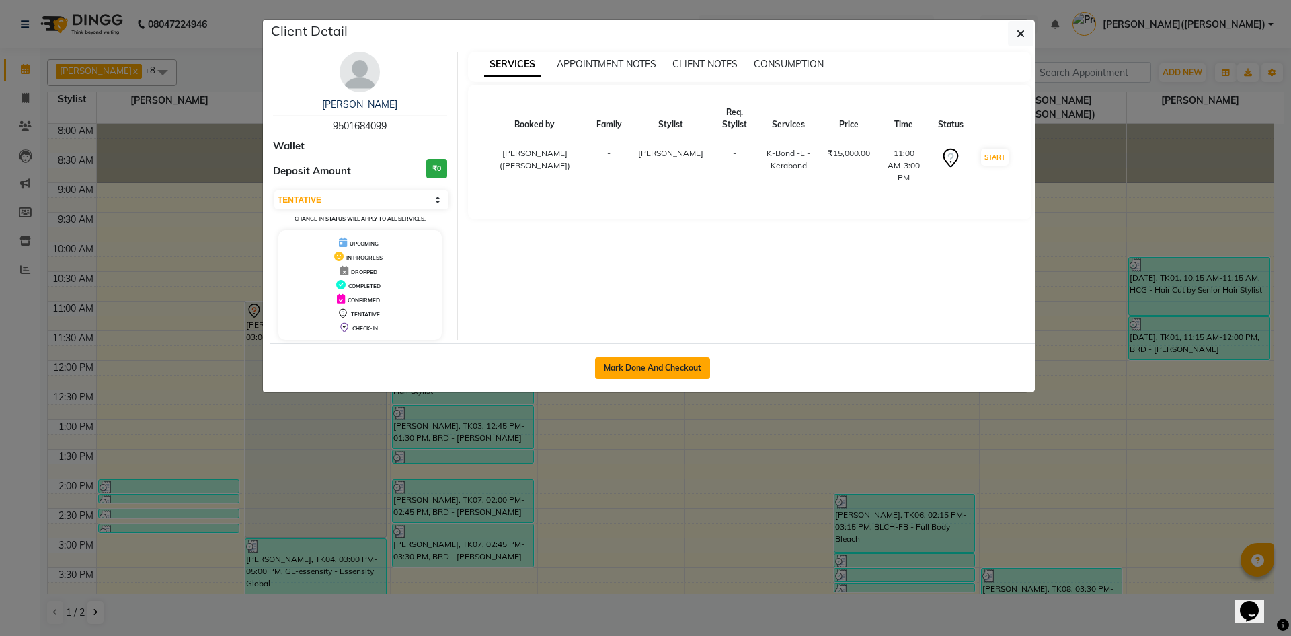
click at [636, 369] on button "Mark Done And Checkout" at bounding box center [652, 368] width 115 height 22
select select "service"
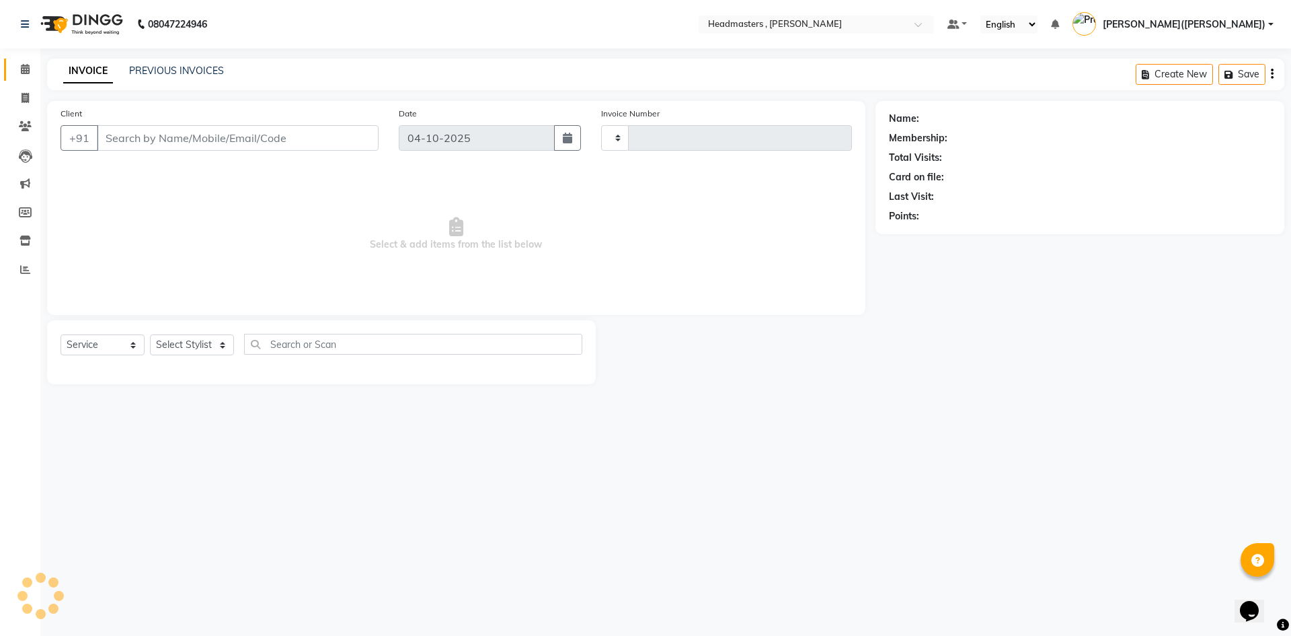
type input "1480"
select select "8566"
type input "9501684099"
select select "86642"
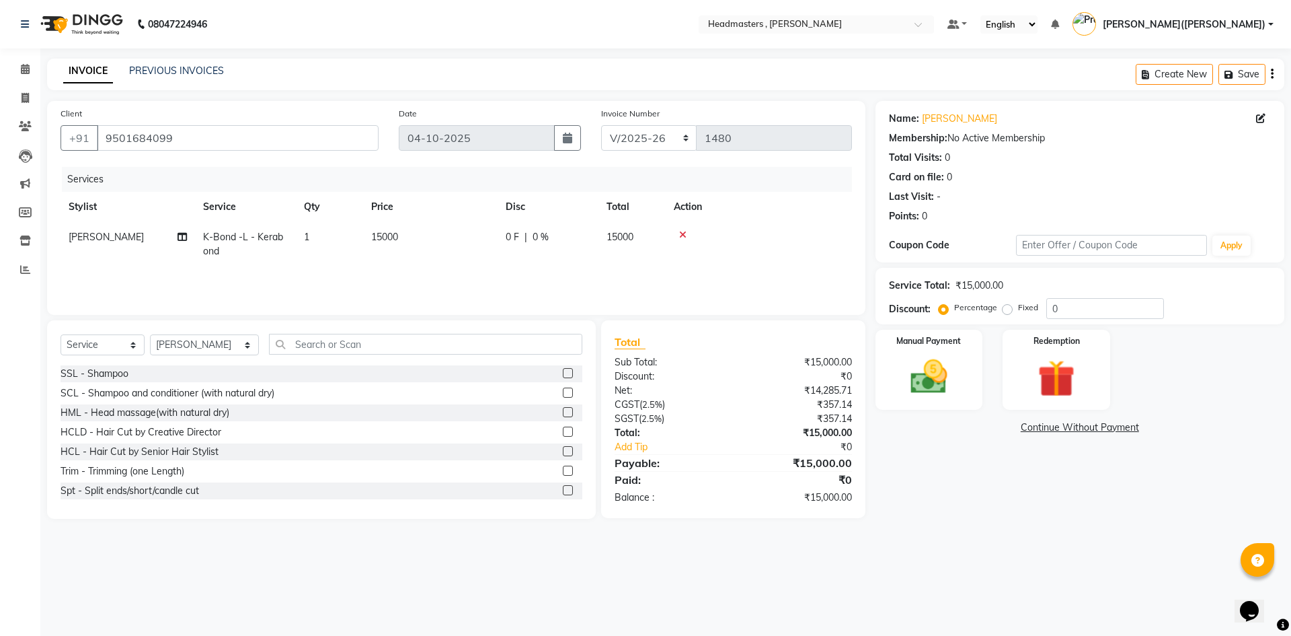
click at [626, 233] on span "15000" at bounding box center [620, 237] width 27 height 12
select select "86642"
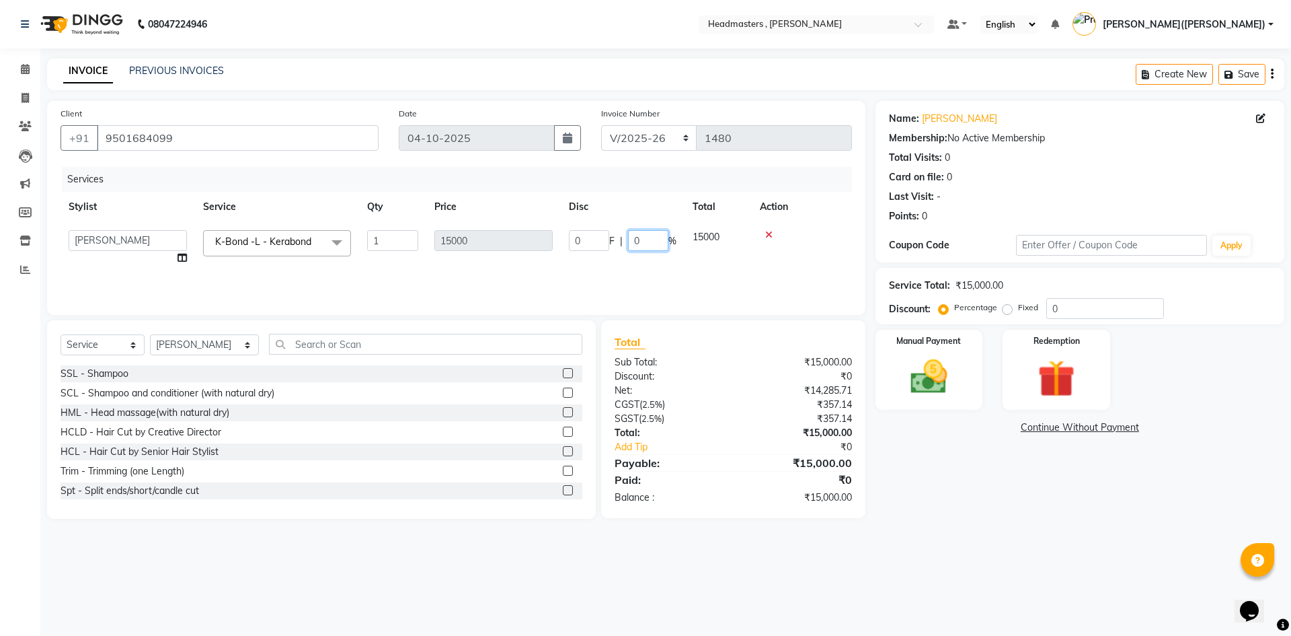
click at [650, 236] on input "0" at bounding box center [648, 240] width 40 height 21
type input "050"
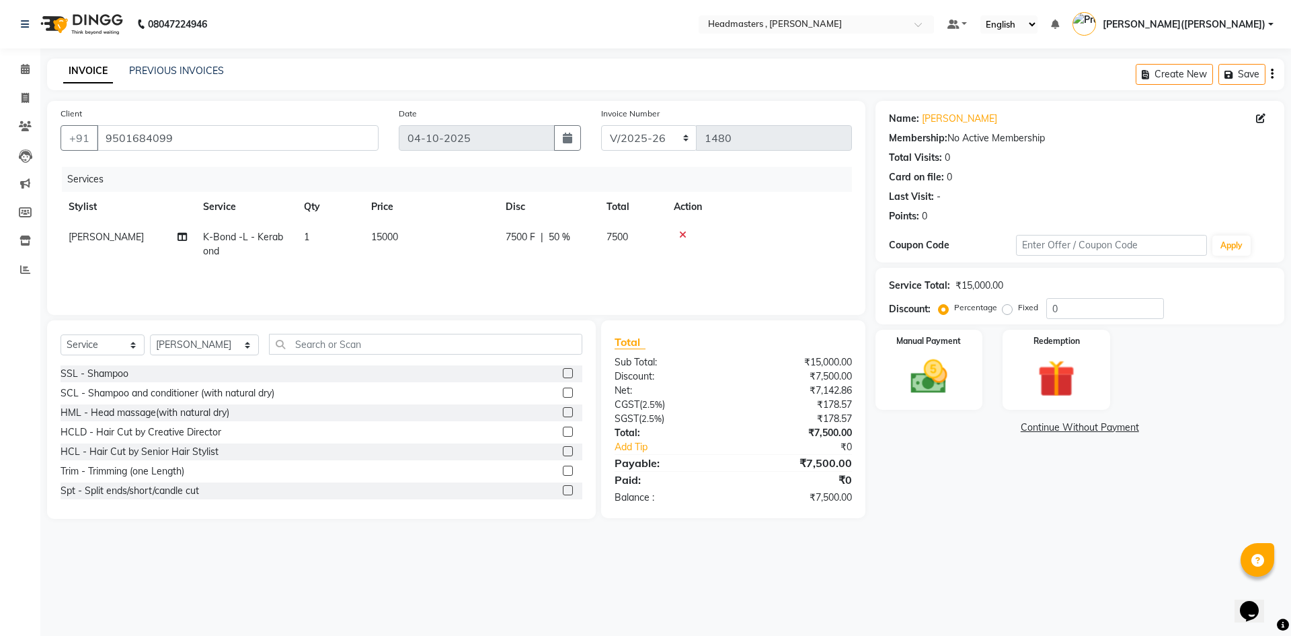
click at [956, 502] on div "Name: [PERSON_NAME] Membership: No Active Membership Total Visits: 0 Card on fi…" at bounding box center [1085, 310] width 419 height 418
click at [933, 389] on img at bounding box center [929, 376] width 63 height 44
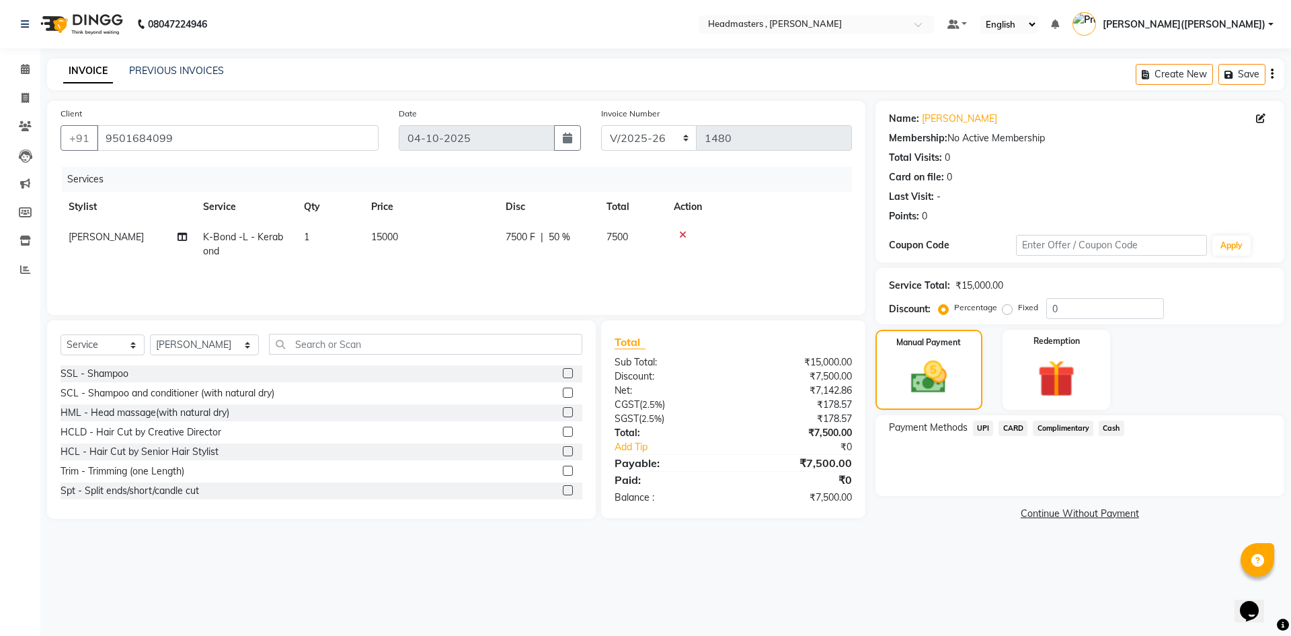
click at [981, 427] on span "UPI" at bounding box center [983, 427] width 21 height 15
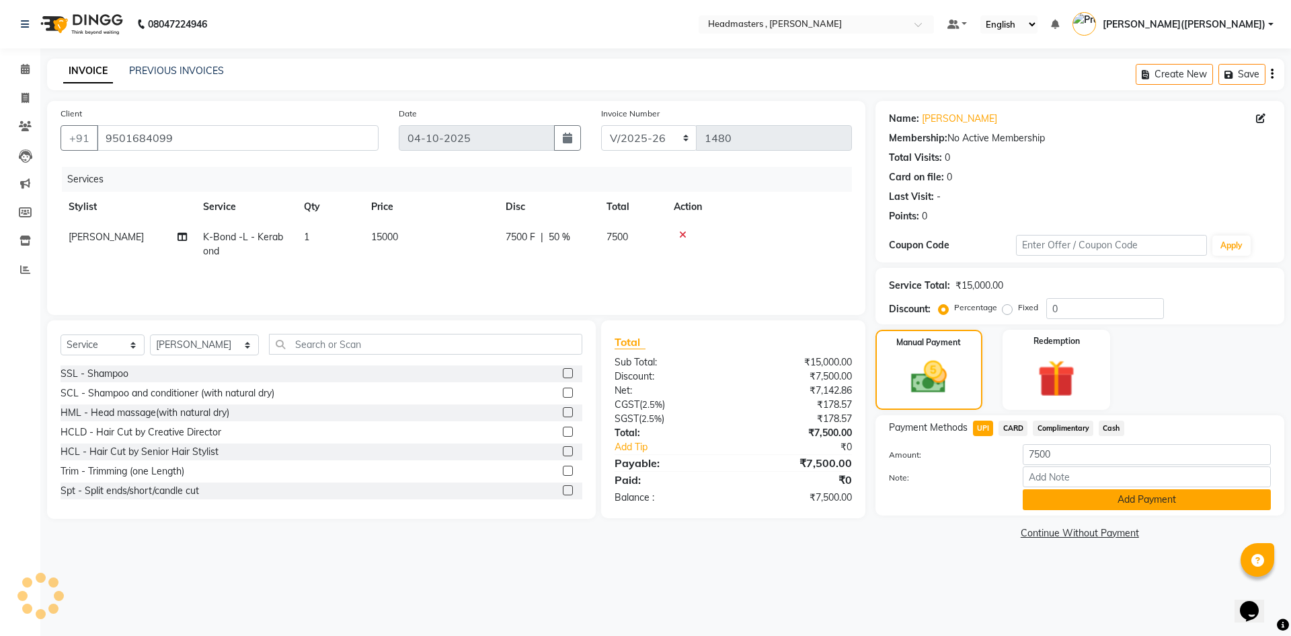
click at [1094, 505] on button "Add Payment" at bounding box center [1147, 499] width 248 height 21
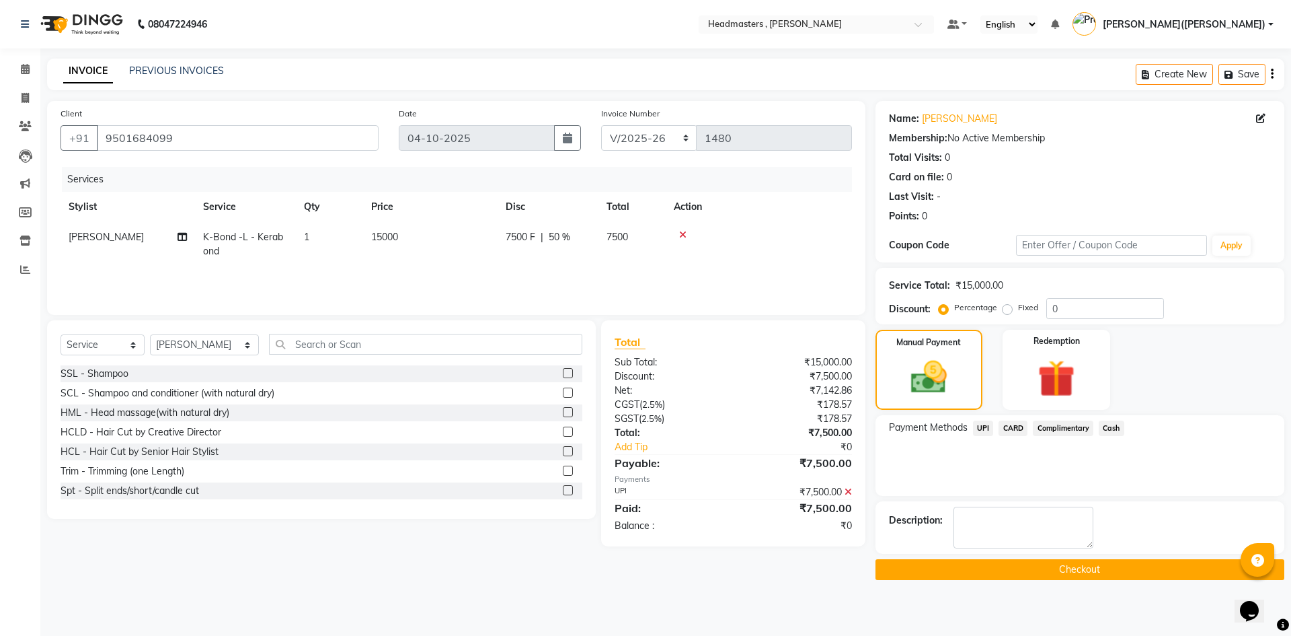
click at [1077, 570] on button "Checkout" at bounding box center [1080, 569] width 409 height 21
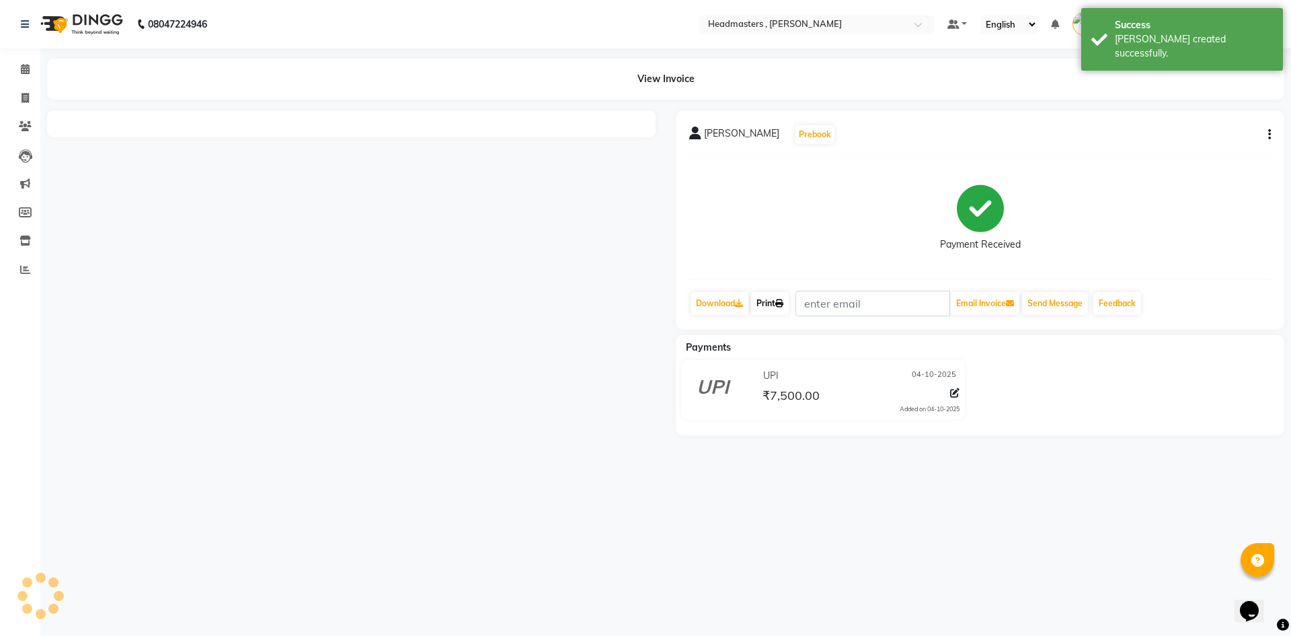
click at [778, 299] on link "Print" at bounding box center [770, 303] width 38 height 23
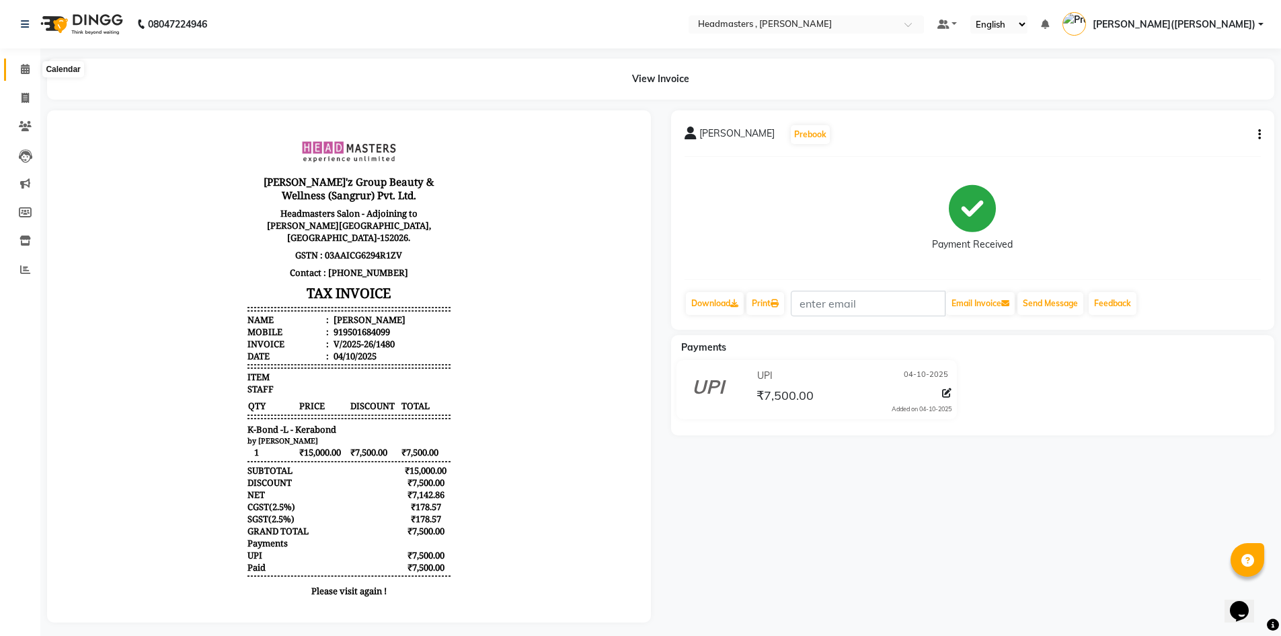
click at [35, 66] on span at bounding box center [25, 69] width 24 height 15
